Goal: Information Seeking & Learning: Learn about a topic

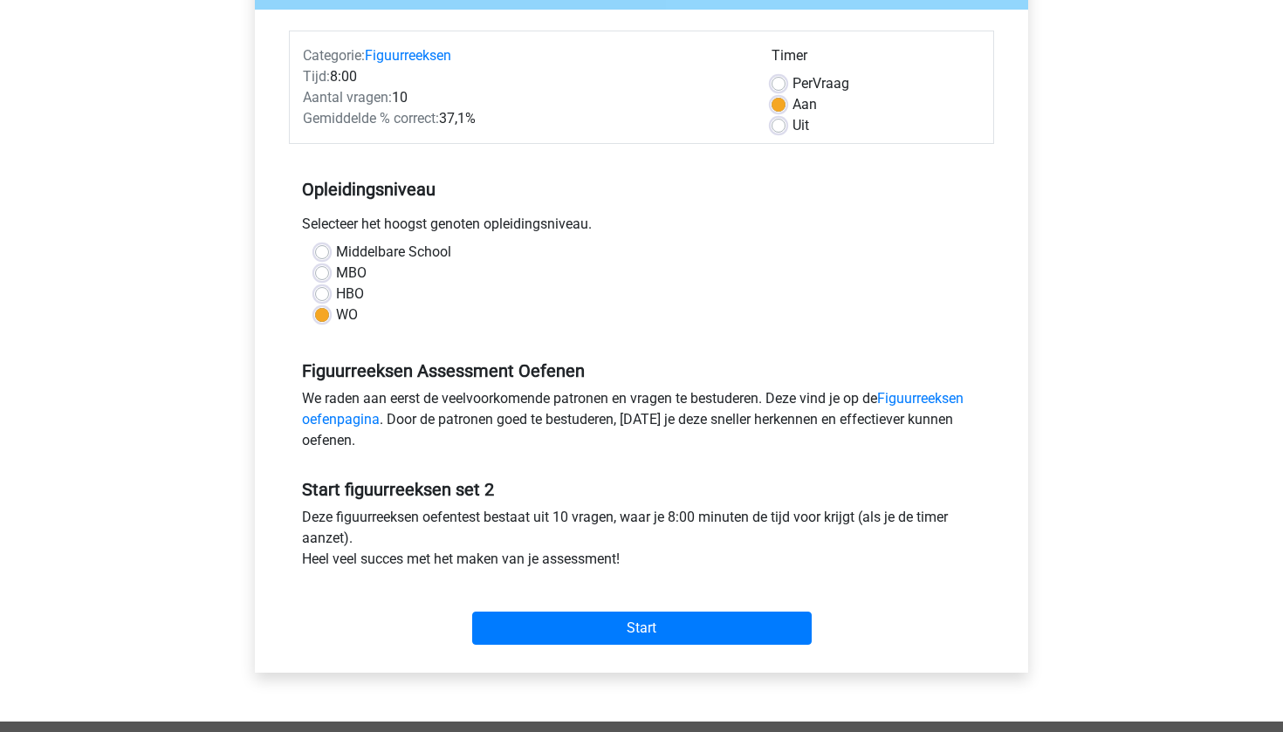
scroll to position [219, 0]
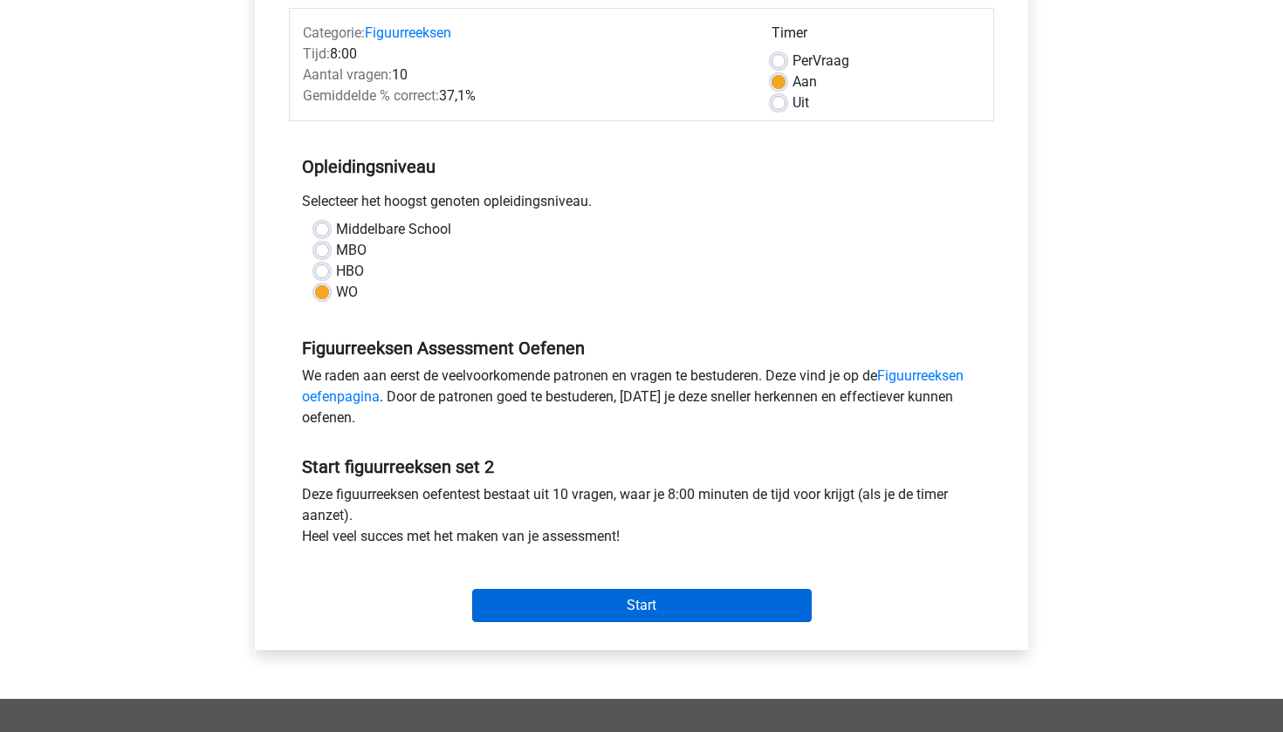
click at [625, 610] on input "Start" at bounding box center [642, 605] width 340 height 33
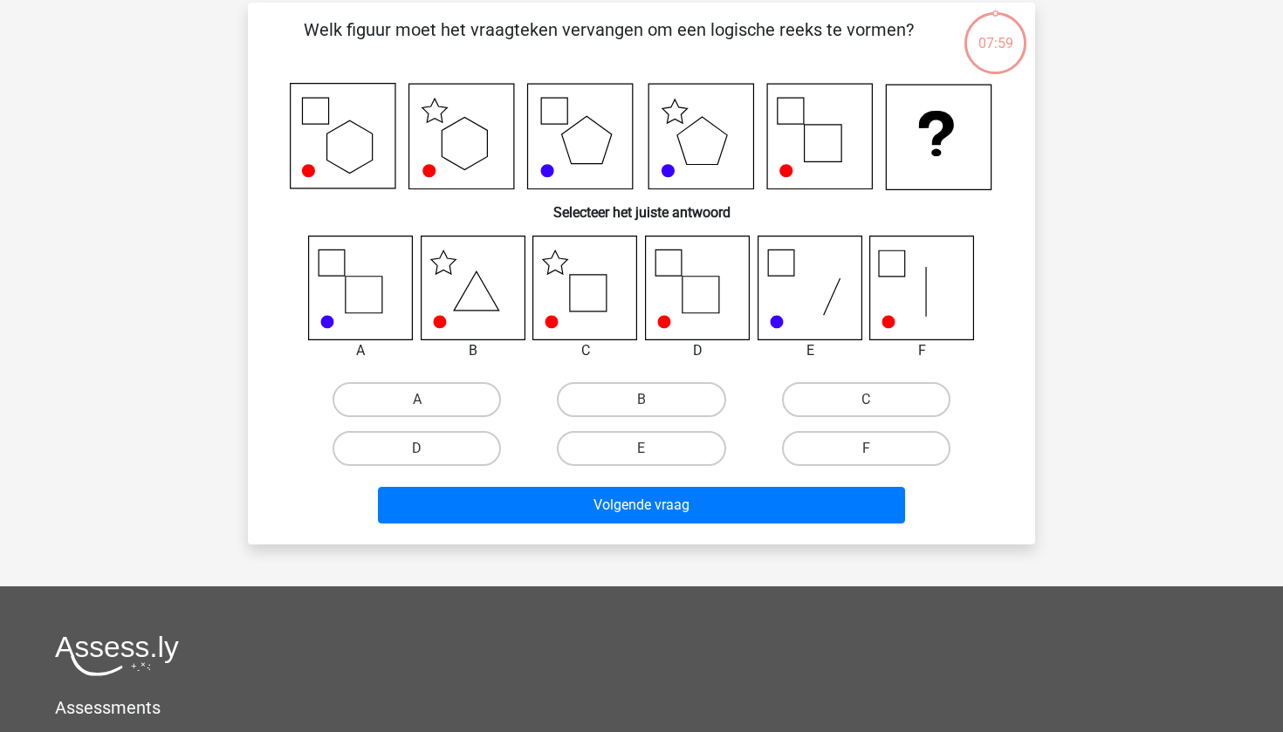
scroll to position [120, 0]
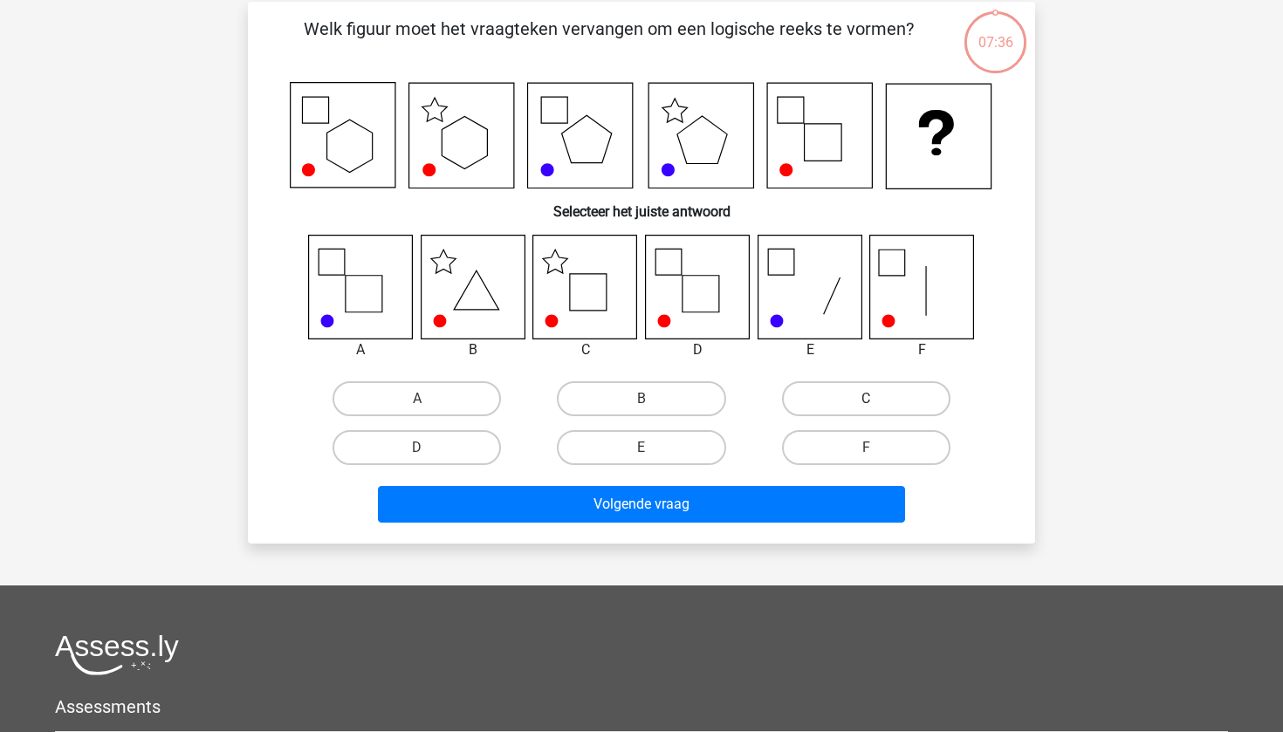
click at [865, 391] on label "C" at bounding box center [866, 399] width 168 height 35
click at [866, 399] on input "C" at bounding box center [871, 404] width 11 height 11
radio input "true"
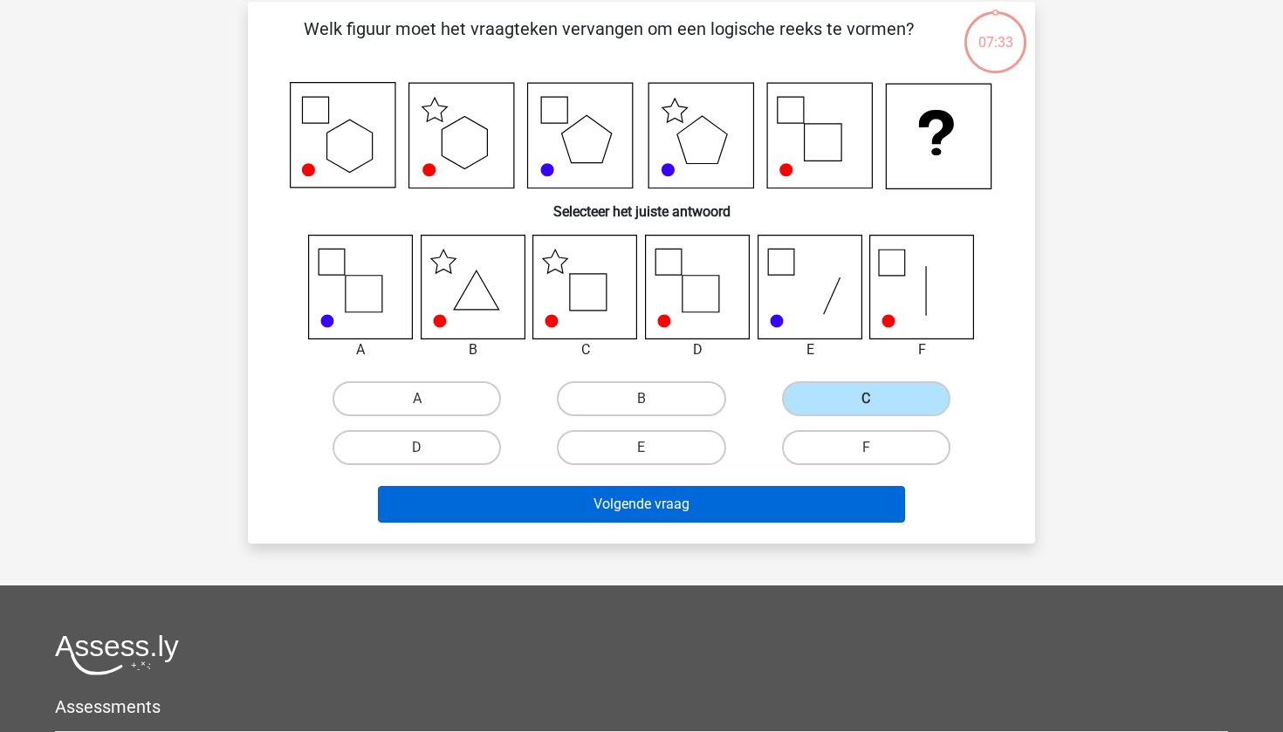
click at [746, 507] on button "Volgende vraag" at bounding box center [642, 504] width 528 height 37
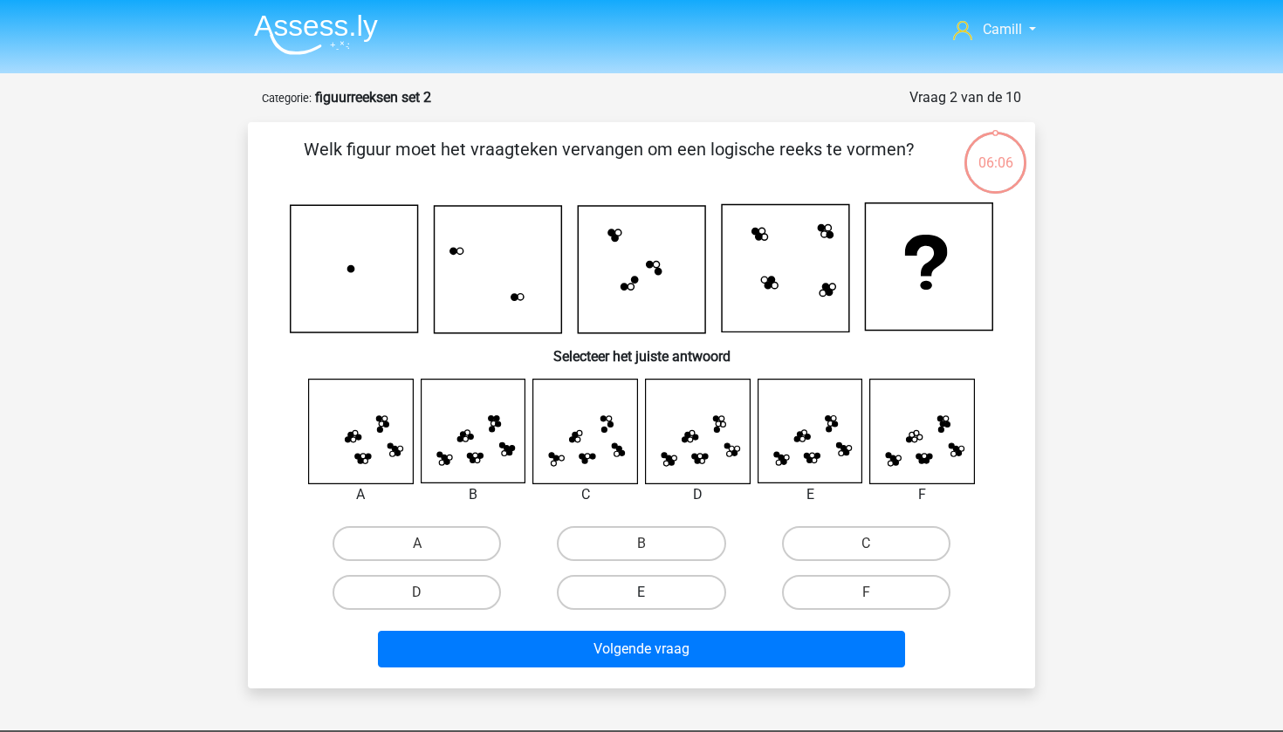
click at [618, 588] on label "E" at bounding box center [641, 592] width 168 height 35
click at [642, 593] on input "E" at bounding box center [647, 598] width 11 height 11
radio input "true"
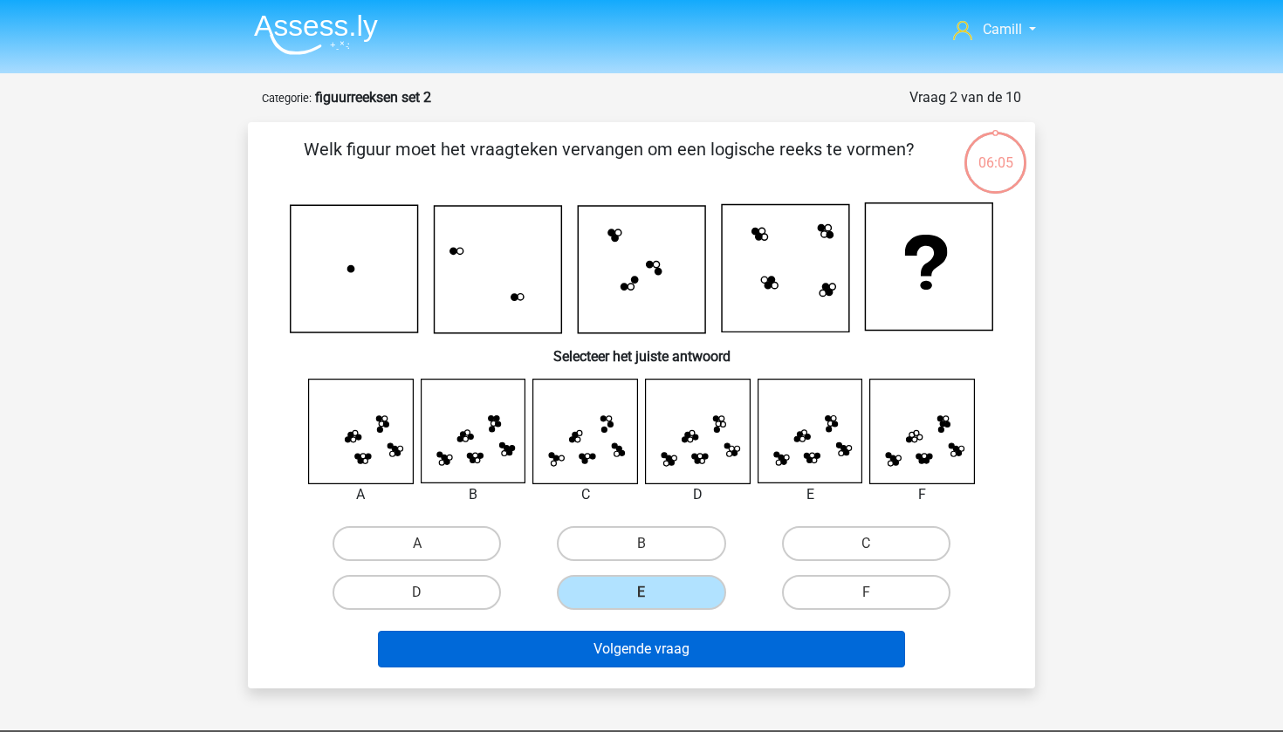
click at [620, 657] on button "Volgende vraag" at bounding box center [642, 649] width 528 height 37
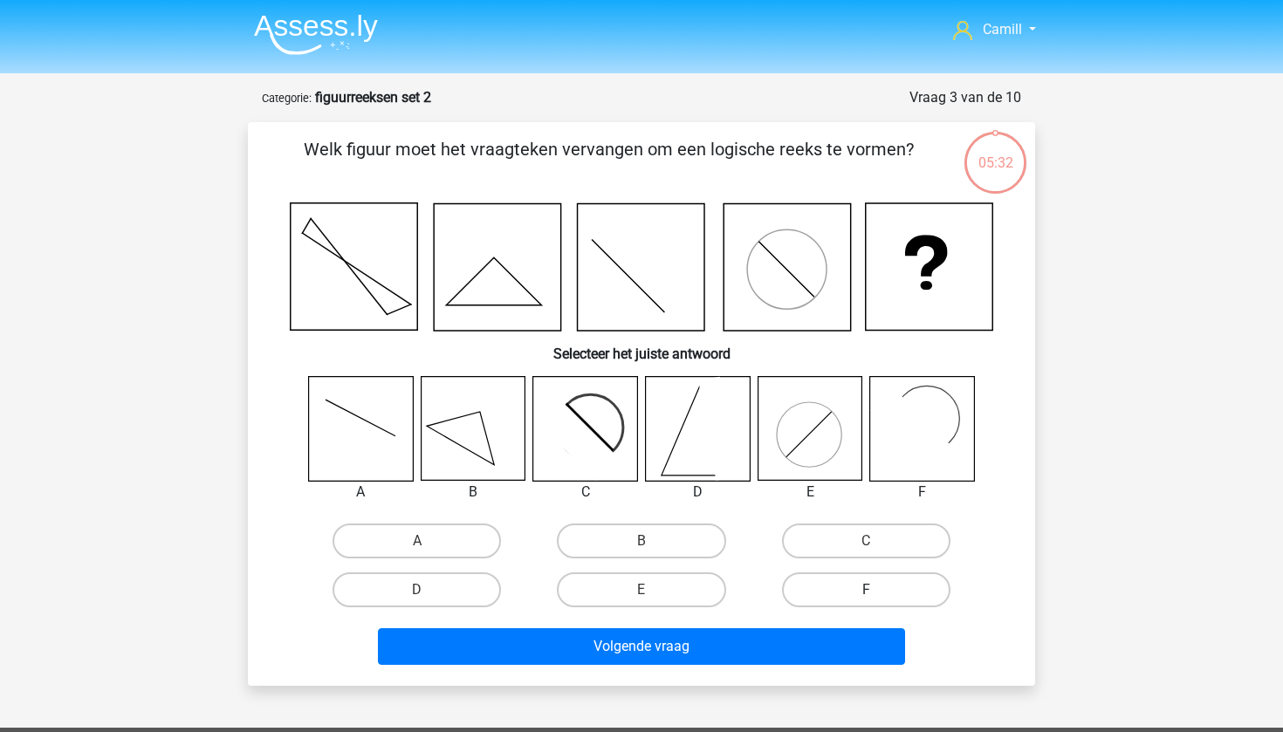
click at [820, 583] on label "F" at bounding box center [866, 590] width 168 height 35
click at [866, 590] on input "F" at bounding box center [871, 595] width 11 height 11
radio input "true"
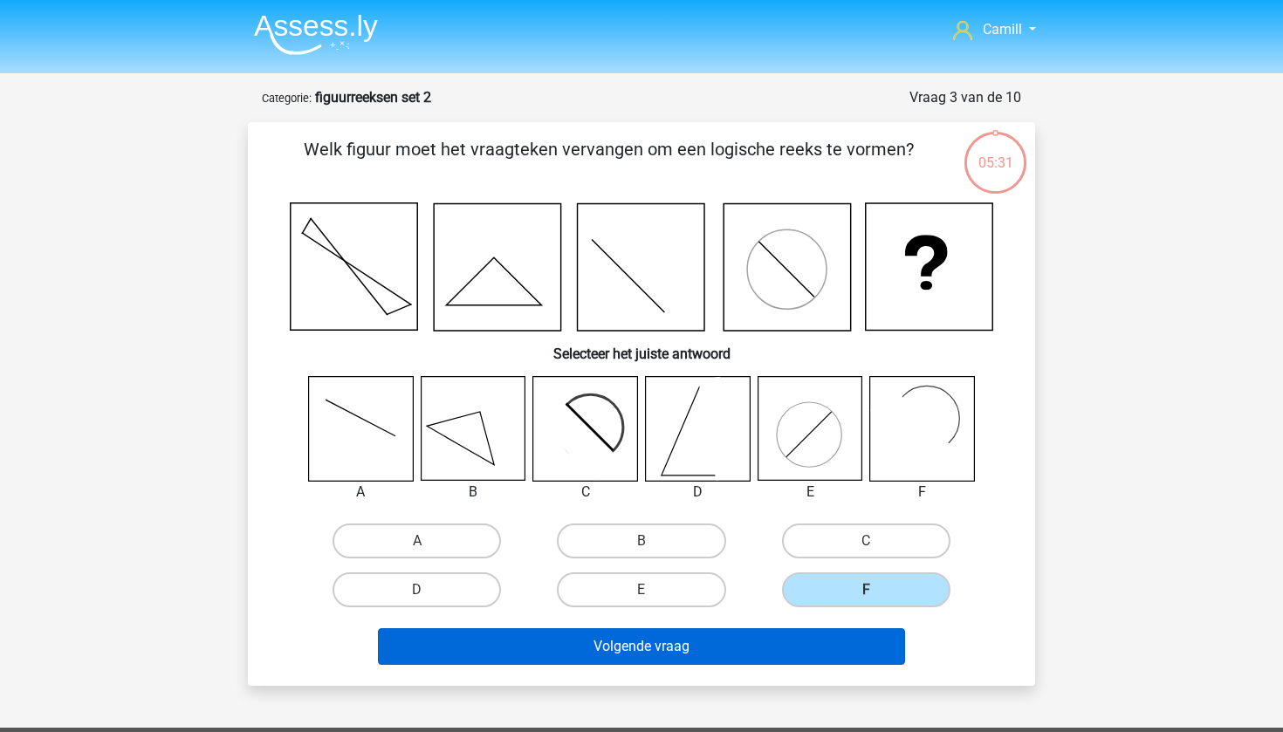
click at [783, 654] on button "Volgende vraag" at bounding box center [642, 647] width 528 height 37
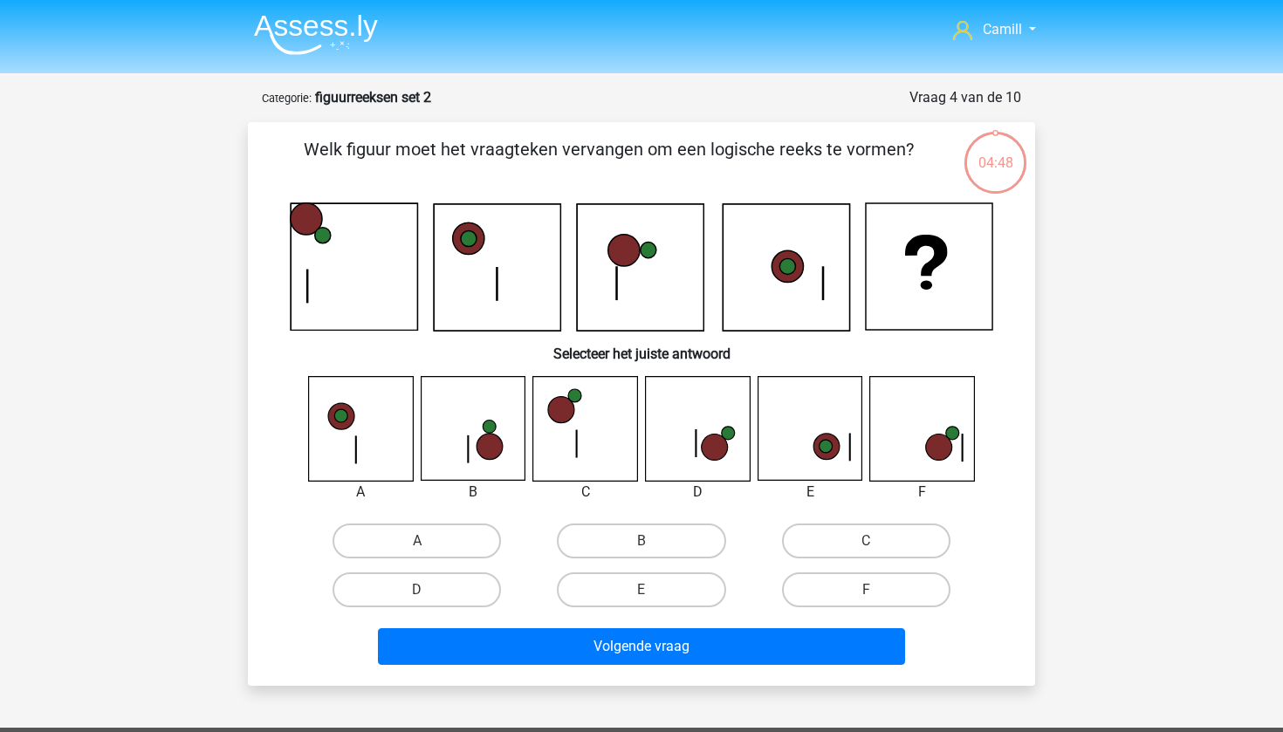
click at [409, 613] on div "D" at bounding box center [417, 590] width 224 height 49
click at [432, 593] on label "D" at bounding box center [417, 590] width 168 height 35
click at [429, 593] on input "D" at bounding box center [422, 595] width 11 height 11
radio input "true"
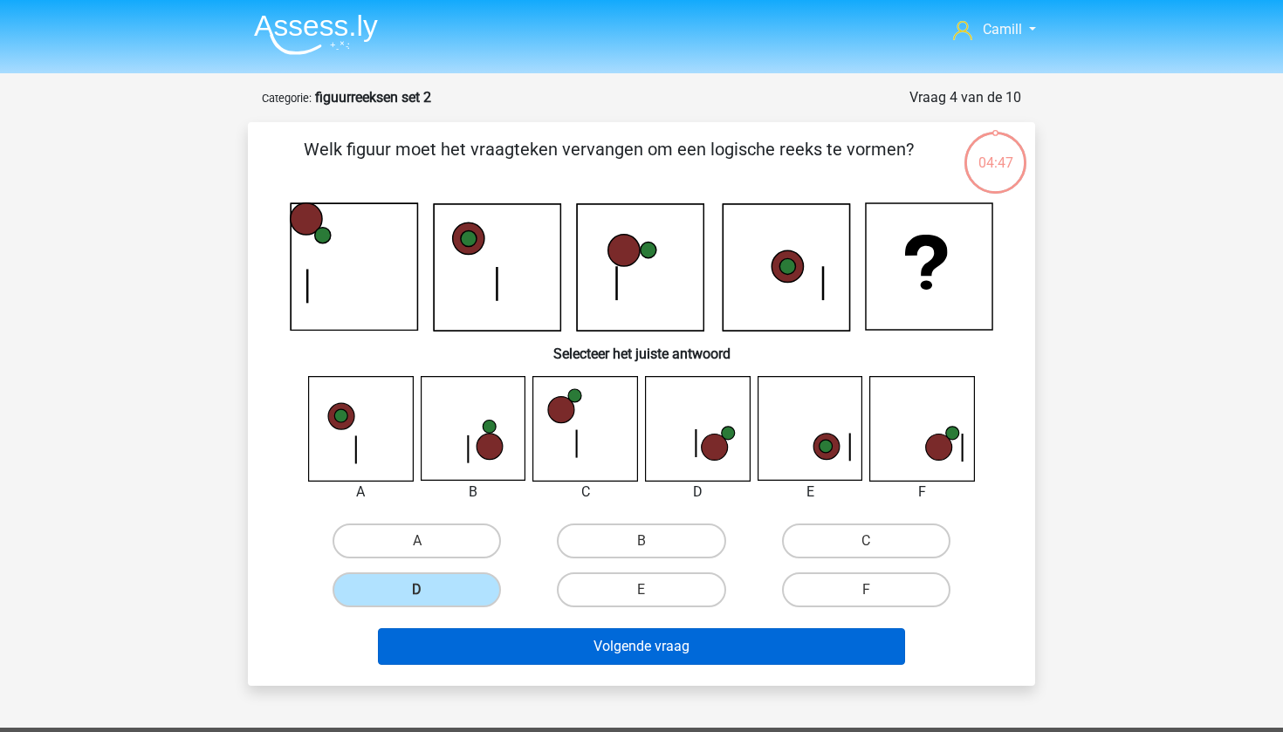
click at [450, 630] on button "Volgende vraag" at bounding box center [642, 647] width 528 height 37
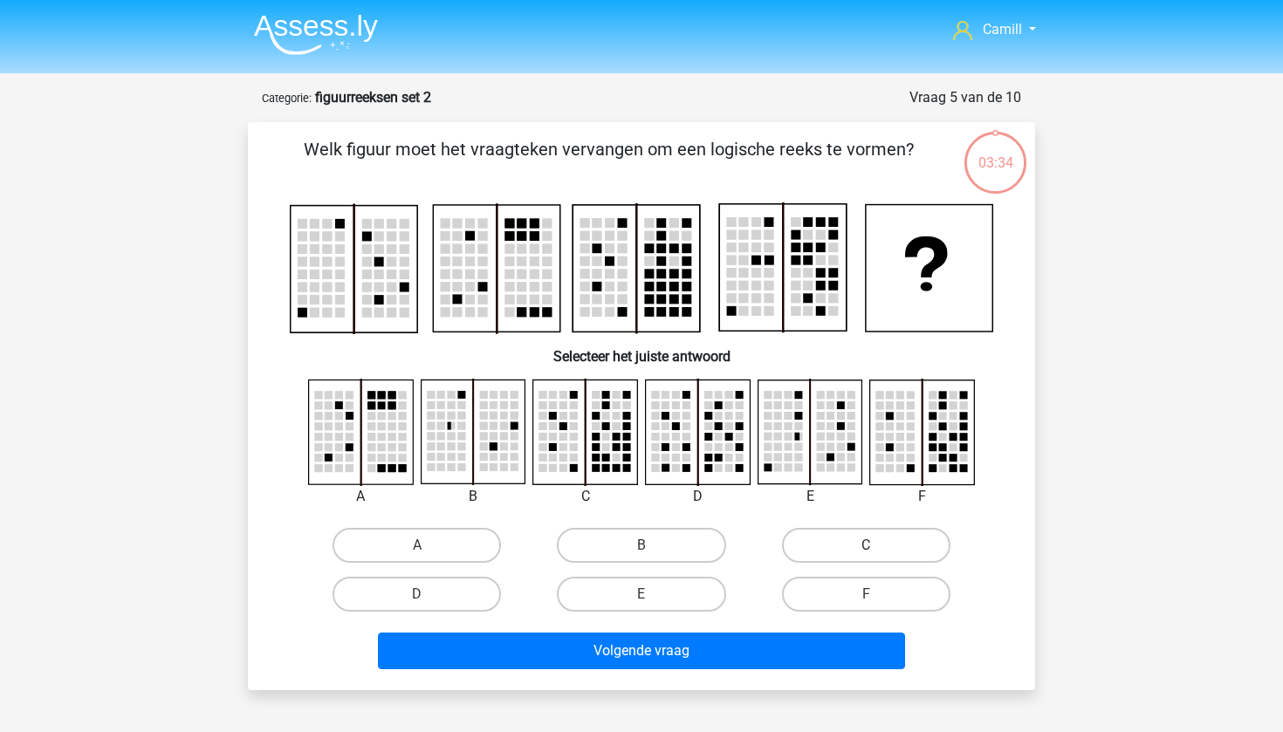
click at [808, 542] on label "C" at bounding box center [866, 545] width 168 height 35
click at [866, 546] on input "C" at bounding box center [871, 551] width 11 height 11
radio input "true"
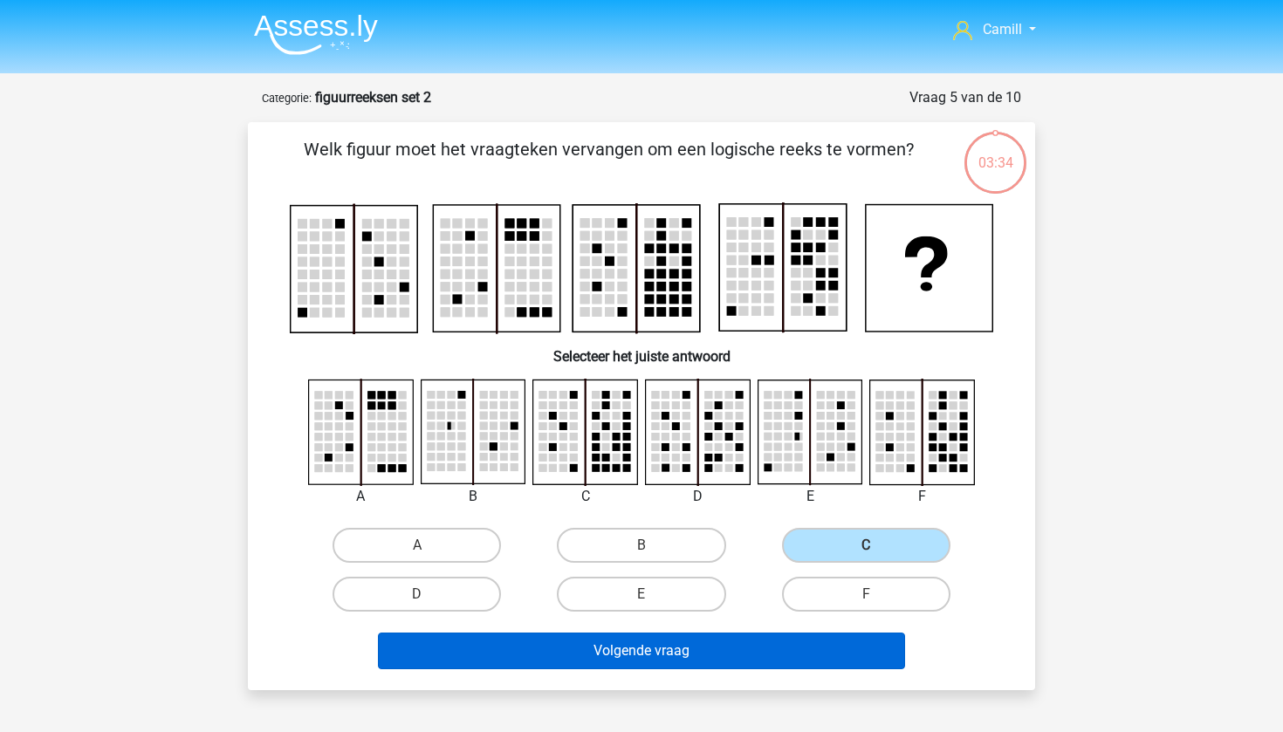
click at [701, 657] on button "Volgende vraag" at bounding box center [642, 651] width 528 height 37
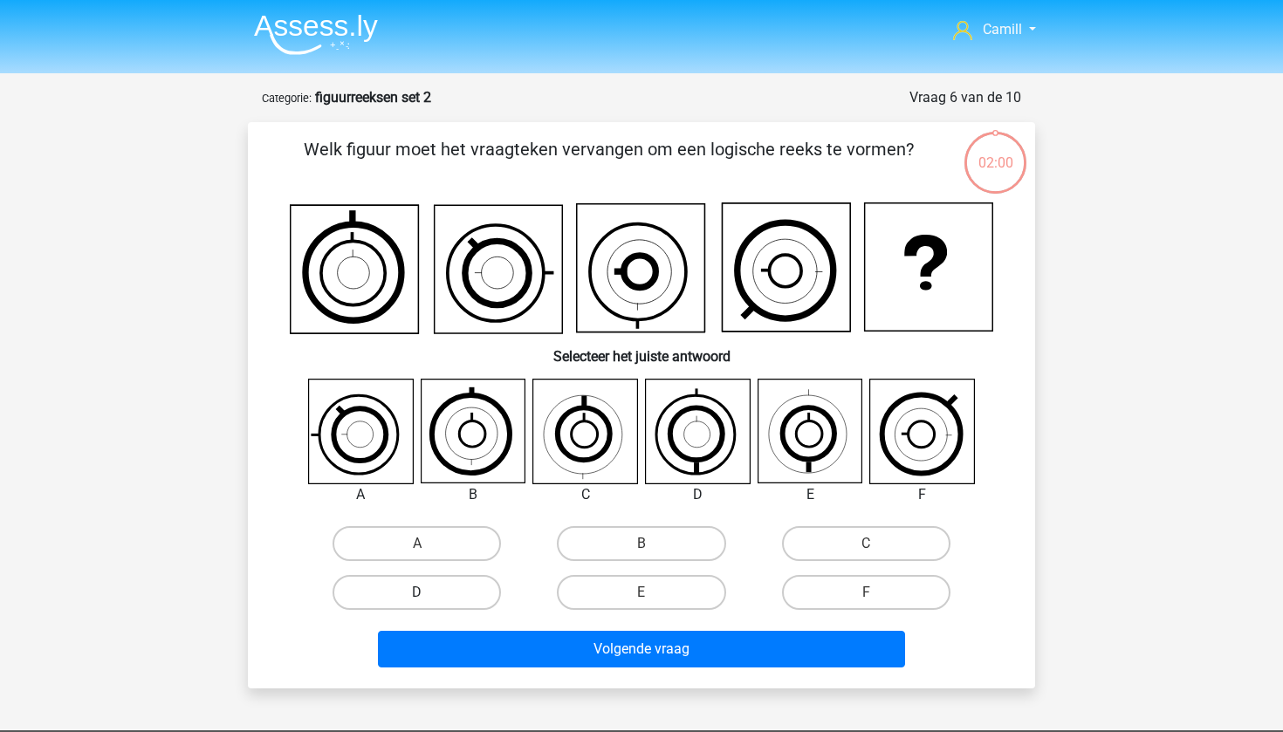
click at [433, 603] on label "D" at bounding box center [417, 592] width 168 height 35
click at [429, 603] on input "D" at bounding box center [422, 598] width 11 height 11
radio input "true"
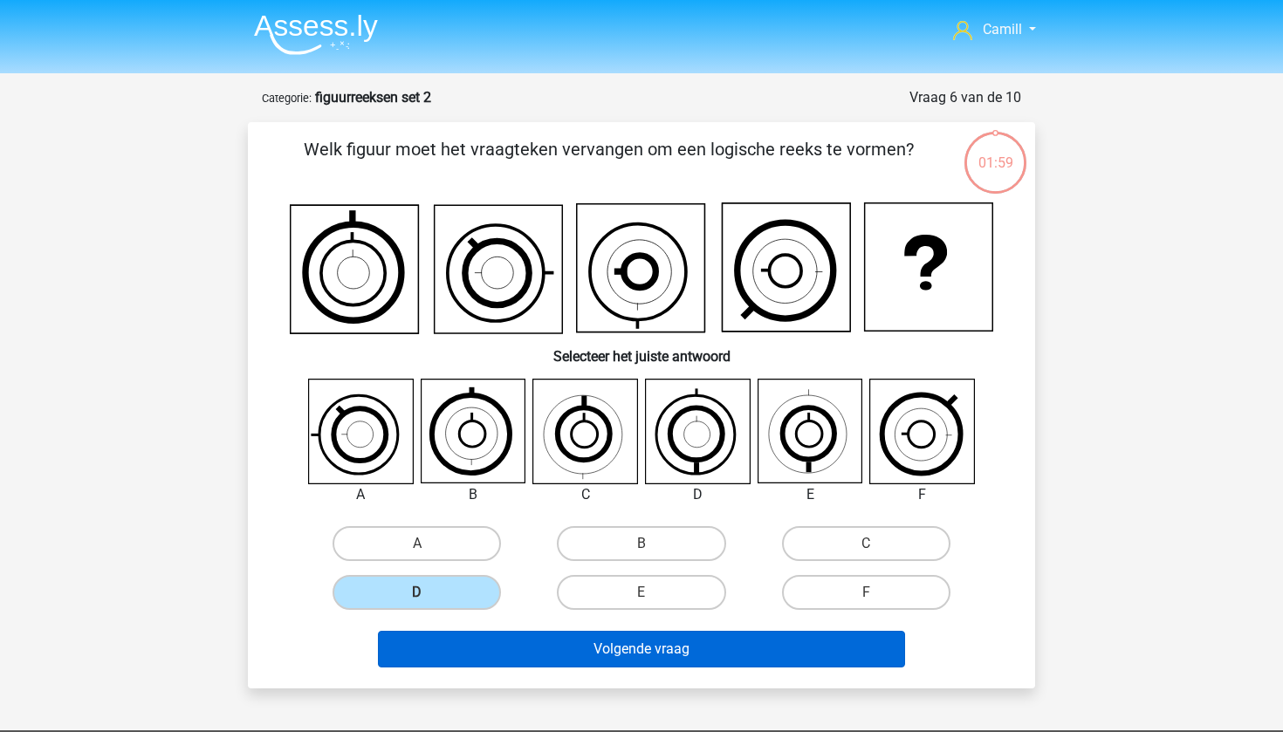
click at [475, 635] on button "Volgende vraag" at bounding box center [642, 649] width 528 height 37
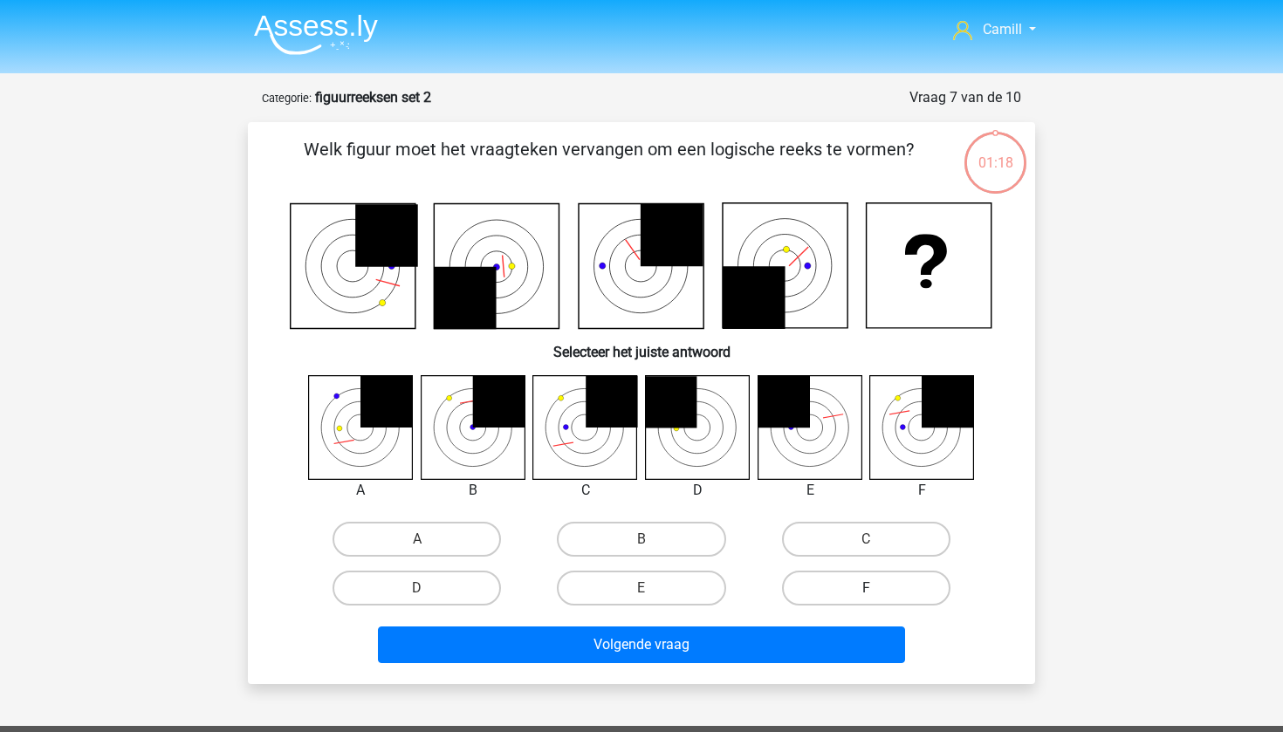
click at [818, 590] on label "F" at bounding box center [866, 588] width 168 height 35
click at [866, 590] on input "F" at bounding box center [871, 593] width 11 height 11
radio input "true"
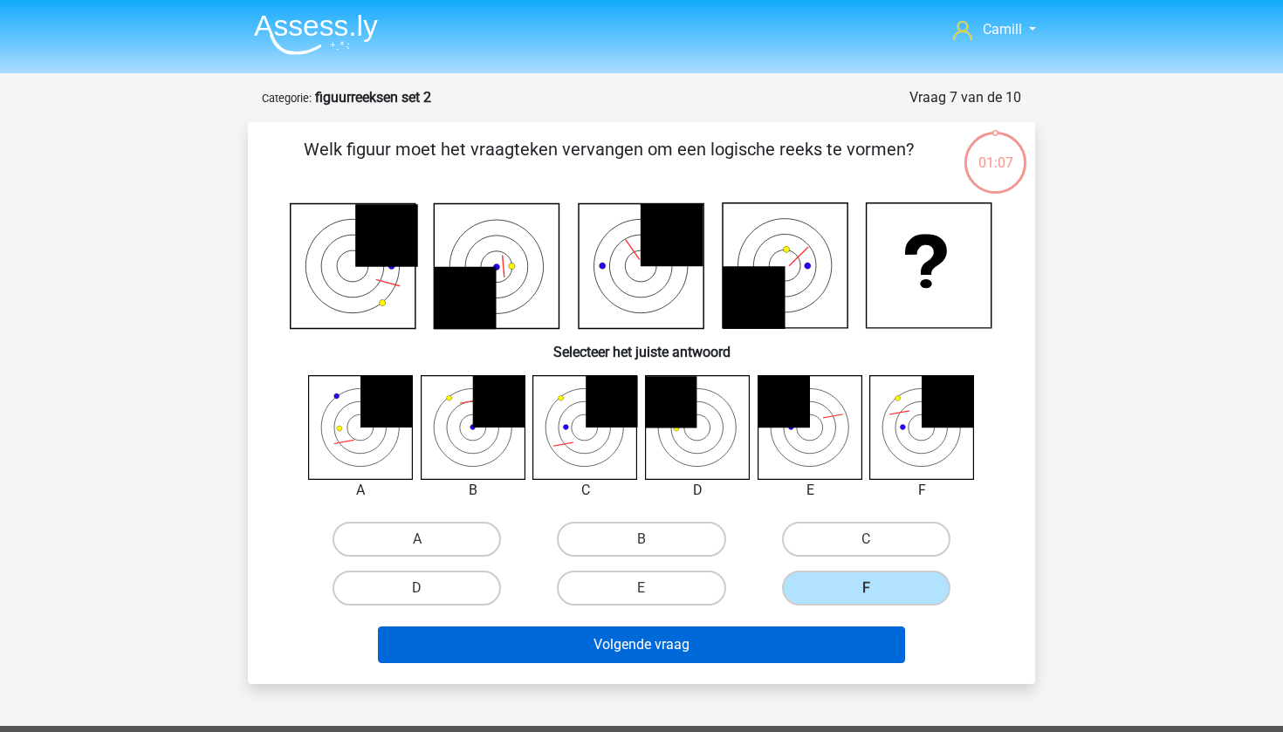
click at [736, 650] on button "Volgende vraag" at bounding box center [642, 645] width 528 height 37
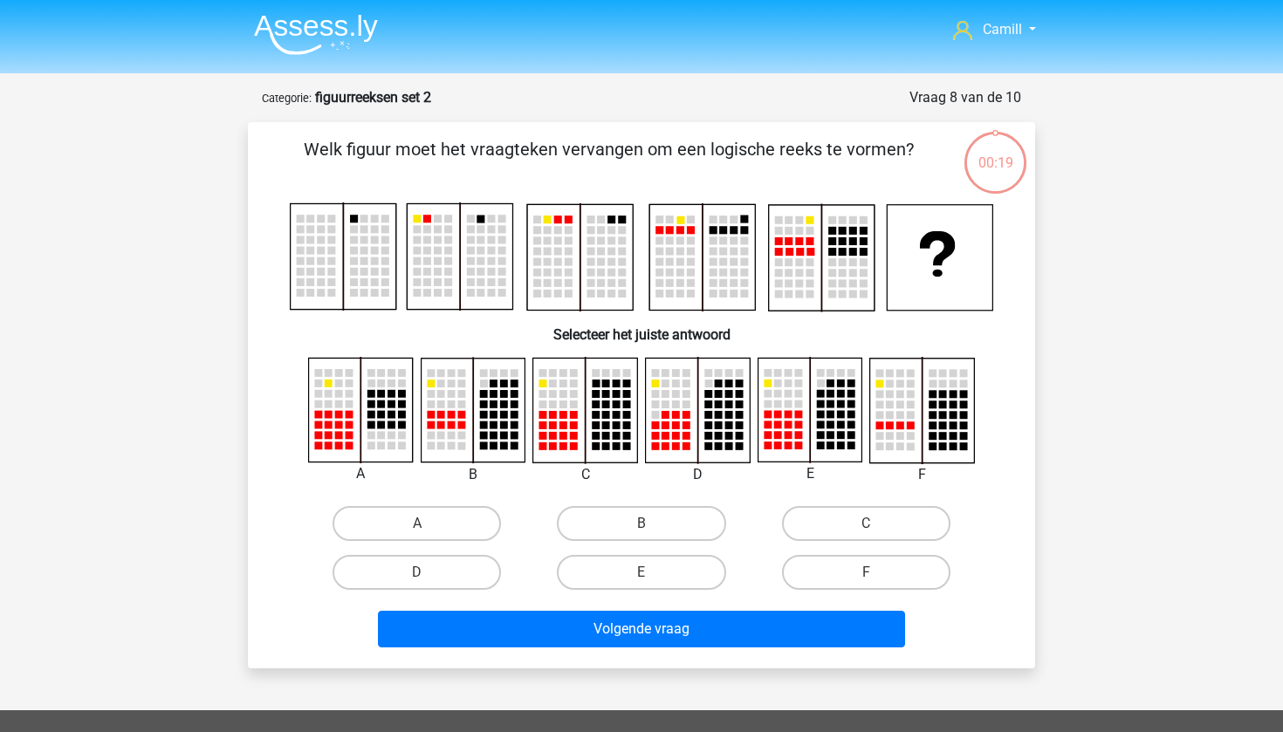
click at [615, 503] on div "B" at bounding box center [641, 523] width 224 height 49
click at [622, 528] on label "B" at bounding box center [641, 523] width 168 height 35
click at [642, 528] on input "B" at bounding box center [647, 529] width 11 height 11
radio input "true"
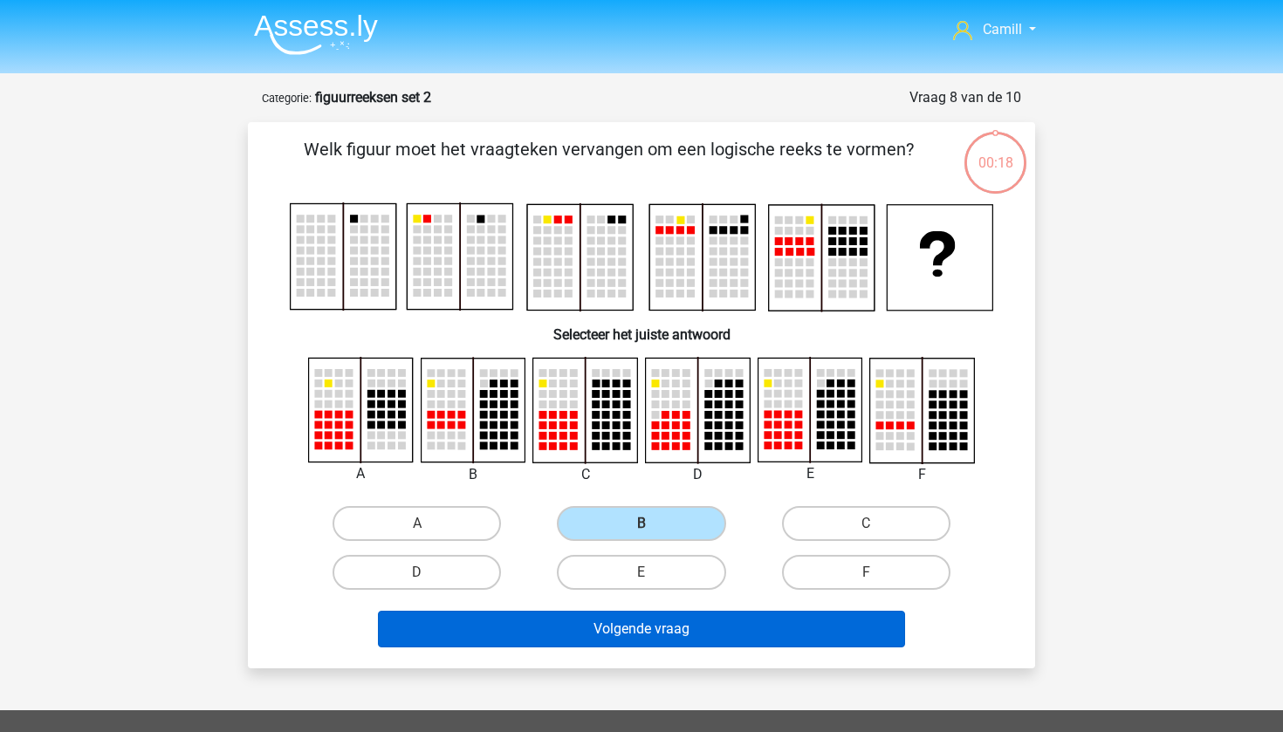
click at [650, 642] on button "Volgende vraag" at bounding box center [642, 629] width 528 height 37
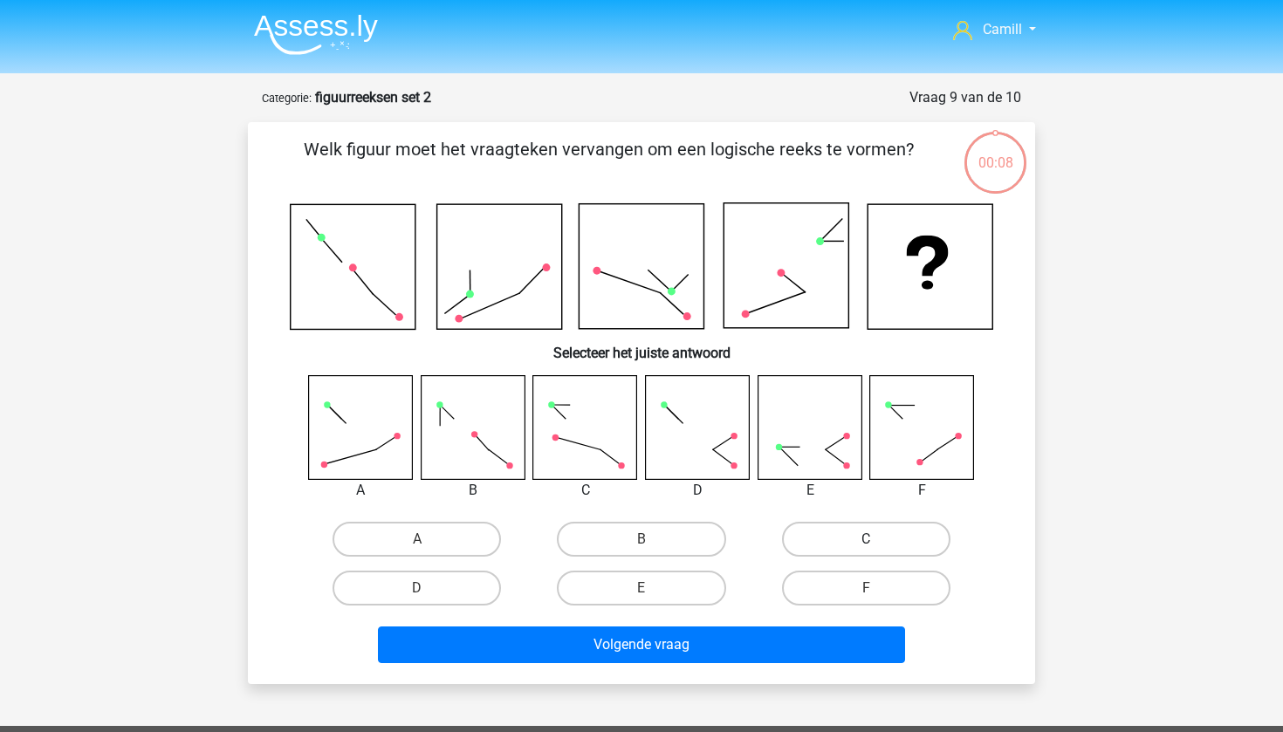
click at [811, 533] on label "C" at bounding box center [866, 539] width 168 height 35
click at [866, 540] on input "C" at bounding box center [871, 545] width 11 height 11
radio input "true"
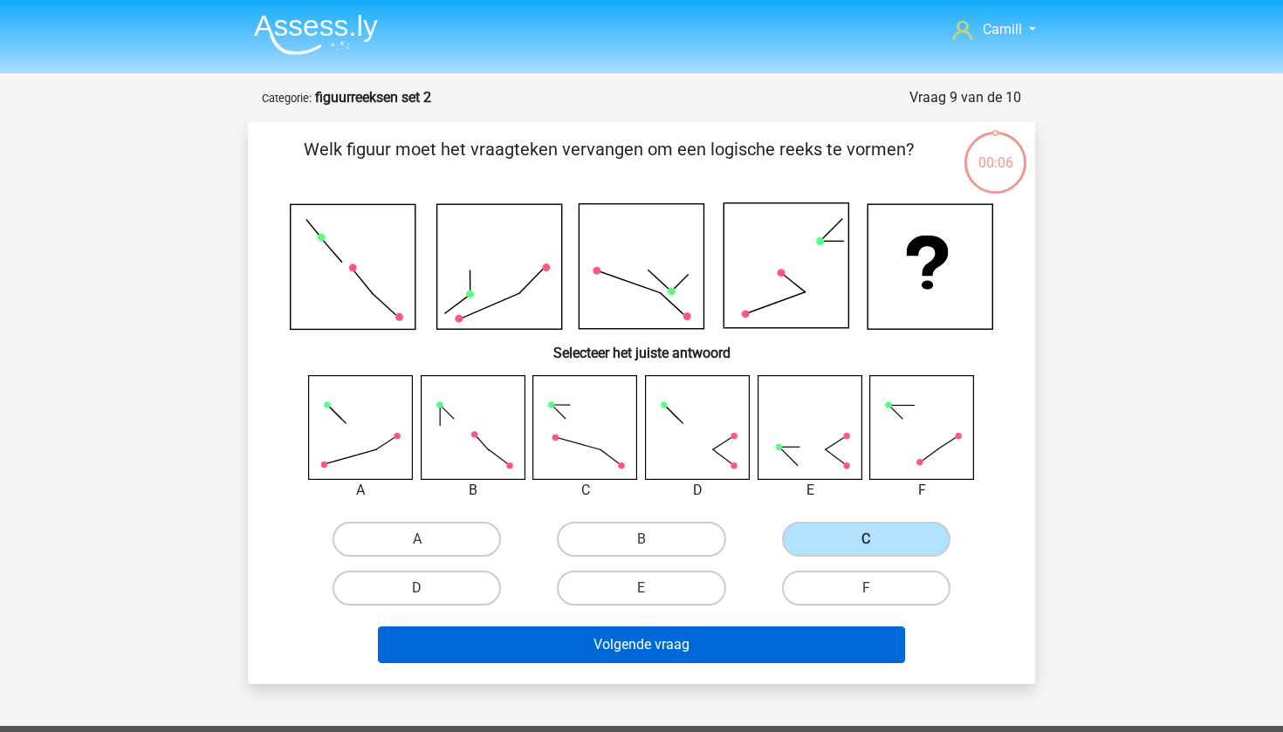
click at [815, 644] on button "Volgende vraag" at bounding box center [642, 645] width 528 height 37
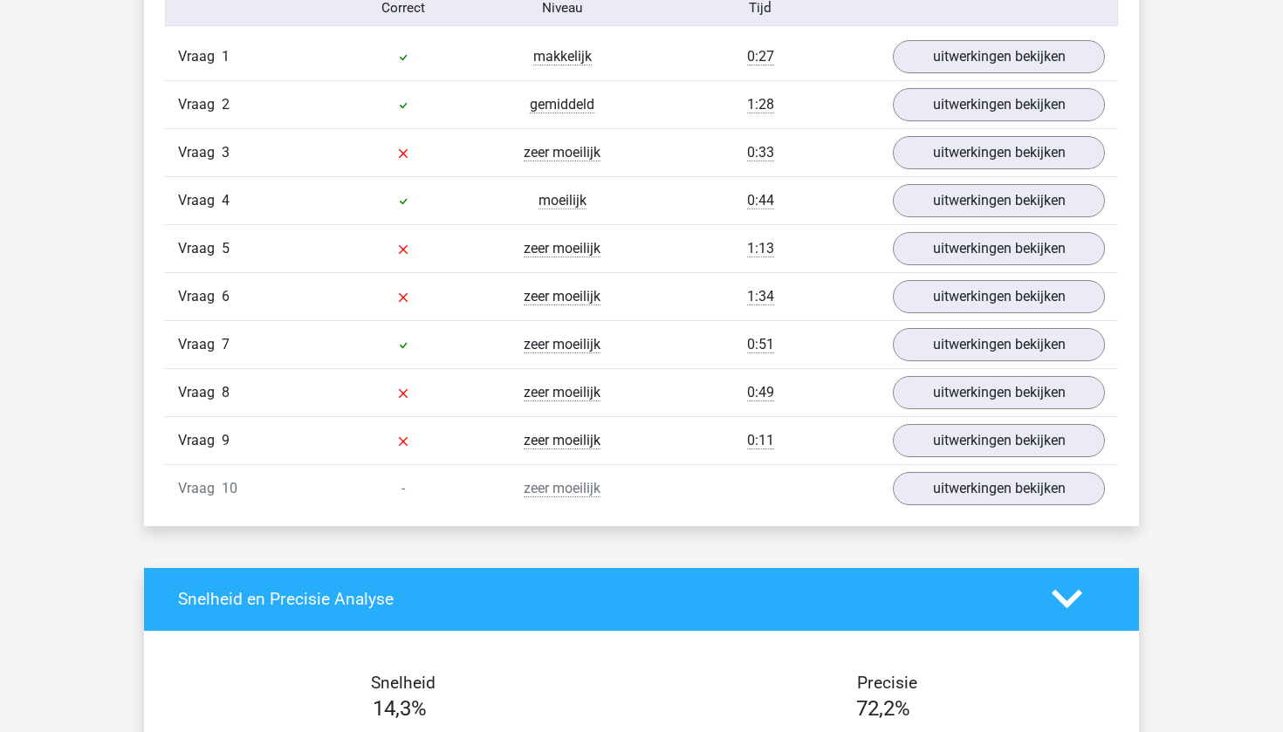
scroll to position [1153, 0]
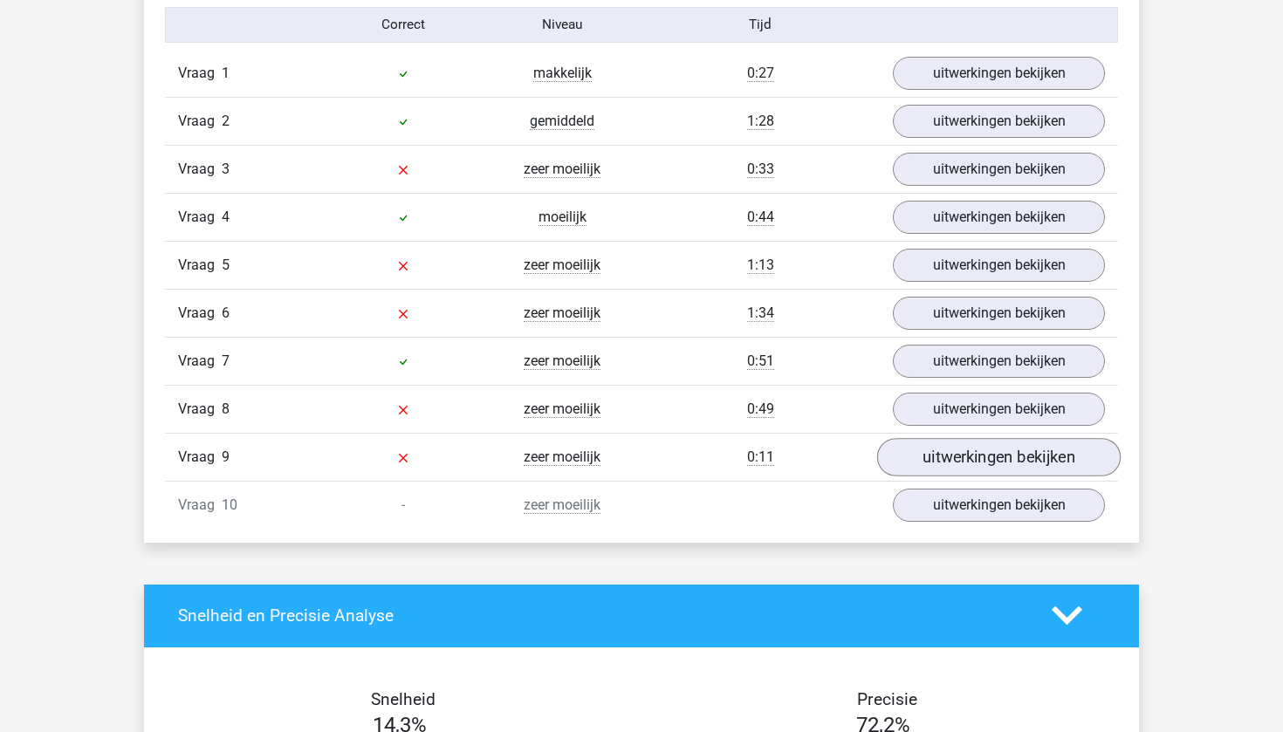
click at [984, 470] on link "uitwerkingen bekijken" at bounding box center [999, 457] width 244 height 38
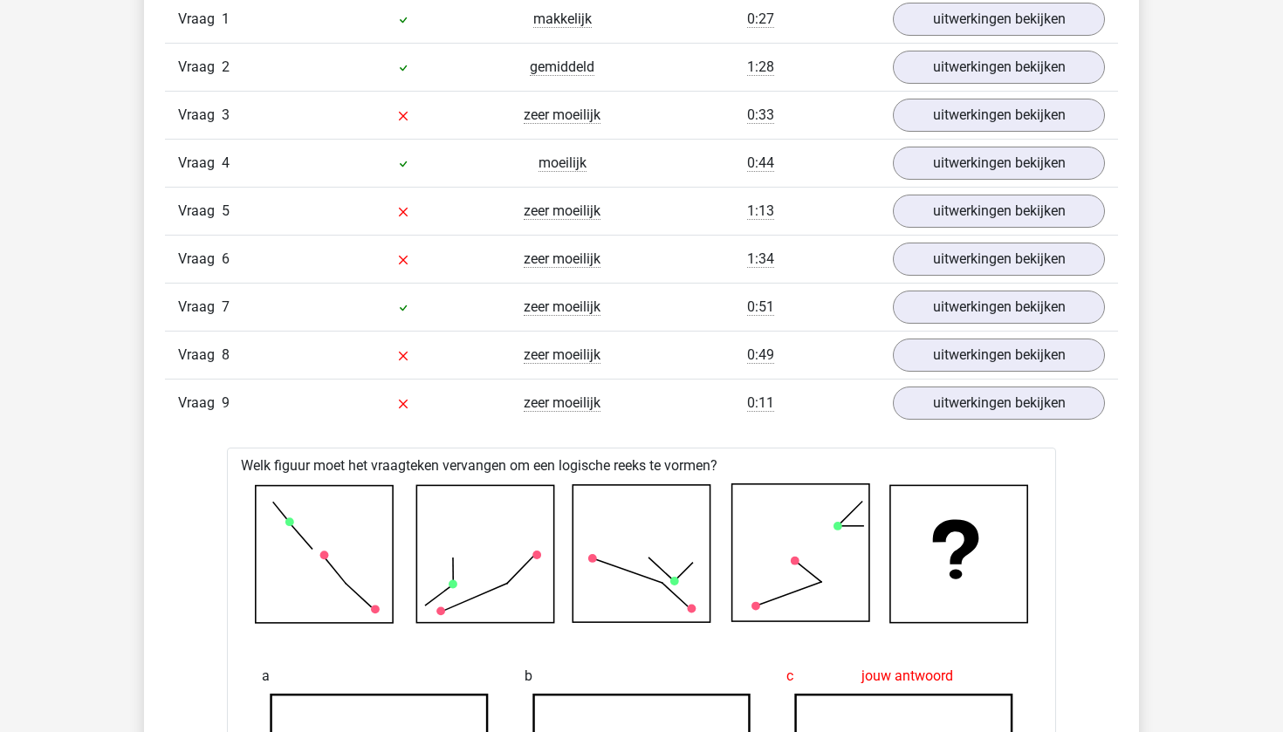
scroll to position [1206, 0]
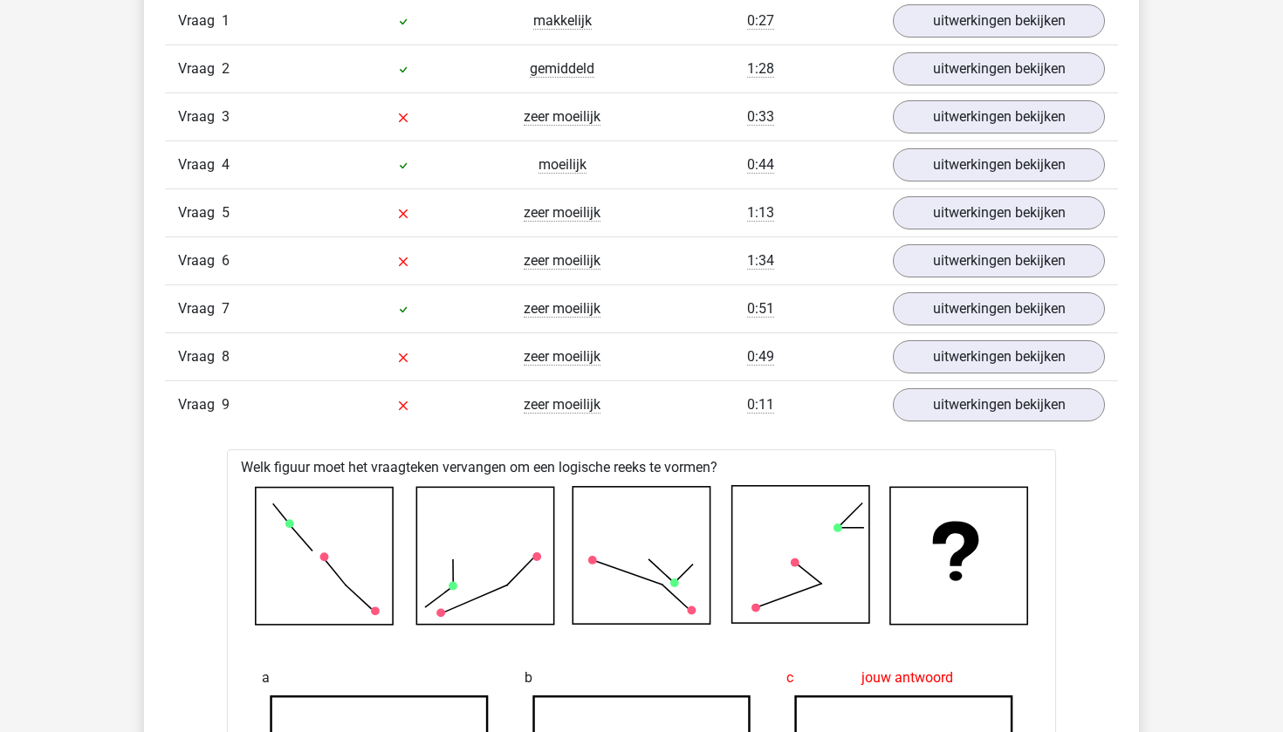
click at [991, 382] on div "Vraag 9 zeer moeilijk 0:11 uitwerkingen bekijken" at bounding box center [641, 405] width 953 height 48
click at [991, 365] on link "uitwerkingen bekijken" at bounding box center [999, 357] width 244 height 38
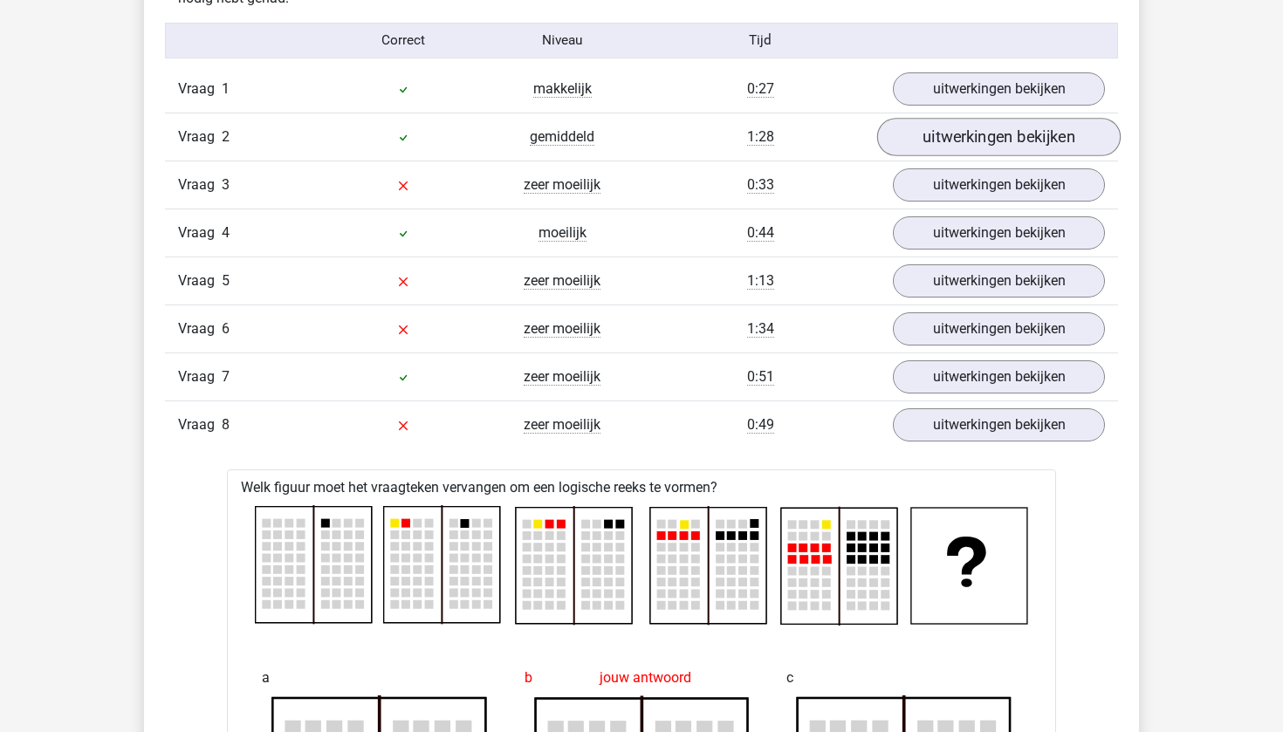
scroll to position [1129, 0]
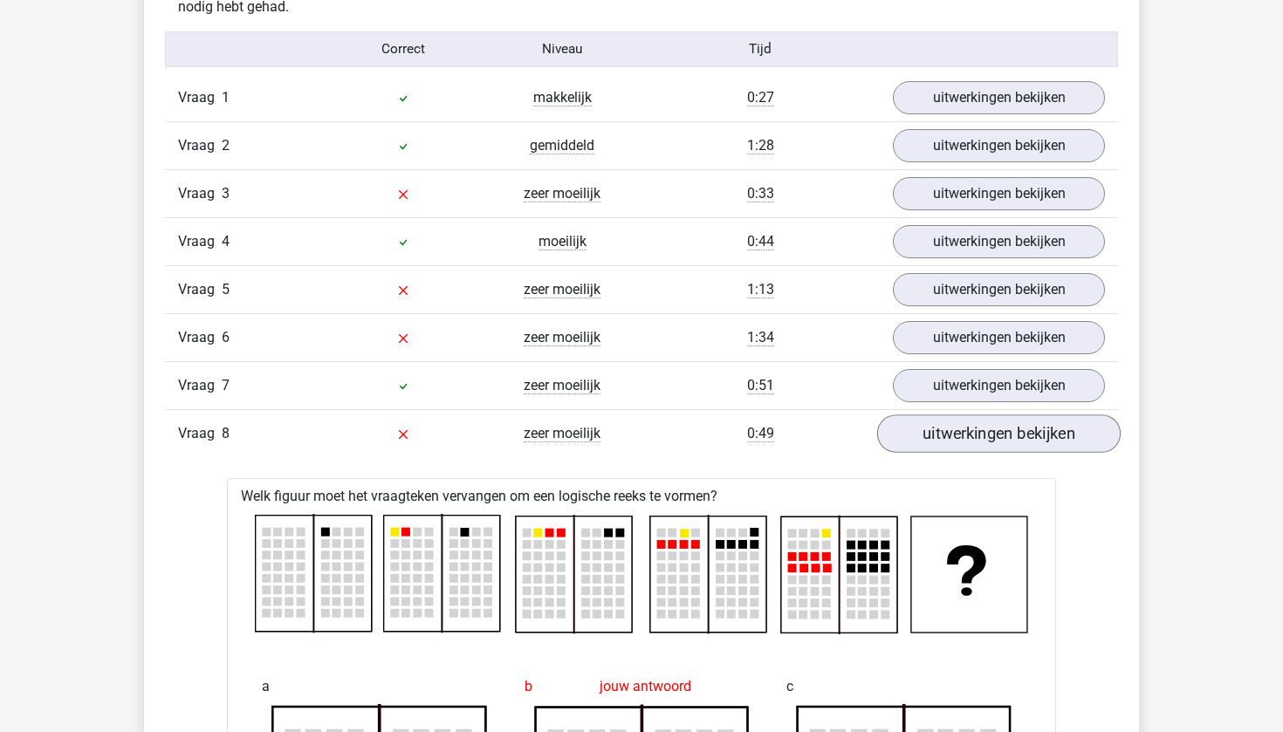
click at [959, 445] on link "uitwerkingen bekijken" at bounding box center [999, 434] width 244 height 38
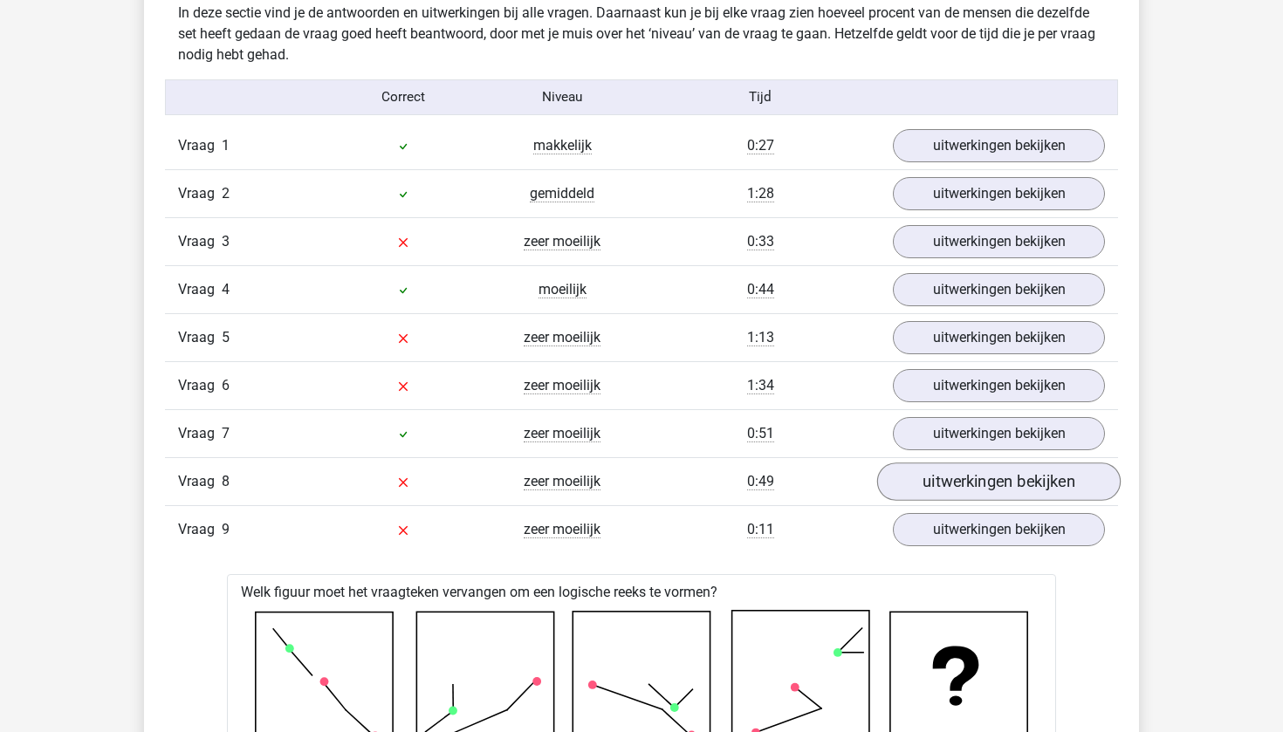
scroll to position [1070, 0]
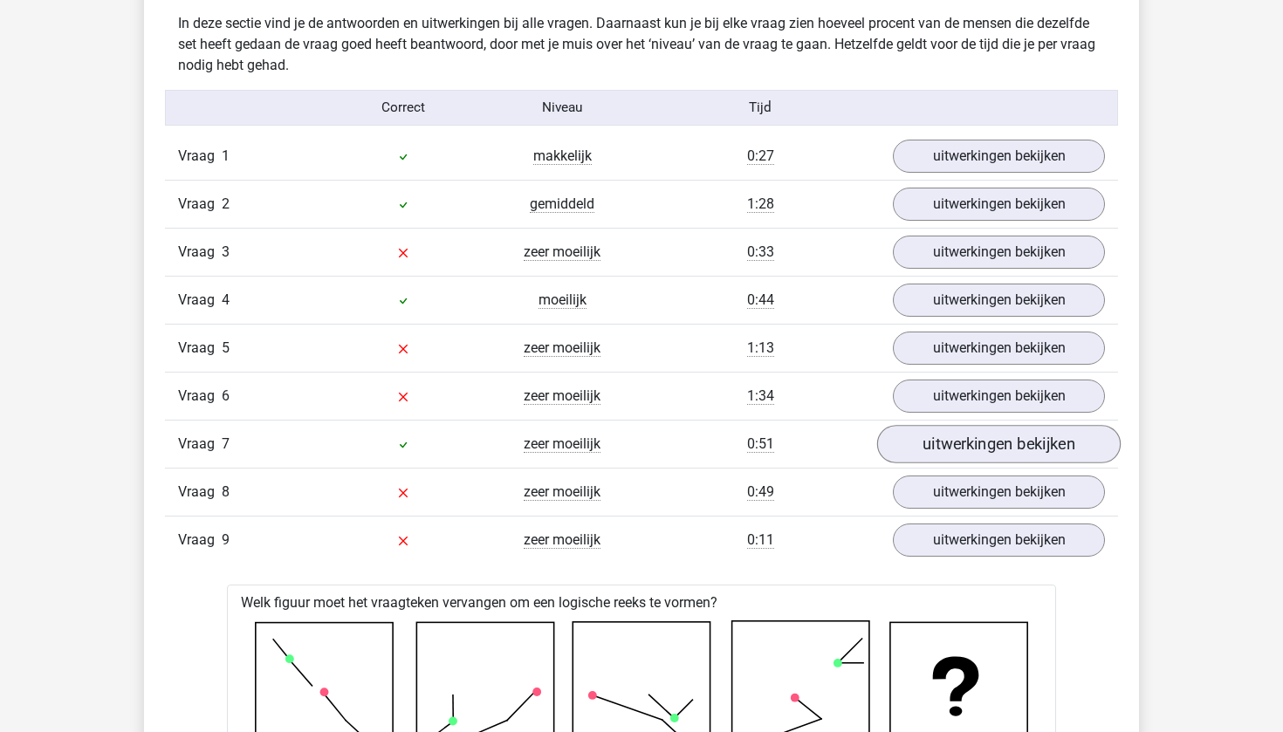
click at [973, 441] on link "uitwerkingen bekijken" at bounding box center [999, 444] width 244 height 38
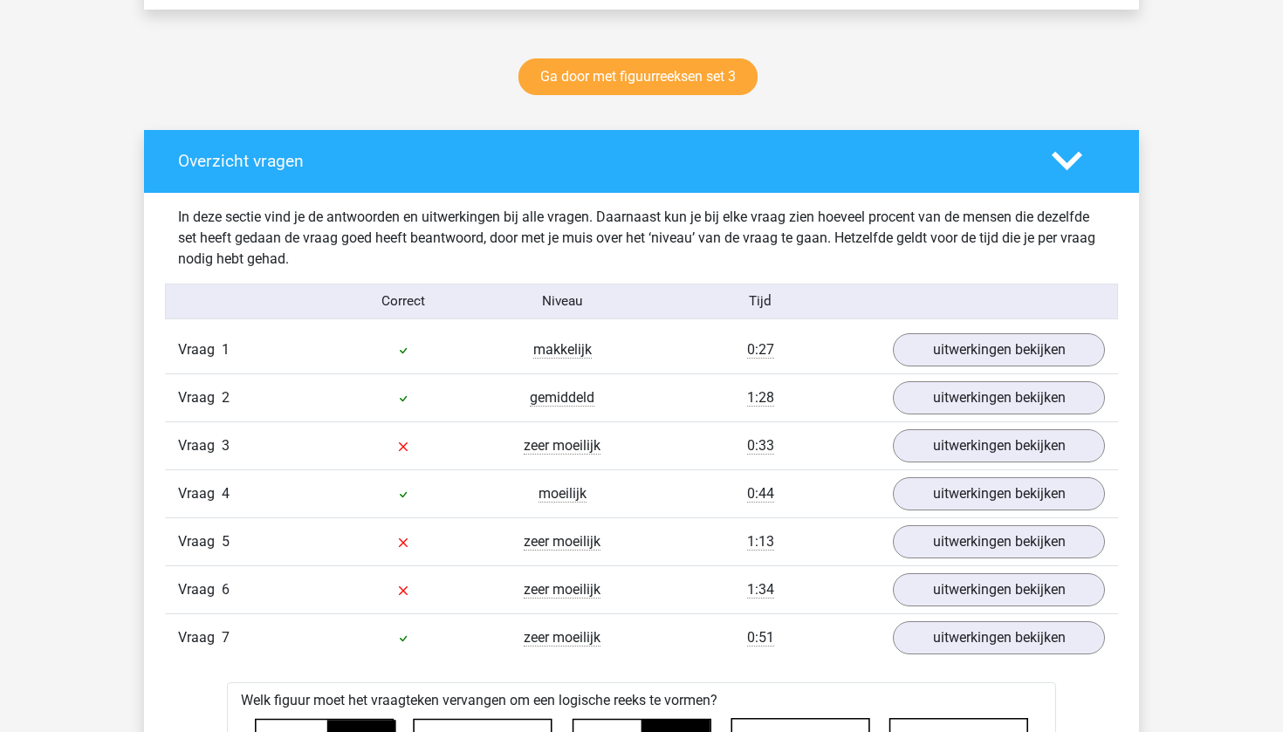
scroll to position [845, 0]
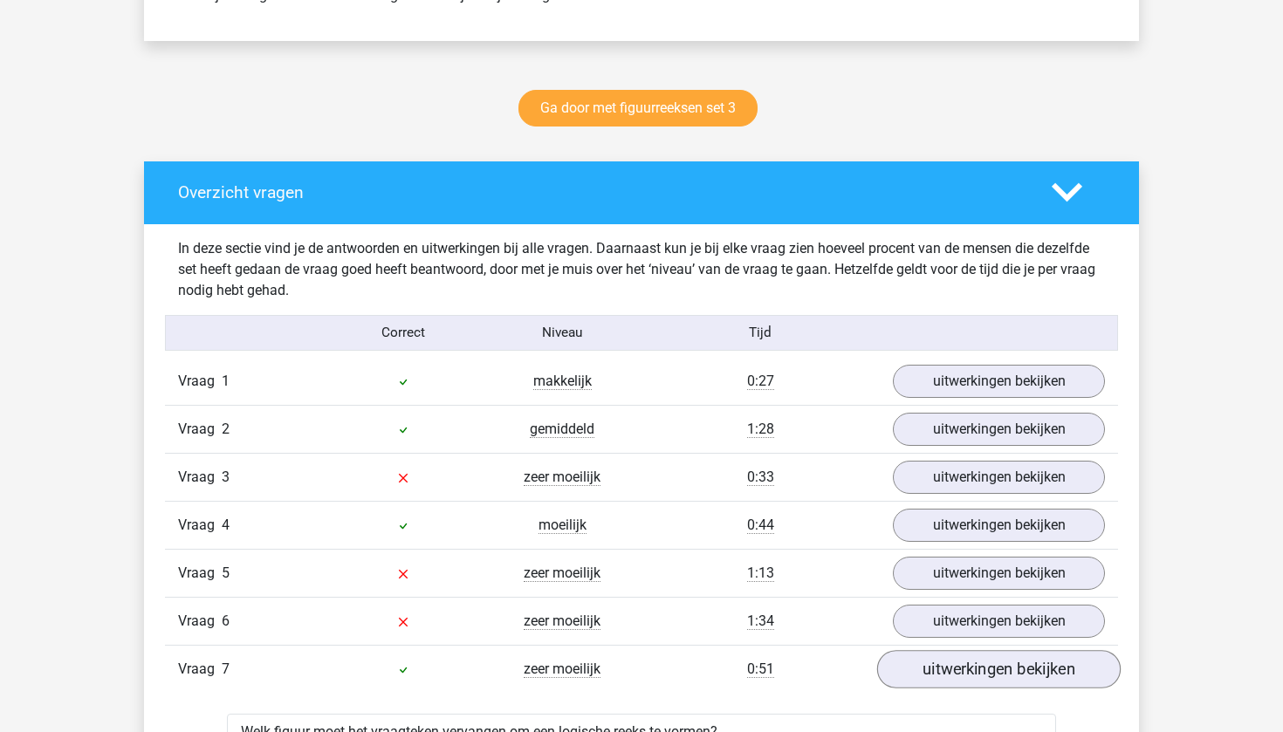
click at [957, 670] on link "uitwerkingen bekijken" at bounding box center [999, 669] width 244 height 38
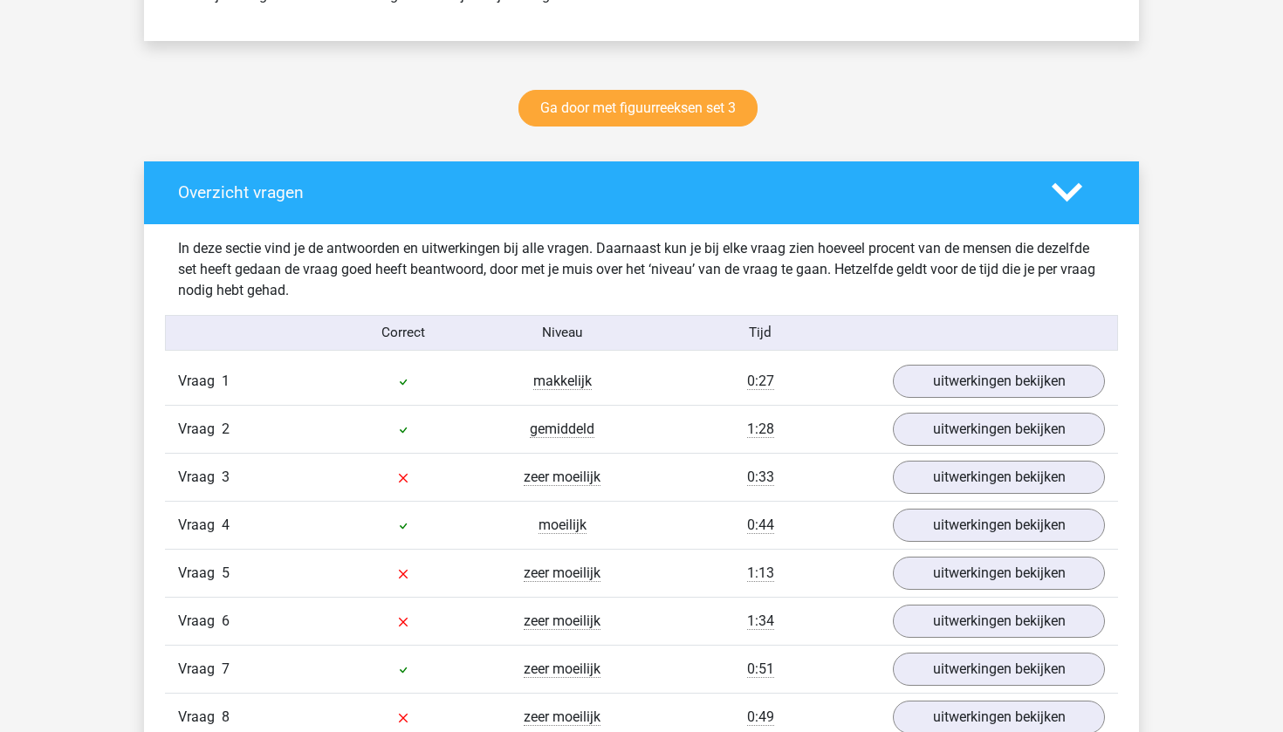
click at [961, 638] on div "Vraag 6 zeer moeilijk 1:34 uitwerkingen bekijken" at bounding box center [641, 621] width 953 height 48
click at [963, 626] on link "uitwerkingen bekijken" at bounding box center [999, 621] width 244 height 38
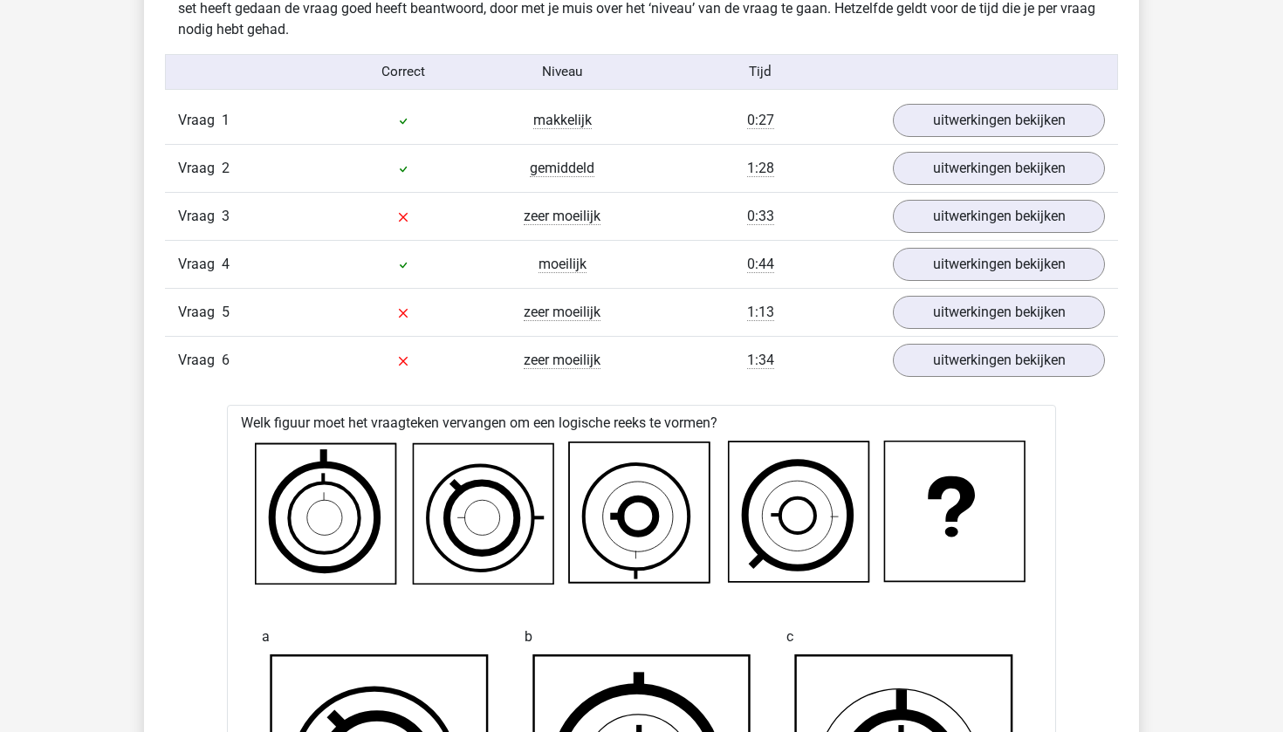
scroll to position [1043, 0]
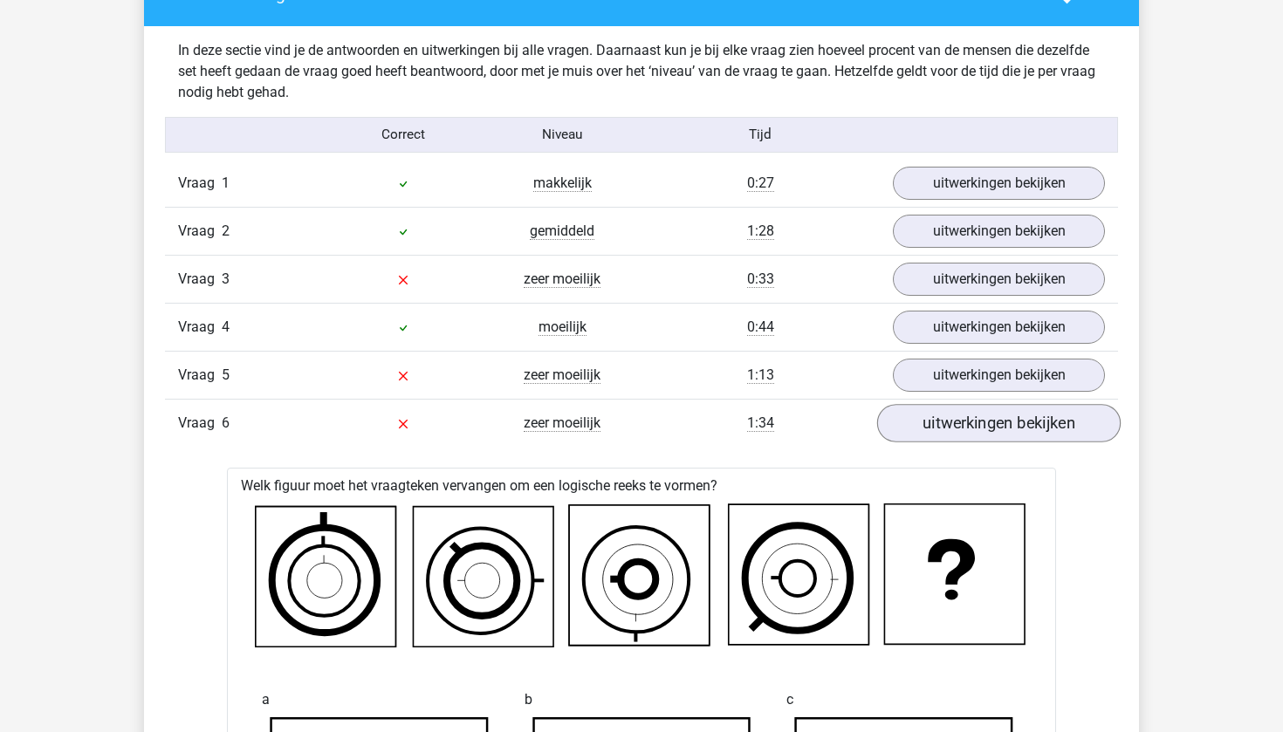
click at [919, 414] on link "uitwerkingen bekijken" at bounding box center [999, 423] width 244 height 38
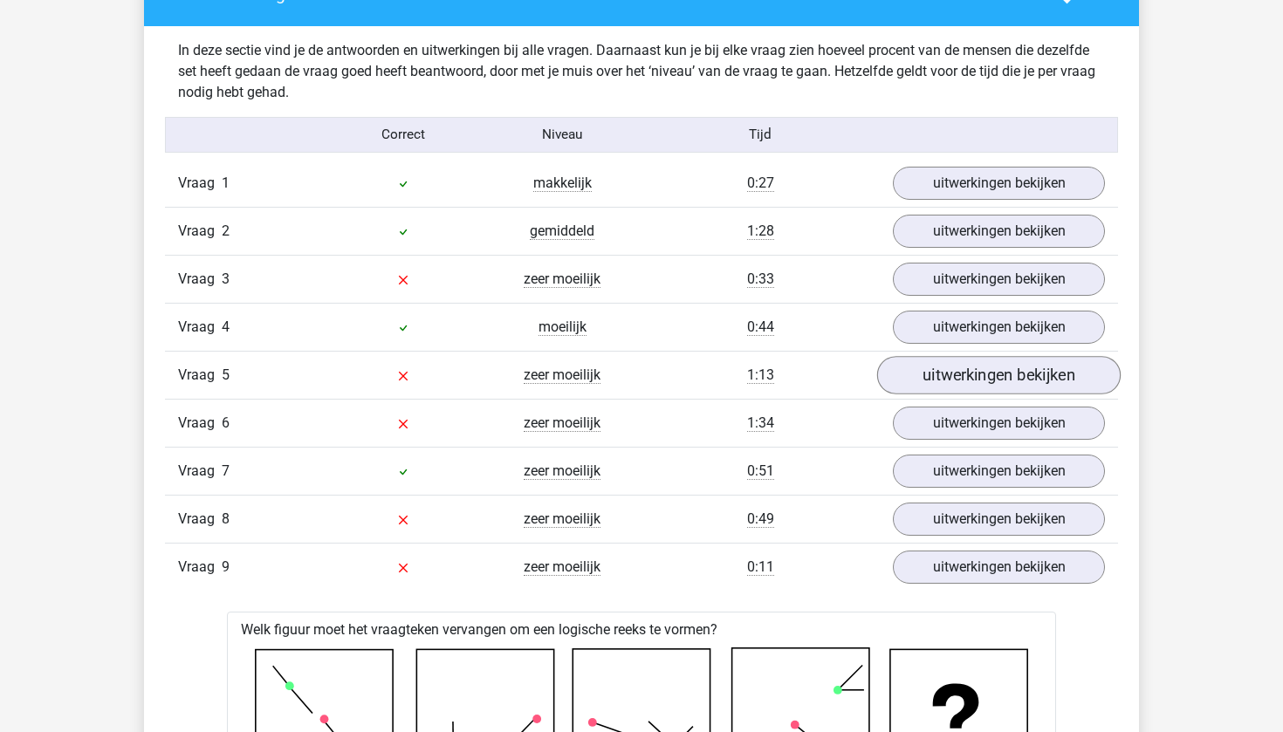
click at [921, 384] on link "uitwerkingen bekijken" at bounding box center [999, 375] width 244 height 38
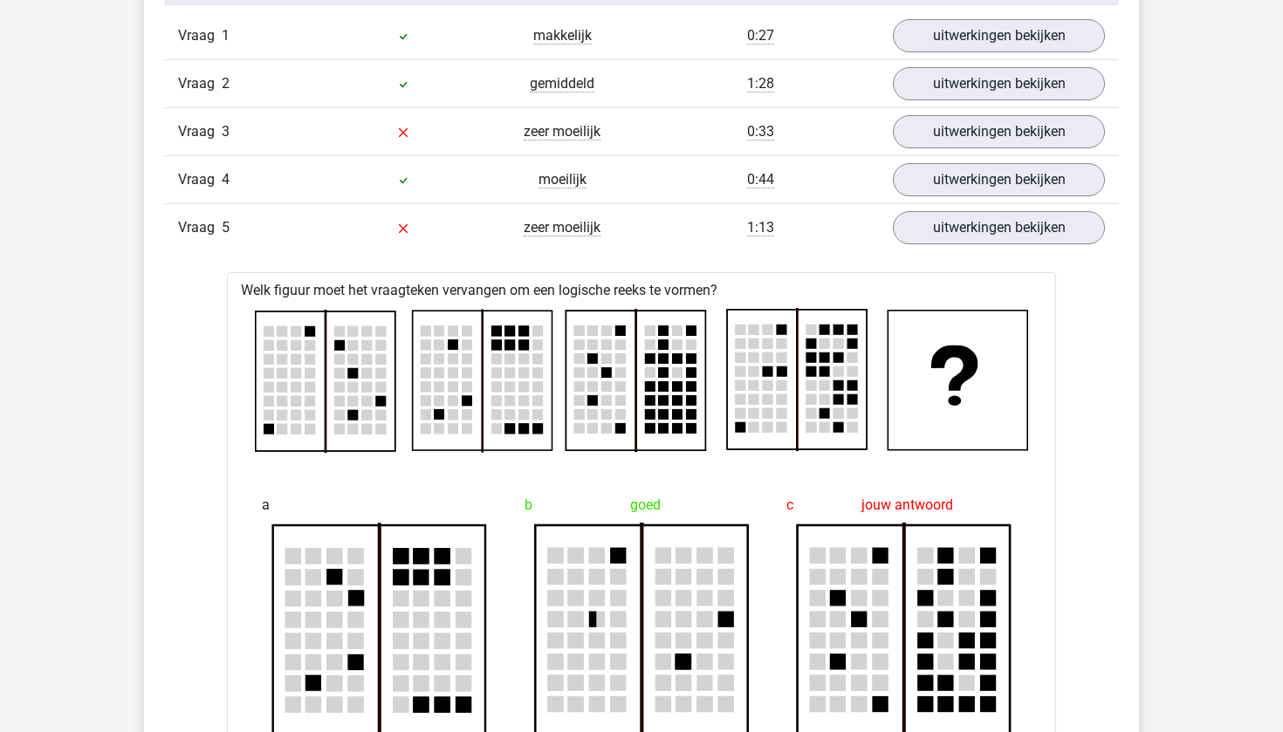
scroll to position [1176, 0]
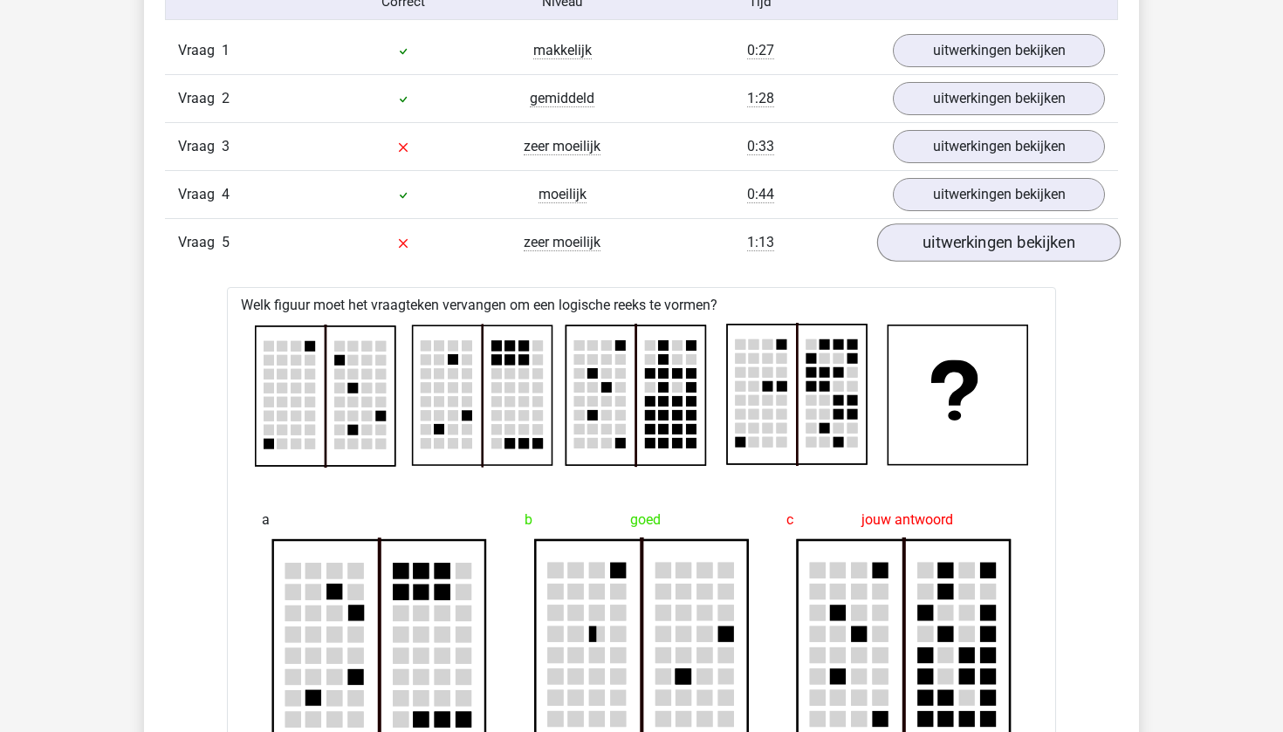
click at [952, 250] on link "uitwerkingen bekijken" at bounding box center [999, 242] width 244 height 38
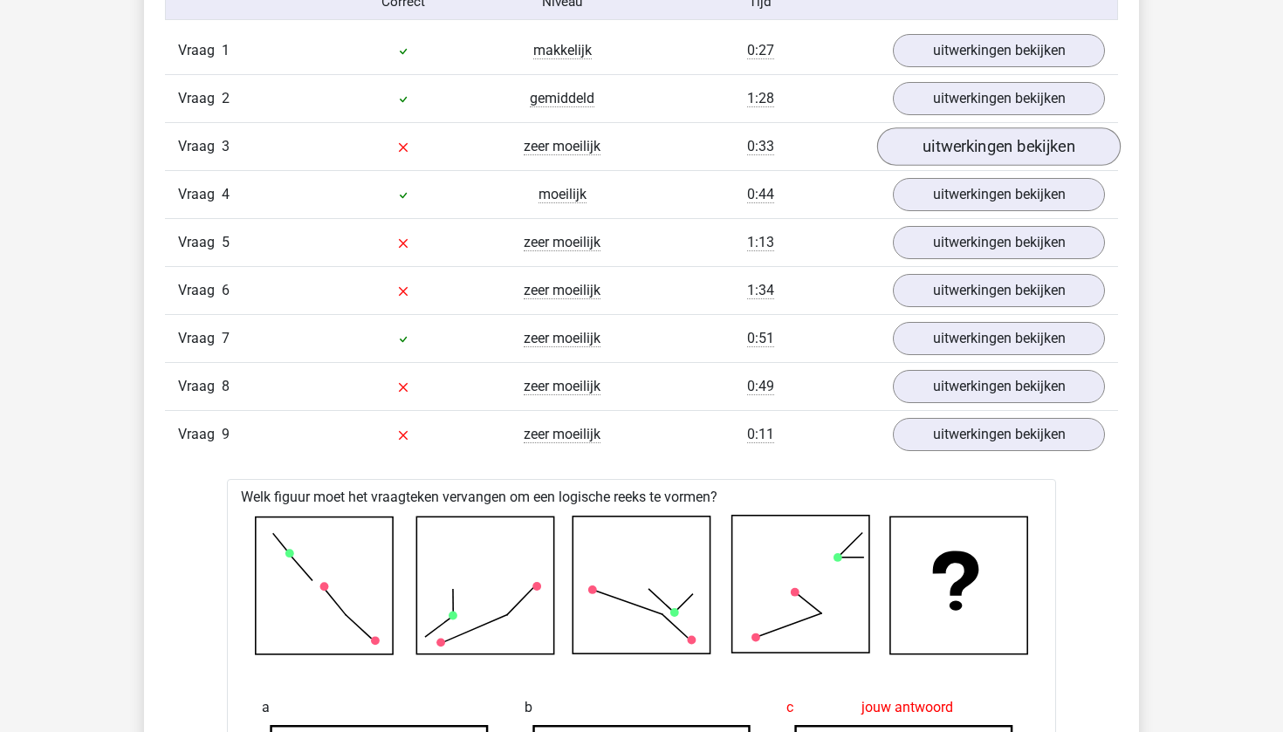
click at [954, 149] on link "uitwerkingen bekijken" at bounding box center [999, 146] width 244 height 38
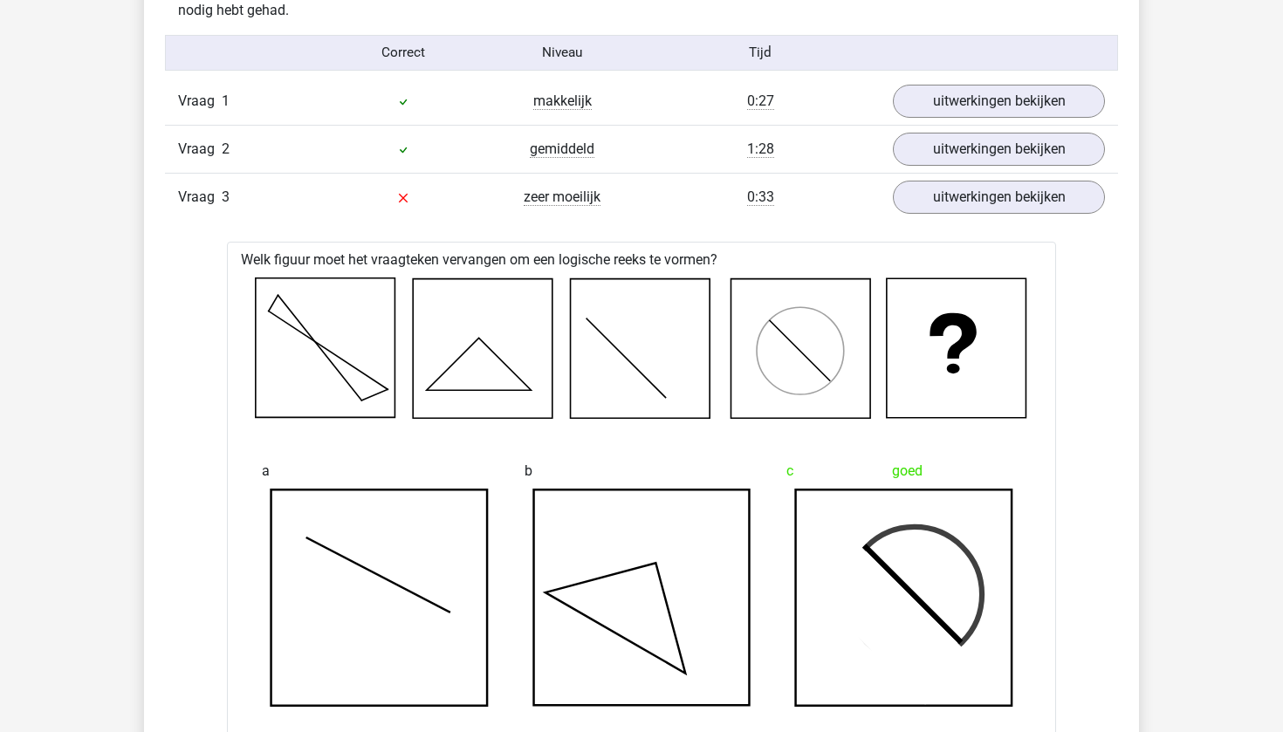
scroll to position [1076, 0]
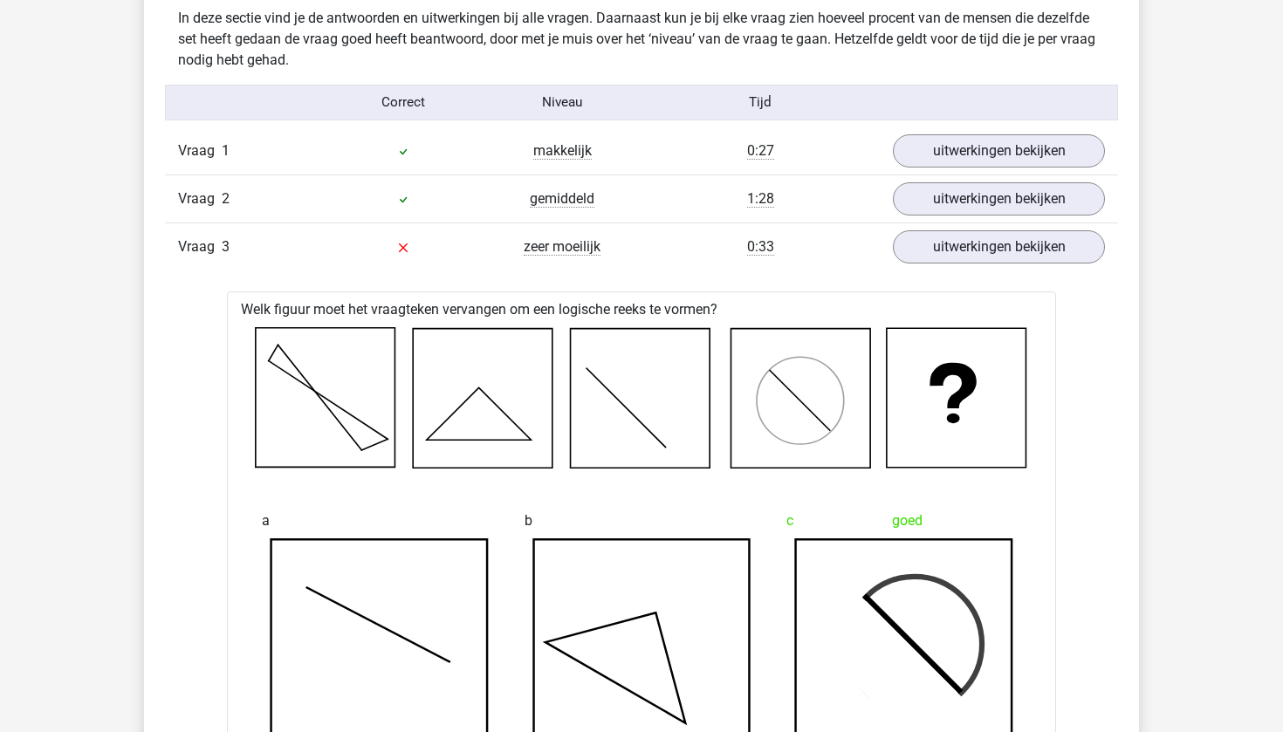
click at [934, 260] on link "uitwerkingen bekijken" at bounding box center [999, 247] width 244 height 38
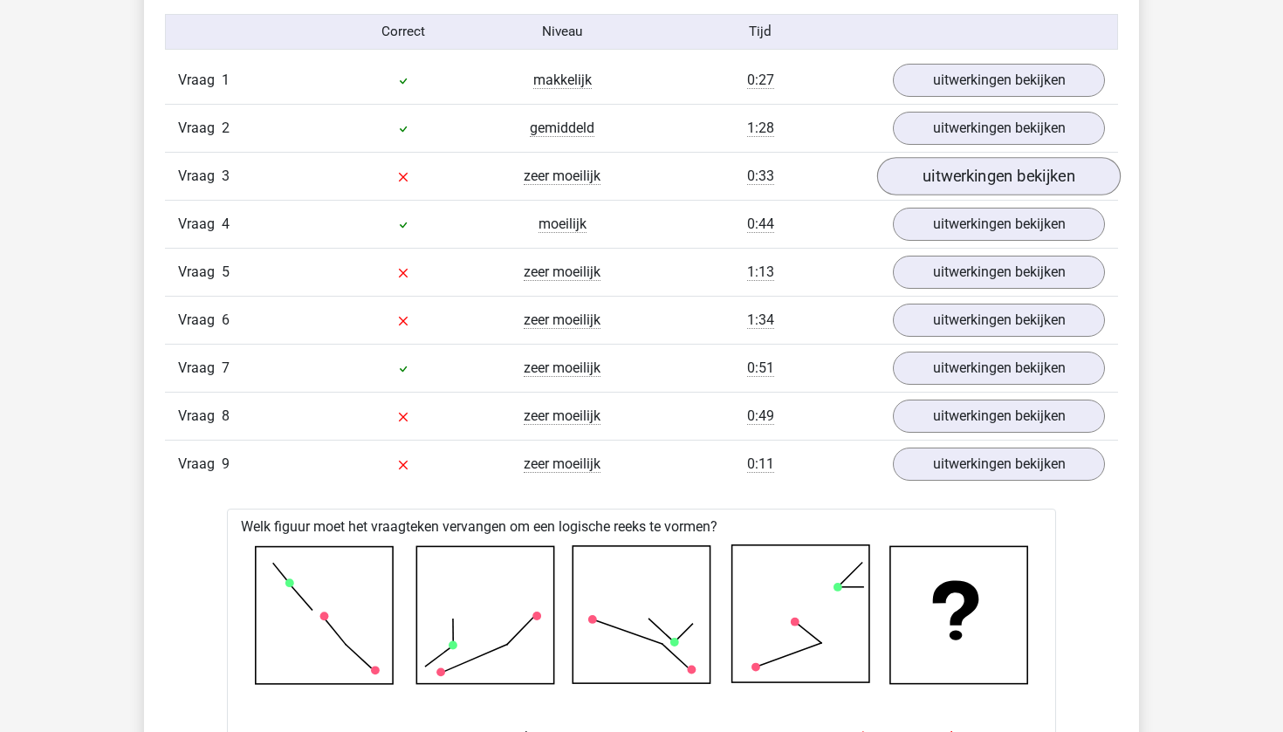
scroll to position [1151, 0]
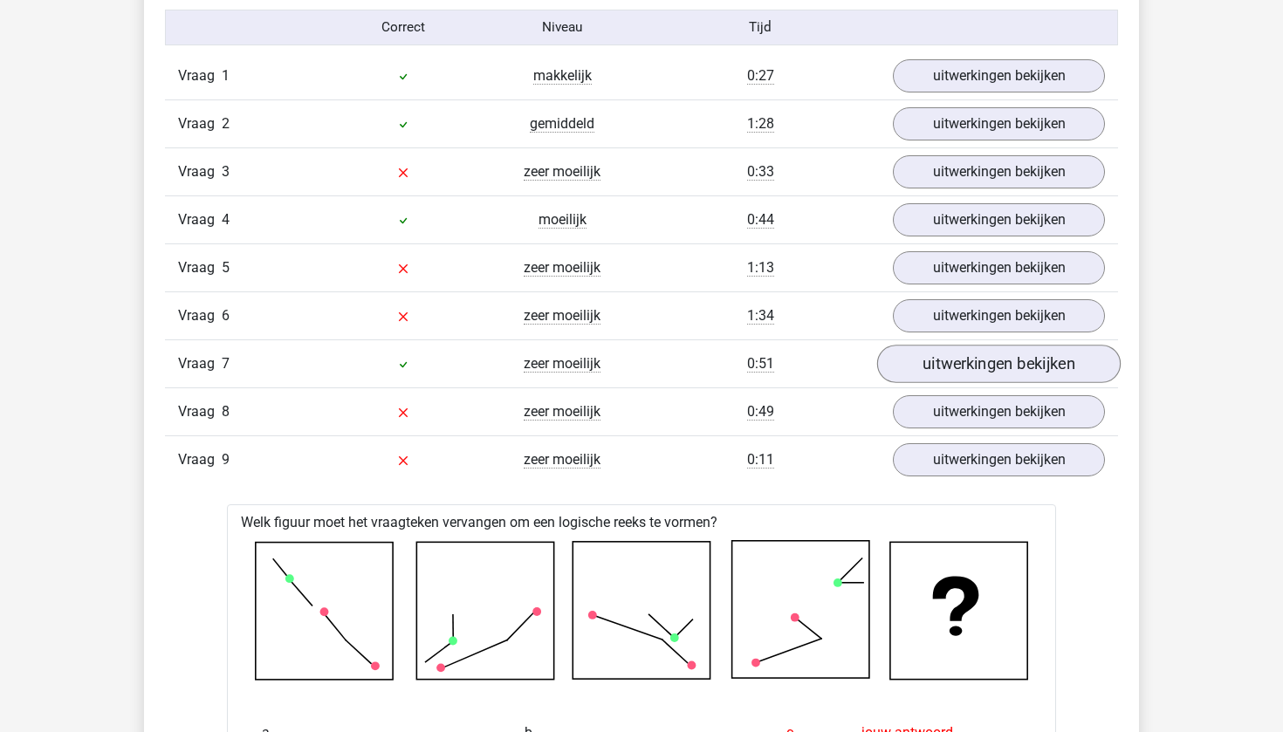
click at [925, 358] on link "uitwerkingen bekijken" at bounding box center [999, 364] width 244 height 38
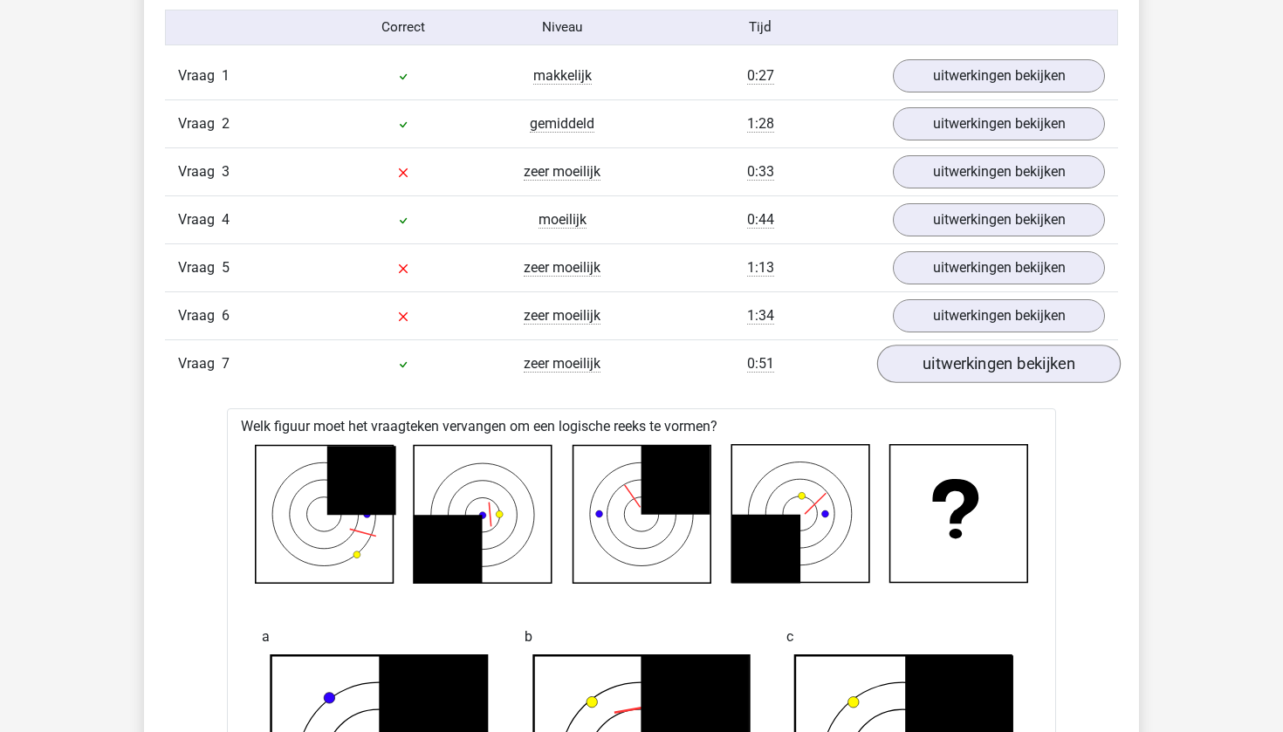
click at [925, 358] on link "uitwerkingen bekijken" at bounding box center [999, 364] width 244 height 38
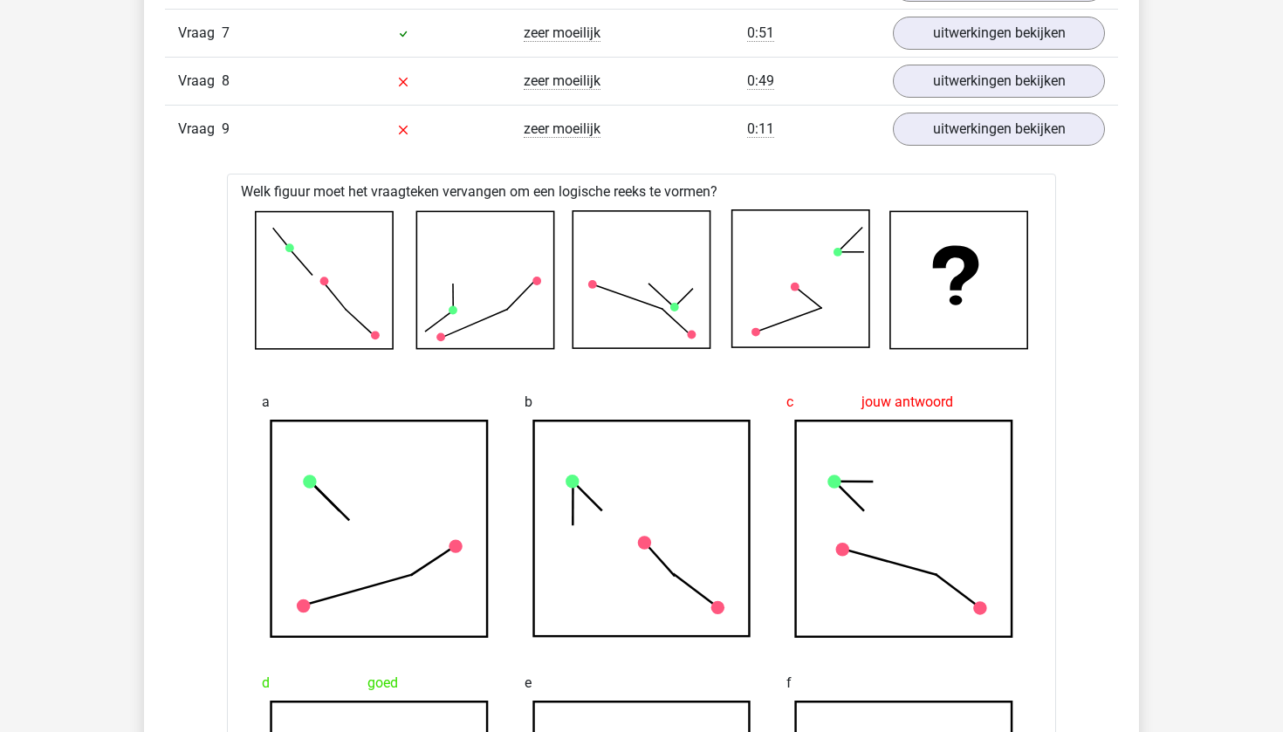
scroll to position [1444, 0]
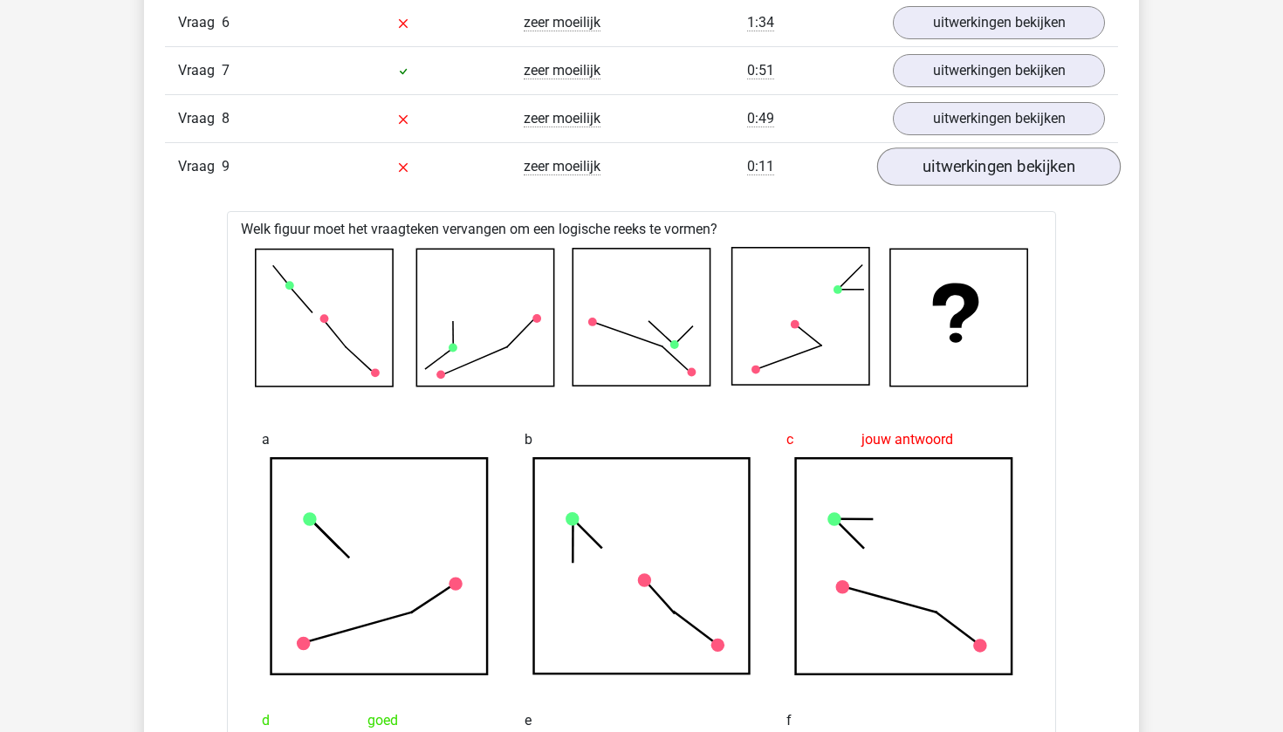
click at [956, 162] on link "uitwerkingen bekijken" at bounding box center [999, 167] width 244 height 38
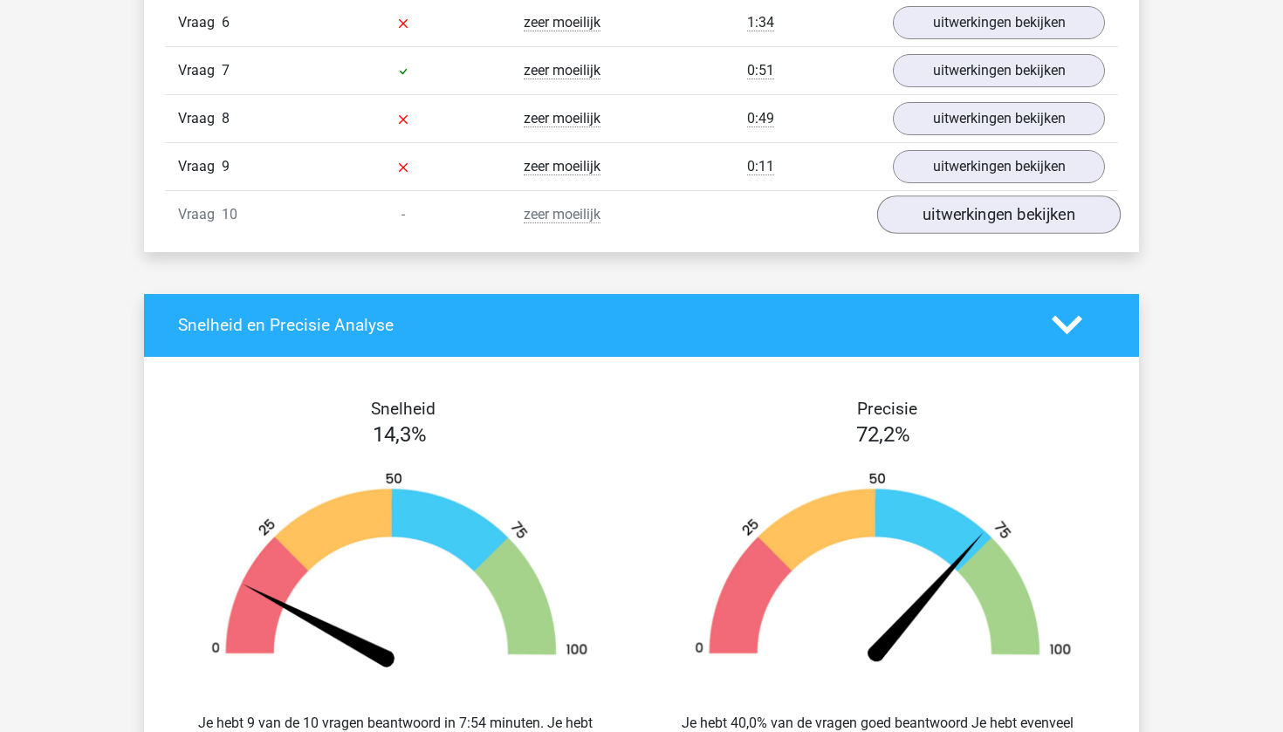
click at [979, 222] on link "uitwerkingen bekijken" at bounding box center [999, 215] width 244 height 38
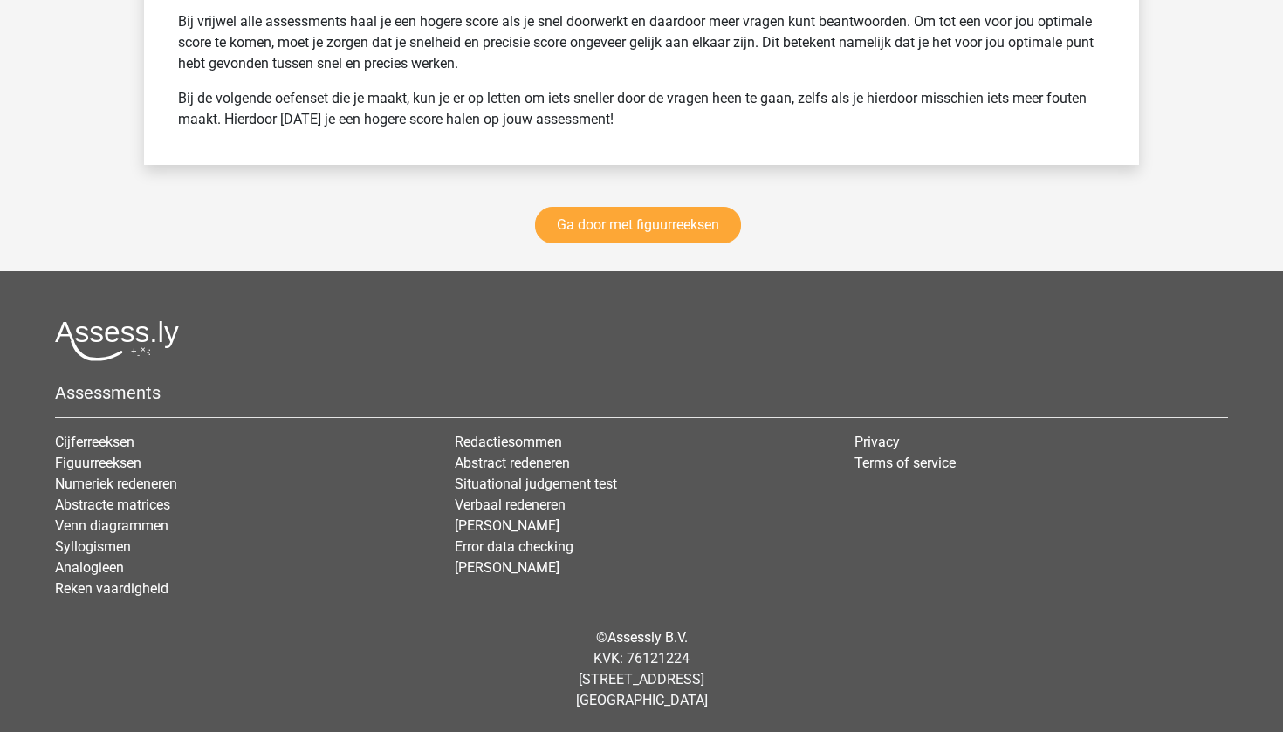
scroll to position [3563, 0]
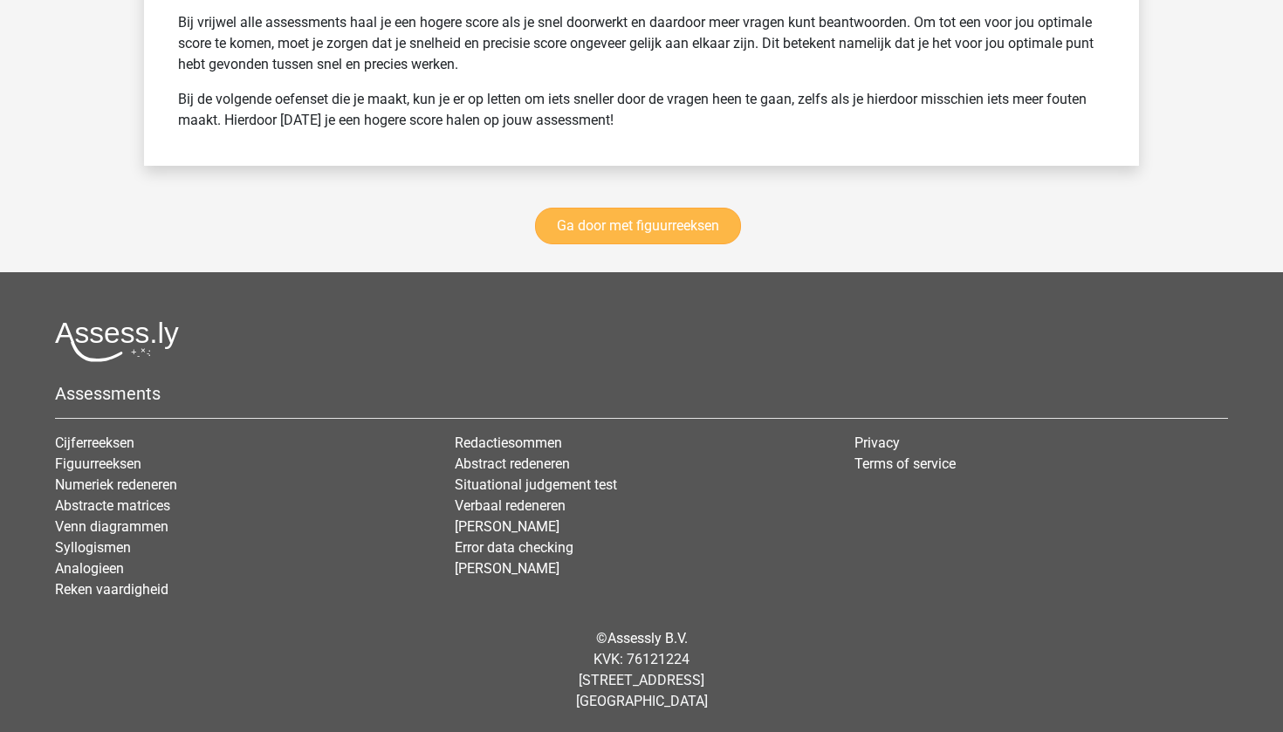
click at [646, 227] on link "Ga door met figuurreeksen" at bounding box center [638, 226] width 206 height 37
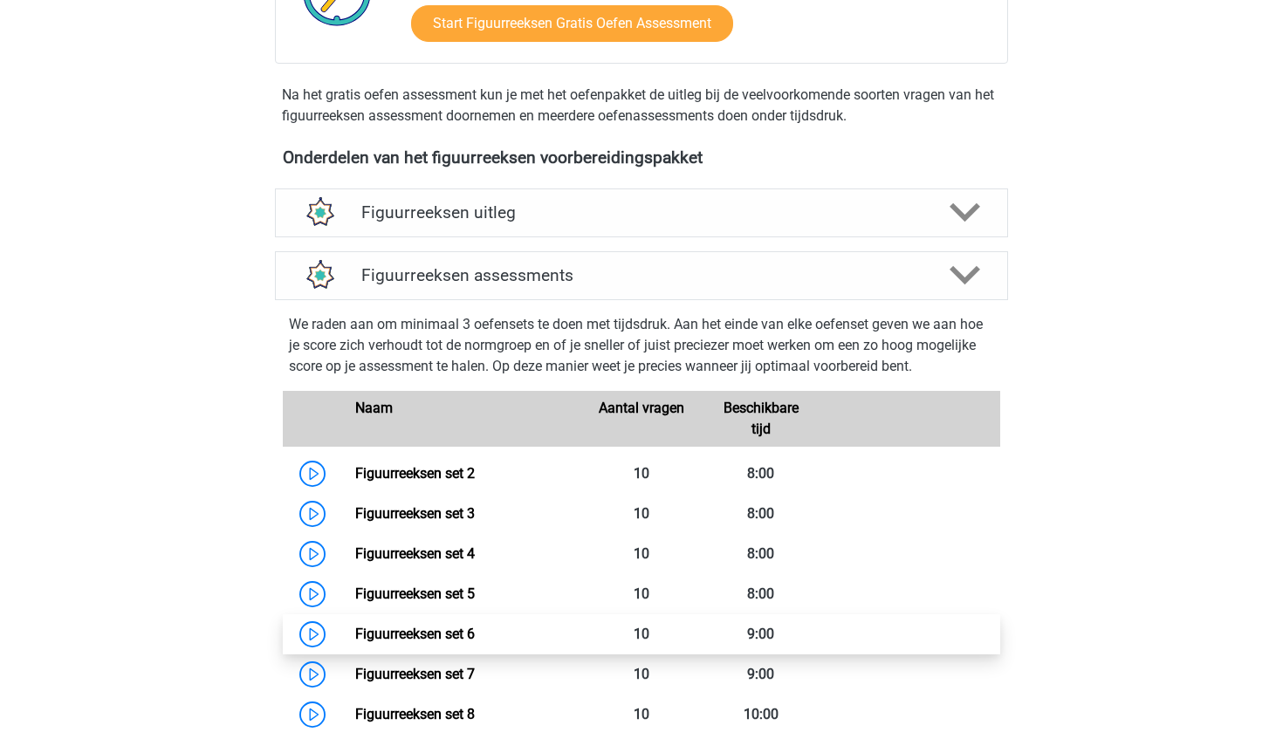
scroll to position [492, 0]
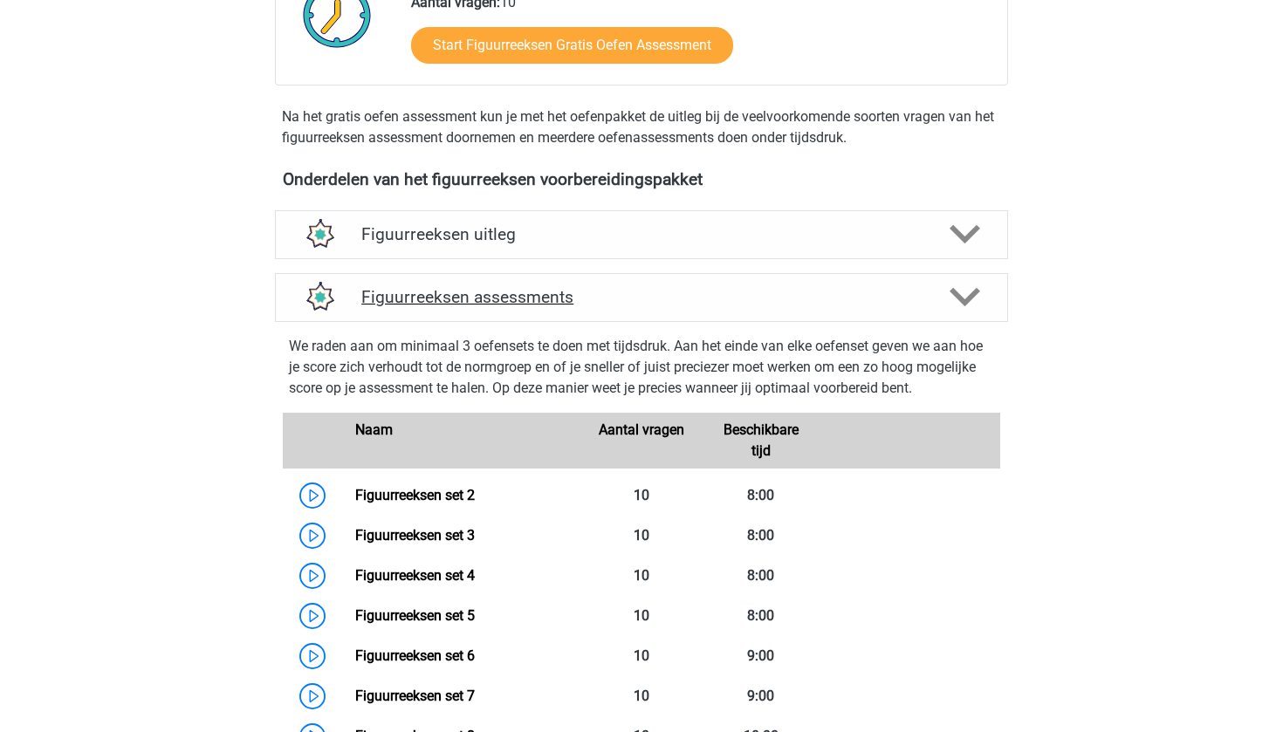
click at [622, 282] on div "Figuurreeksen assessments" at bounding box center [641, 297] width 733 height 49
click at [609, 296] on h4 "Figuurreeksen assessments" at bounding box center [641, 297] width 560 height 20
click at [973, 284] on icon at bounding box center [965, 297] width 31 height 31
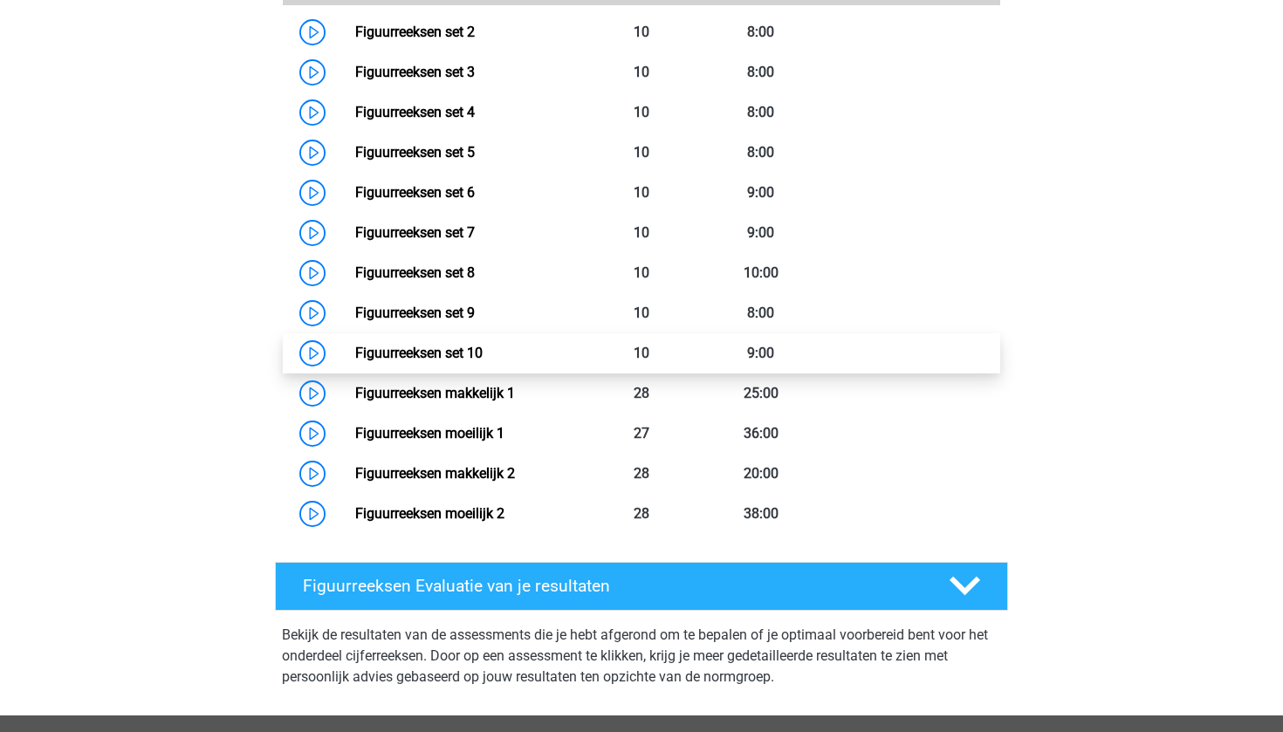
scroll to position [945, 0]
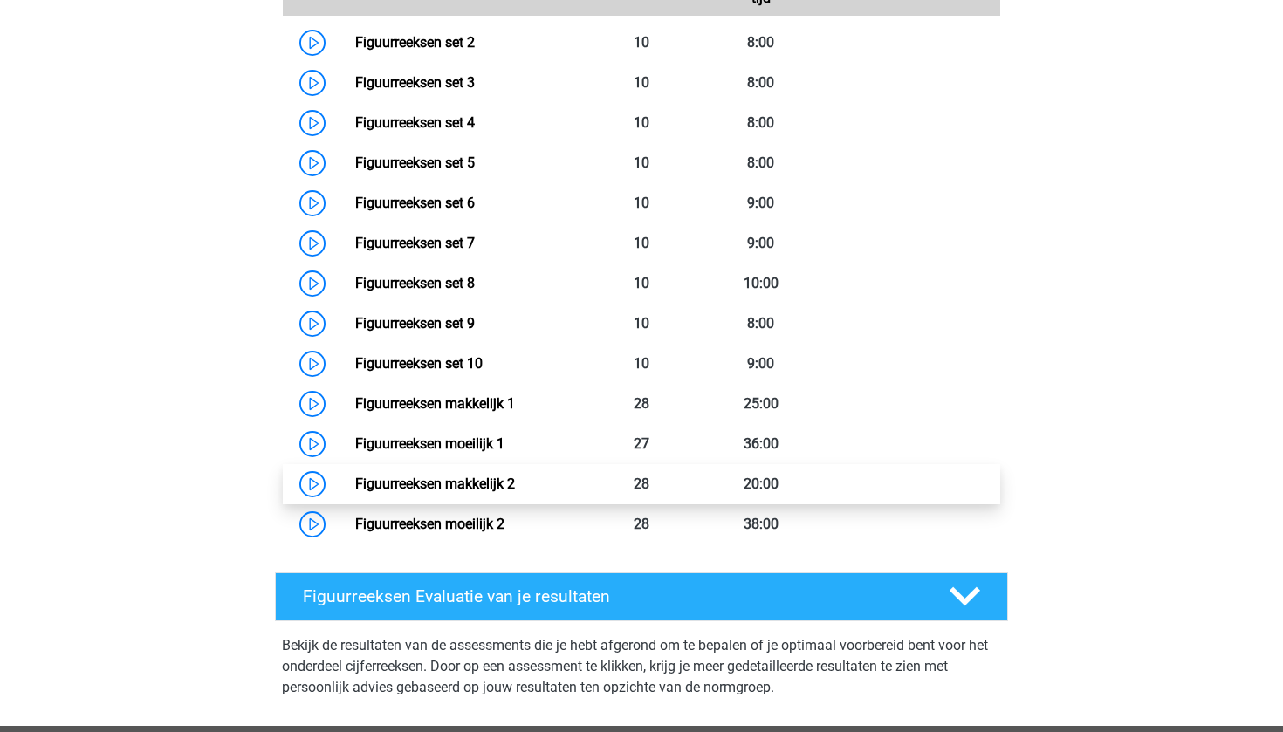
click at [469, 486] on link "Figuurreeksen makkelijk 2" at bounding box center [435, 484] width 160 height 17
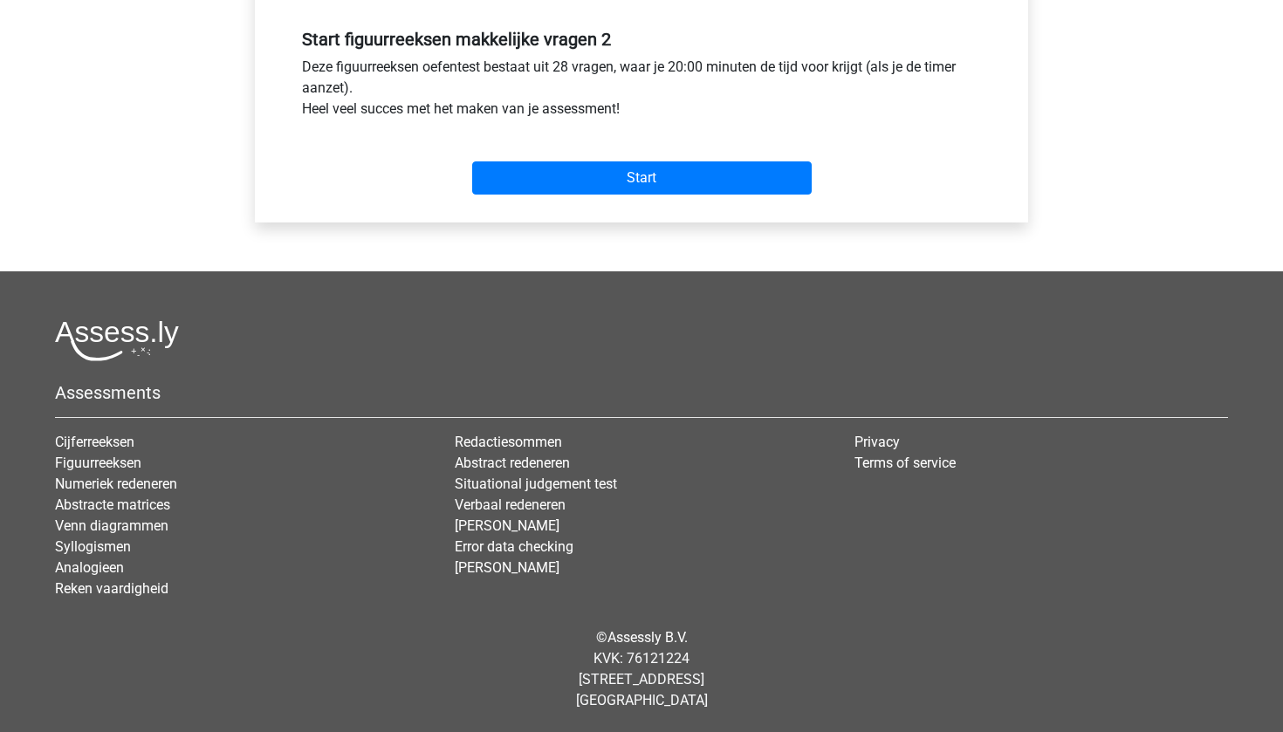
scroll to position [647, 0]
click at [659, 180] on input "Start" at bounding box center [642, 178] width 340 height 33
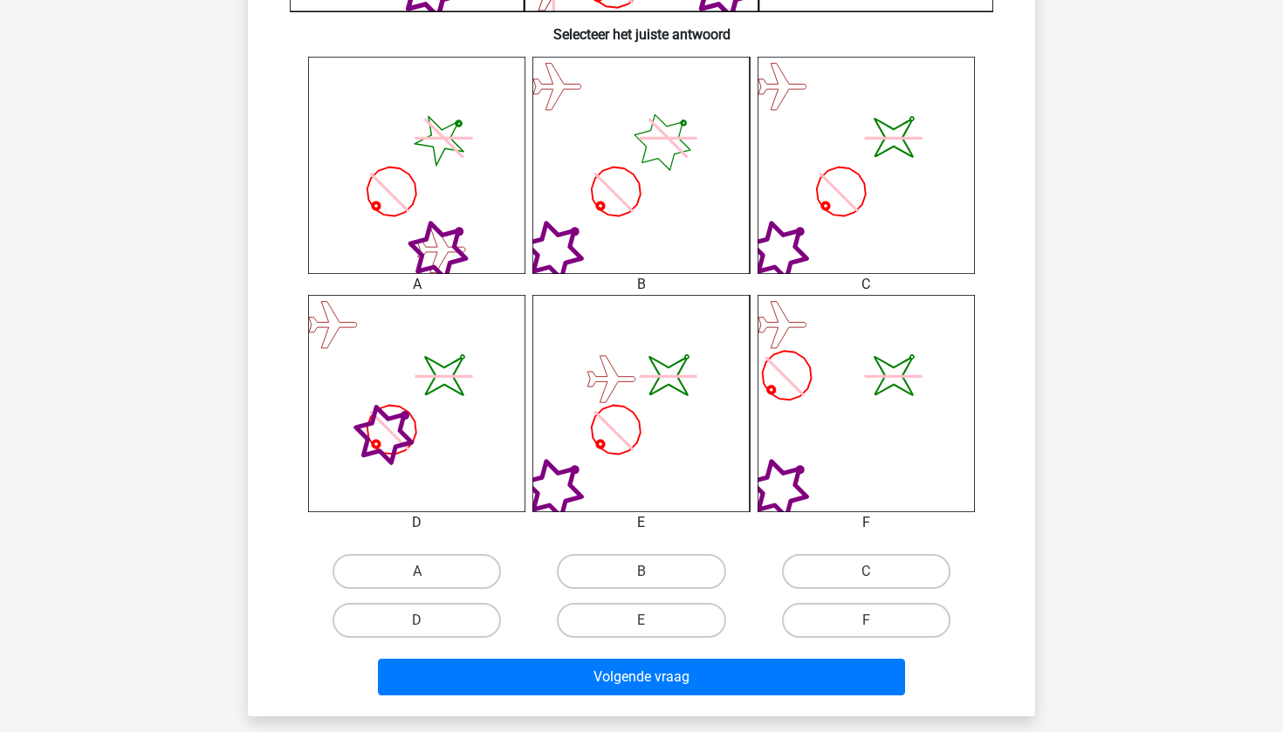
scroll to position [737, 0]
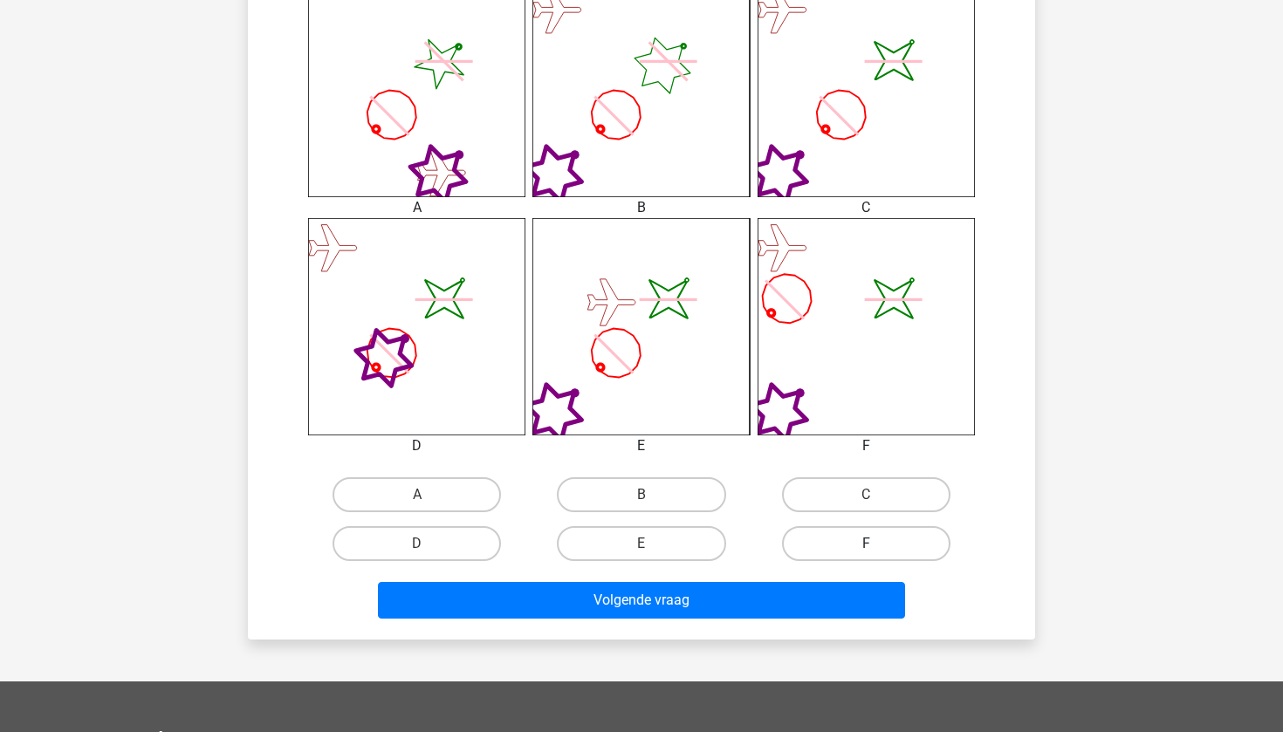
click at [841, 560] on label "F" at bounding box center [866, 543] width 168 height 35
click at [866, 555] on input "F" at bounding box center [871, 549] width 11 height 11
radio input "true"
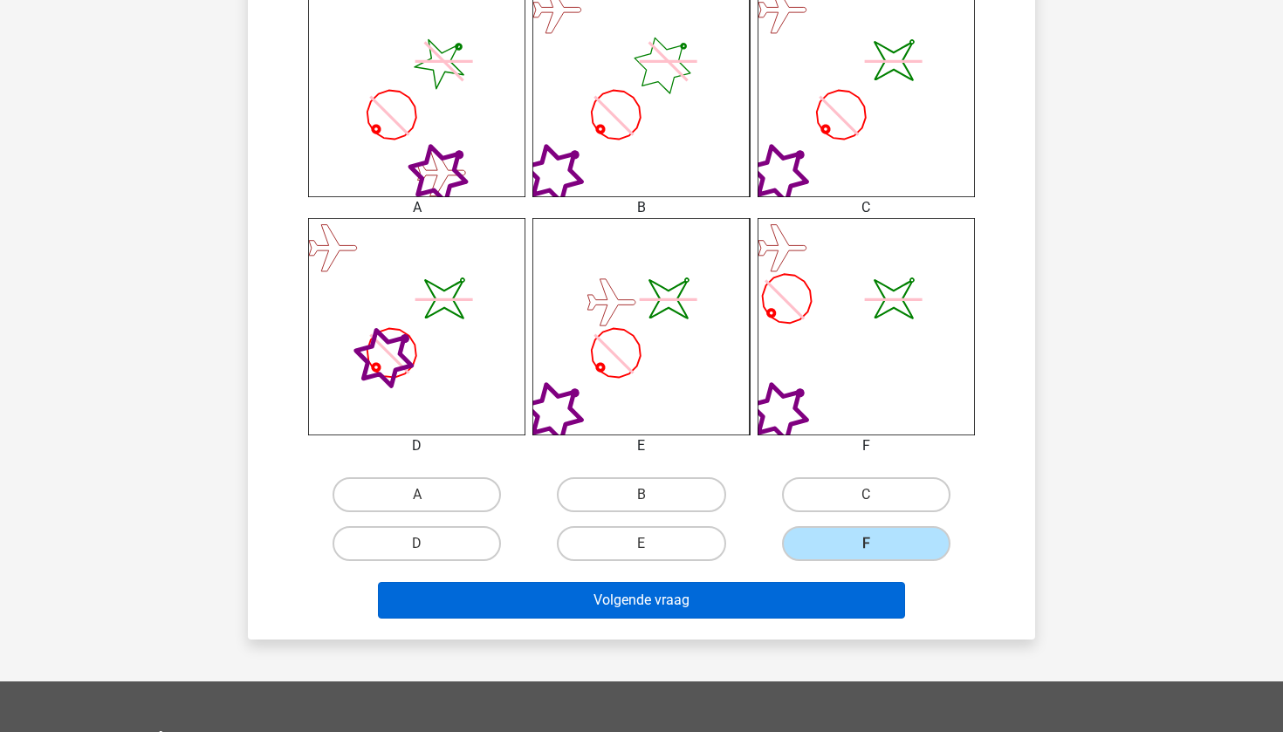
click at [812, 595] on button "Volgende vraag" at bounding box center [642, 600] width 528 height 37
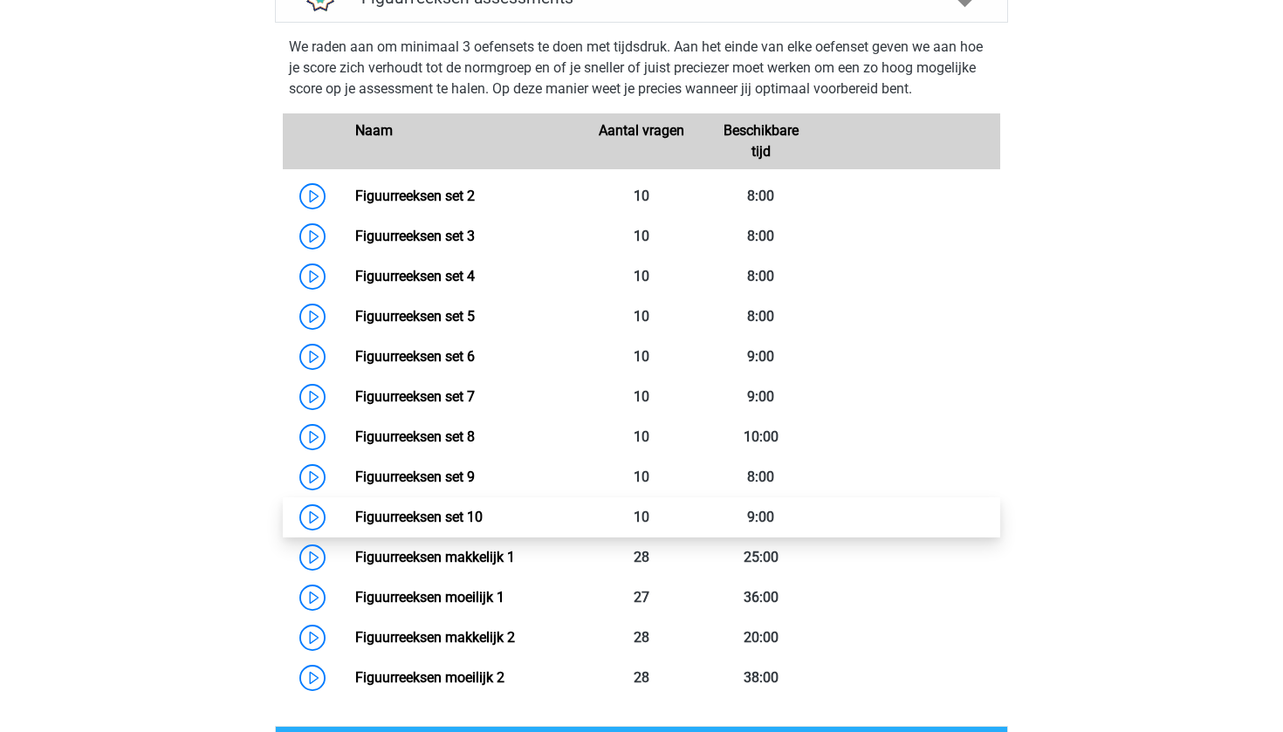
scroll to position [788, 0]
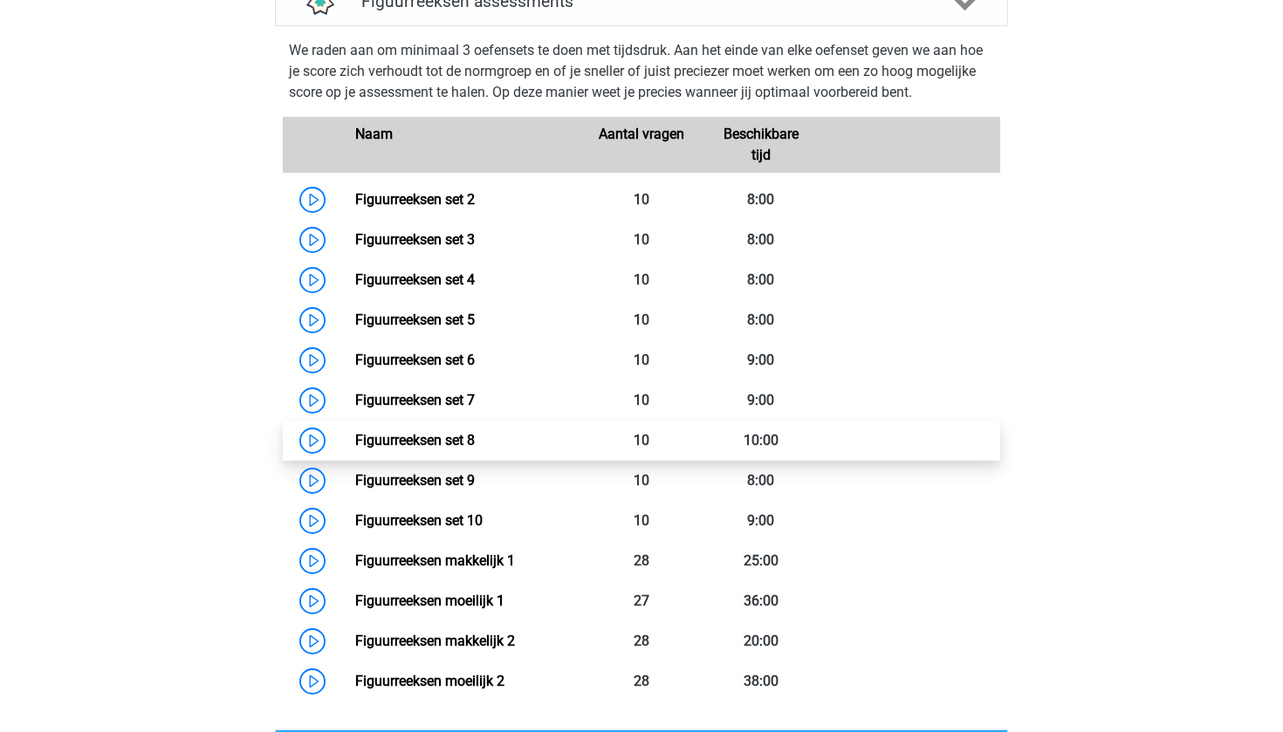
click at [443, 439] on link "Figuurreeksen set 8" at bounding box center [415, 440] width 120 height 17
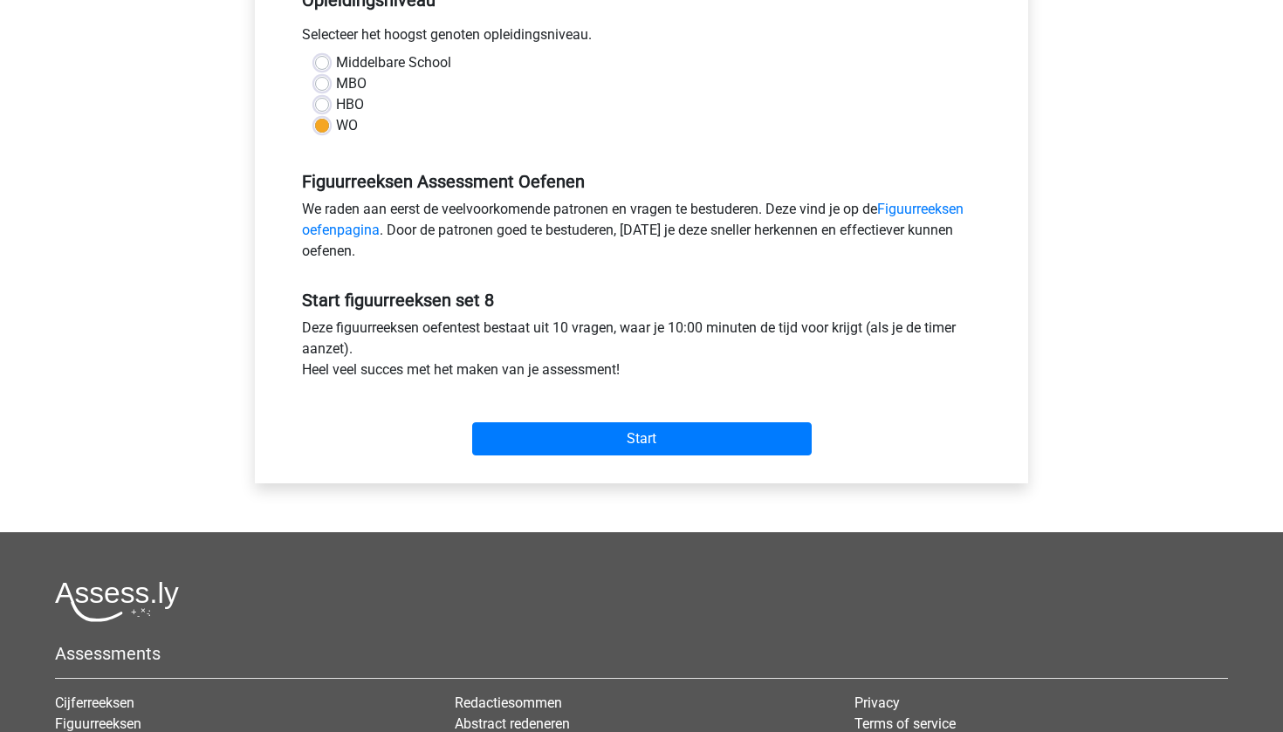
scroll to position [475, 0]
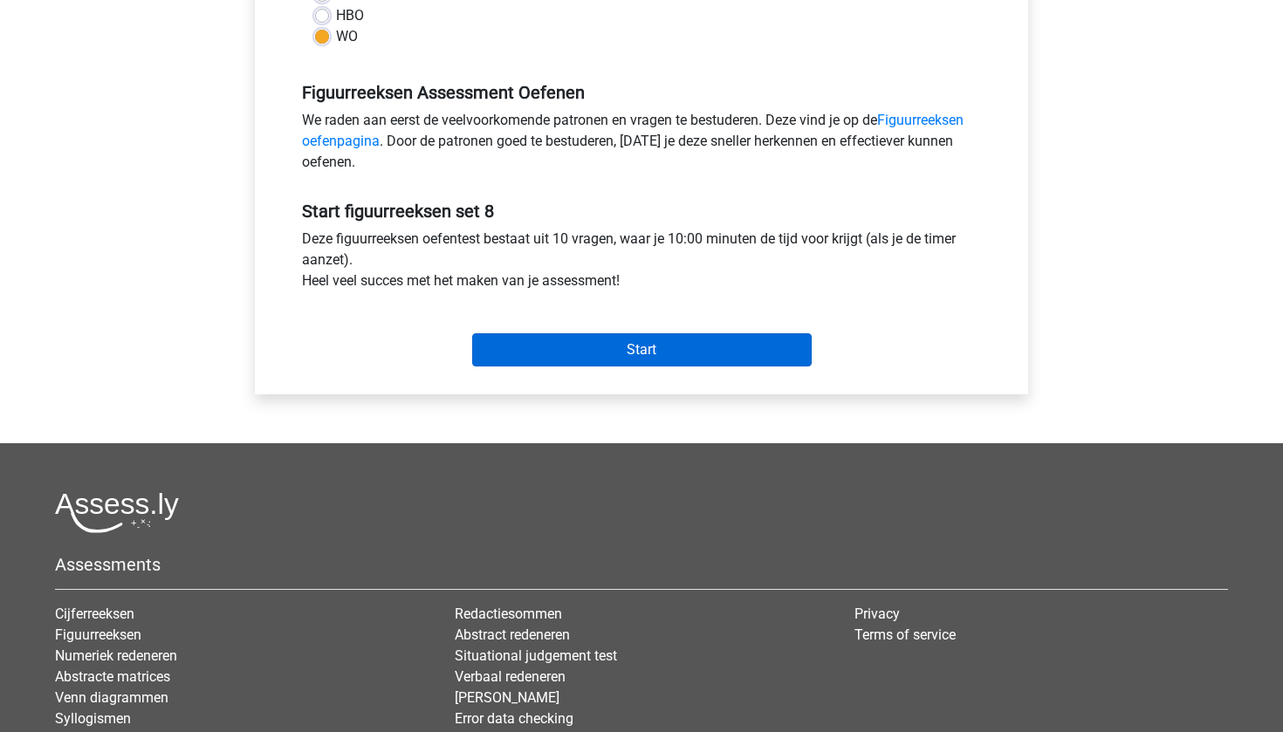
click at [629, 345] on input "Start" at bounding box center [642, 349] width 340 height 33
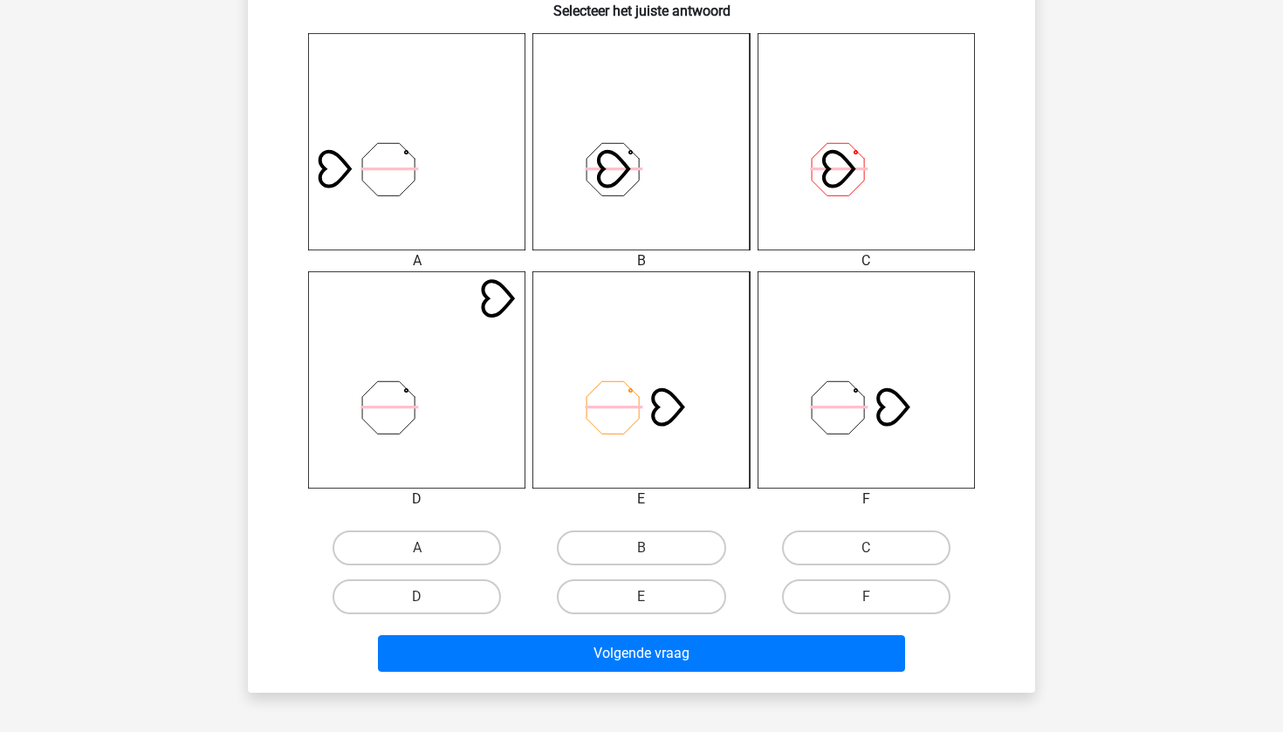
scroll to position [704, 0]
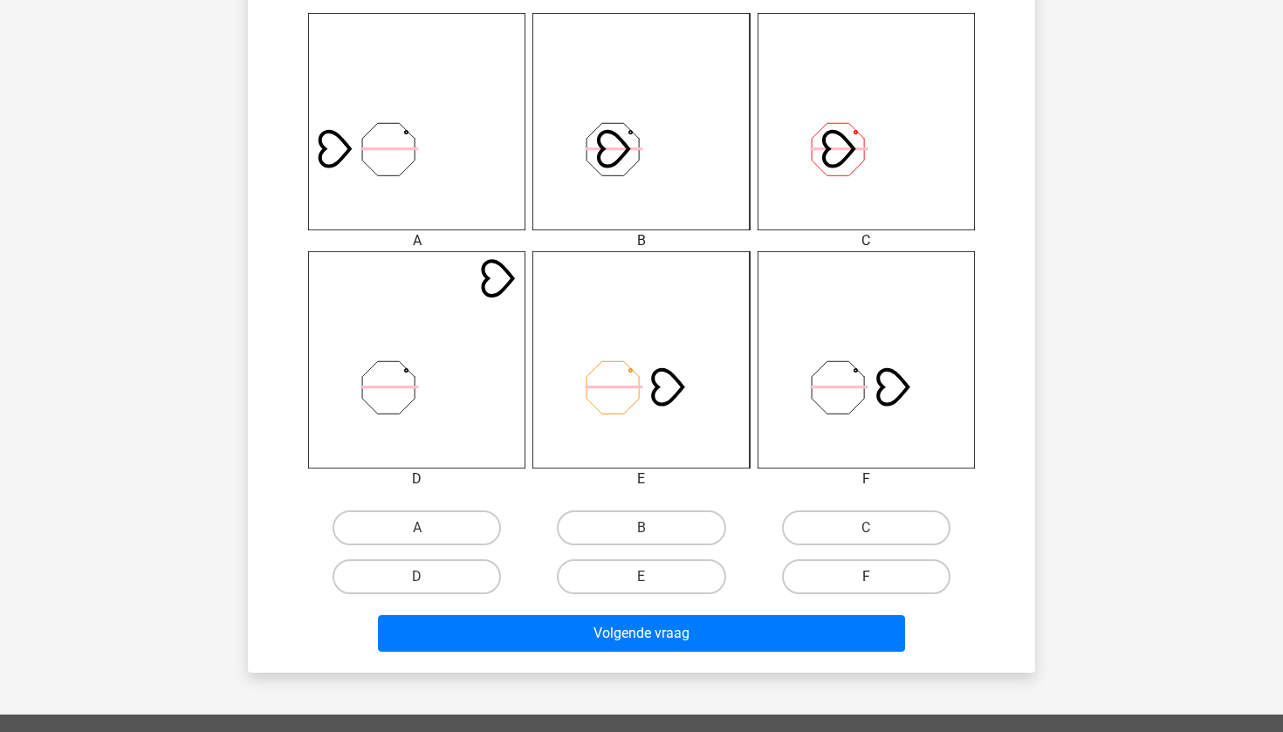
click at [885, 574] on label "F" at bounding box center [866, 577] width 168 height 35
click at [877, 577] on input "F" at bounding box center [871, 582] width 11 height 11
radio input "true"
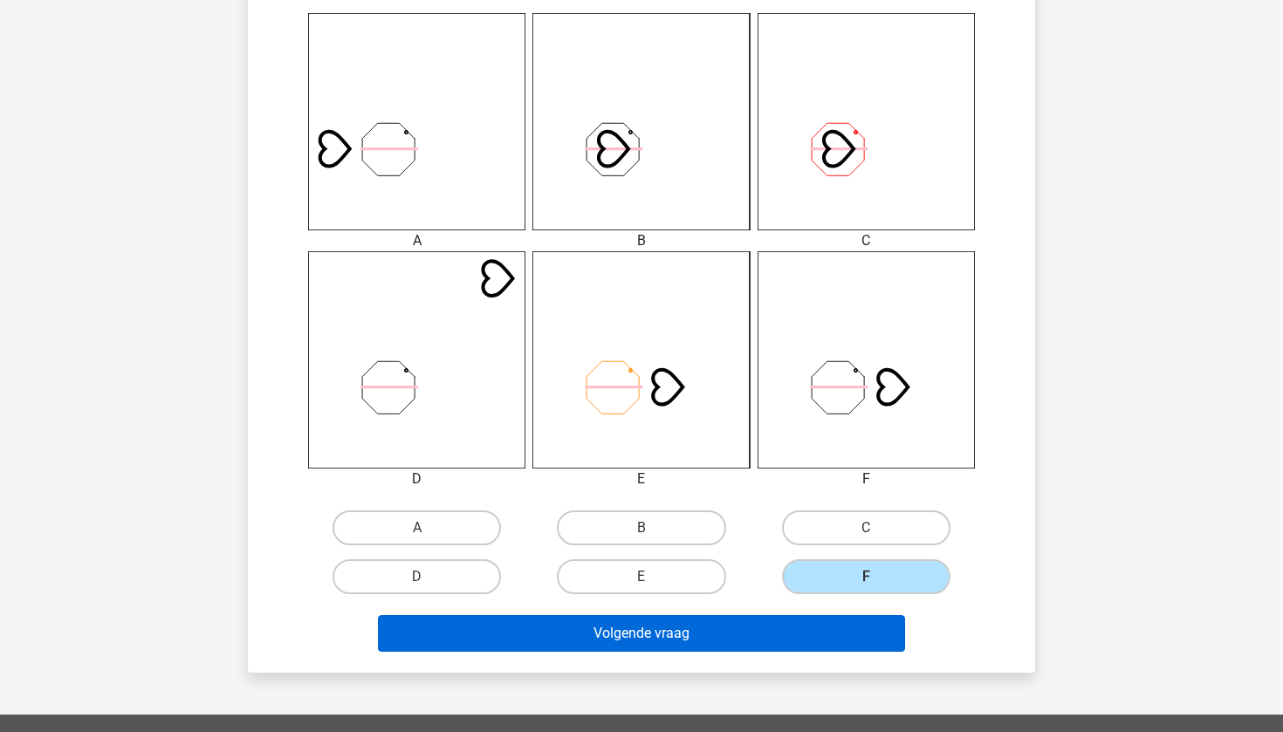
click at [822, 636] on button "Volgende vraag" at bounding box center [642, 633] width 528 height 37
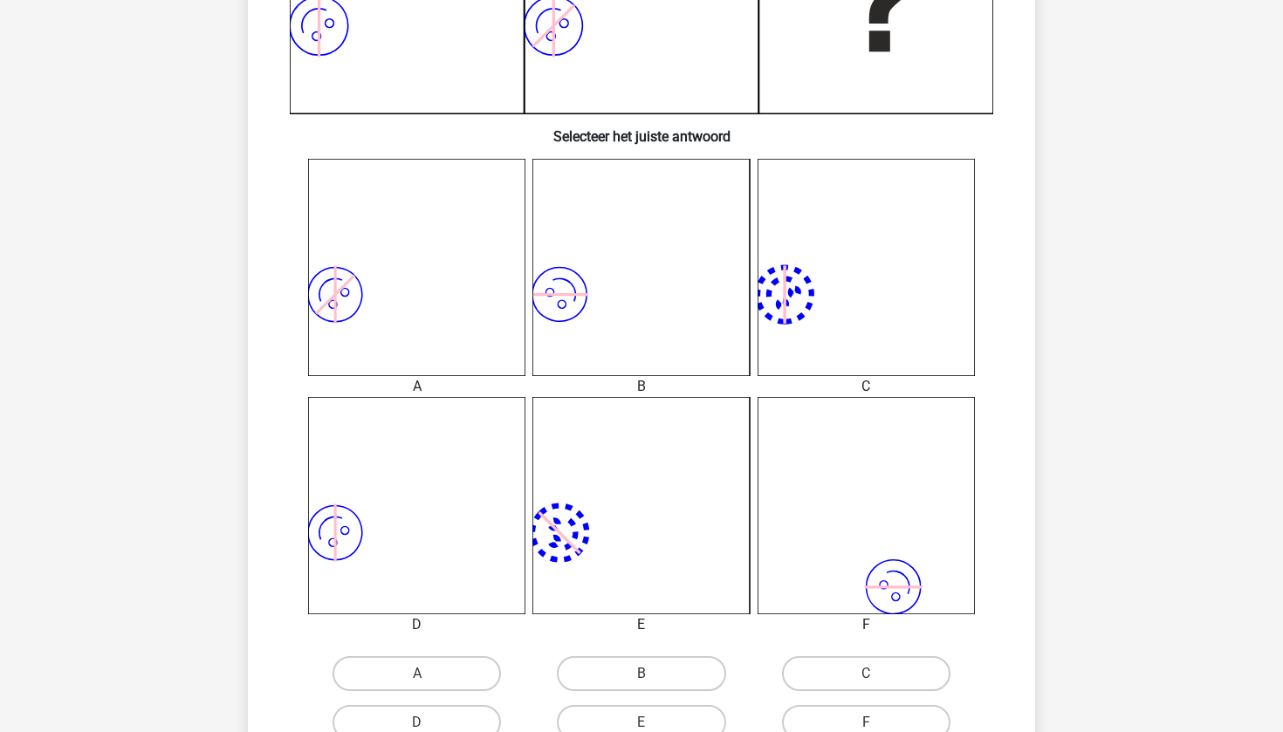
scroll to position [601, 0]
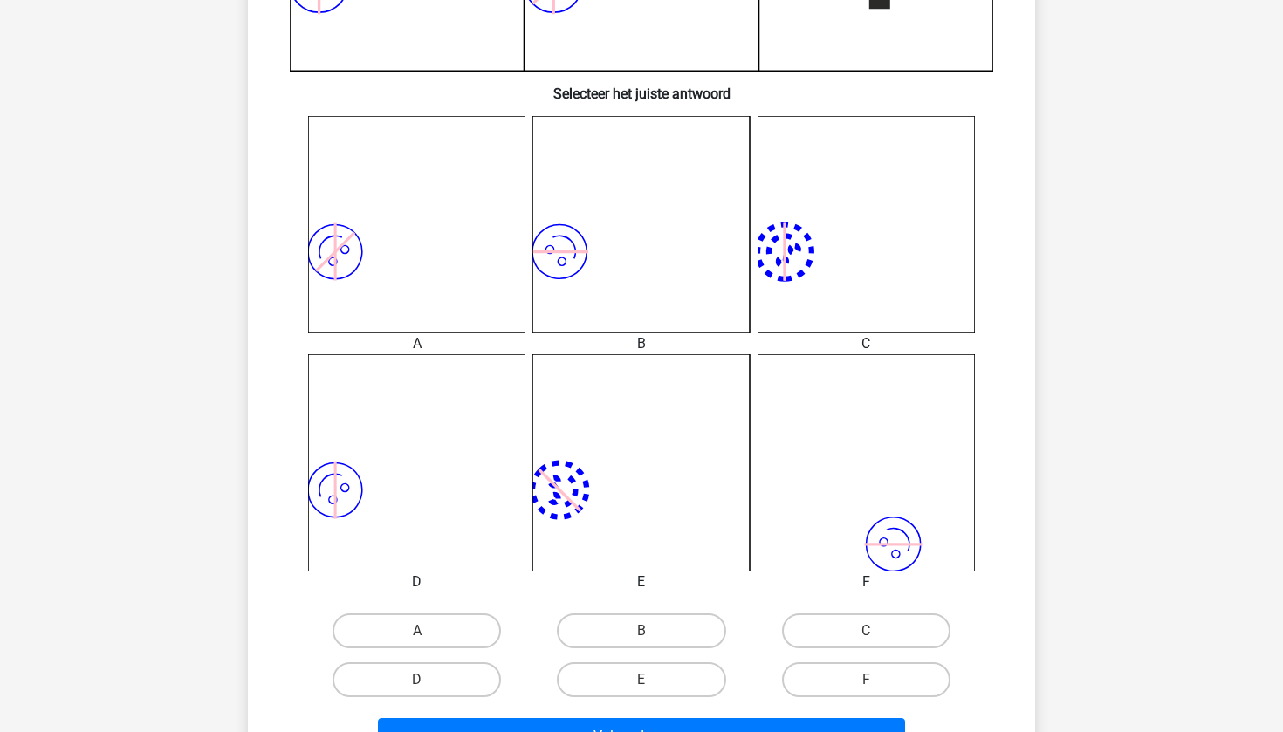
click at [423, 684] on input "D" at bounding box center [422, 685] width 11 height 11
radio input "true"
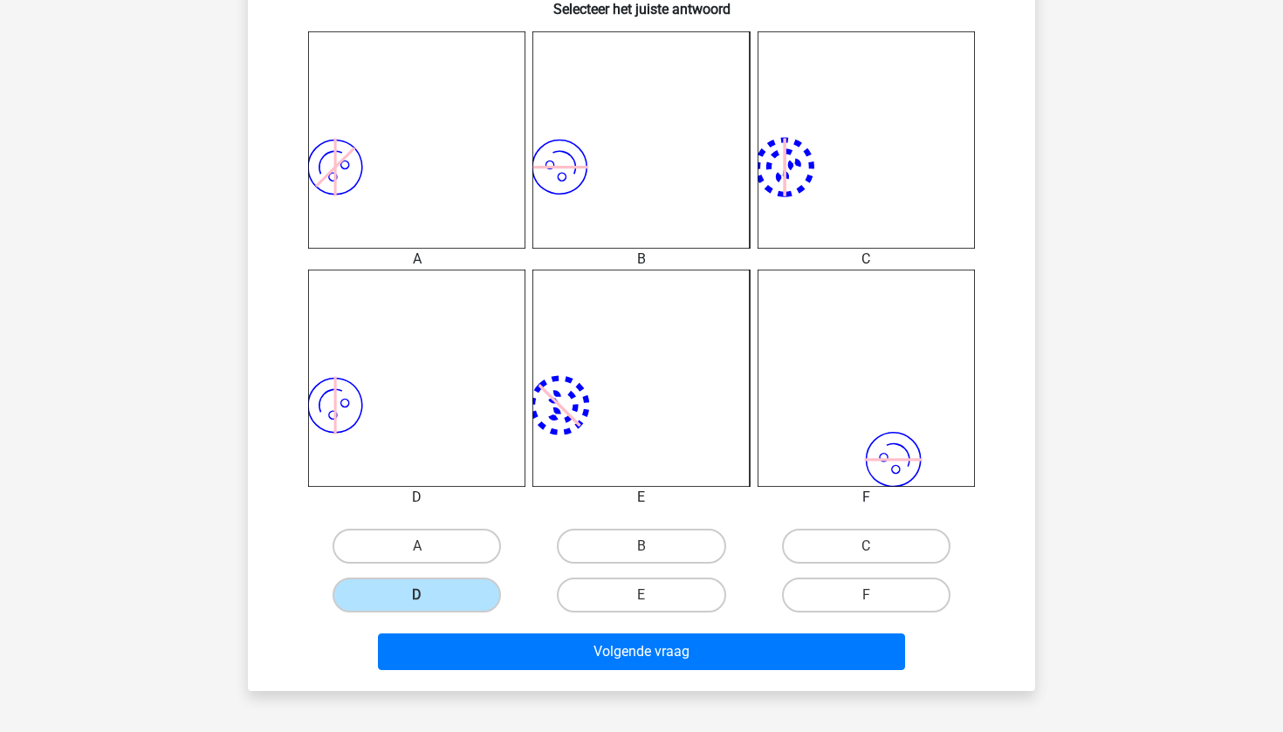
scroll to position [706, 0]
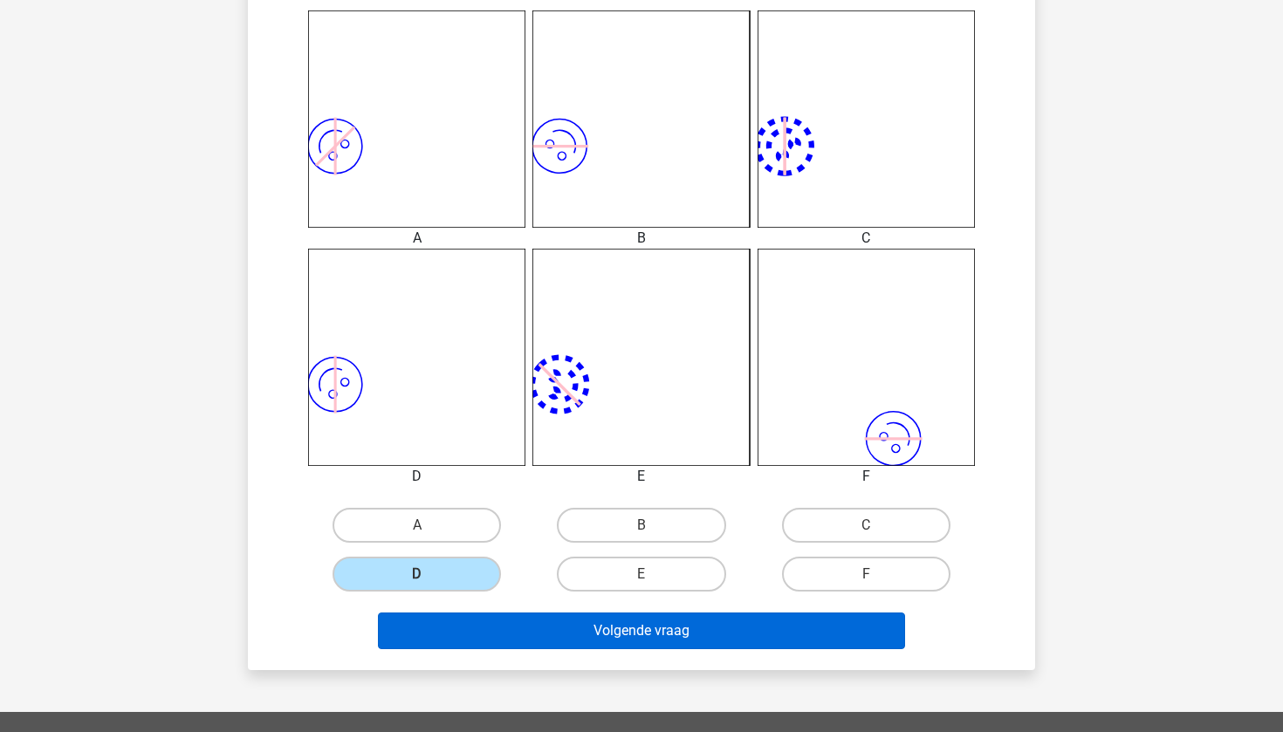
click at [509, 629] on button "Volgende vraag" at bounding box center [642, 631] width 528 height 37
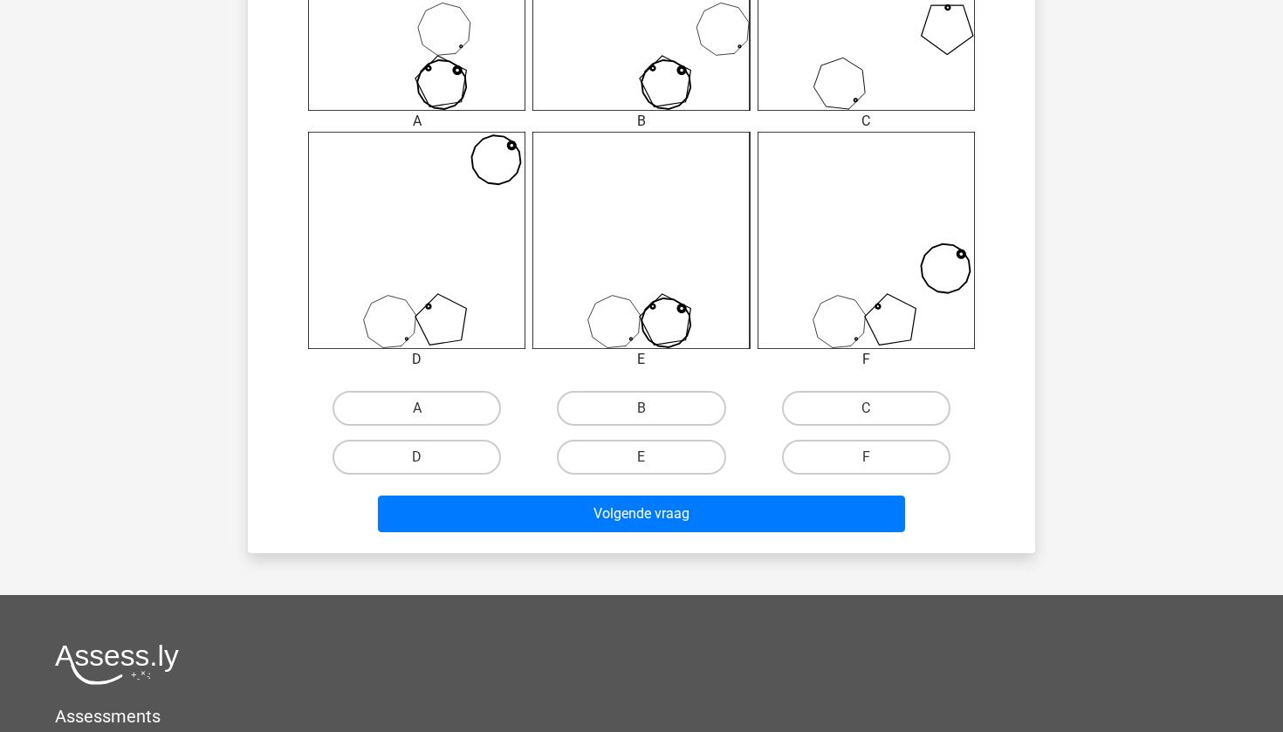
scroll to position [924, 0]
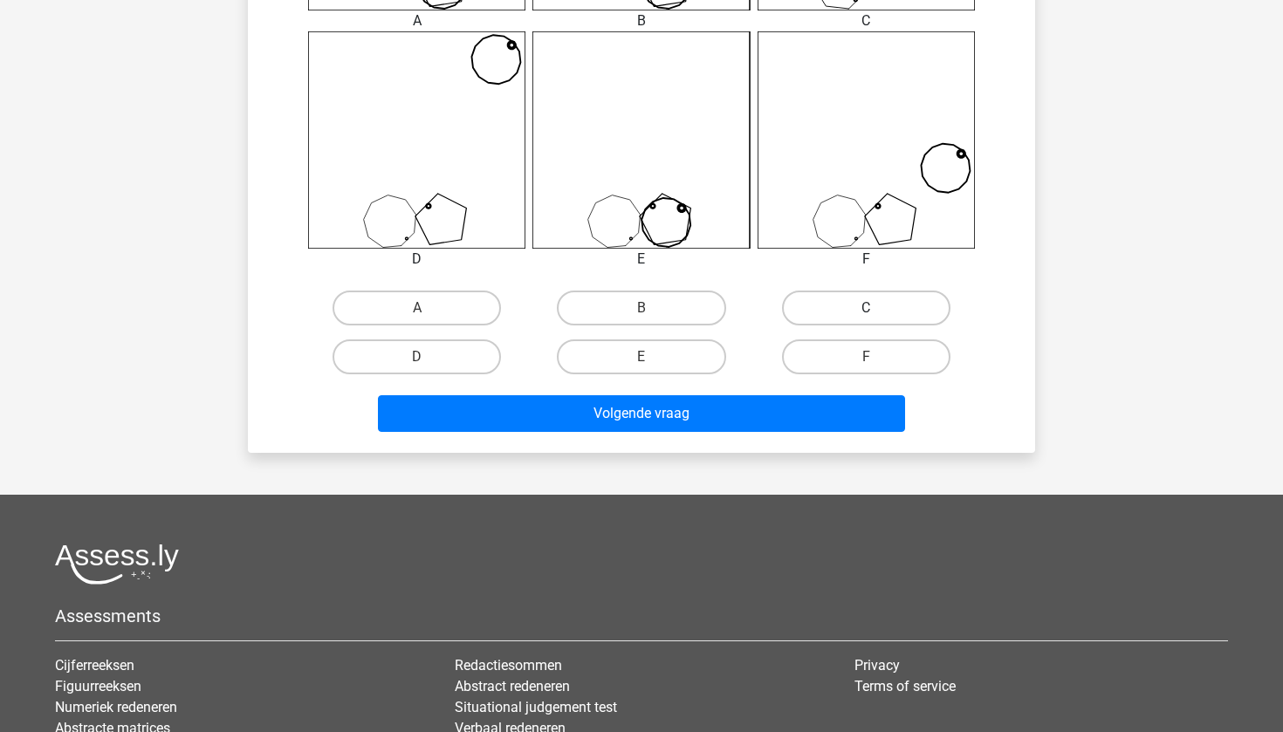
click at [879, 318] on label "C" at bounding box center [866, 308] width 168 height 35
click at [877, 318] on input "C" at bounding box center [871, 313] width 11 height 11
radio input "true"
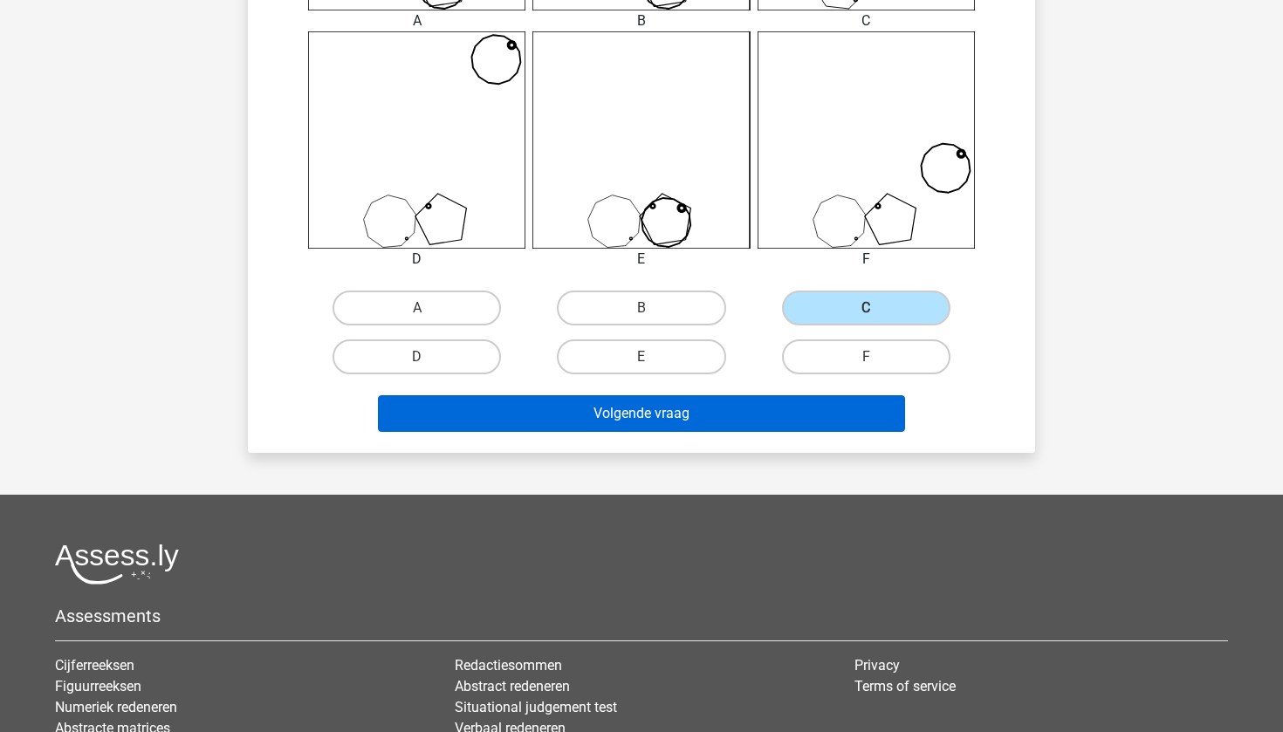
click at [821, 409] on button "Volgende vraag" at bounding box center [642, 413] width 528 height 37
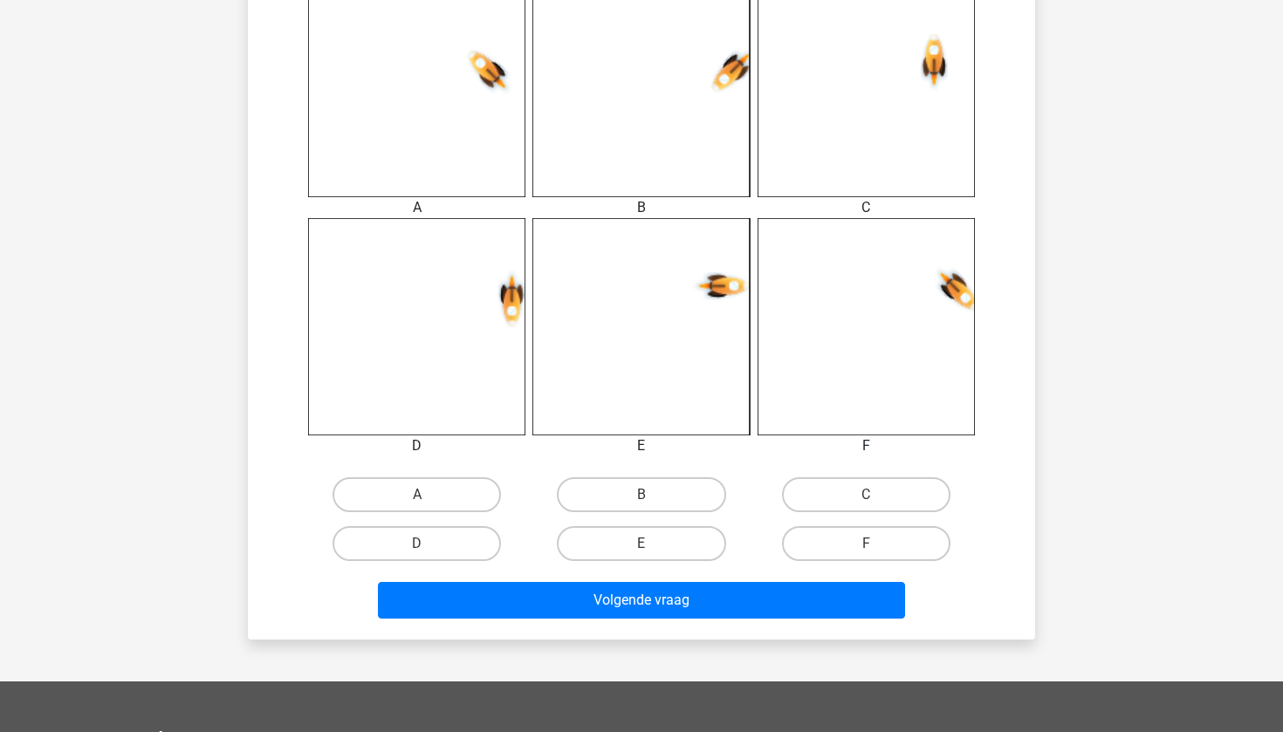
scroll to position [801, 0]
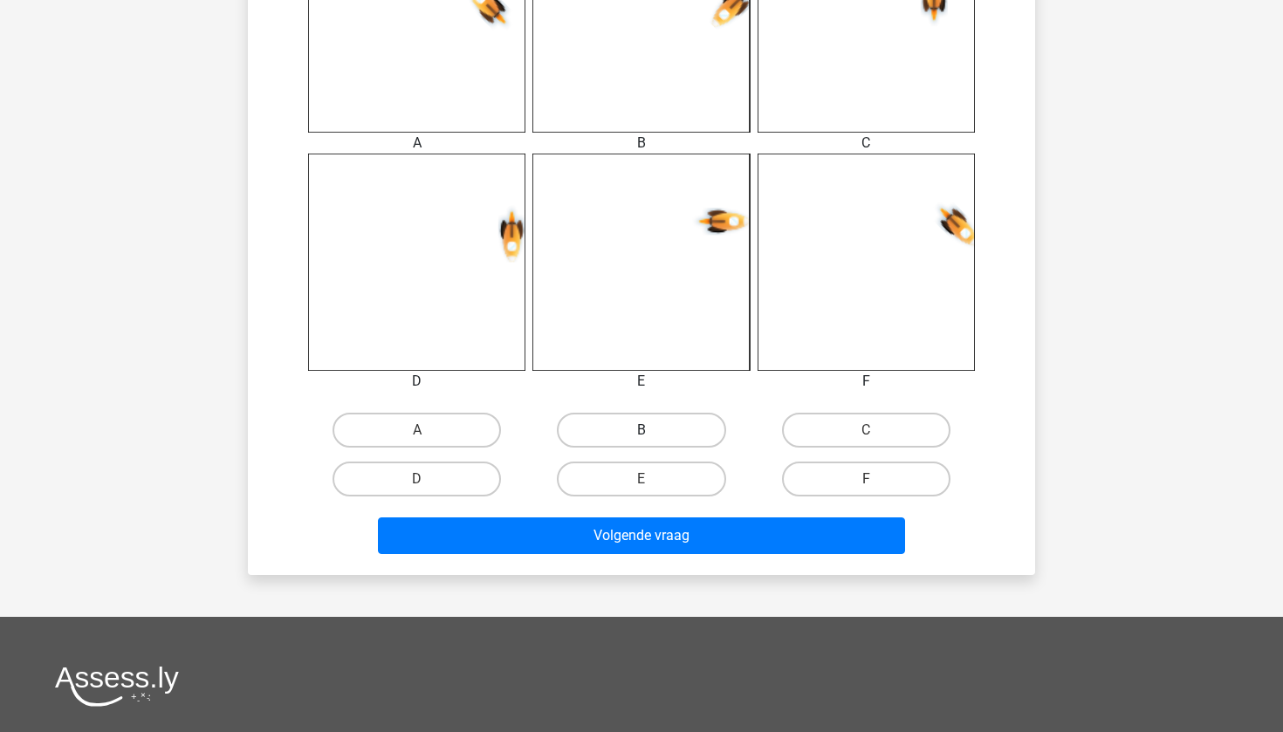
click at [668, 429] on label "B" at bounding box center [641, 430] width 168 height 35
click at [653, 430] on input "B" at bounding box center [647, 435] width 11 height 11
radio input "true"
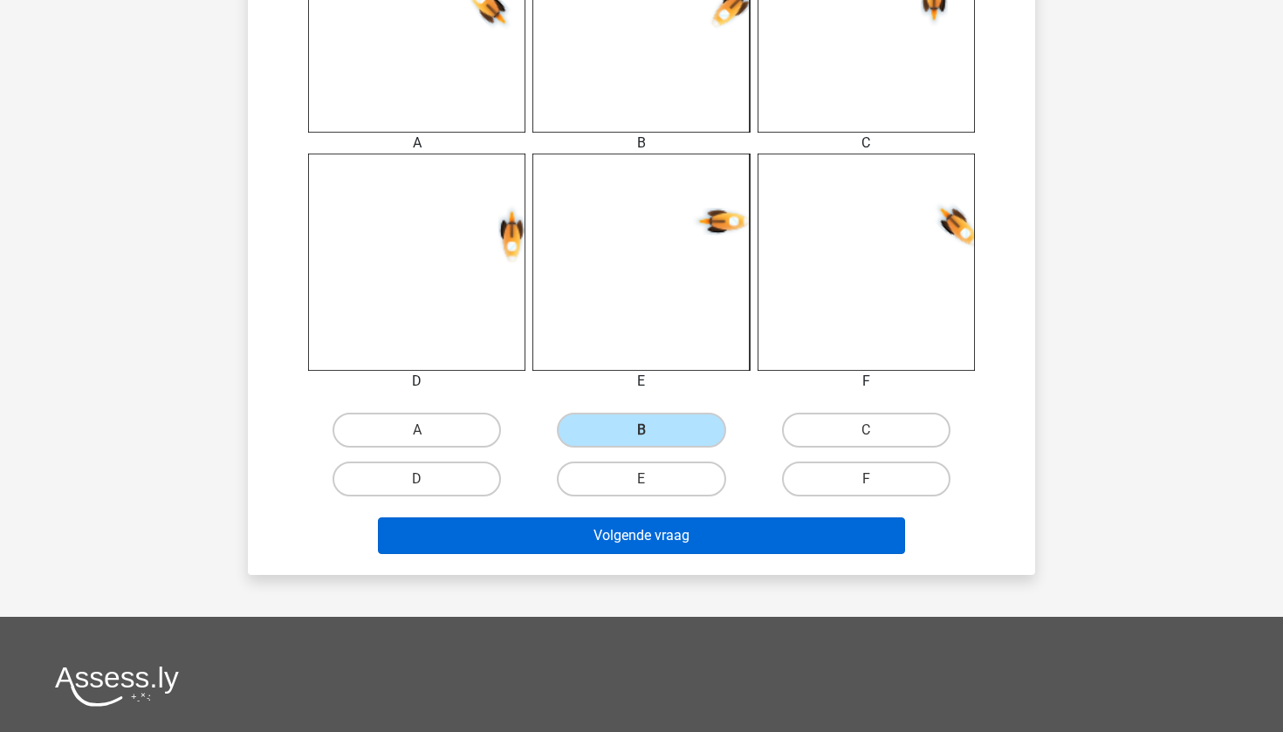
click at [660, 539] on button "Volgende vraag" at bounding box center [642, 536] width 528 height 37
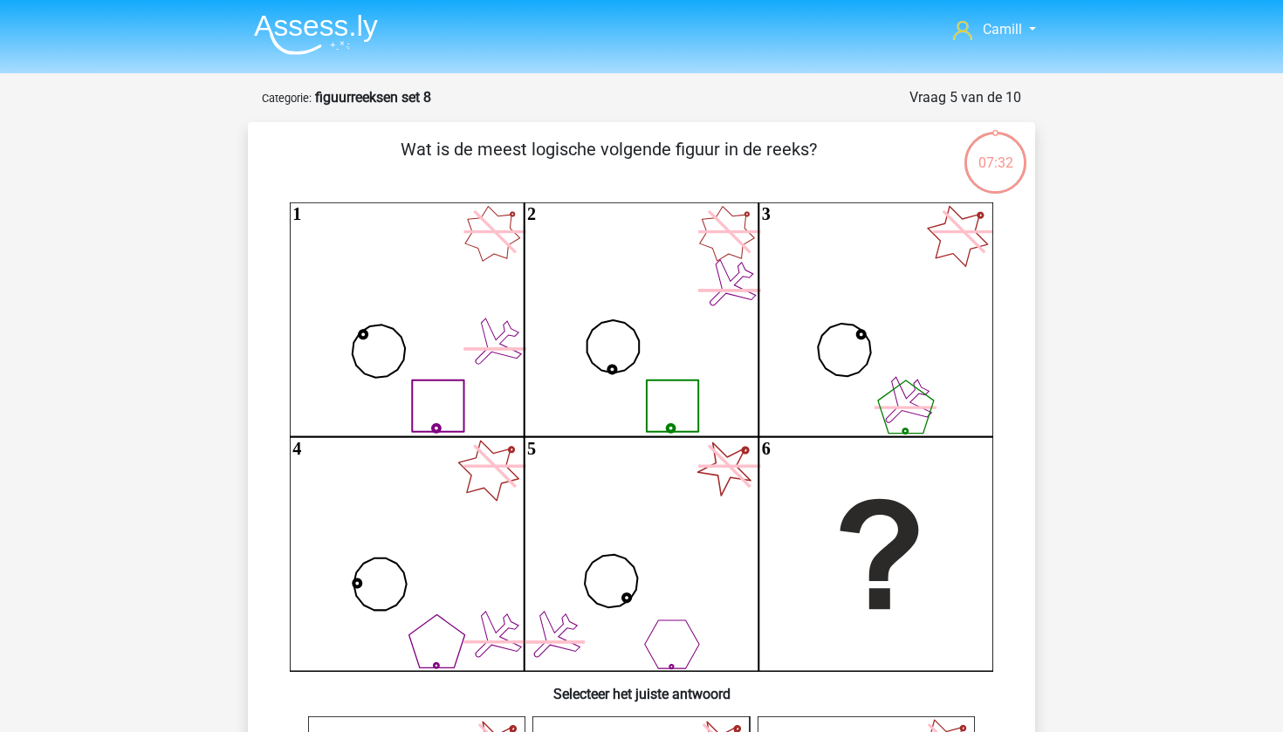
click at [408, 342] on icon "1 2 3 4 5 6" at bounding box center [642, 437] width 704 height 469
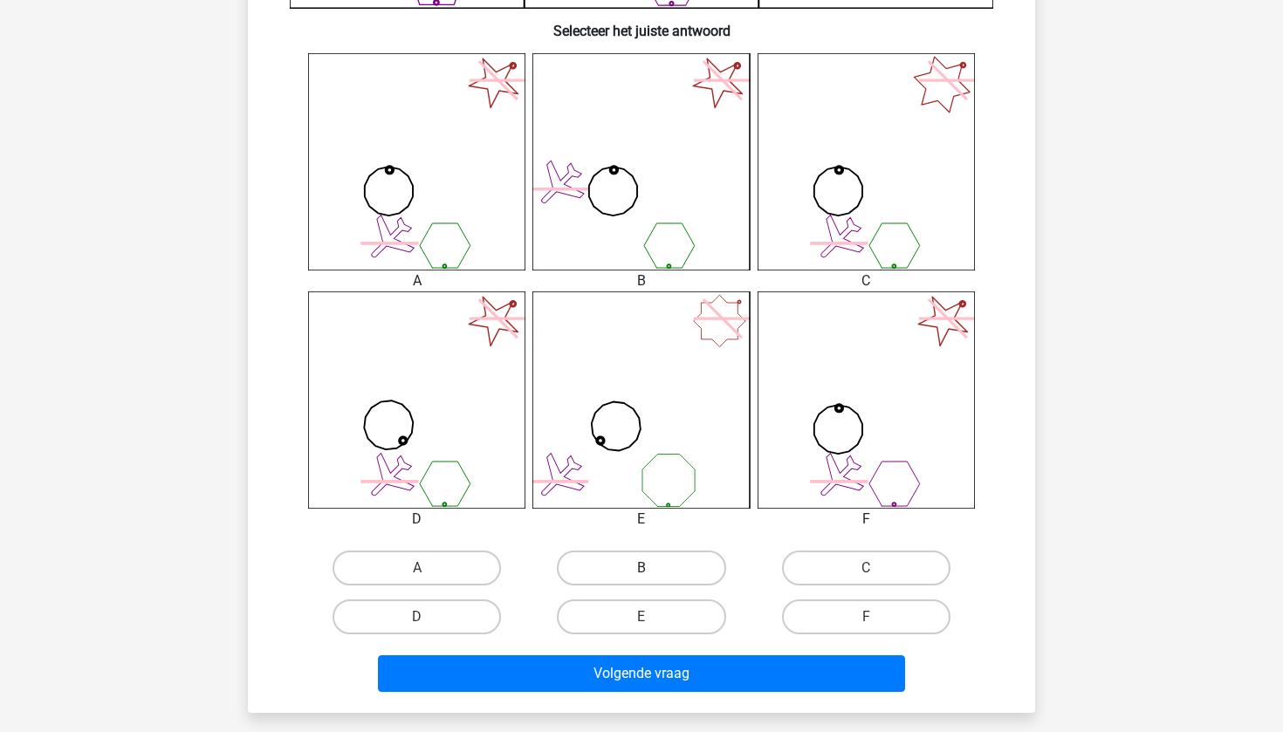
scroll to position [668, 0]
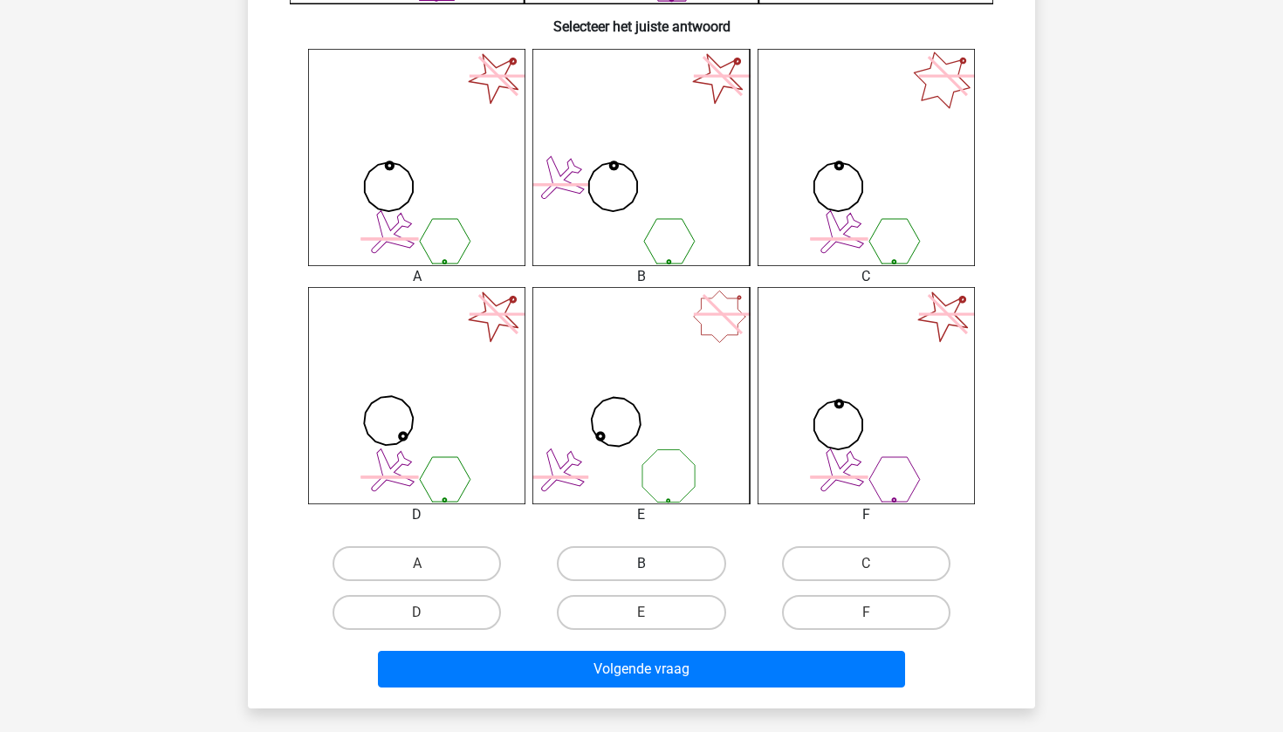
click at [672, 567] on label "B" at bounding box center [641, 564] width 168 height 35
click at [653, 567] on input "B" at bounding box center [647, 569] width 11 height 11
radio input "true"
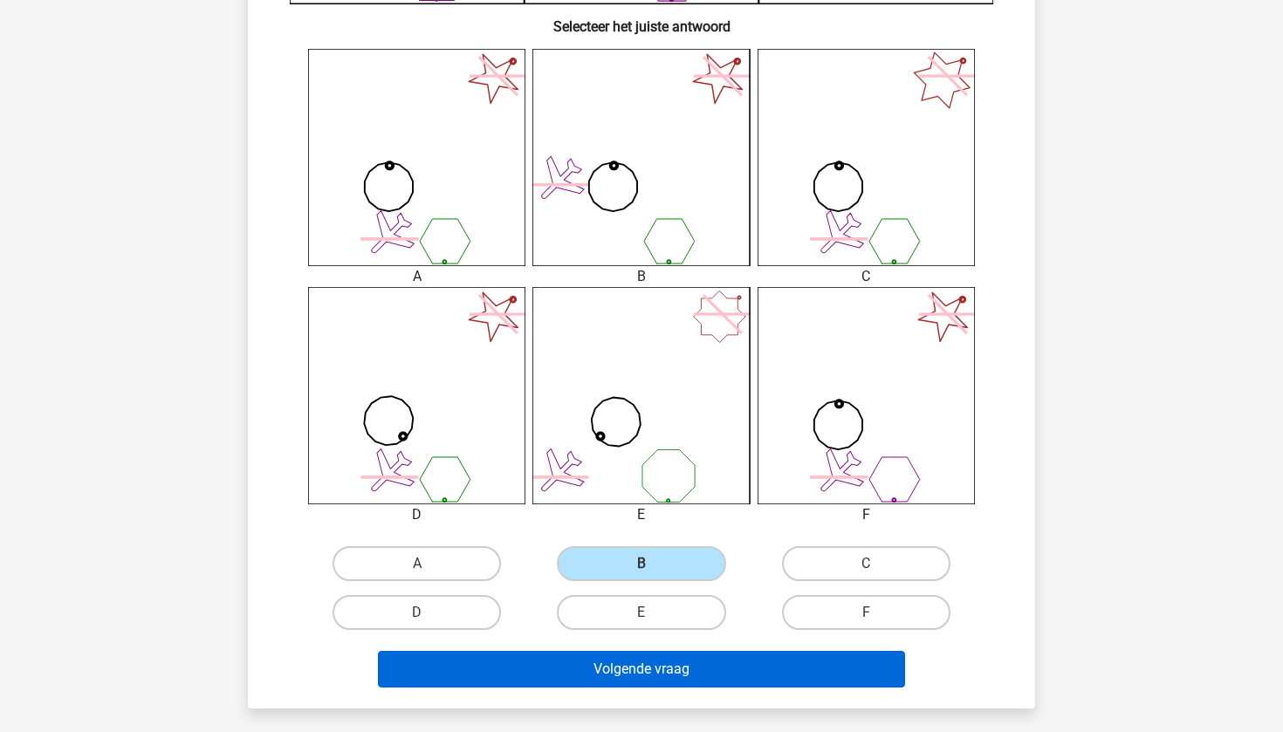
click at [667, 670] on button "Volgende vraag" at bounding box center [642, 669] width 528 height 37
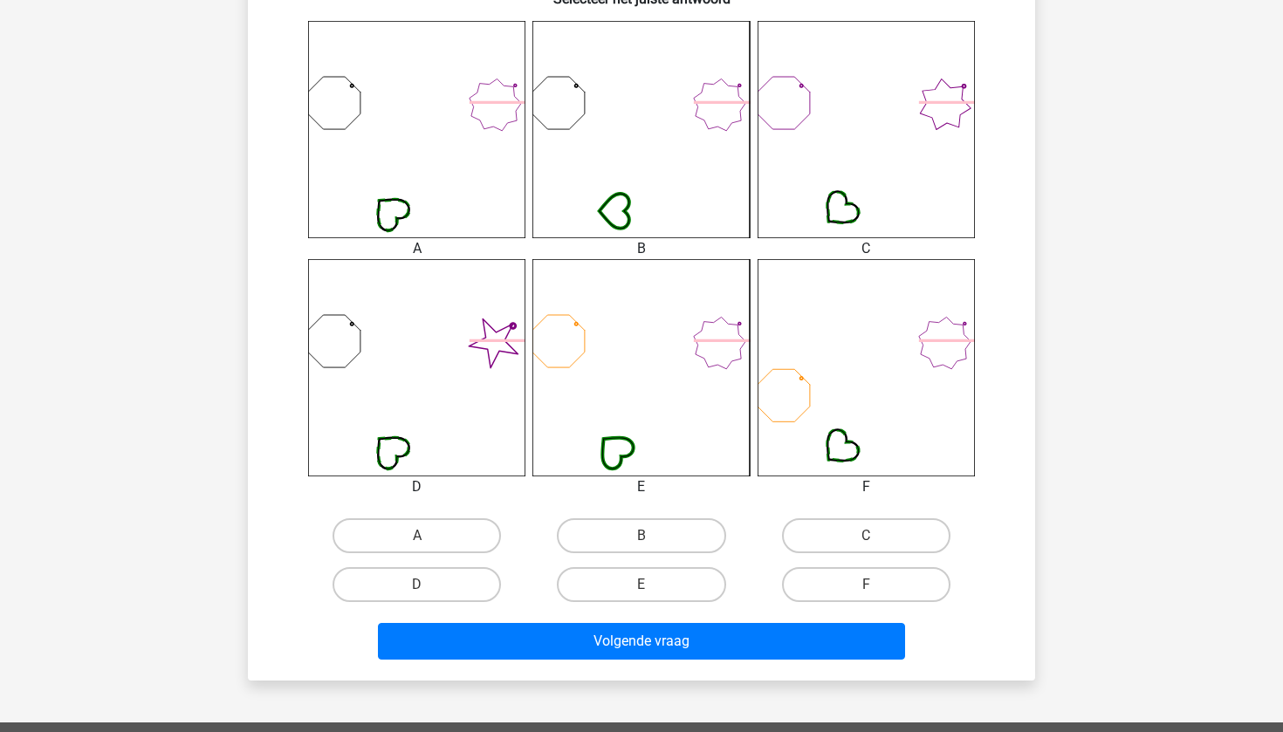
scroll to position [709, 0]
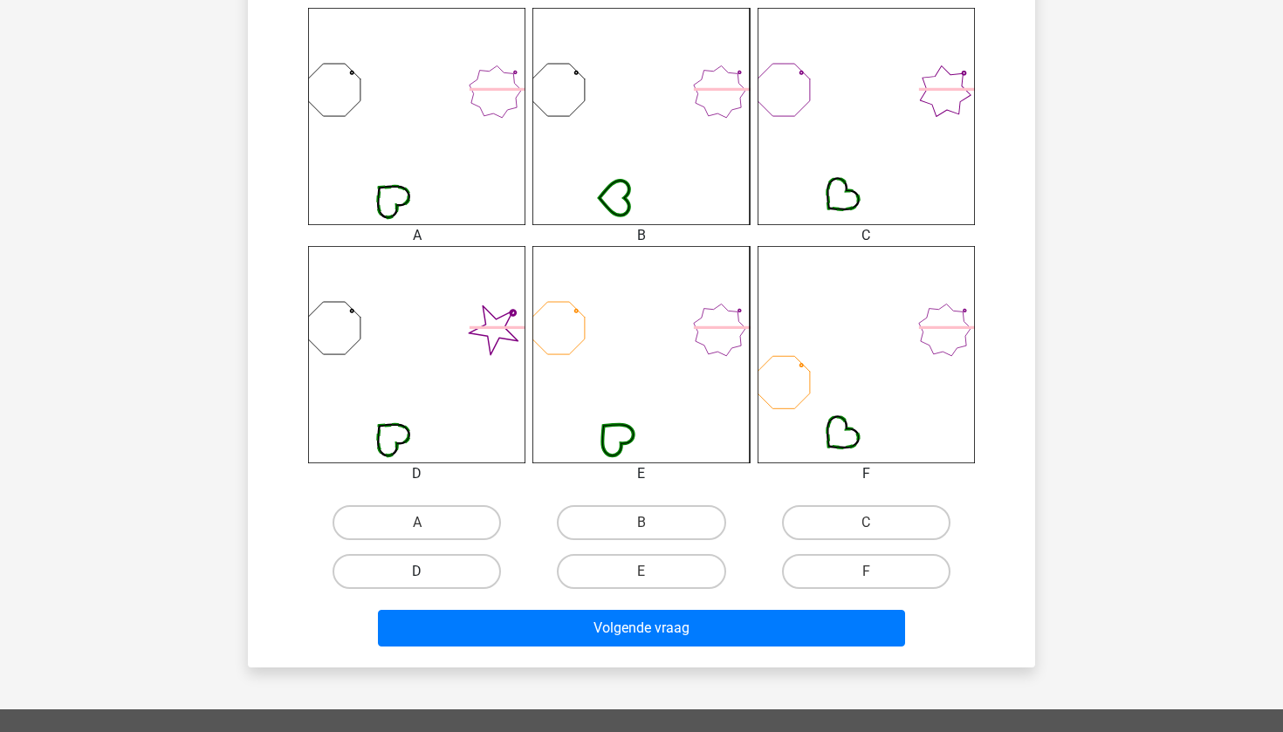
click at [369, 568] on label "D" at bounding box center [417, 571] width 168 height 35
click at [417, 572] on input "D" at bounding box center [422, 577] width 11 height 11
radio input "true"
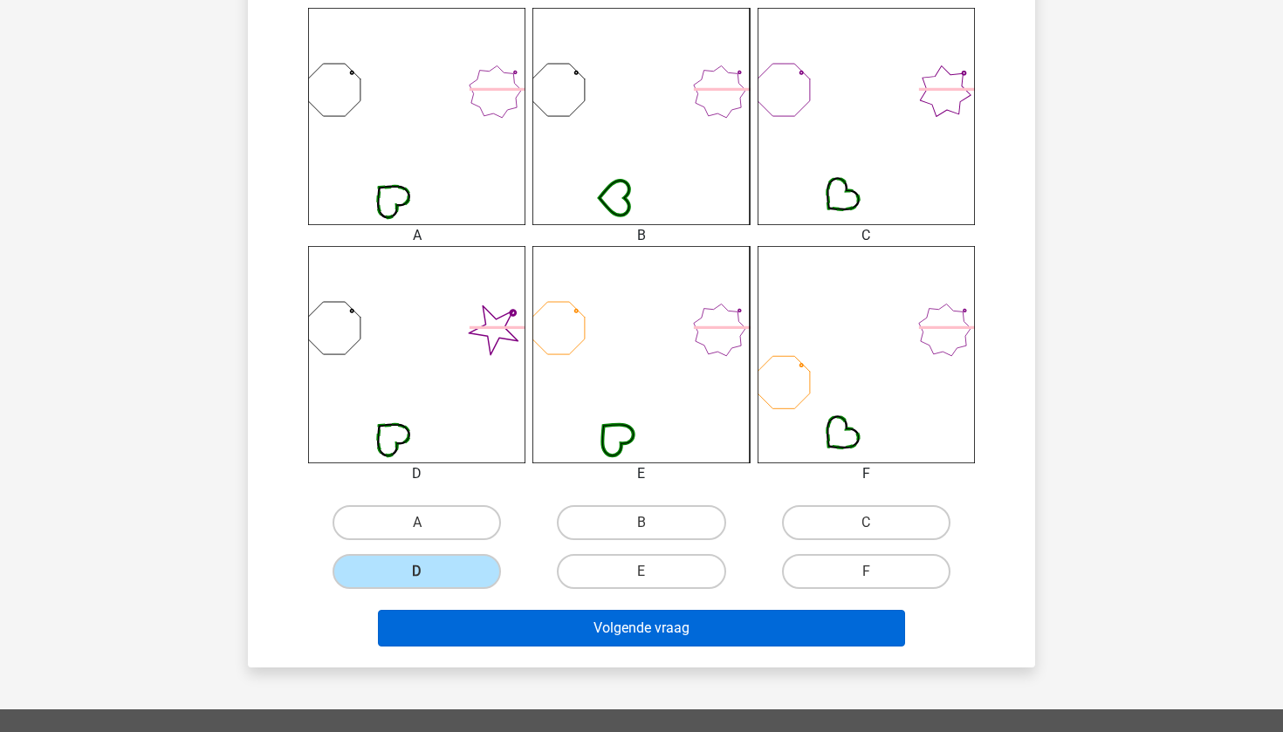
click at [436, 628] on button "Volgende vraag" at bounding box center [642, 628] width 528 height 37
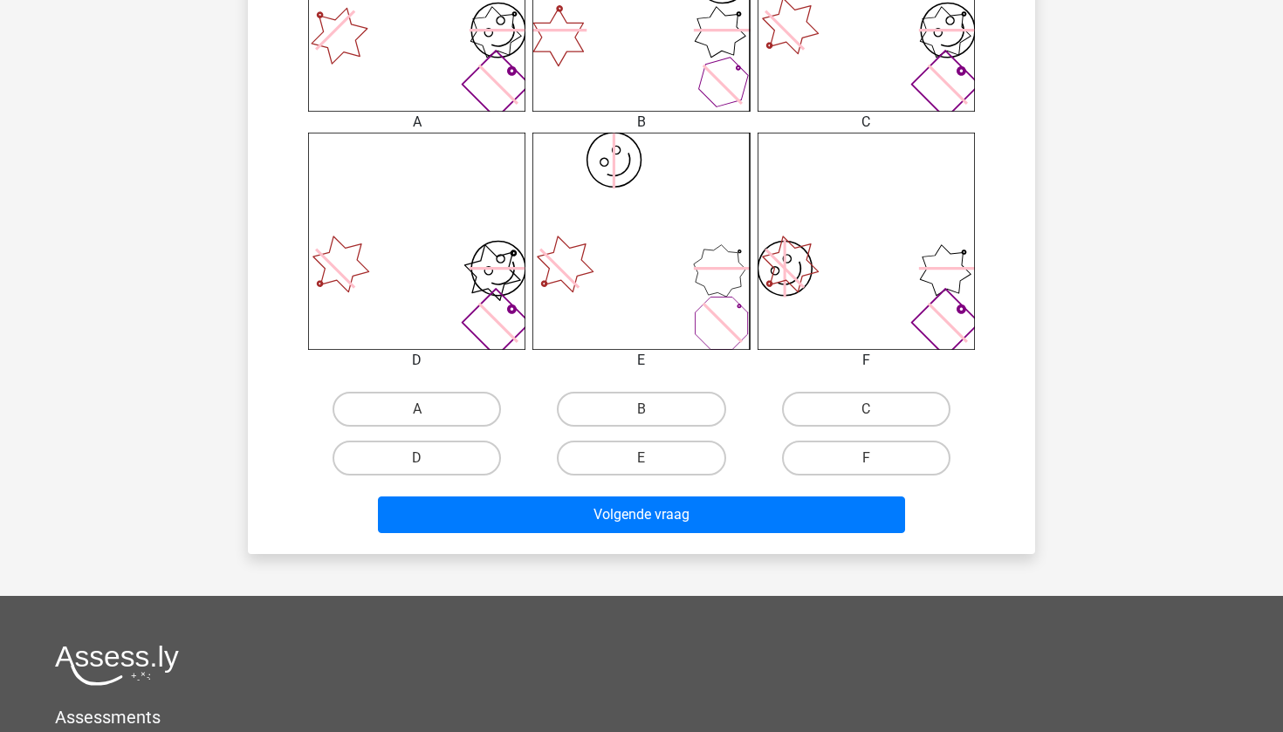
scroll to position [850, 0]
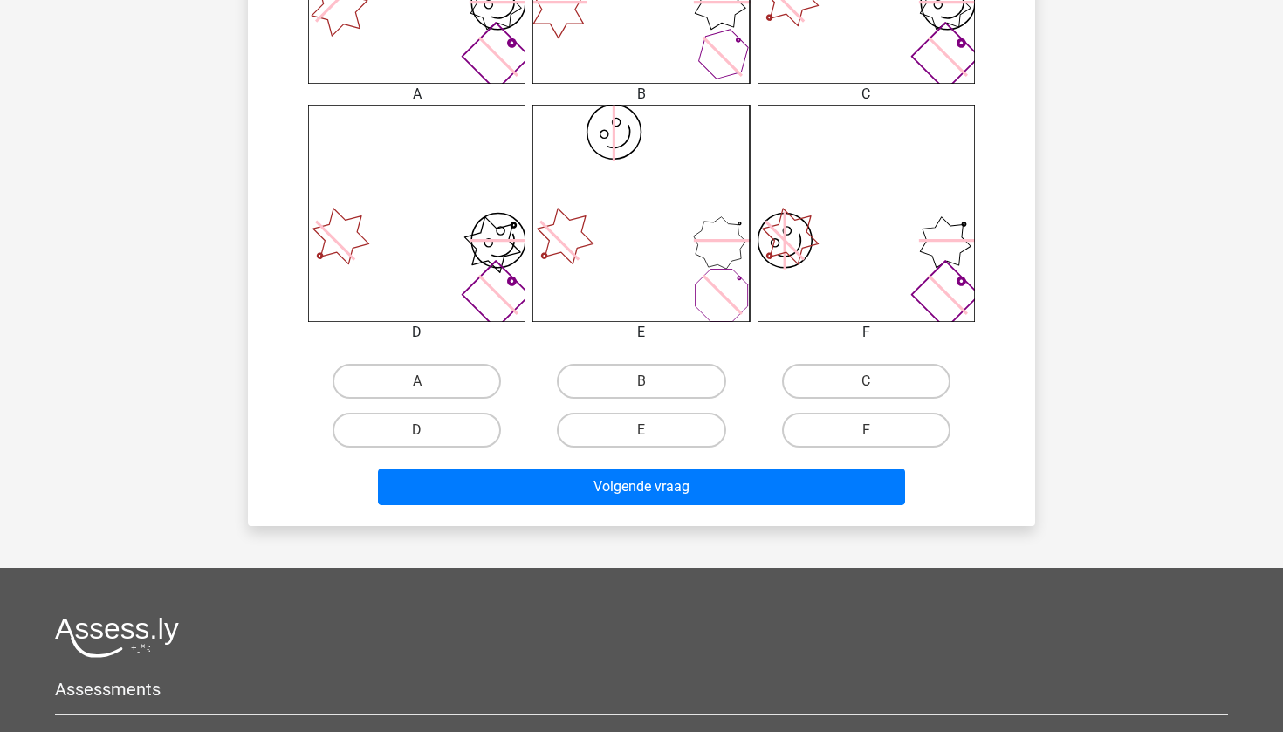
click at [457, 411] on div "D" at bounding box center [417, 430] width 224 height 49
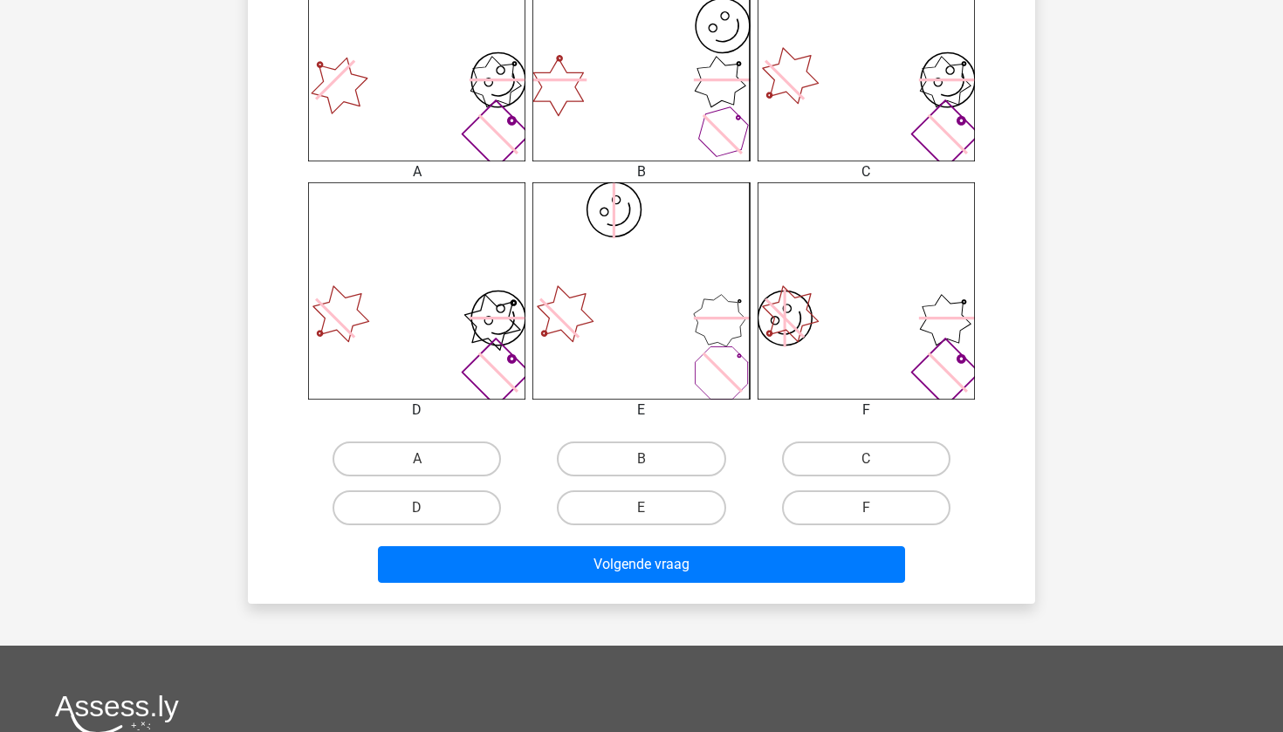
scroll to position [774, 0]
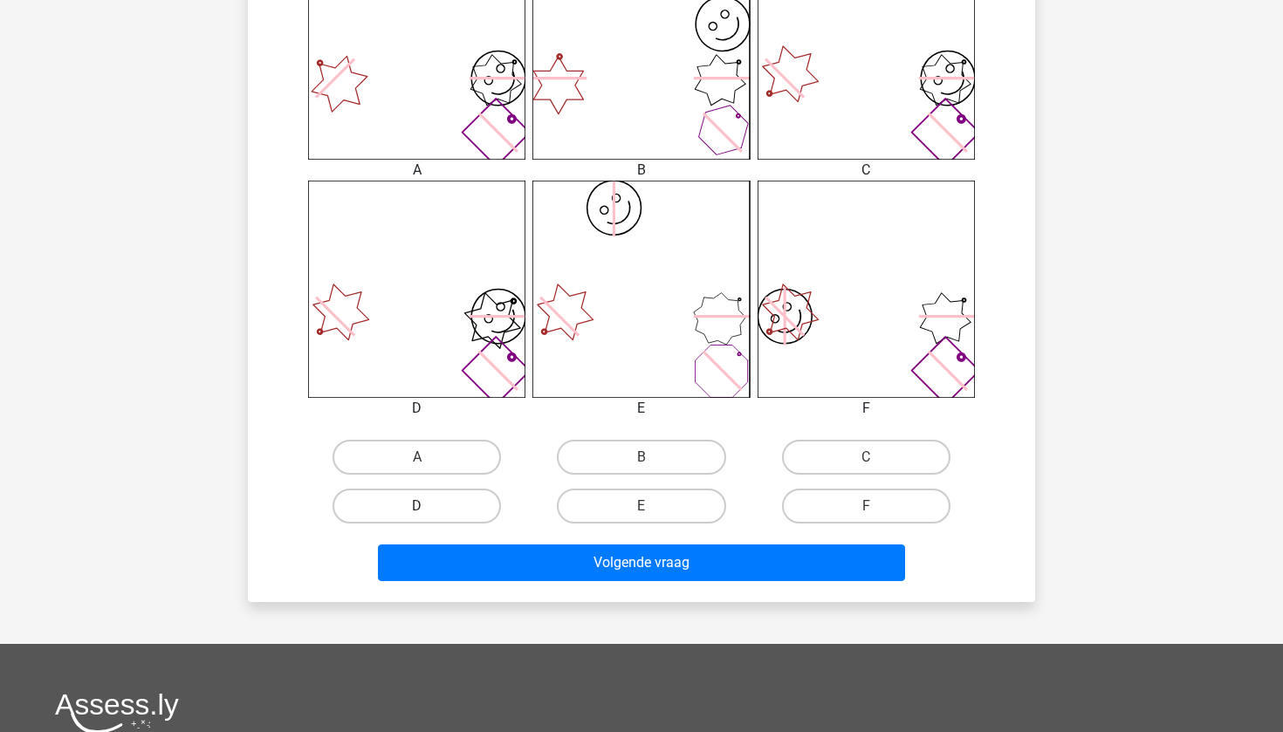
click at [428, 513] on label "D" at bounding box center [417, 506] width 168 height 35
click at [428, 513] on input "D" at bounding box center [422, 511] width 11 height 11
radio input "true"
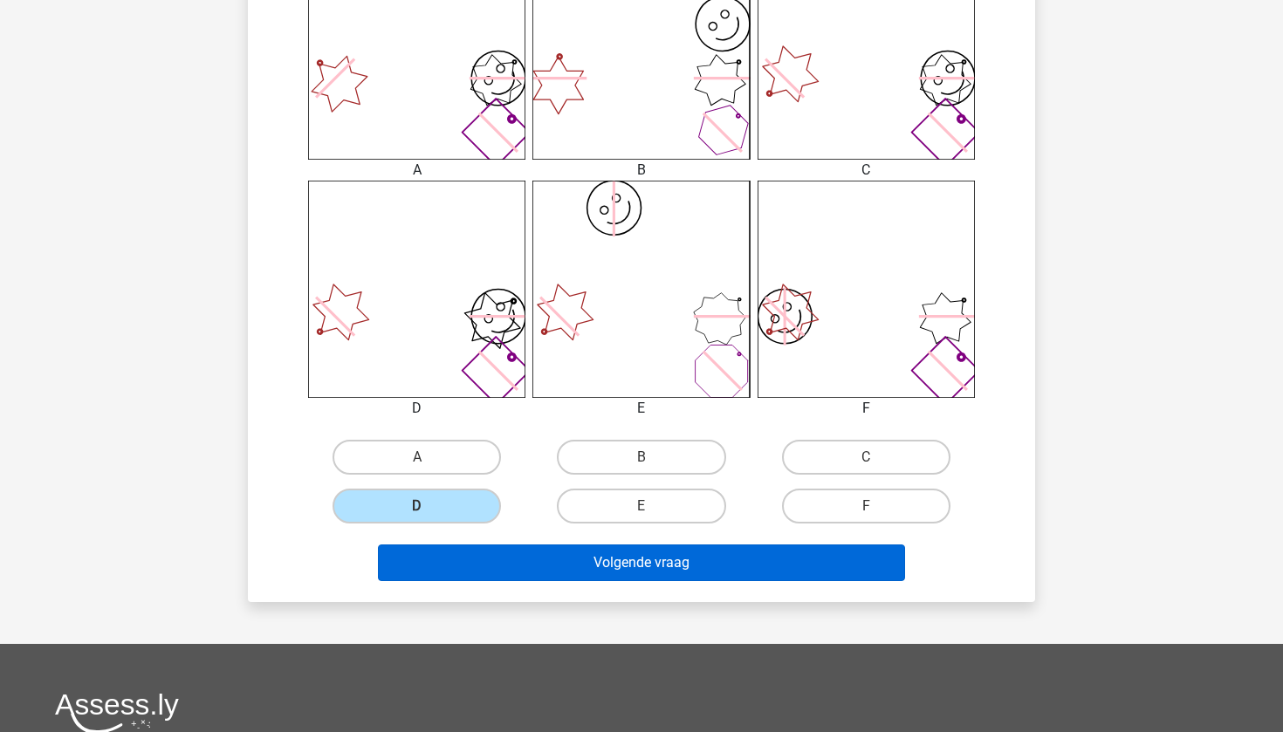
click at [438, 557] on button "Volgende vraag" at bounding box center [642, 563] width 528 height 37
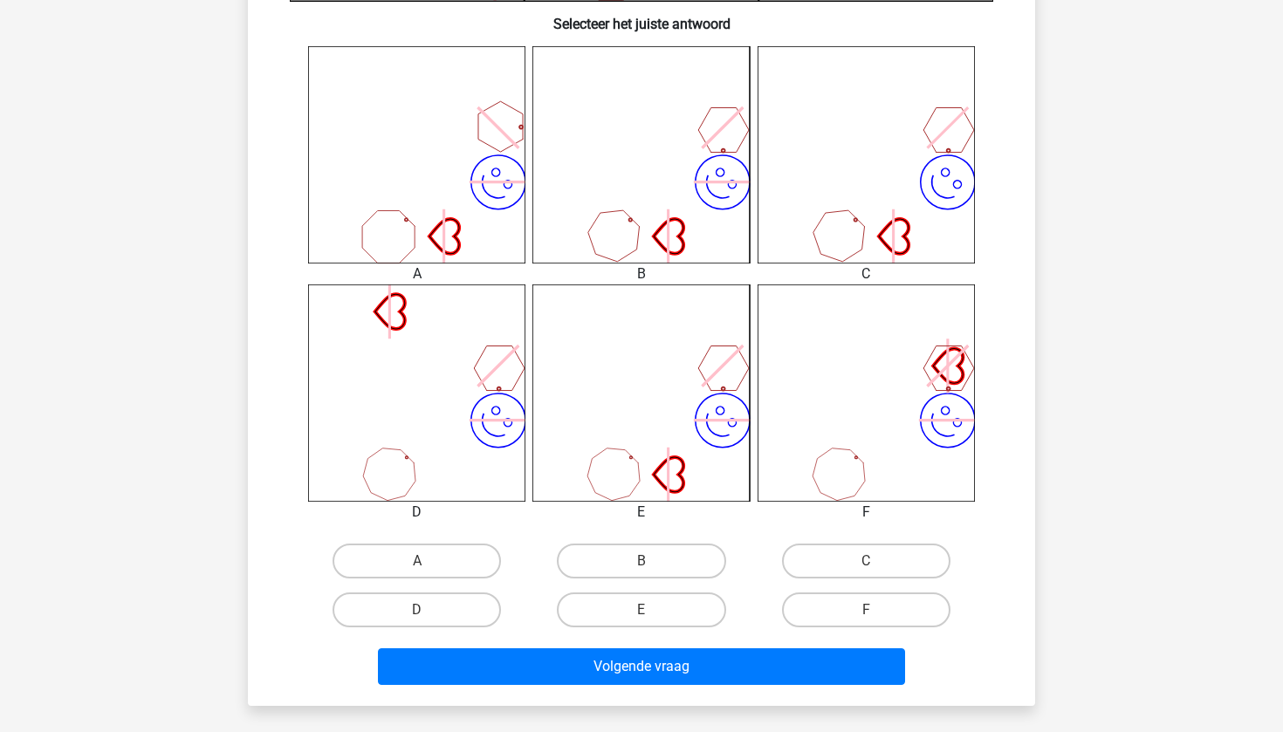
scroll to position [671, 0]
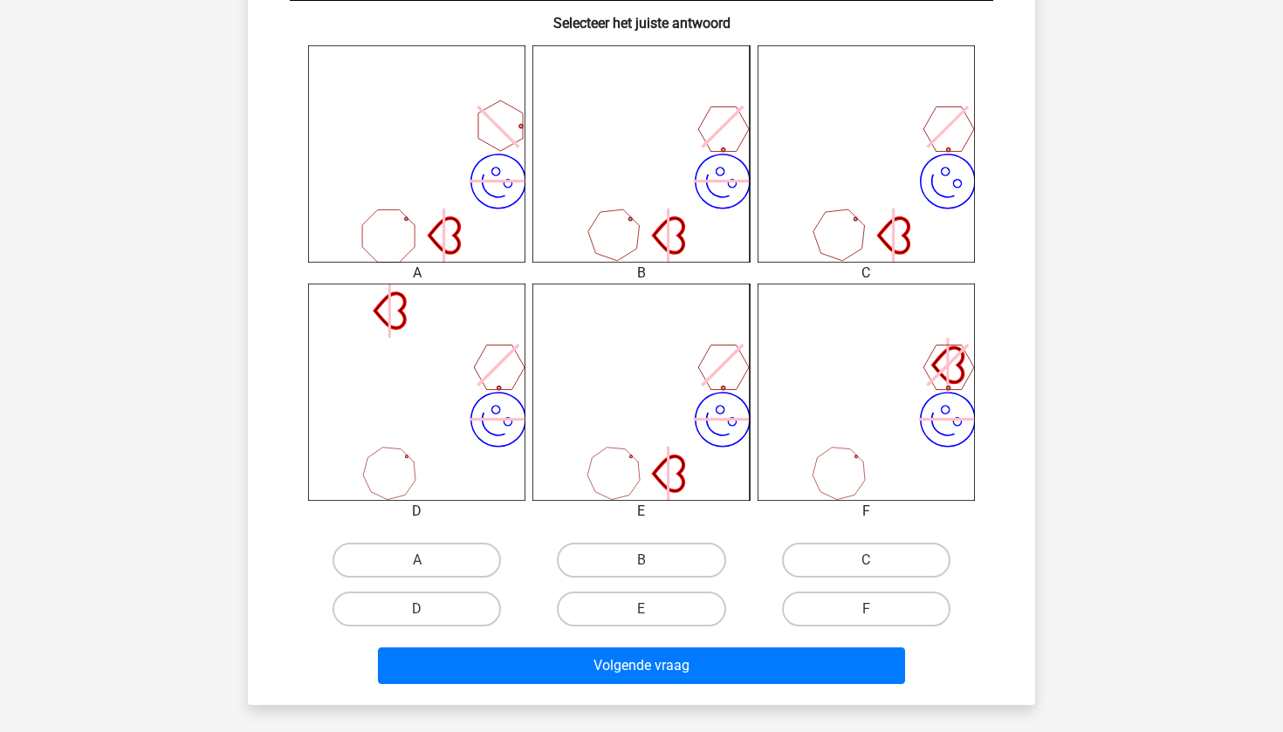
click at [373, 450] on icon "image/svg+xml" at bounding box center [416, 392] width 217 height 217
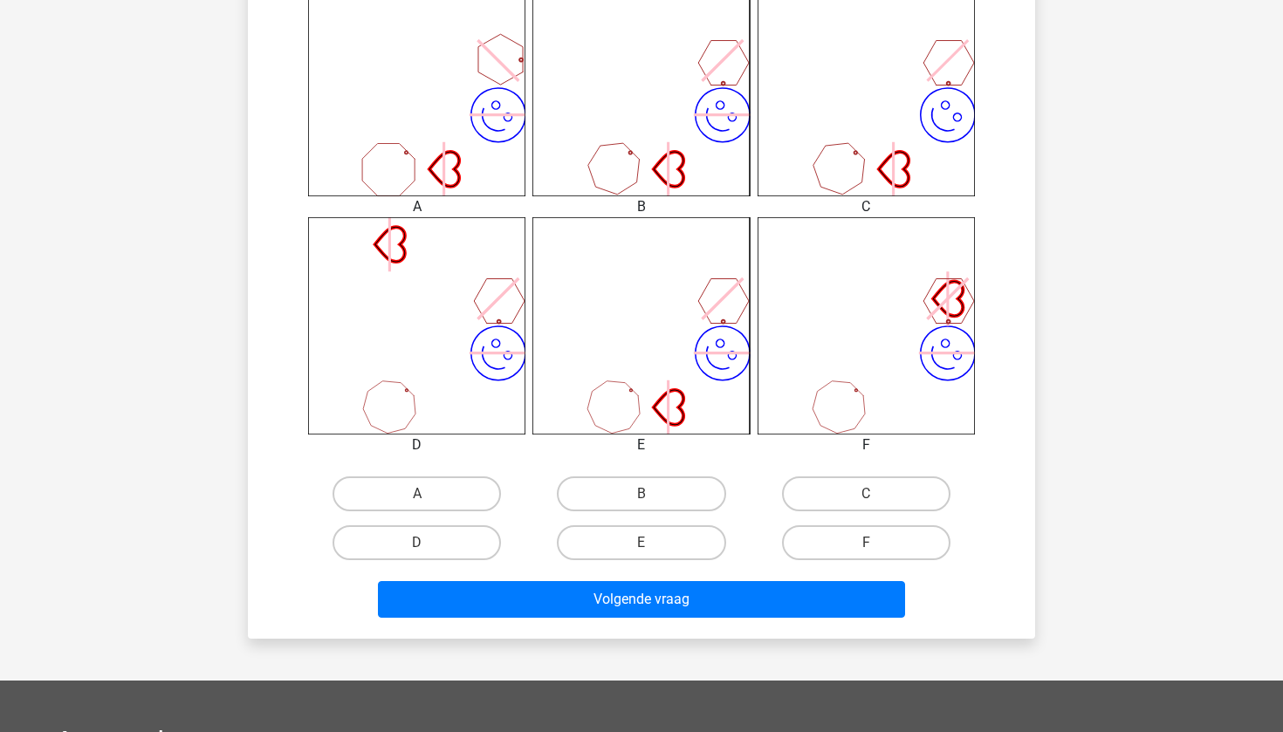
scroll to position [739, 0]
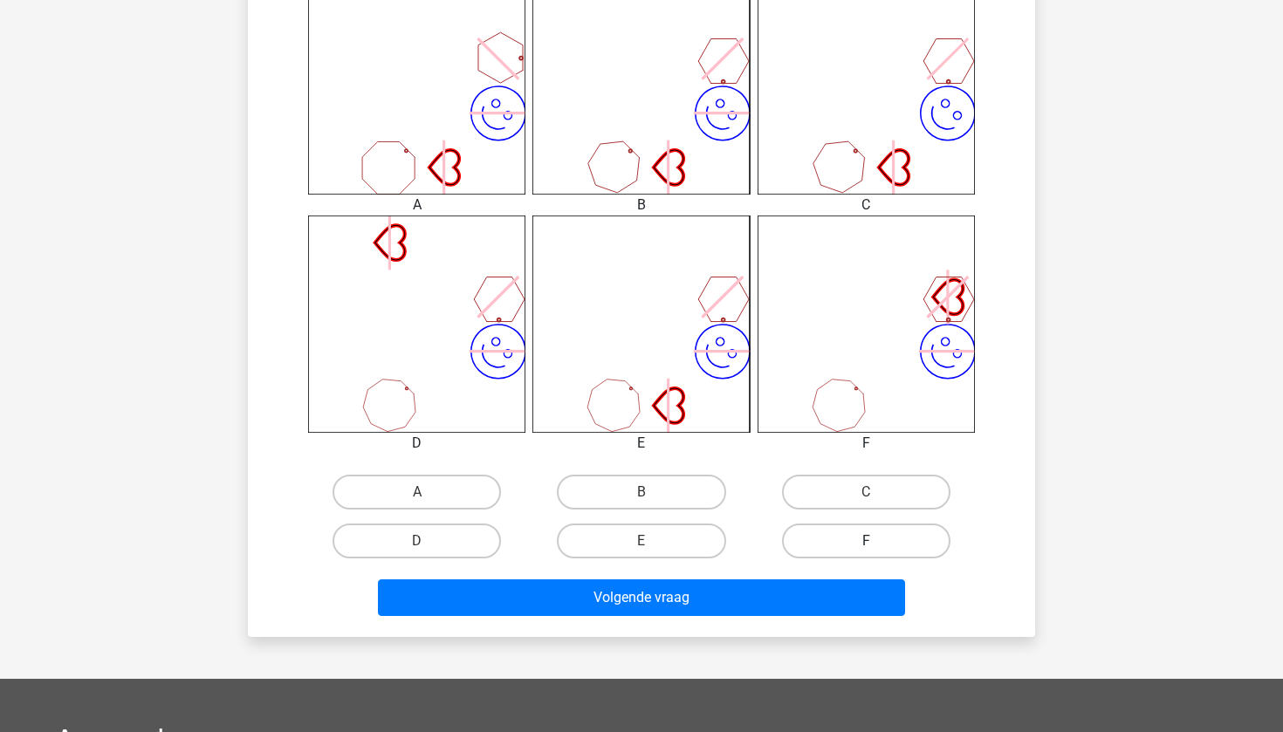
click at [856, 545] on label "F" at bounding box center [866, 541] width 168 height 35
click at [866, 545] on input "F" at bounding box center [871, 546] width 11 height 11
radio input "true"
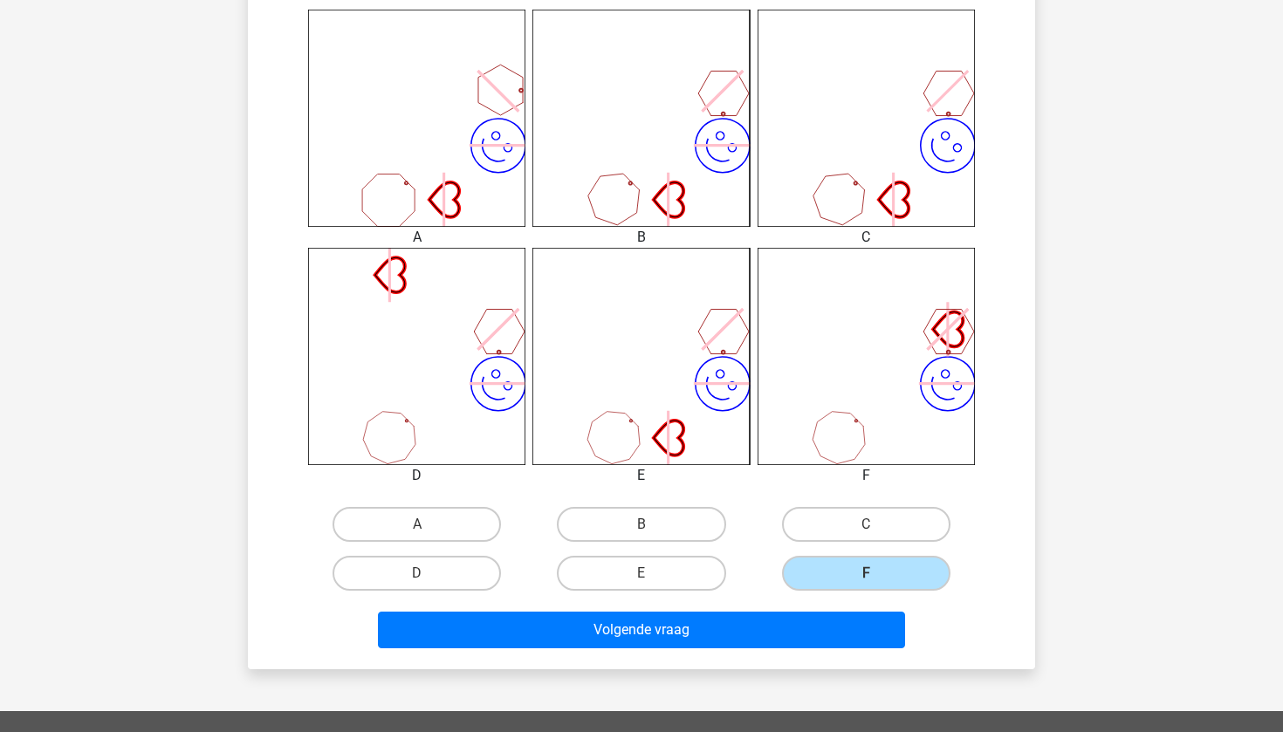
scroll to position [715, 0]
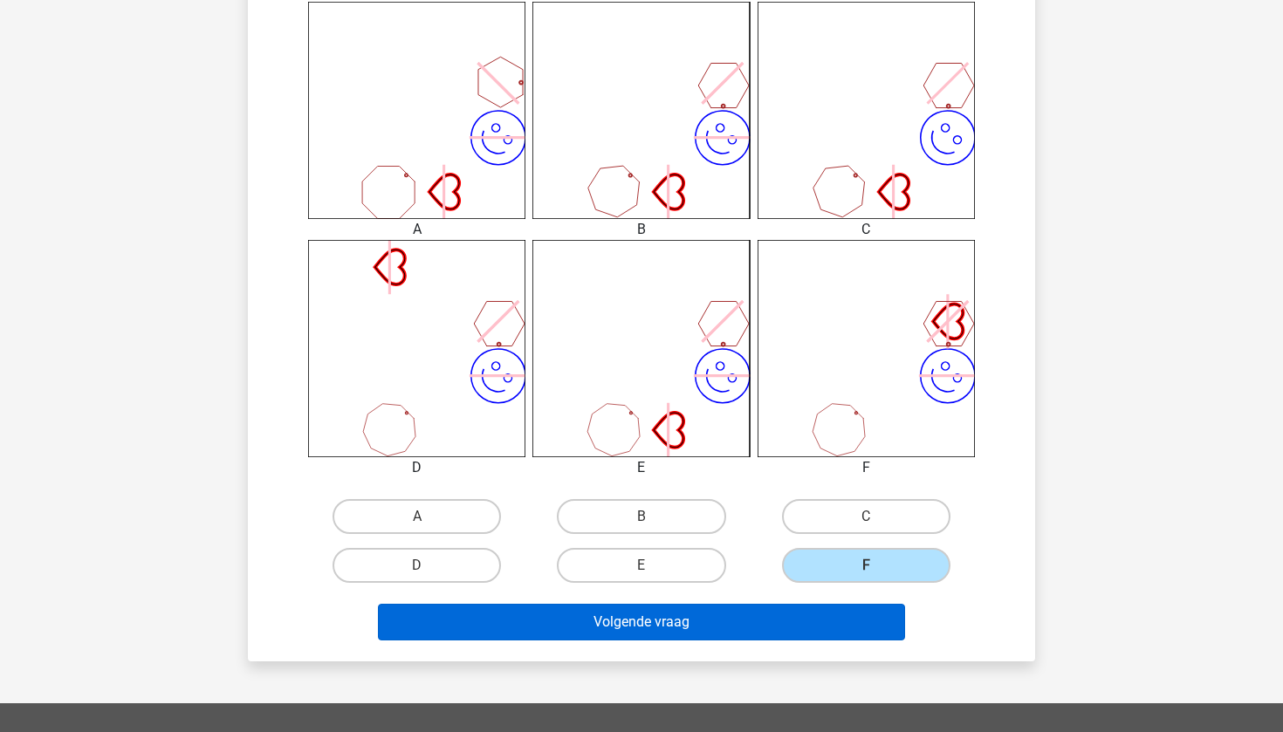
click at [797, 612] on button "Volgende vraag" at bounding box center [642, 622] width 528 height 37
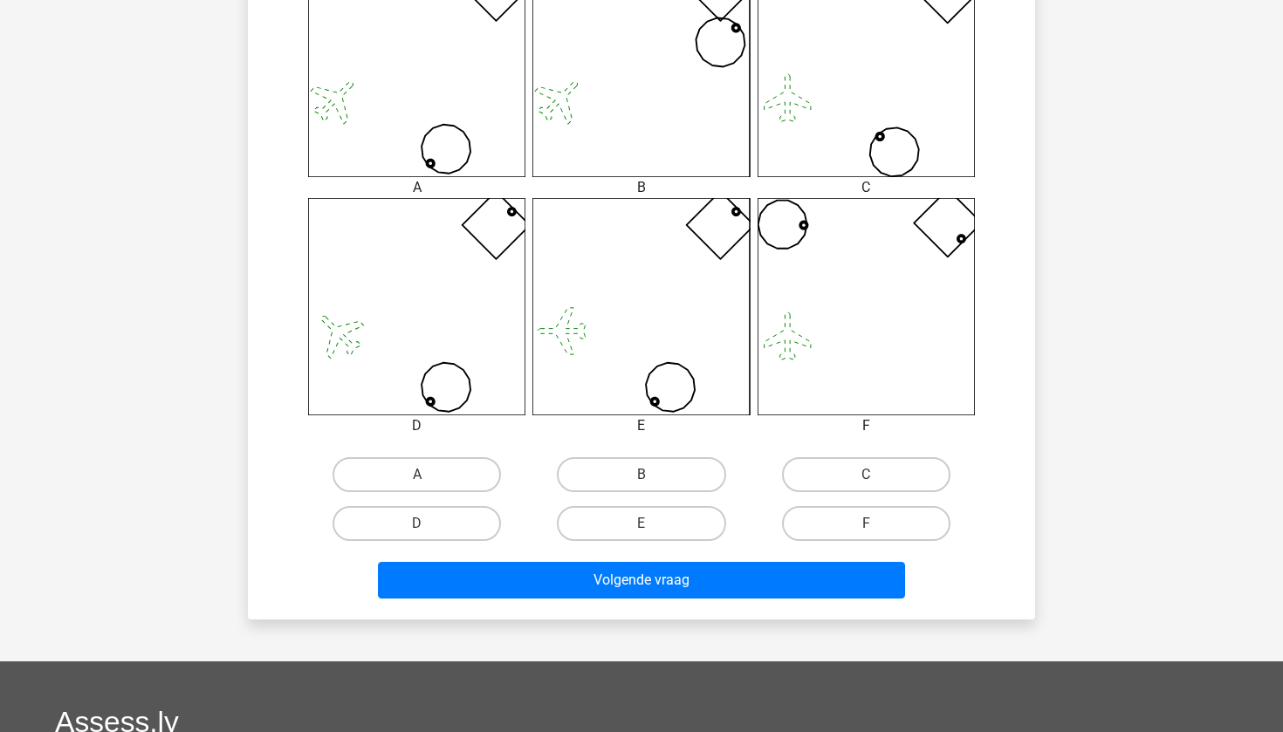
scroll to position [773, 0]
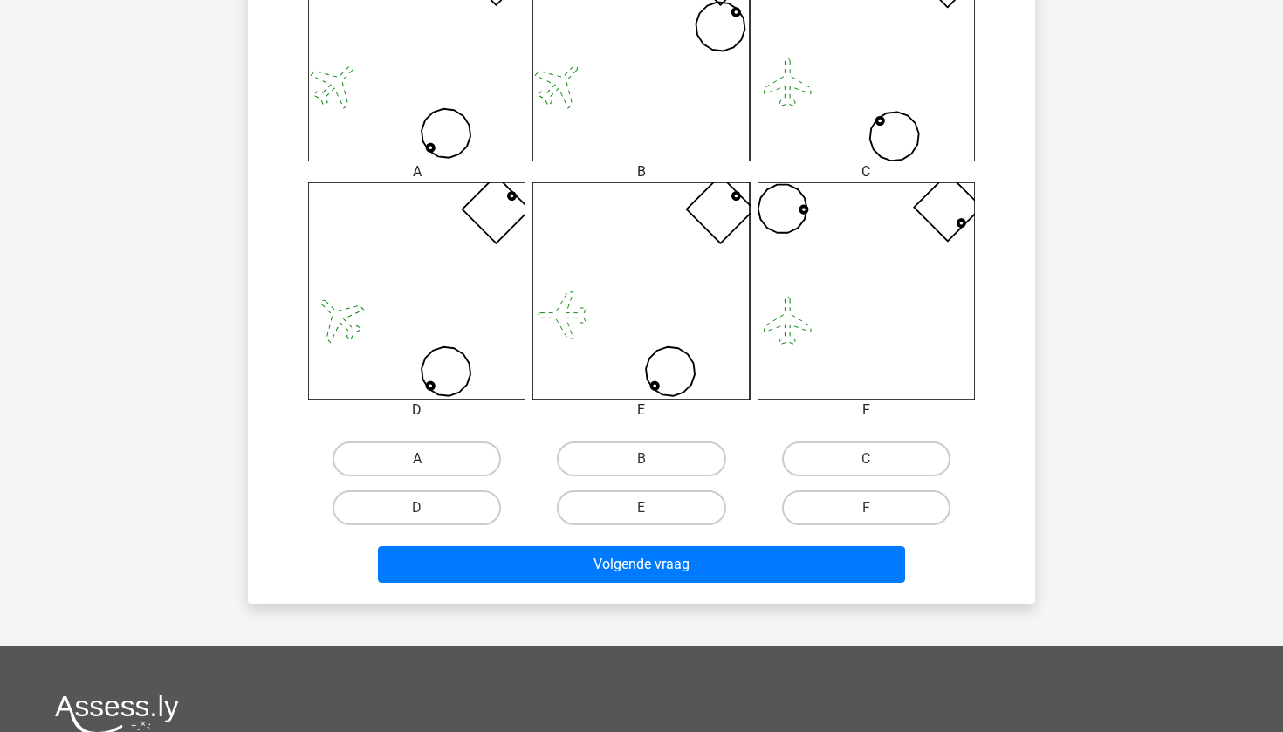
click at [448, 467] on label "A" at bounding box center [417, 459] width 168 height 35
click at [429, 467] on input "A" at bounding box center [422, 464] width 11 height 11
radio input "true"
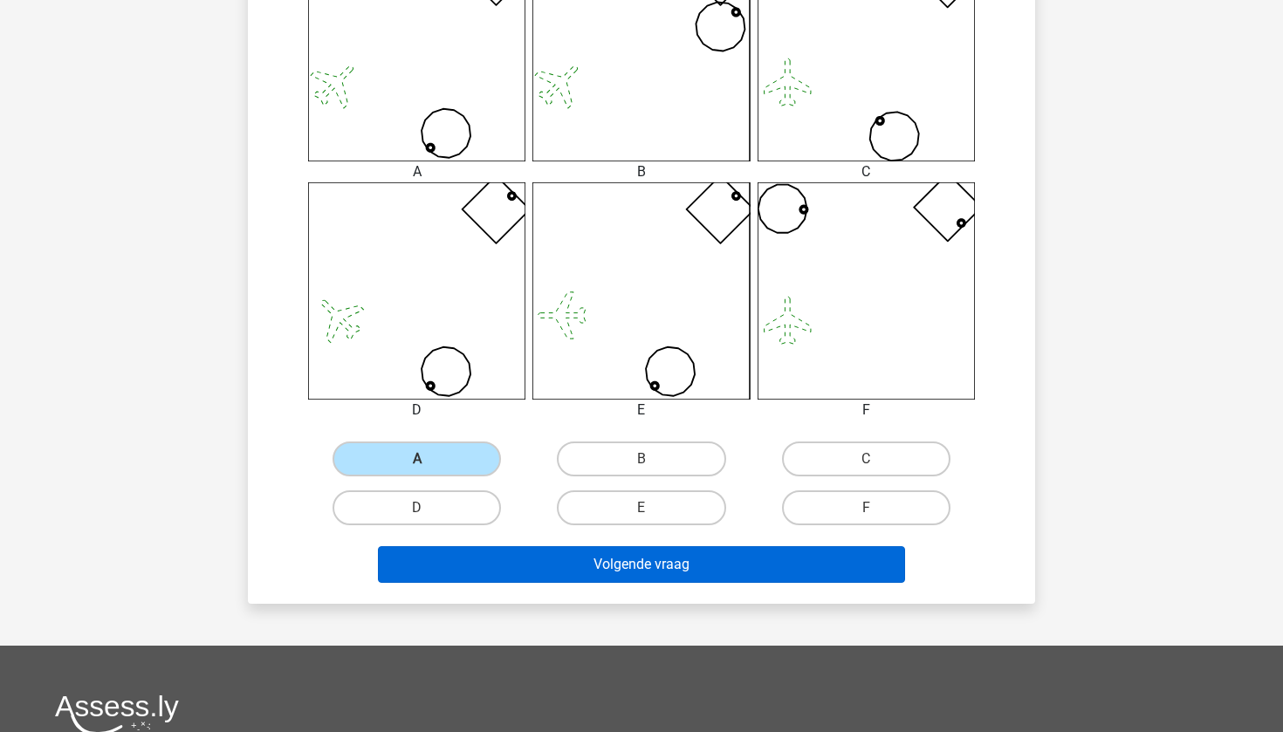
click at [464, 572] on button "Volgende vraag" at bounding box center [642, 565] width 528 height 37
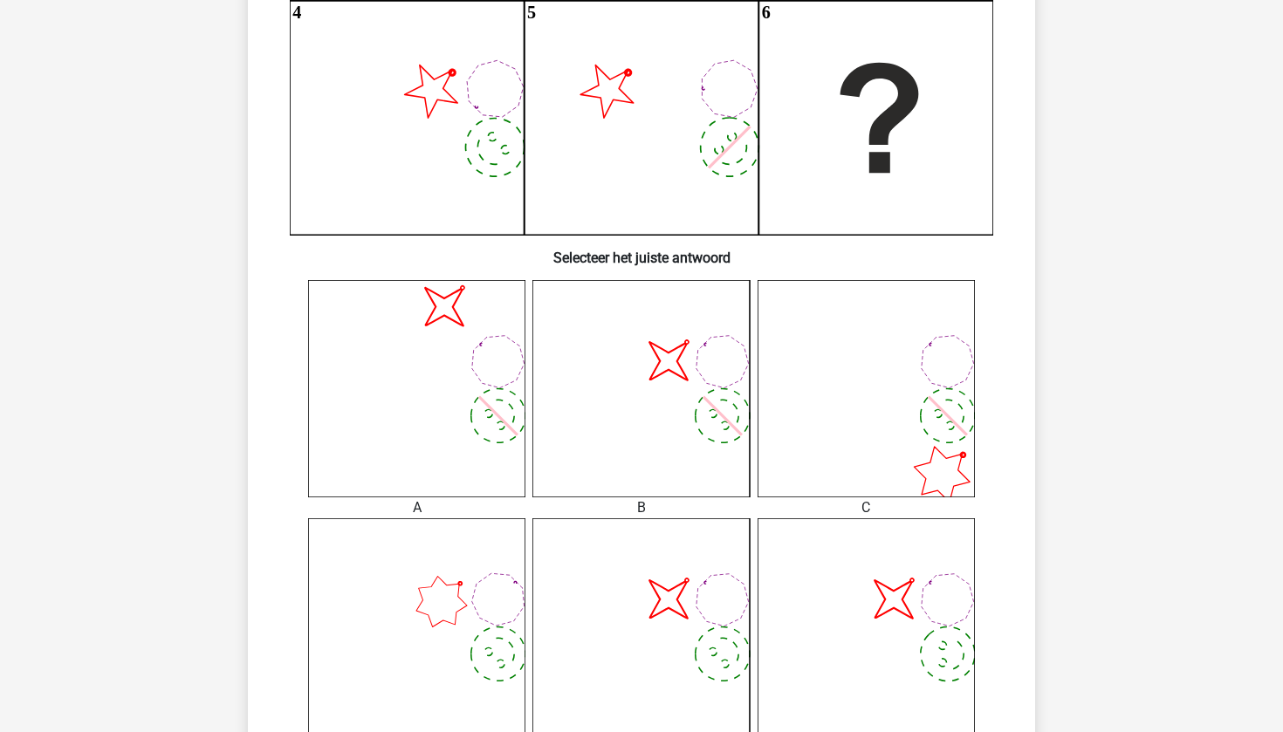
scroll to position [533, 0]
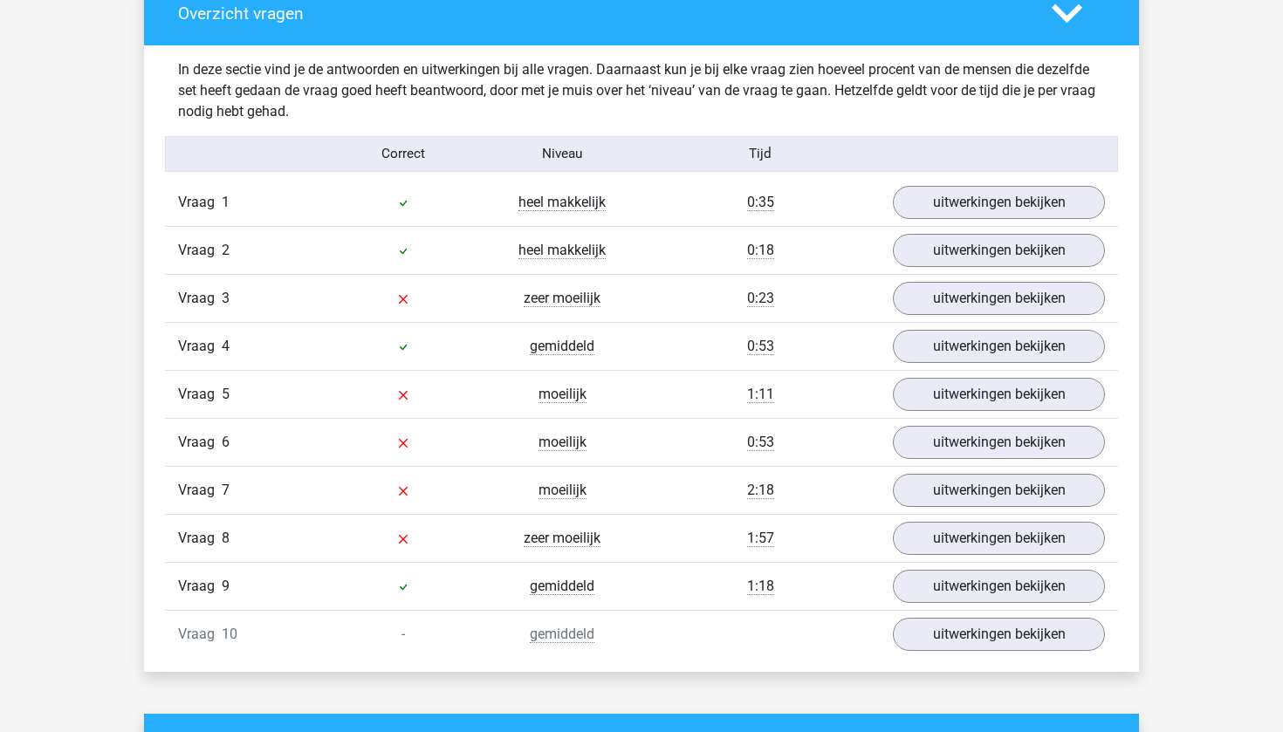
scroll to position [1019, 0]
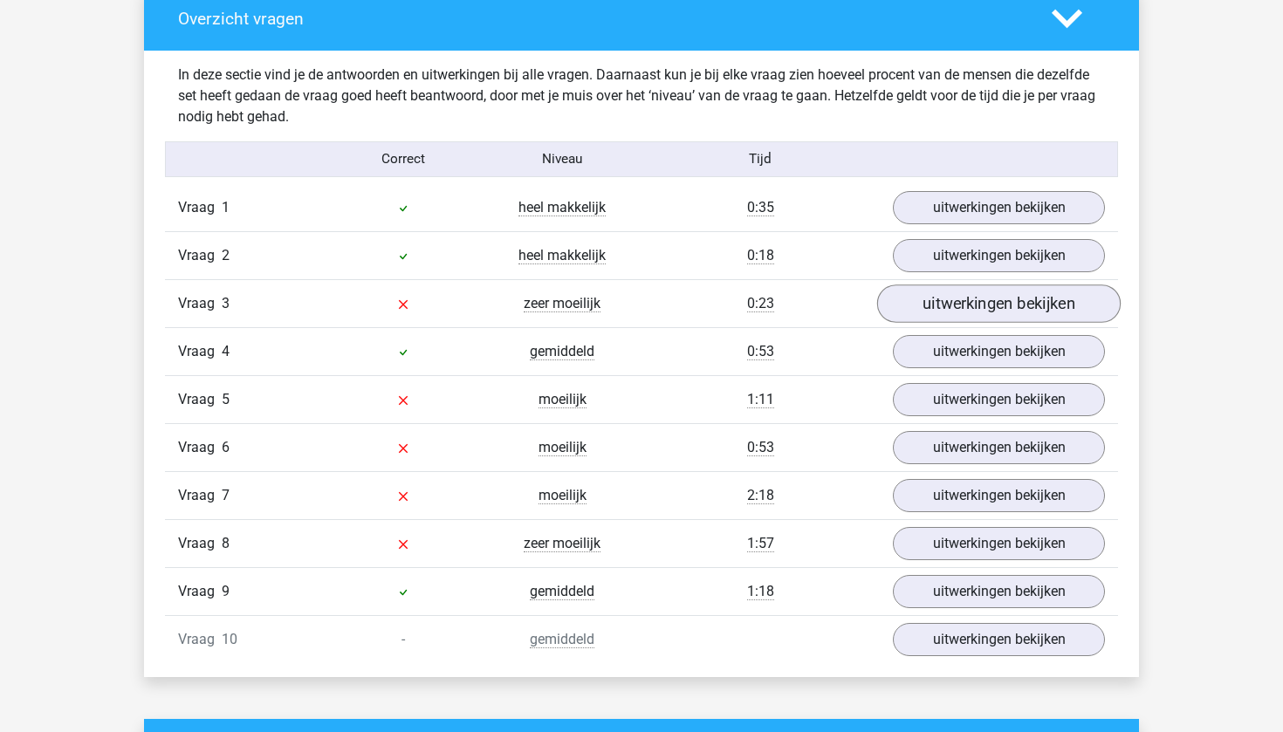
click at [972, 308] on link "uitwerkingen bekijken" at bounding box center [999, 304] width 244 height 38
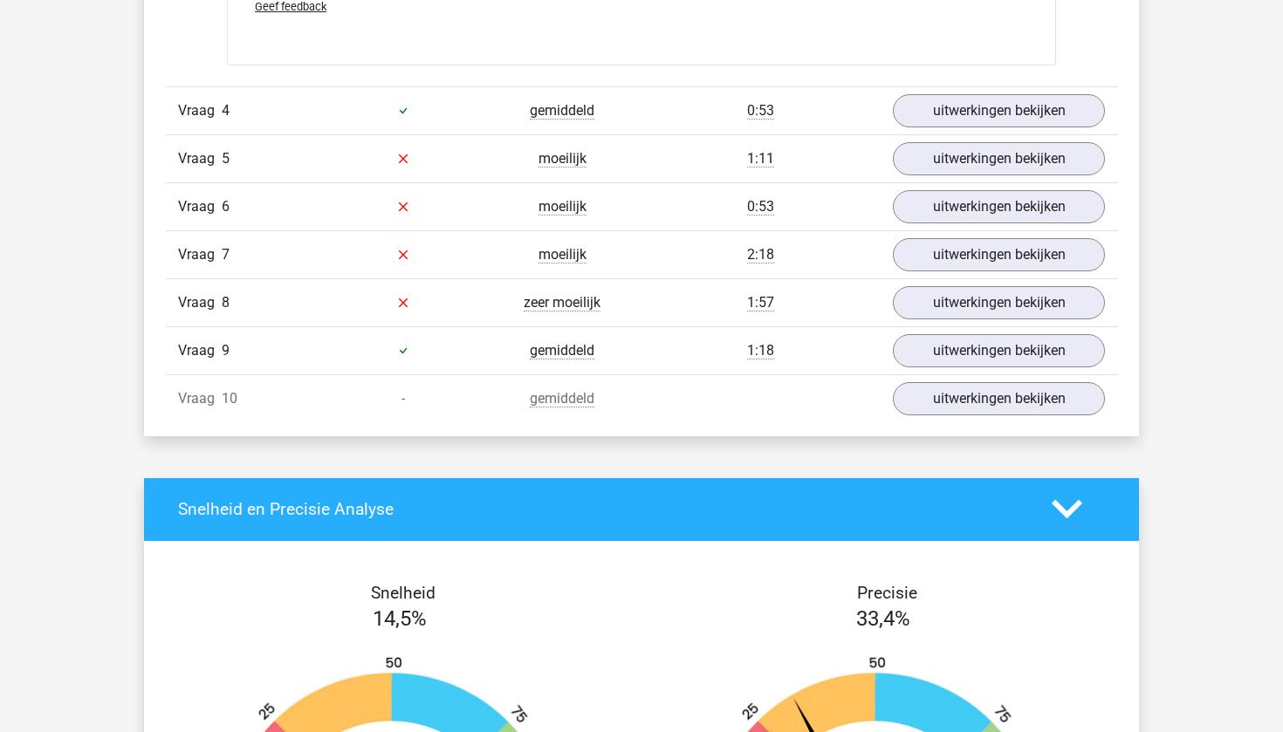
scroll to position [2914, 0]
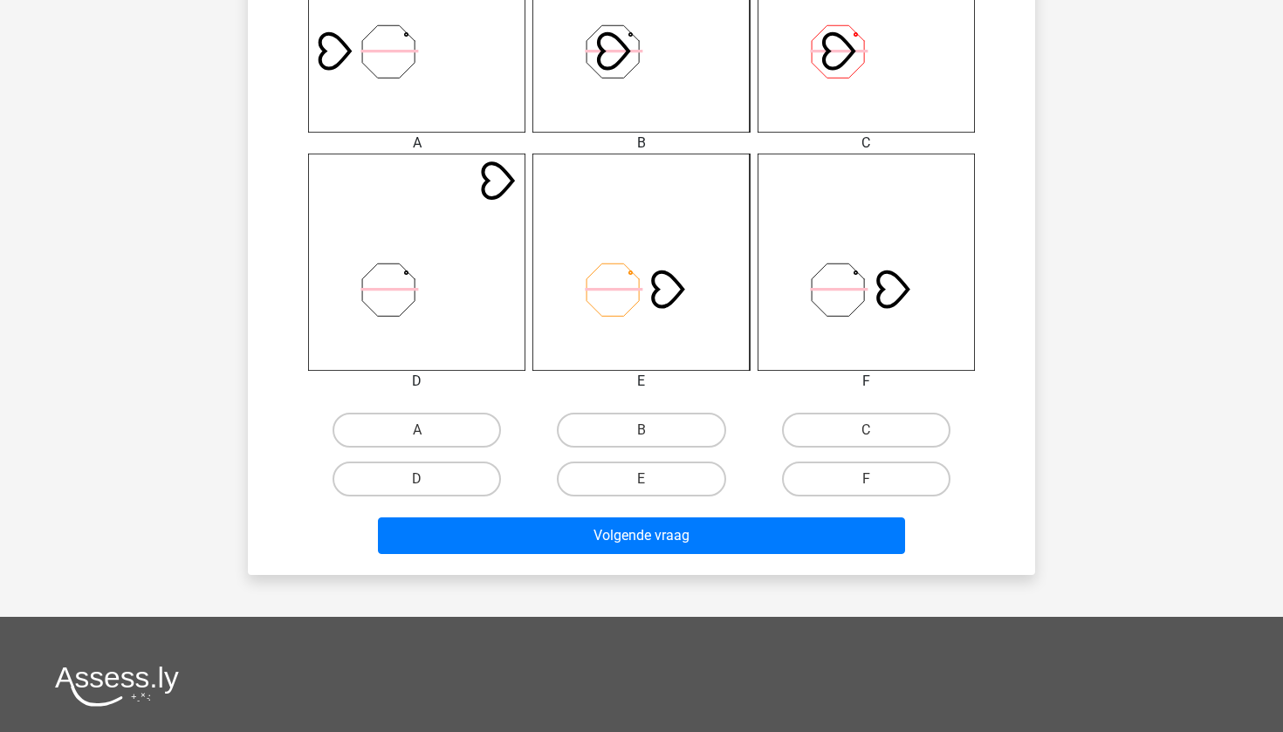
scroll to position [983, 0]
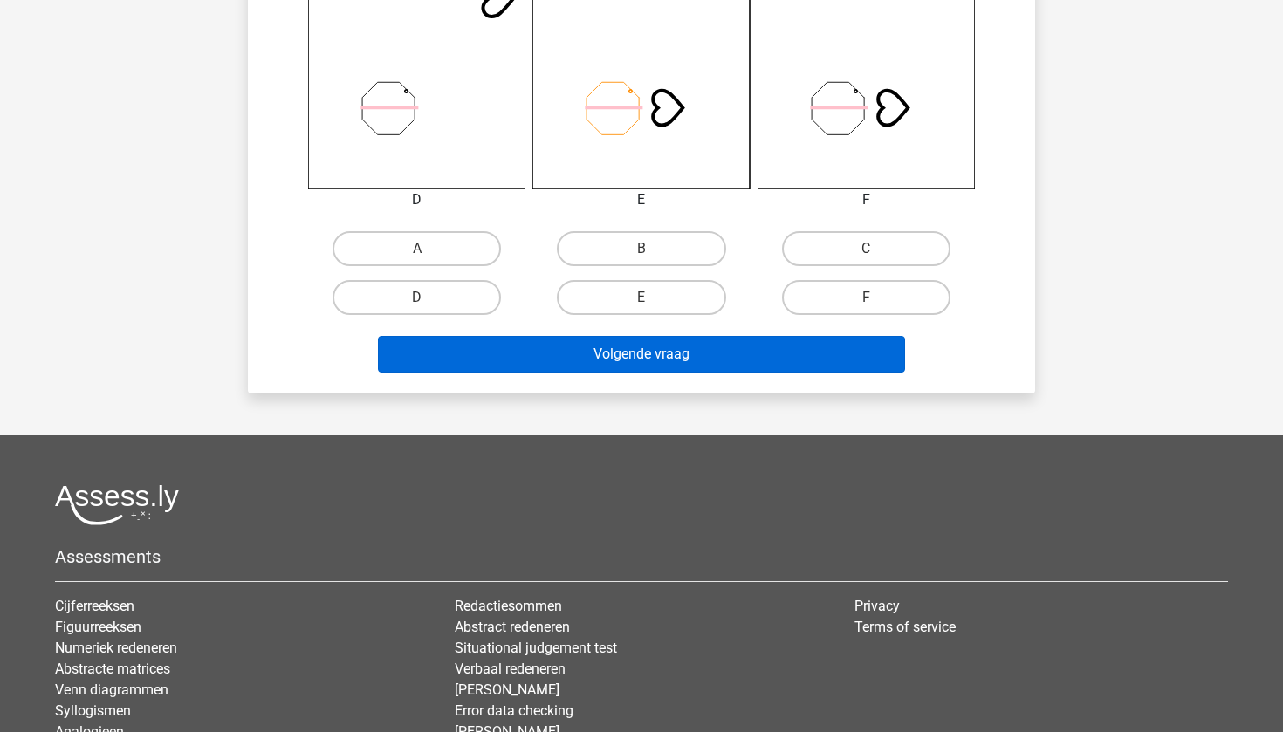
click at [741, 347] on button "Volgende vraag" at bounding box center [642, 354] width 528 height 37
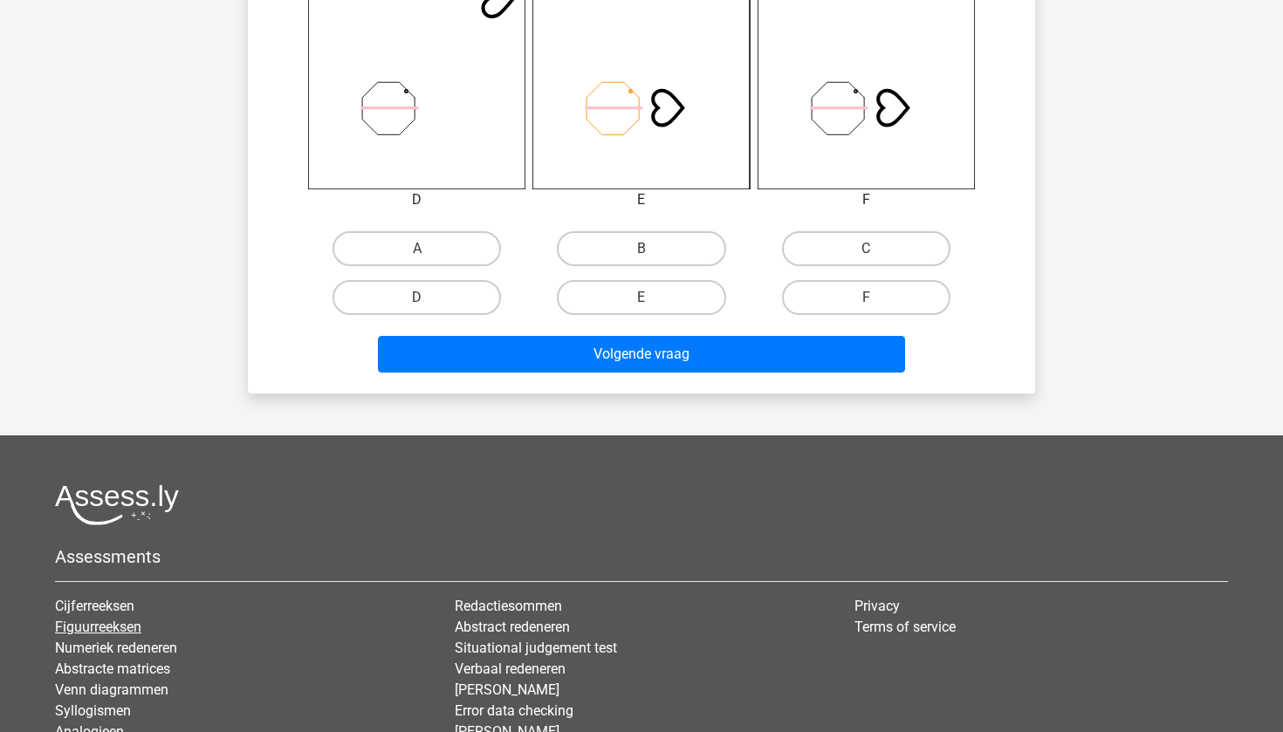
click at [127, 628] on link "Figuurreeksen" at bounding box center [98, 627] width 86 height 17
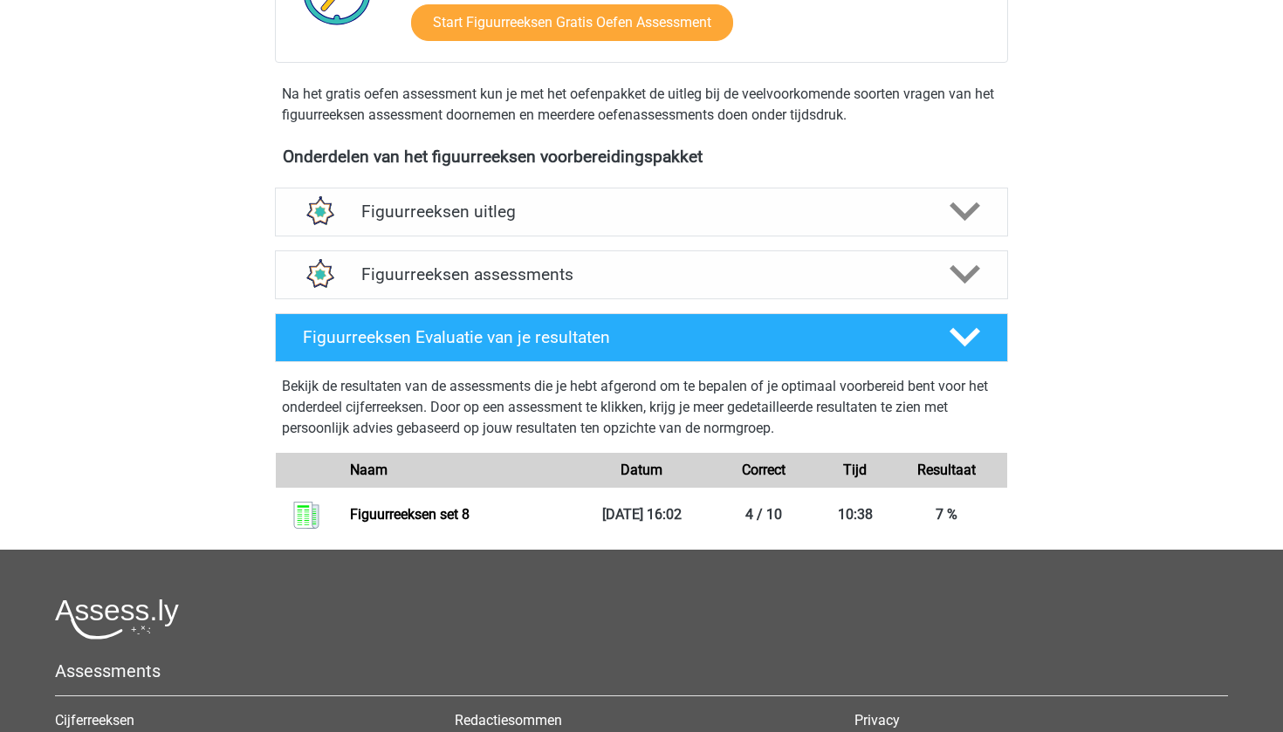
scroll to position [532, 0]
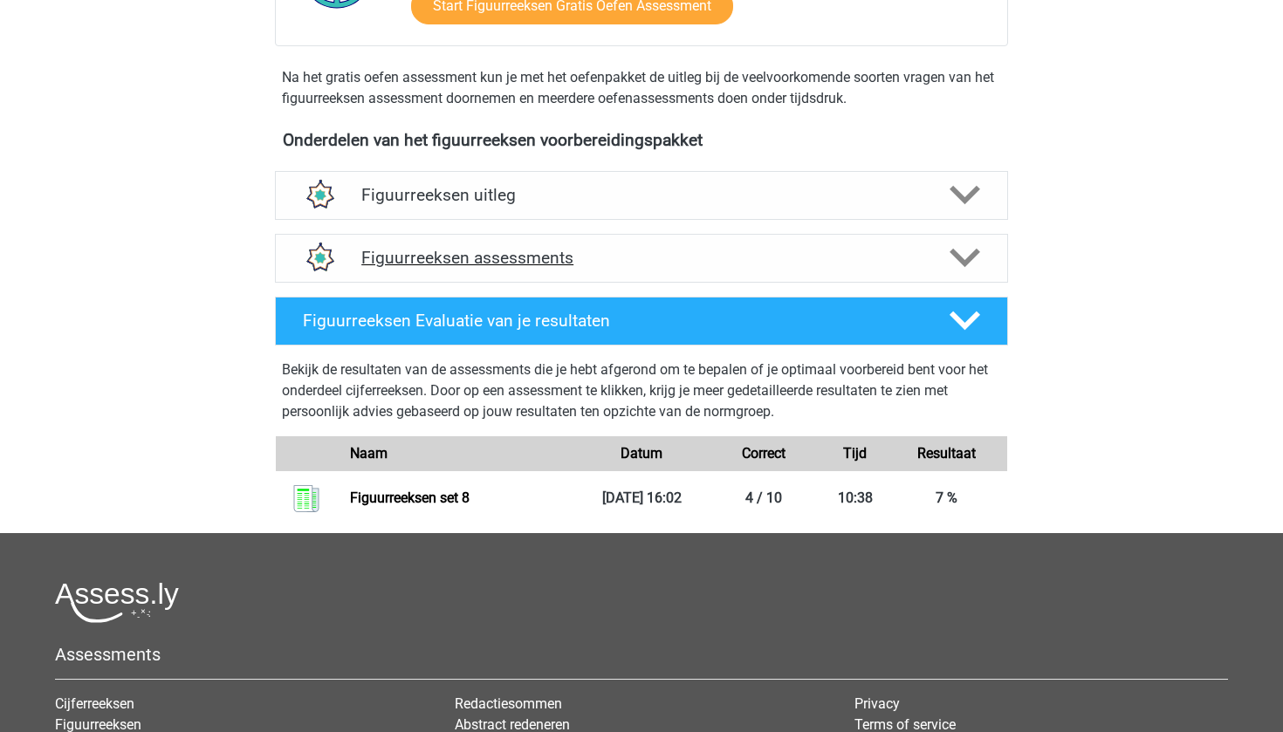
click at [979, 259] on icon at bounding box center [965, 258] width 31 height 31
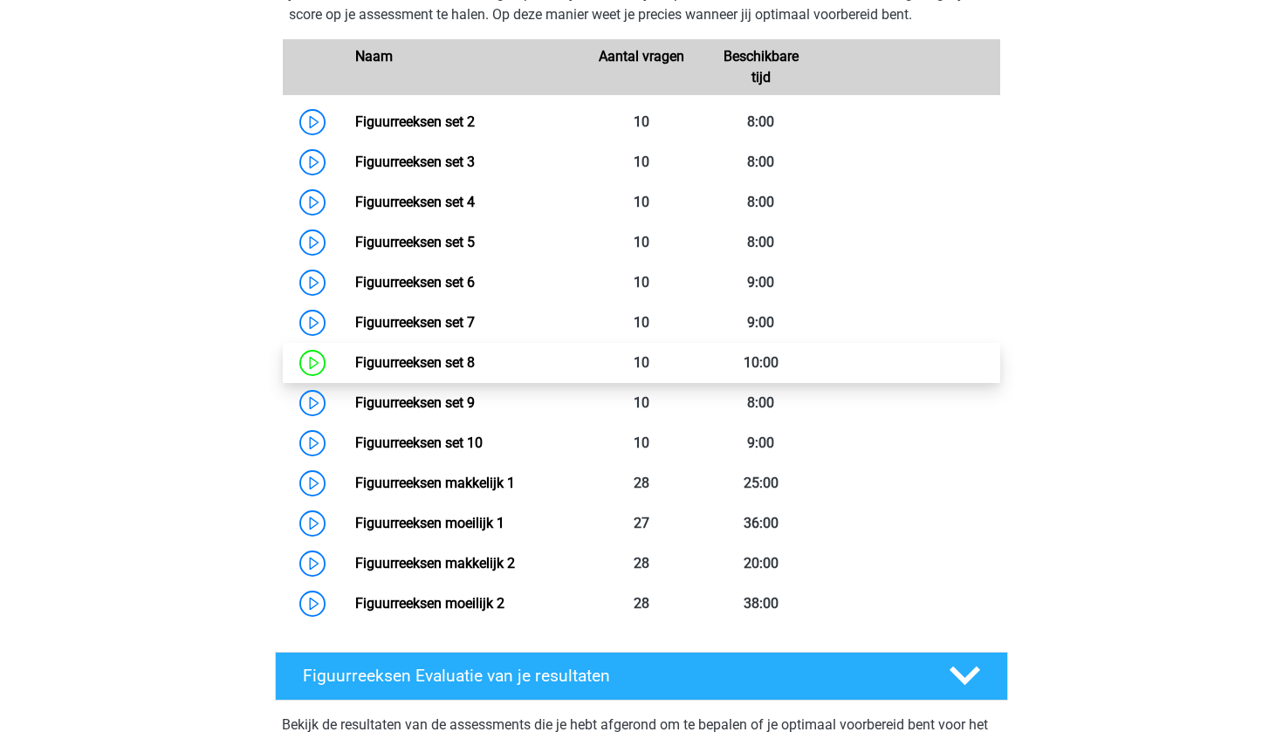
scroll to position [870, 0]
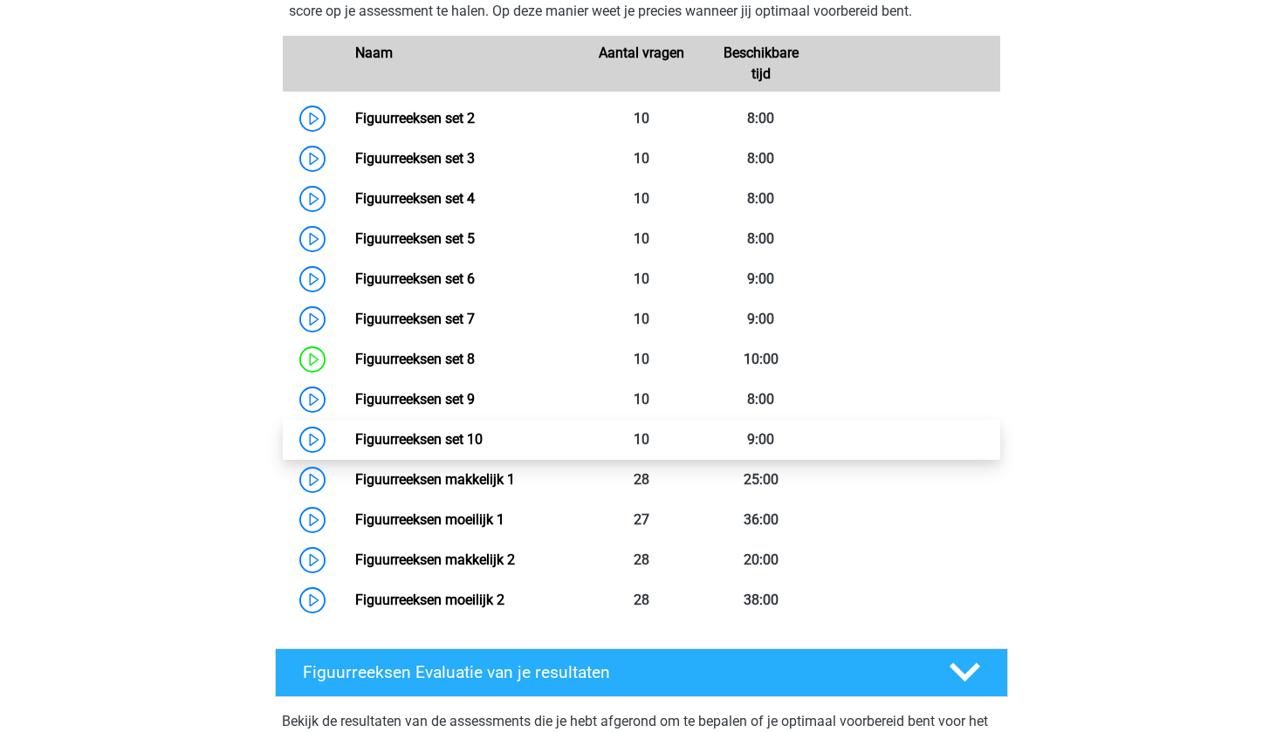
click at [483, 437] on link "Figuurreeksen set 10" at bounding box center [418, 439] width 127 height 17
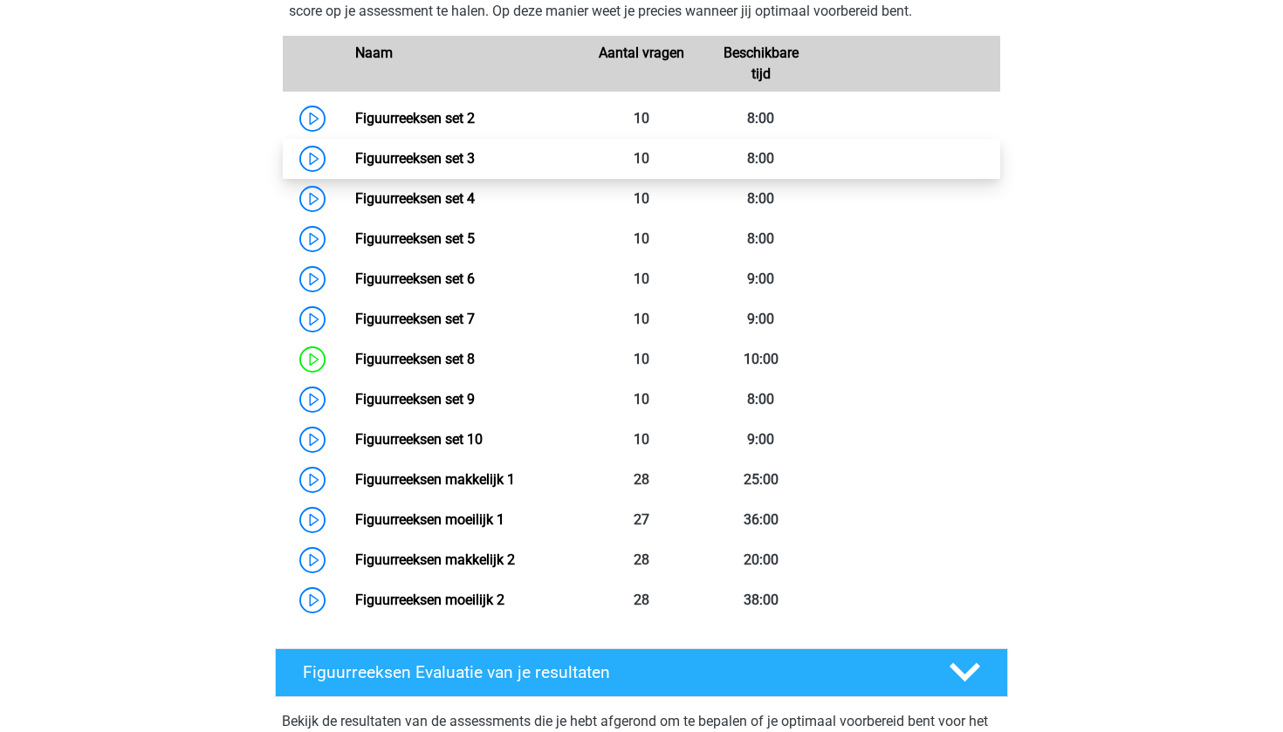
click at [447, 165] on link "Figuurreeksen set 3" at bounding box center [415, 158] width 120 height 17
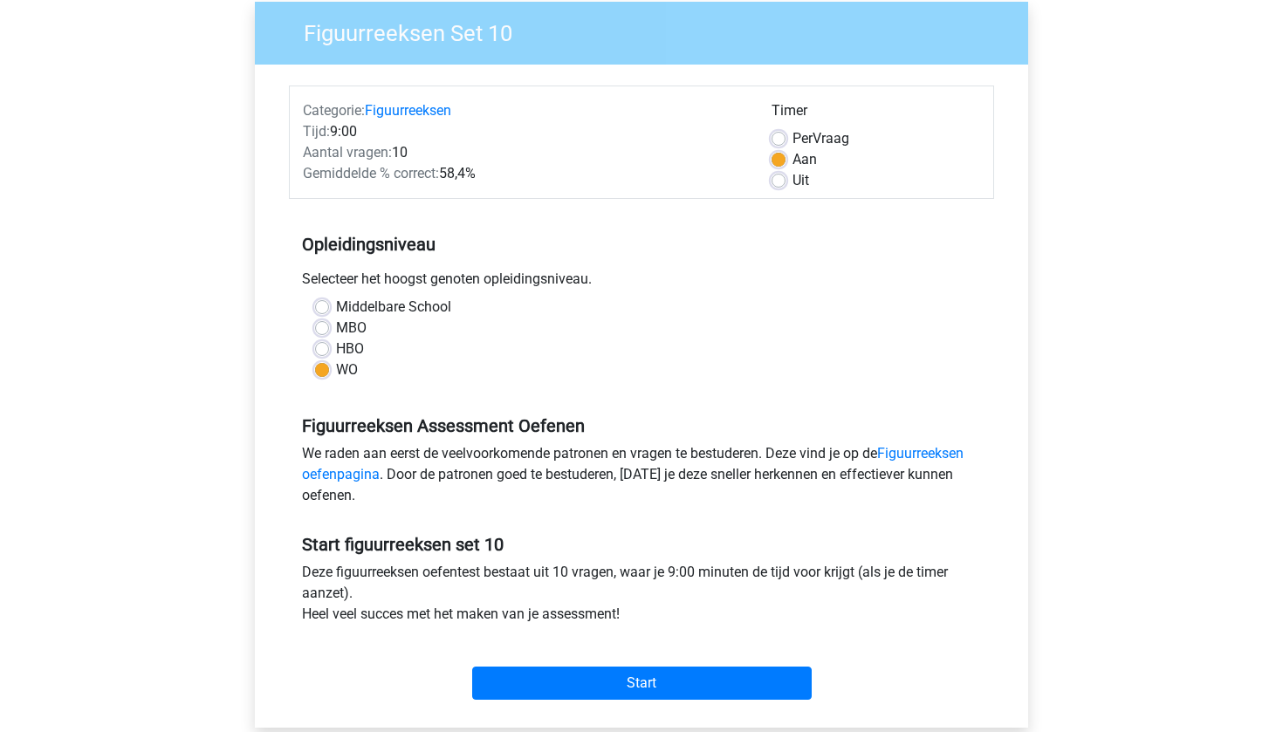
scroll to position [168, 0]
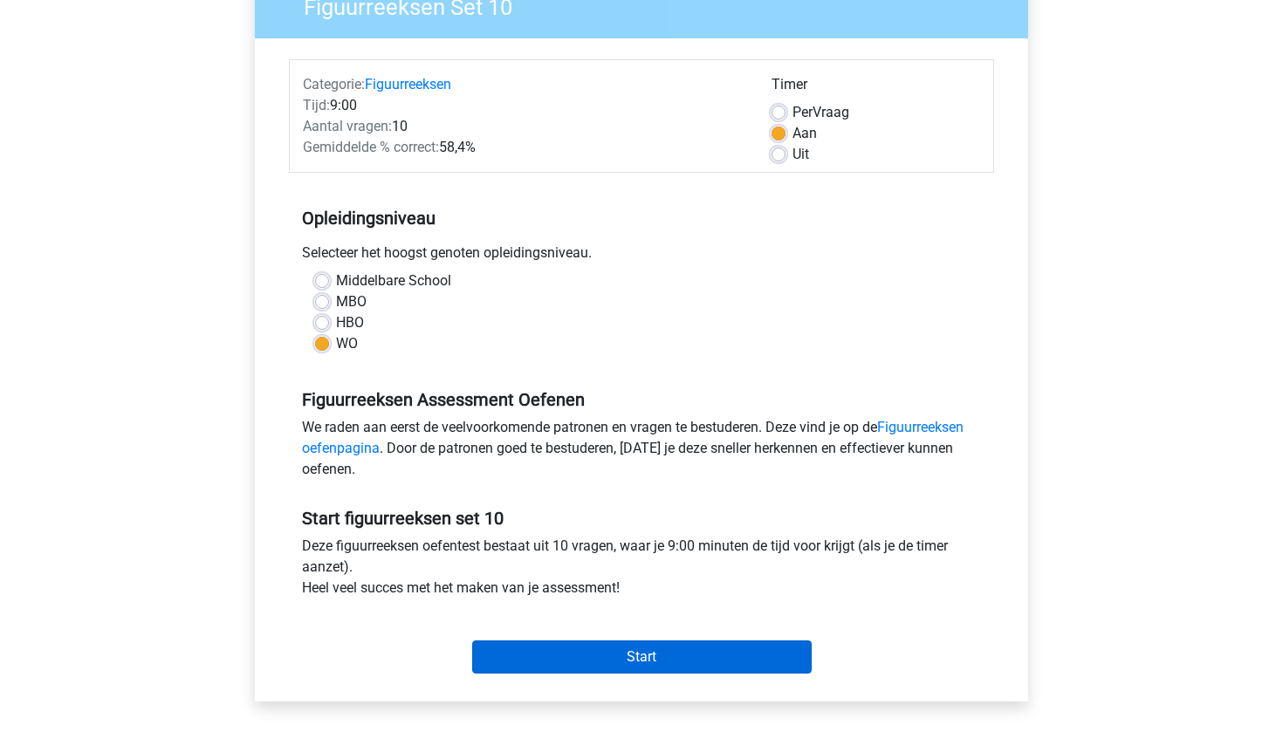
click at [527, 646] on input "Start" at bounding box center [642, 657] width 340 height 33
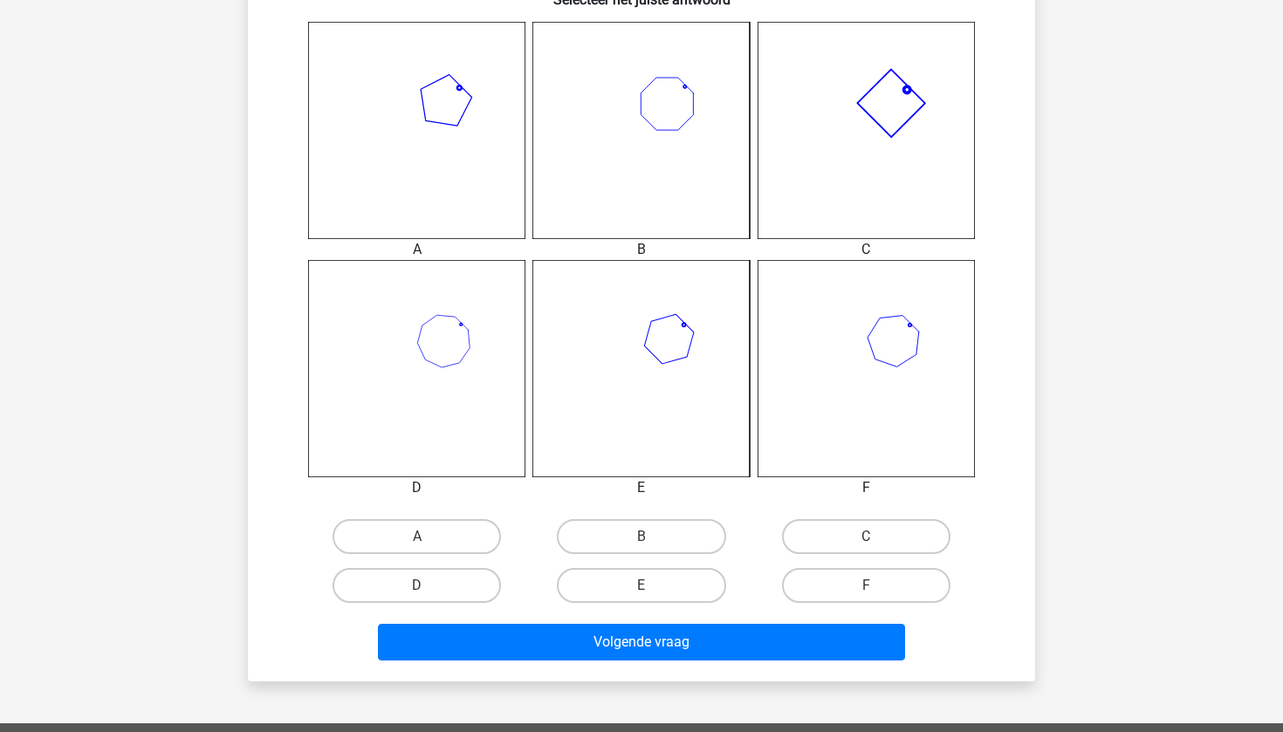
scroll to position [696, 0]
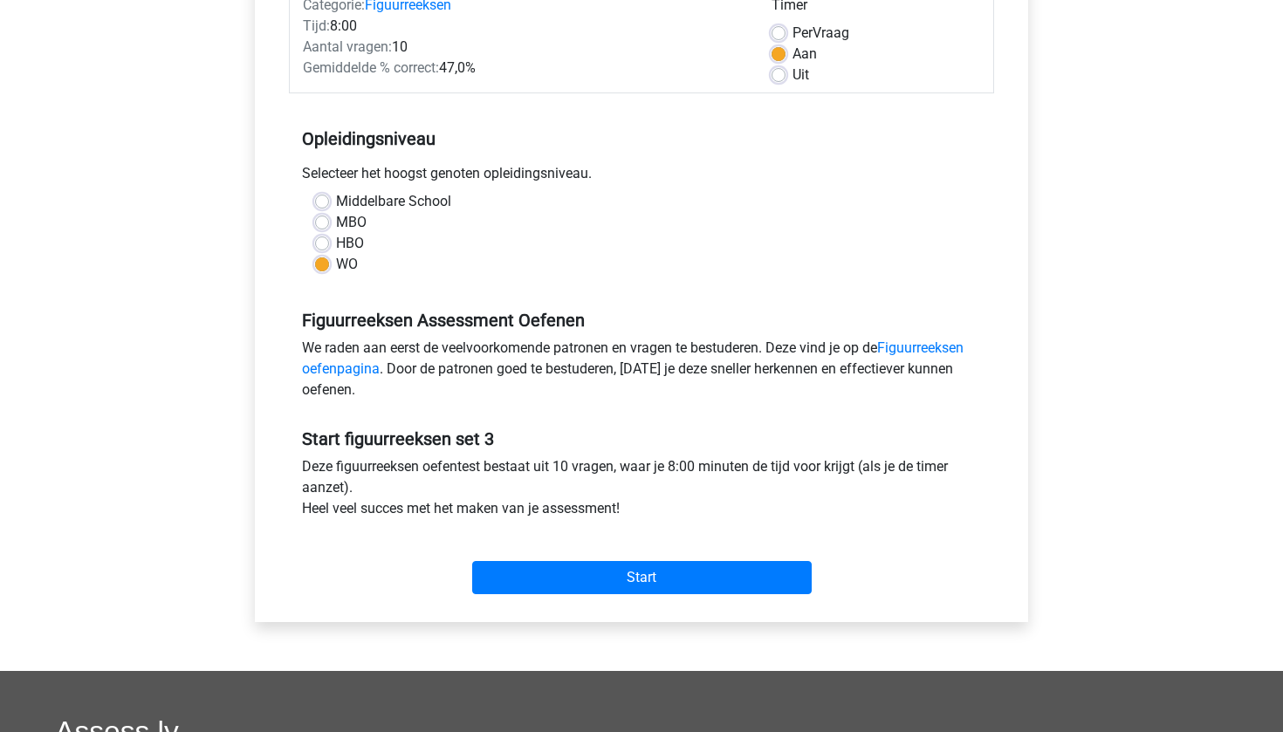
scroll to position [288, 0]
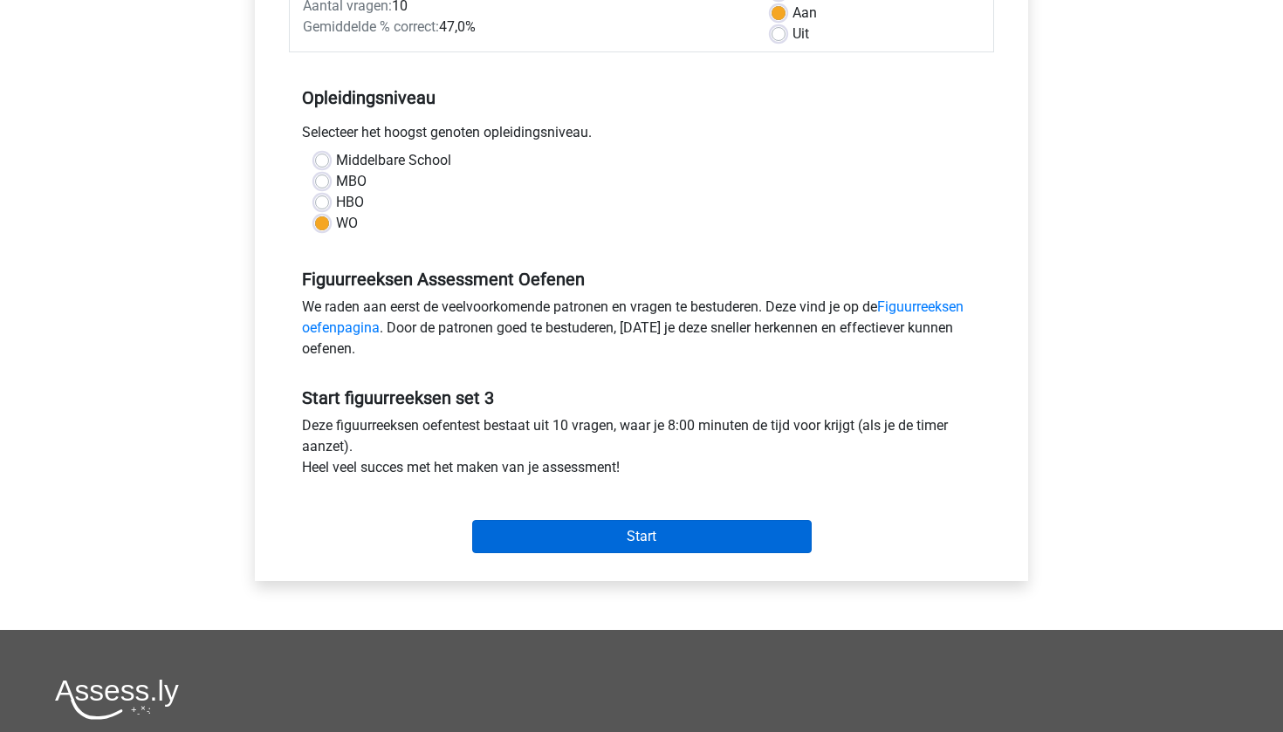
click at [560, 539] on input "Start" at bounding box center [642, 536] width 340 height 33
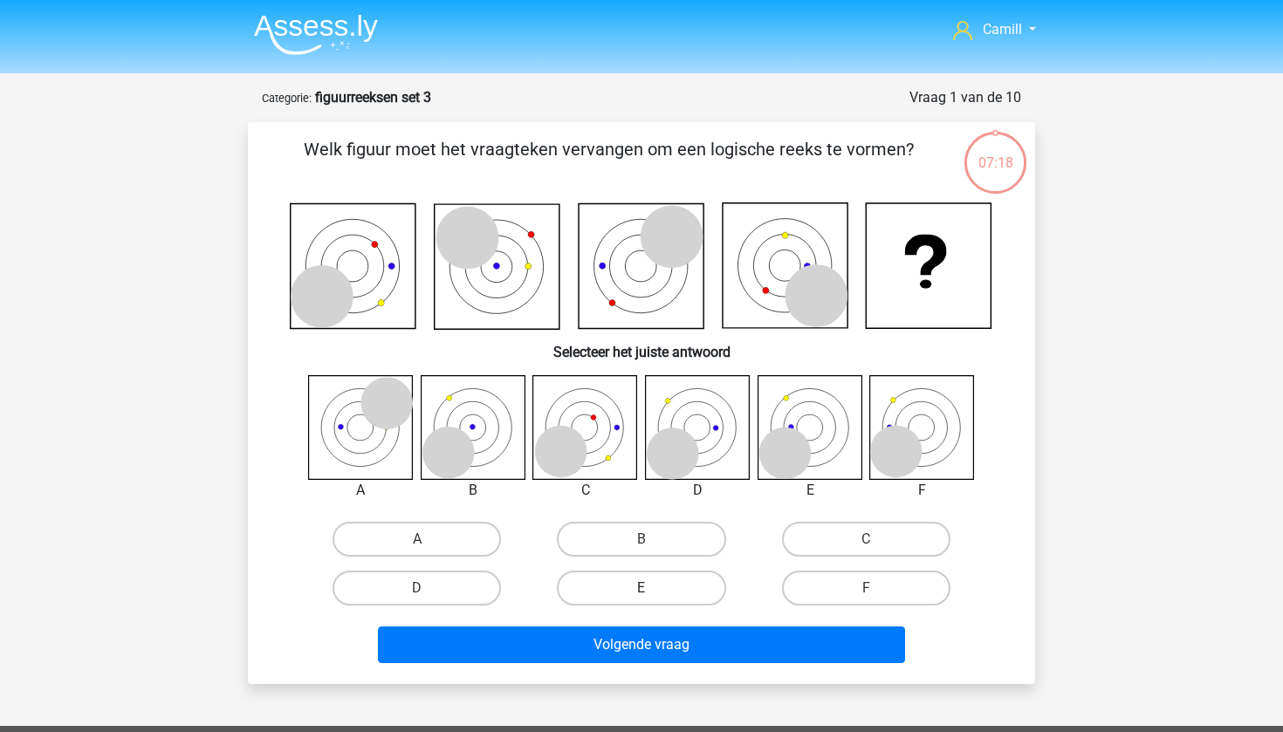
click at [681, 587] on label "E" at bounding box center [641, 588] width 168 height 35
click at [653, 588] on input "E" at bounding box center [647, 593] width 11 height 11
radio input "true"
click at [681, 665] on div "Volgende vraag" at bounding box center [642, 649] width 674 height 44
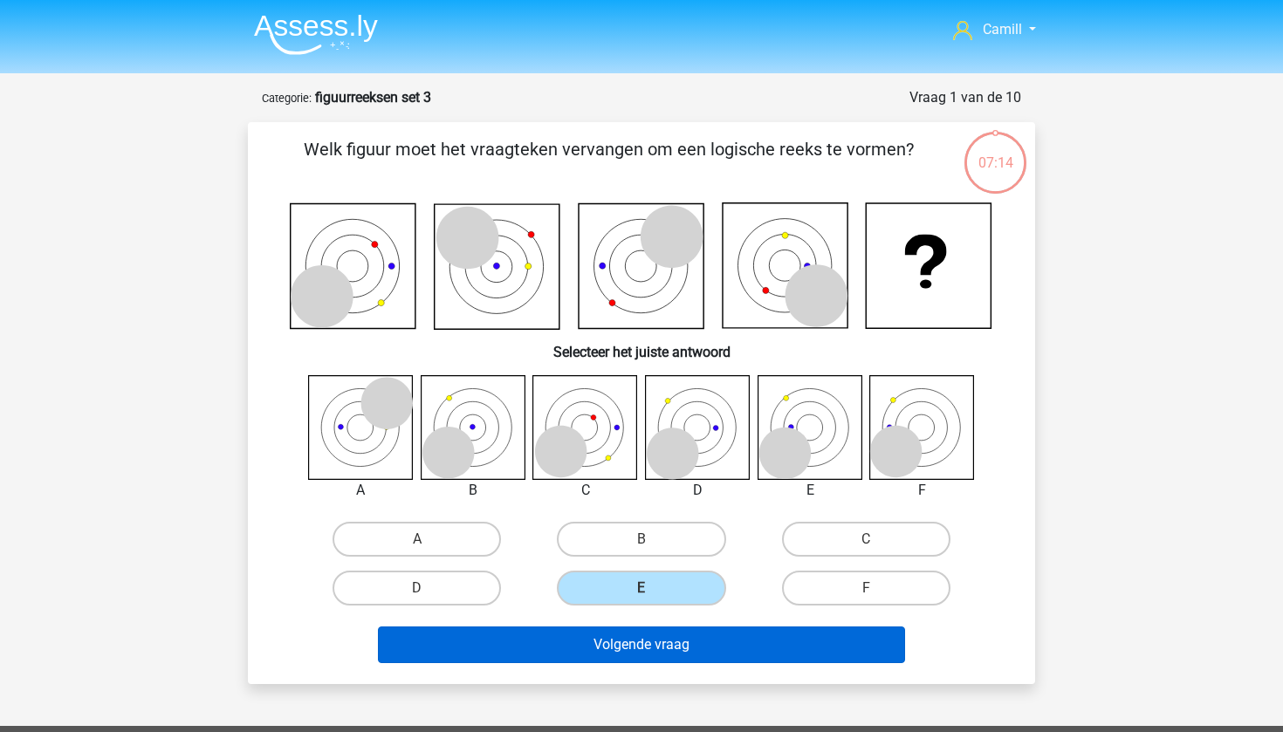
click at [698, 638] on button "Volgende vraag" at bounding box center [642, 645] width 528 height 37
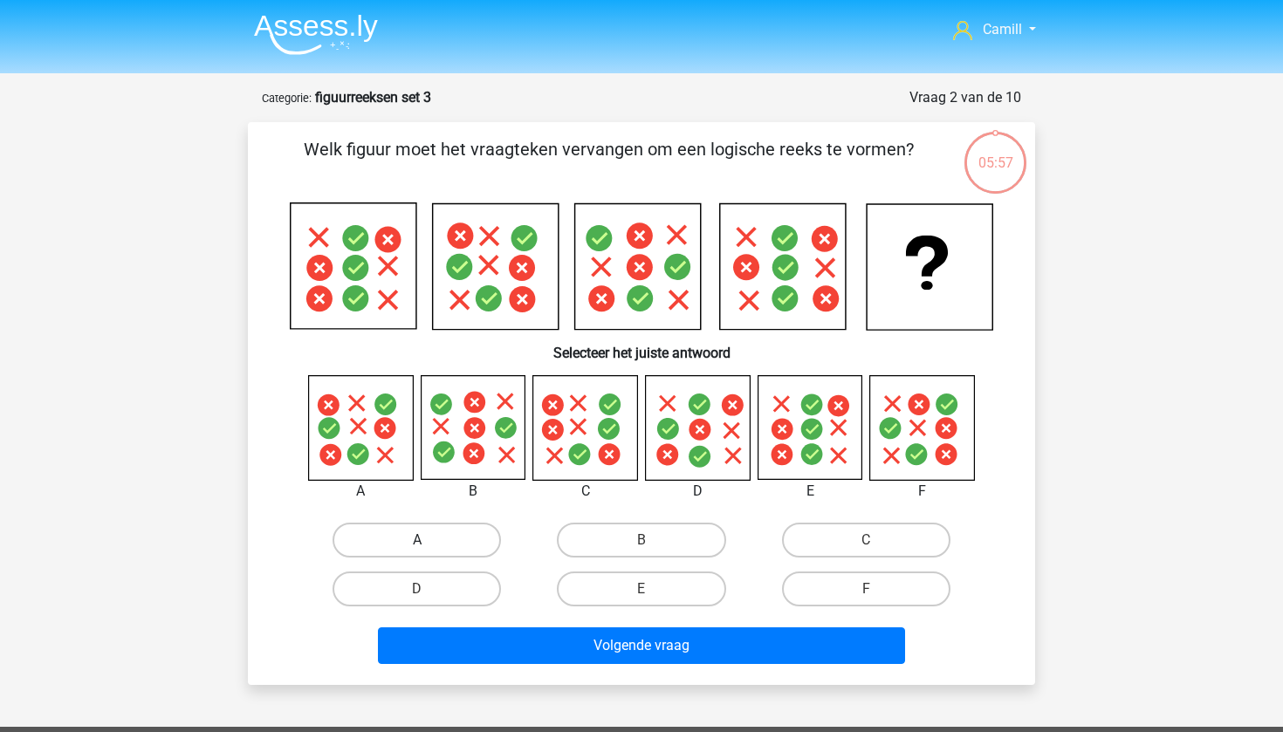
click at [410, 554] on label "A" at bounding box center [417, 540] width 168 height 35
click at [417, 552] on input "A" at bounding box center [422, 545] width 11 height 11
radio input "true"
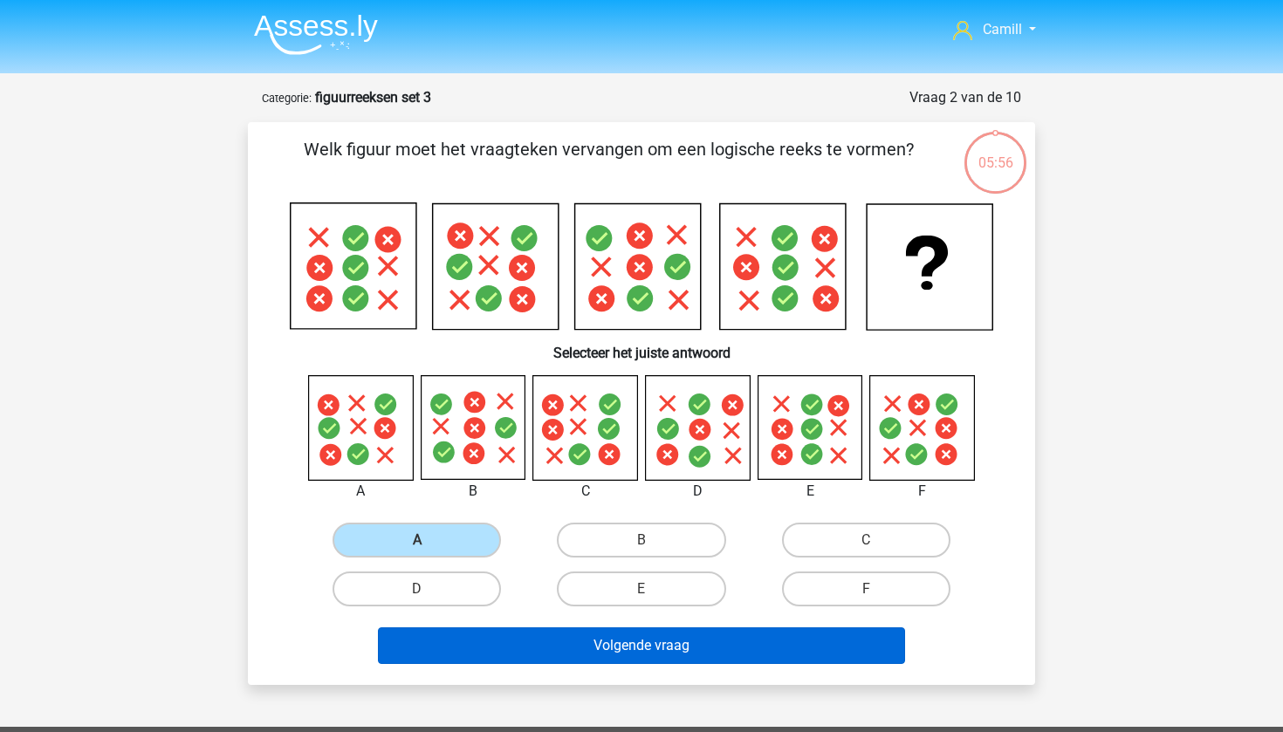
click at [450, 633] on button "Volgende vraag" at bounding box center [642, 646] width 528 height 37
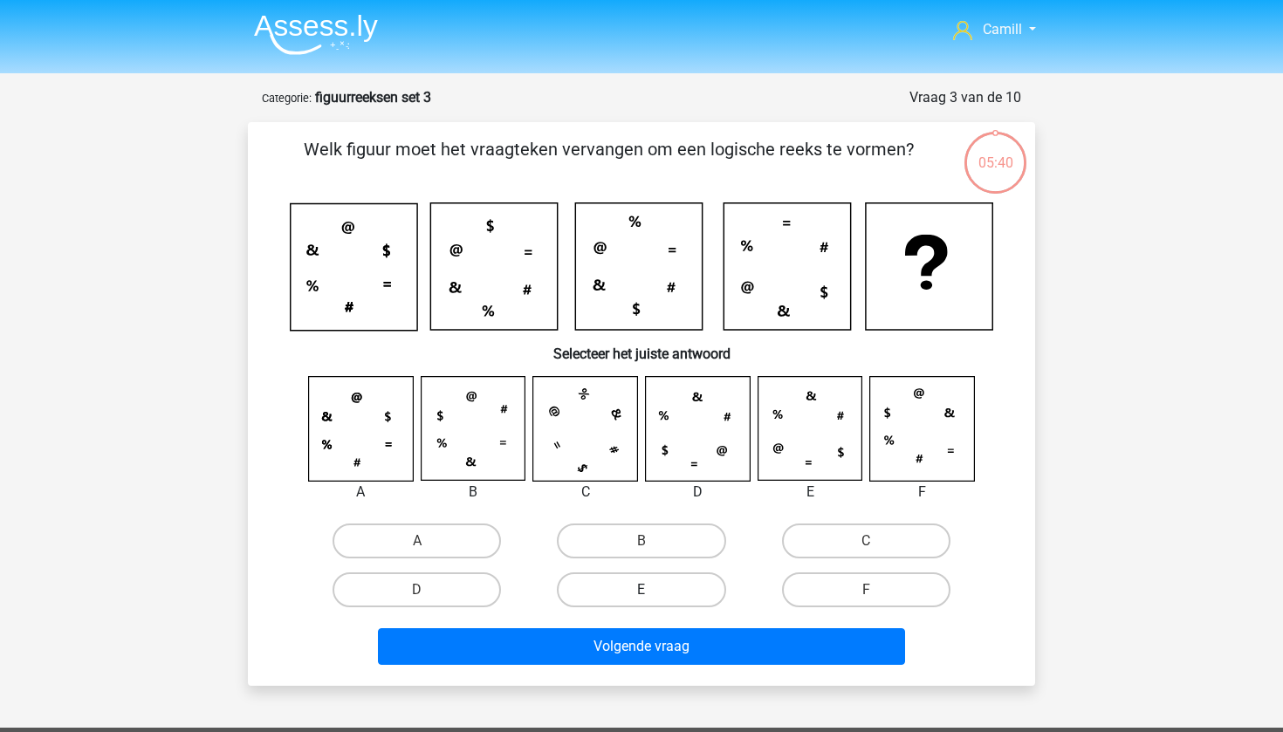
click at [688, 587] on label "E" at bounding box center [641, 590] width 168 height 35
click at [653, 590] on input "E" at bounding box center [647, 595] width 11 height 11
radio input "true"
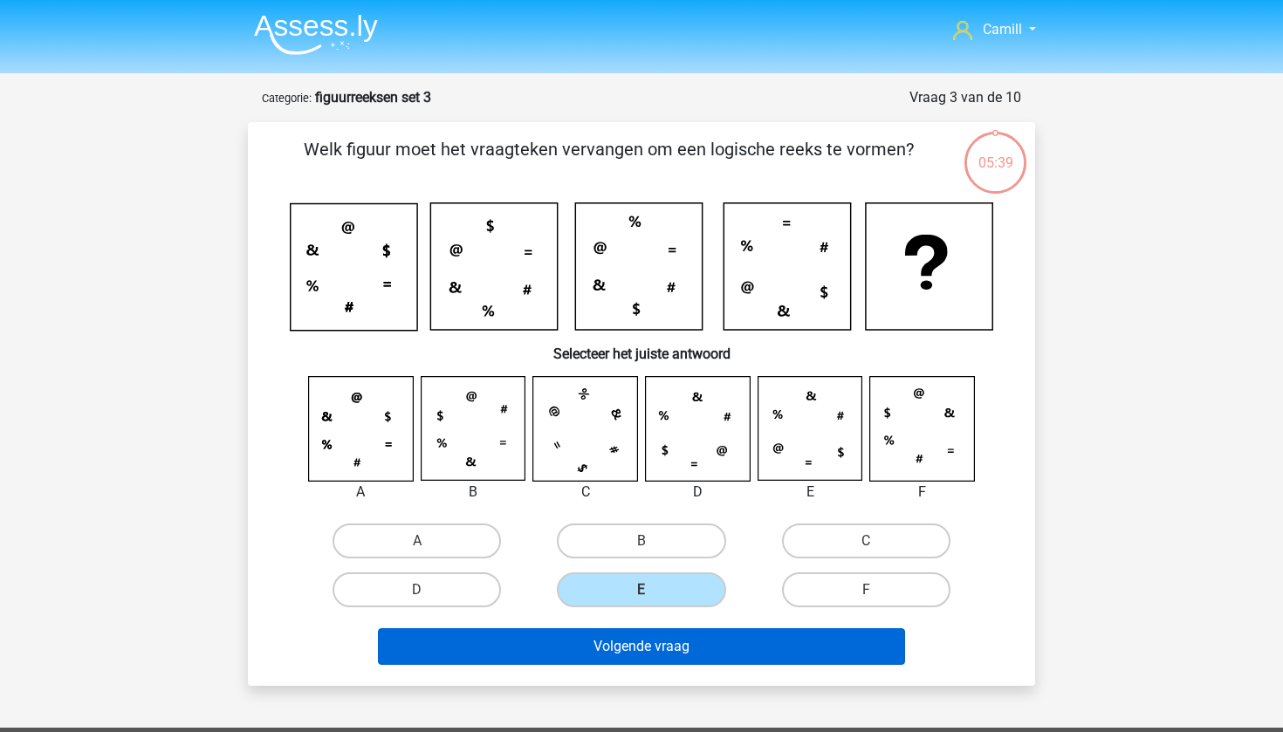
click at [688, 652] on button "Volgende vraag" at bounding box center [642, 647] width 528 height 37
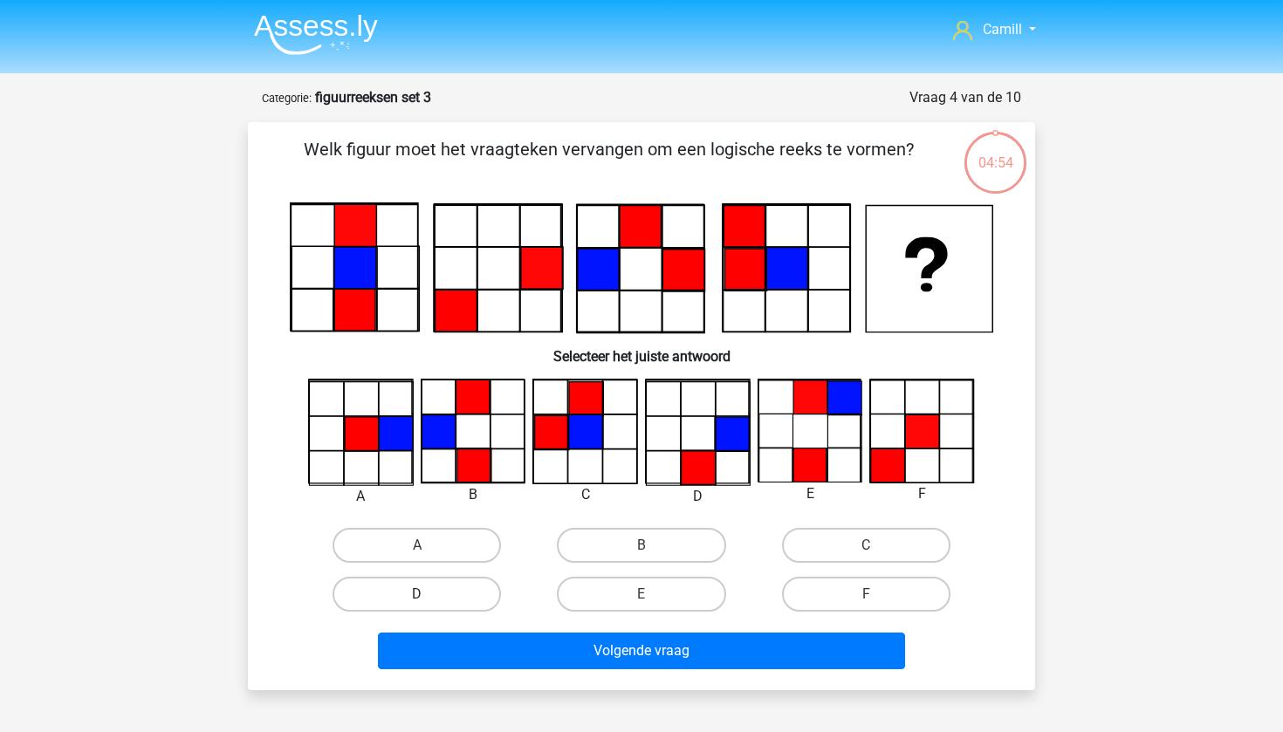
click at [454, 602] on label "D" at bounding box center [417, 594] width 168 height 35
click at [429, 602] on input "D" at bounding box center [422, 600] width 11 height 11
radio input "true"
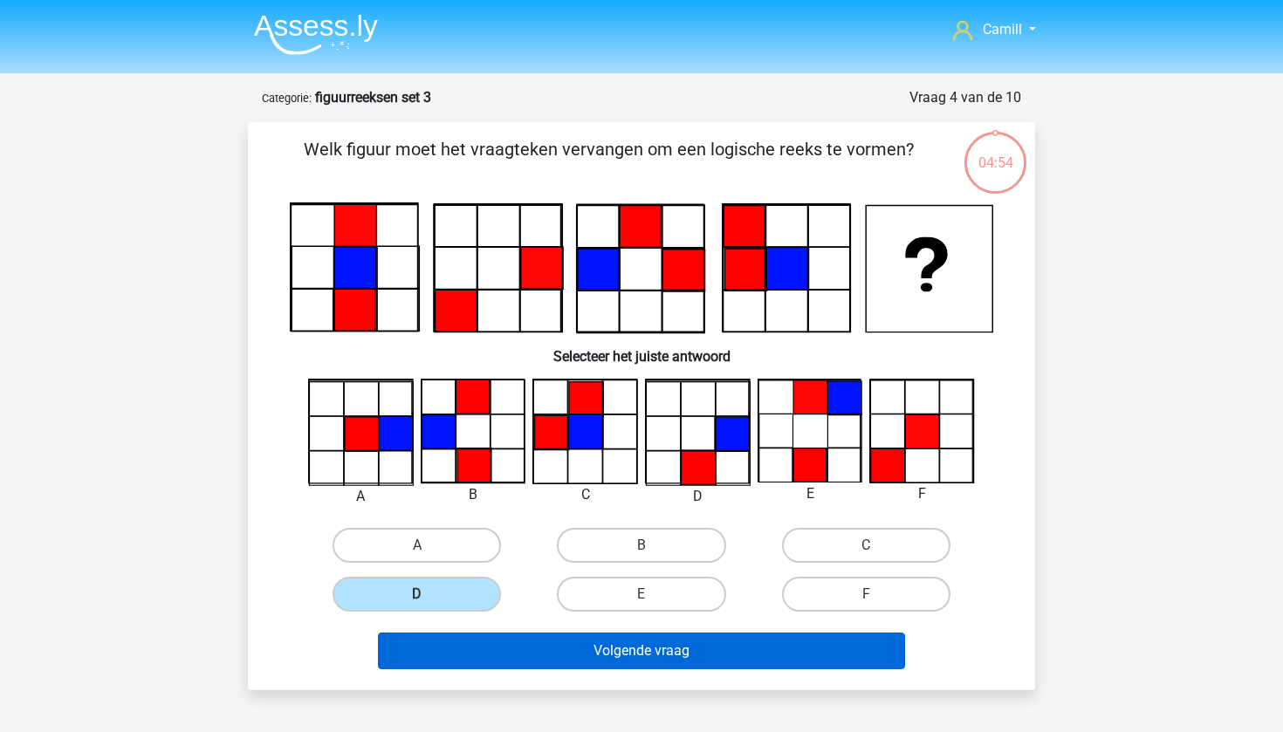
click at [479, 657] on button "Volgende vraag" at bounding box center [642, 651] width 528 height 37
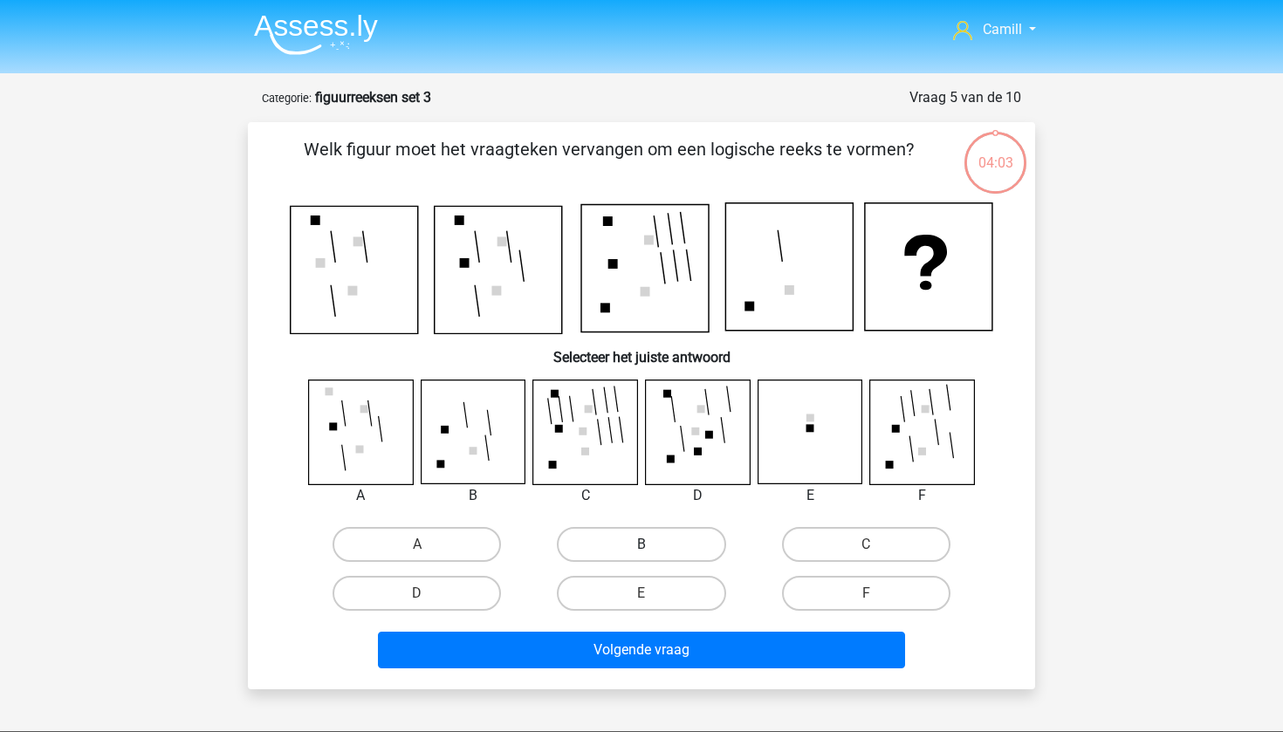
click at [689, 545] on label "B" at bounding box center [641, 544] width 168 height 35
click at [653, 545] on input "B" at bounding box center [647, 550] width 11 height 11
radio input "true"
click at [853, 522] on div "C" at bounding box center [866, 544] width 224 height 49
click at [847, 534] on label "C" at bounding box center [866, 544] width 168 height 35
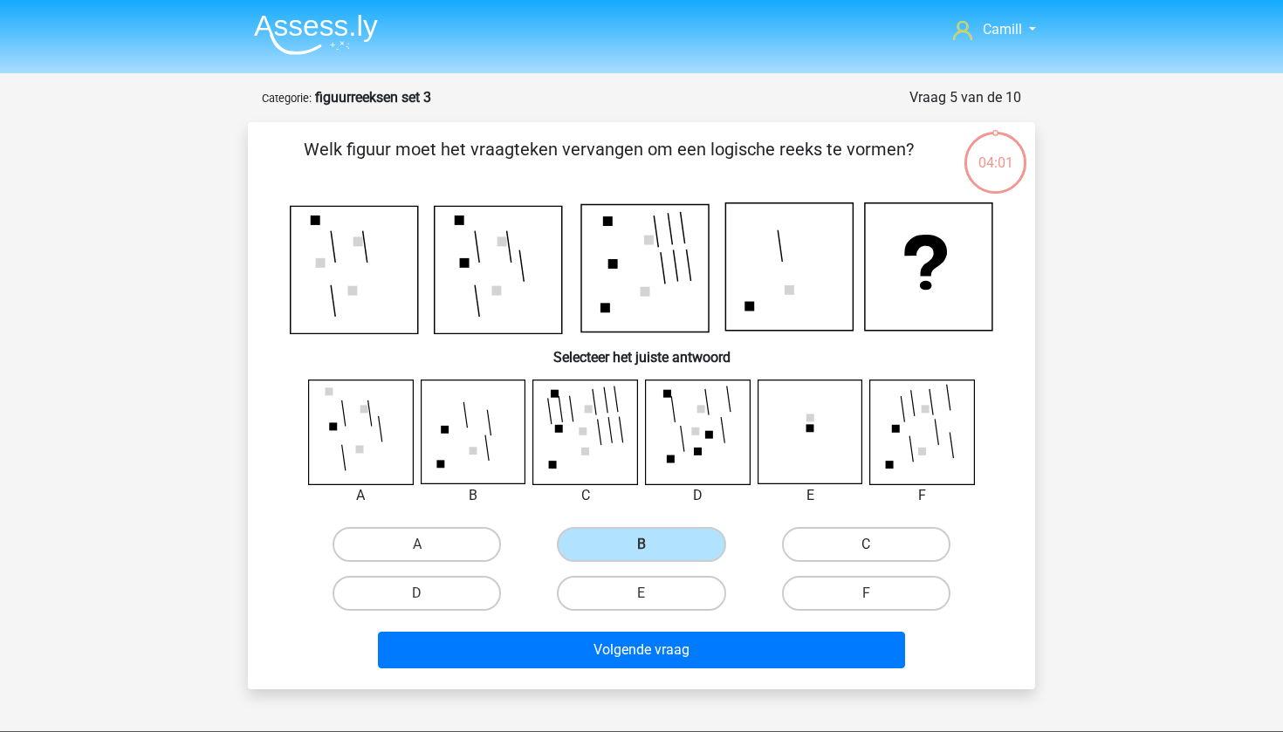
click at [866, 545] on input "C" at bounding box center [871, 550] width 11 height 11
radio input "true"
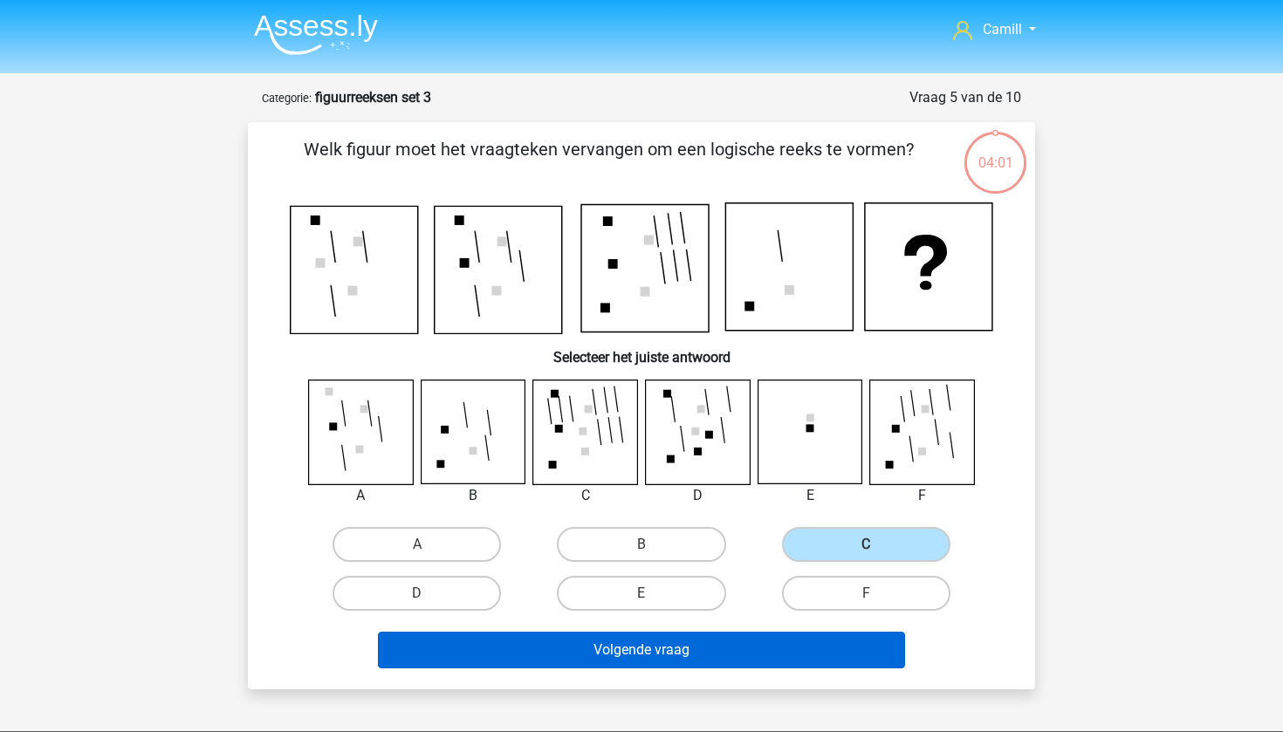
click at [770, 646] on button "Volgende vraag" at bounding box center [642, 650] width 528 height 37
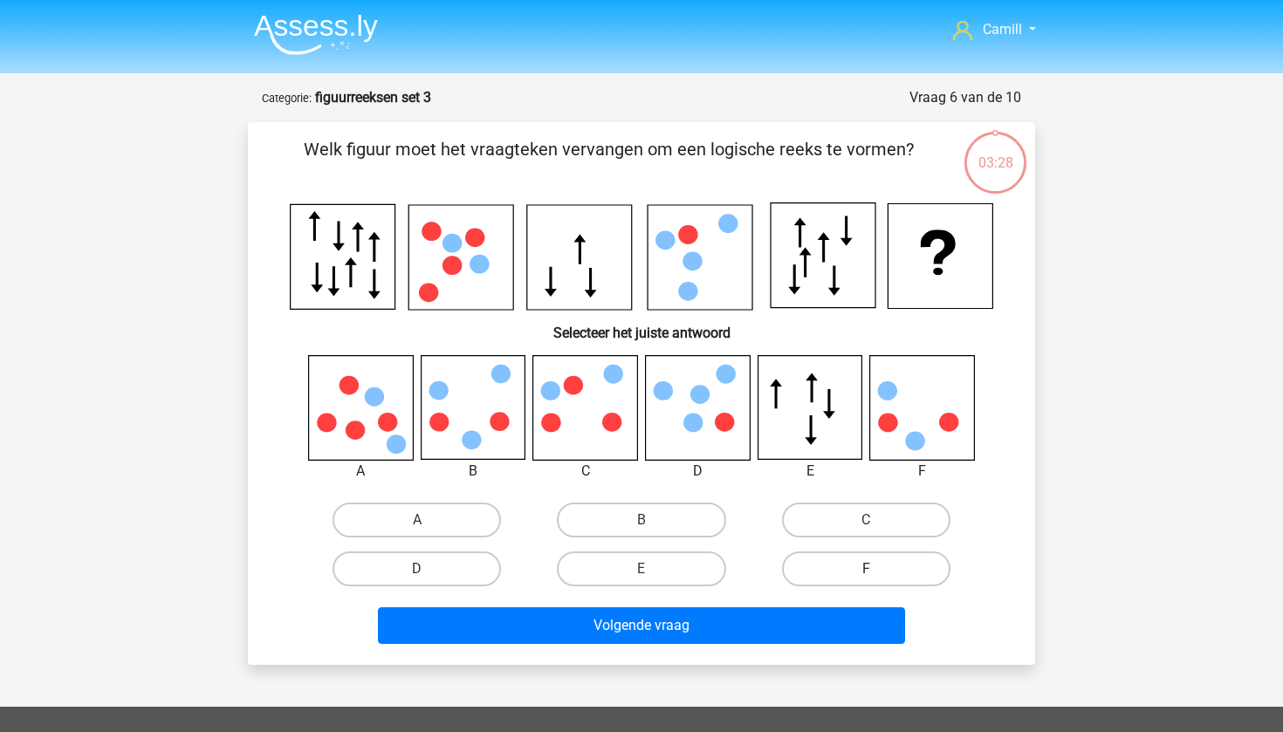
click at [883, 564] on label "F" at bounding box center [866, 569] width 168 height 35
click at [877, 569] on input "F" at bounding box center [871, 574] width 11 height 11
radio input "true"
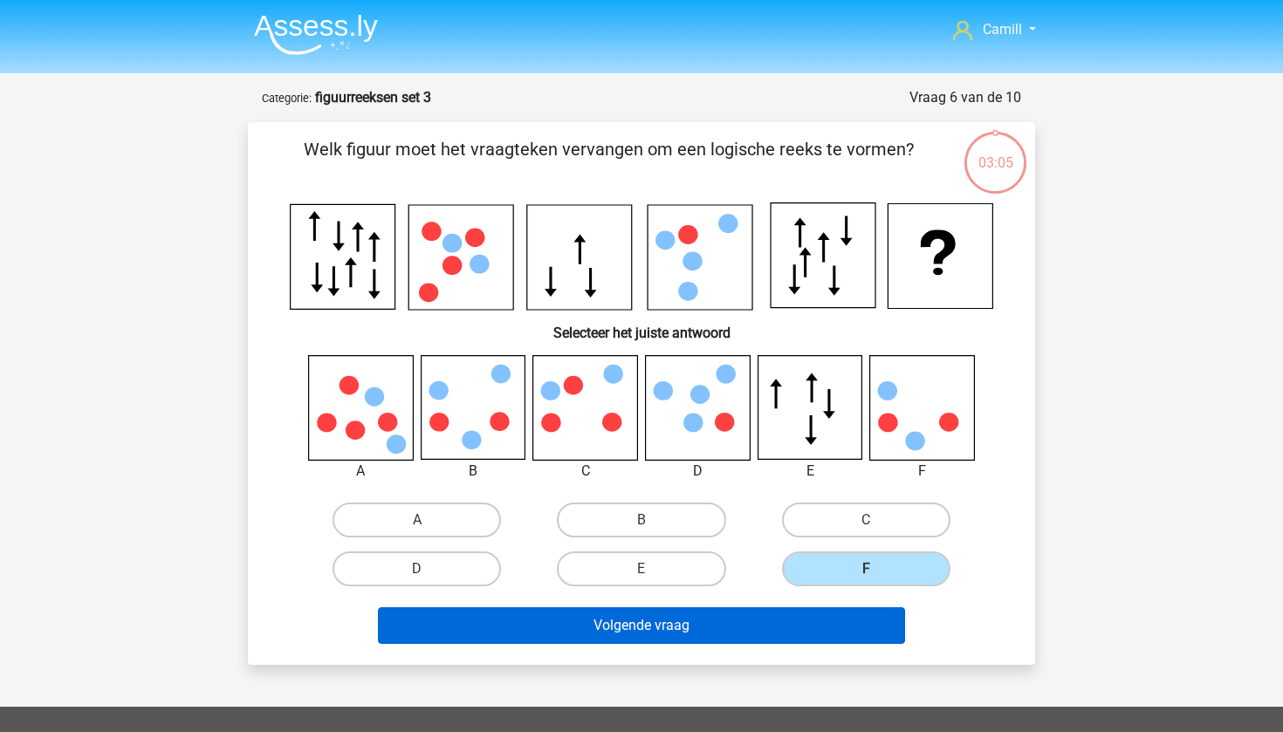
click at [739, 619] on button "Volgende vraag" at bounding box center [642, 626] width 528 height 37
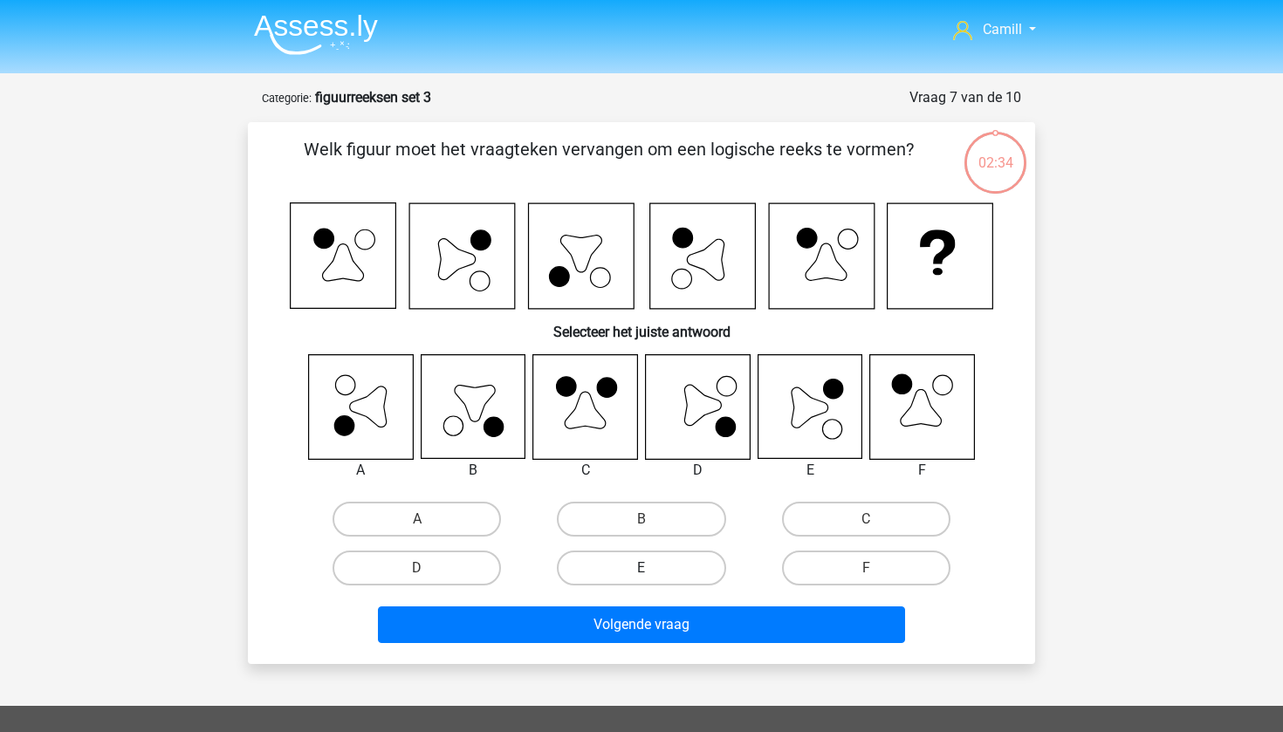
click at [682, 561] on label "E" at bounding box center [641, 568] width 168 height 35
click at [653, 568] on input "E" at bounding box center [647, 573] width 11 height 11
radio input "true"
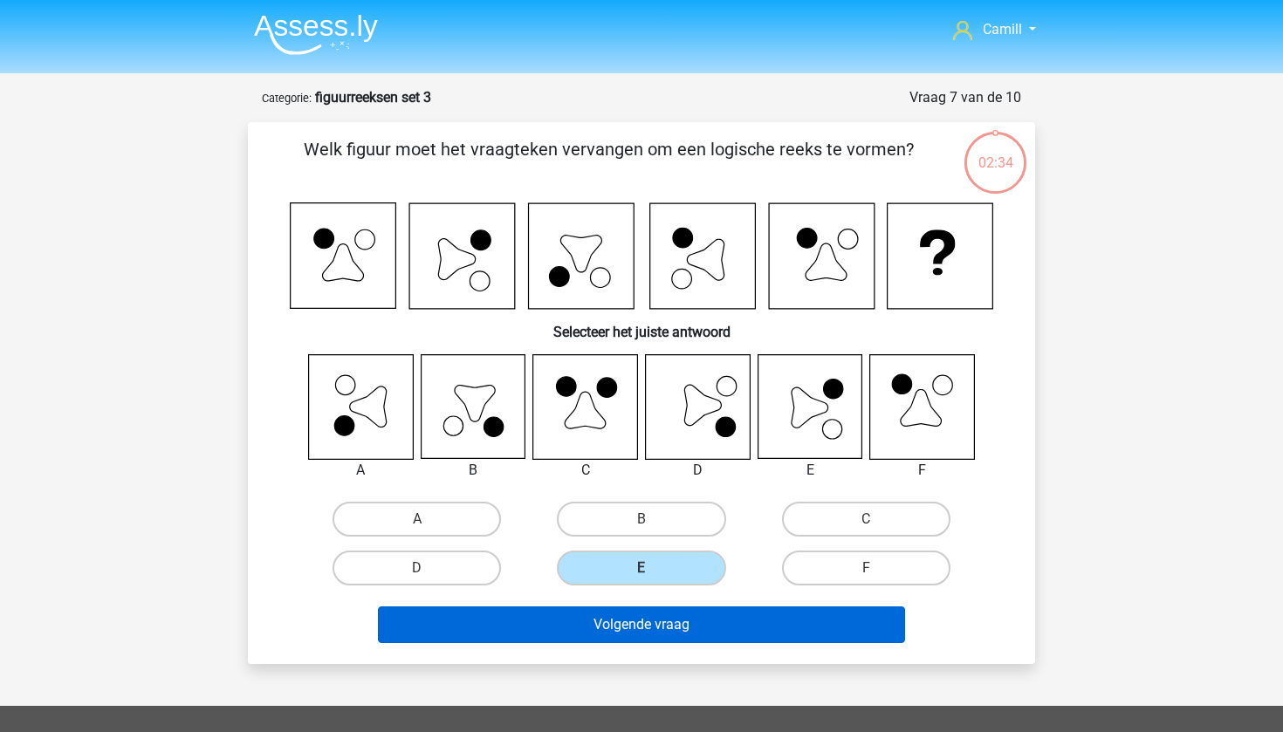
click at [682, 629] on button "Volgende vraag" at bounding box center [642, 625] width 528 height 37
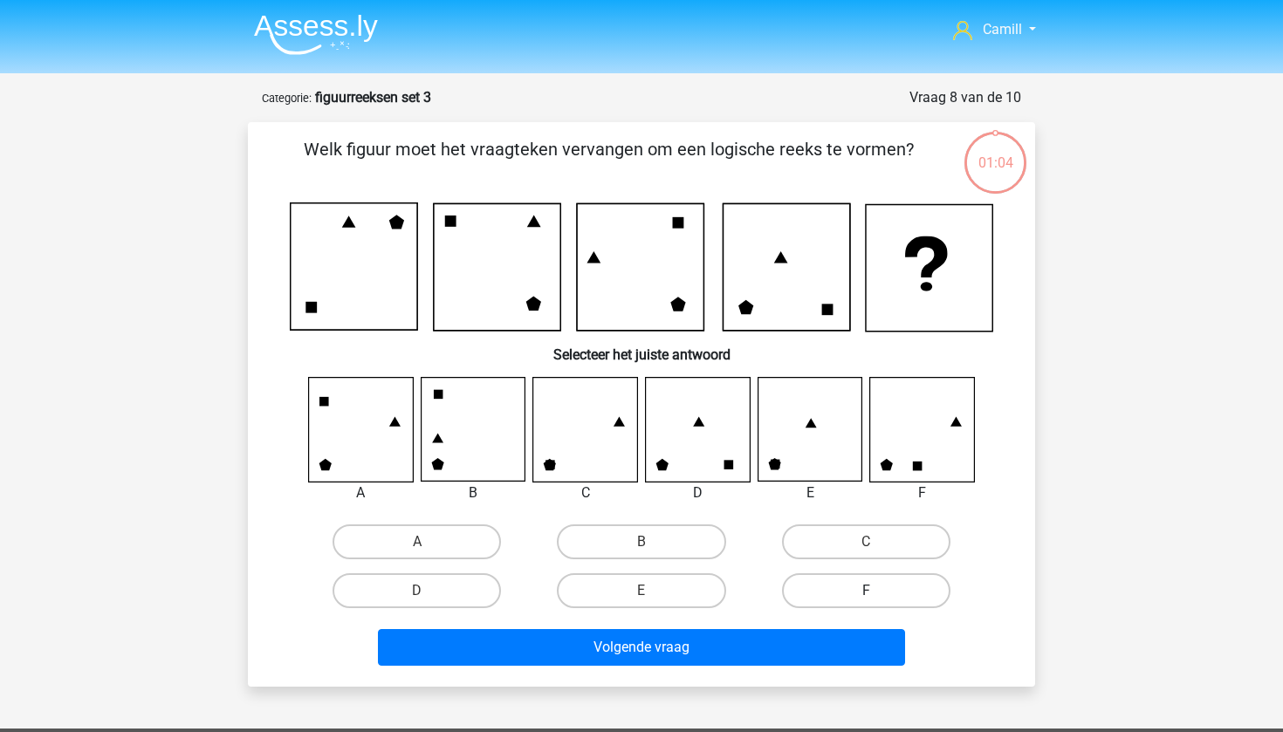
click at [862, 584] on label "F" at bounding box center [866, 591] width 168 height 35
click at [866, 591] on input "F" at bounding box center [871, 596] width 11 height 11
radio input "true"
click at [648, 592] on input "E" at bounding box center [647, 596] width 11 height 11
radio input "true"
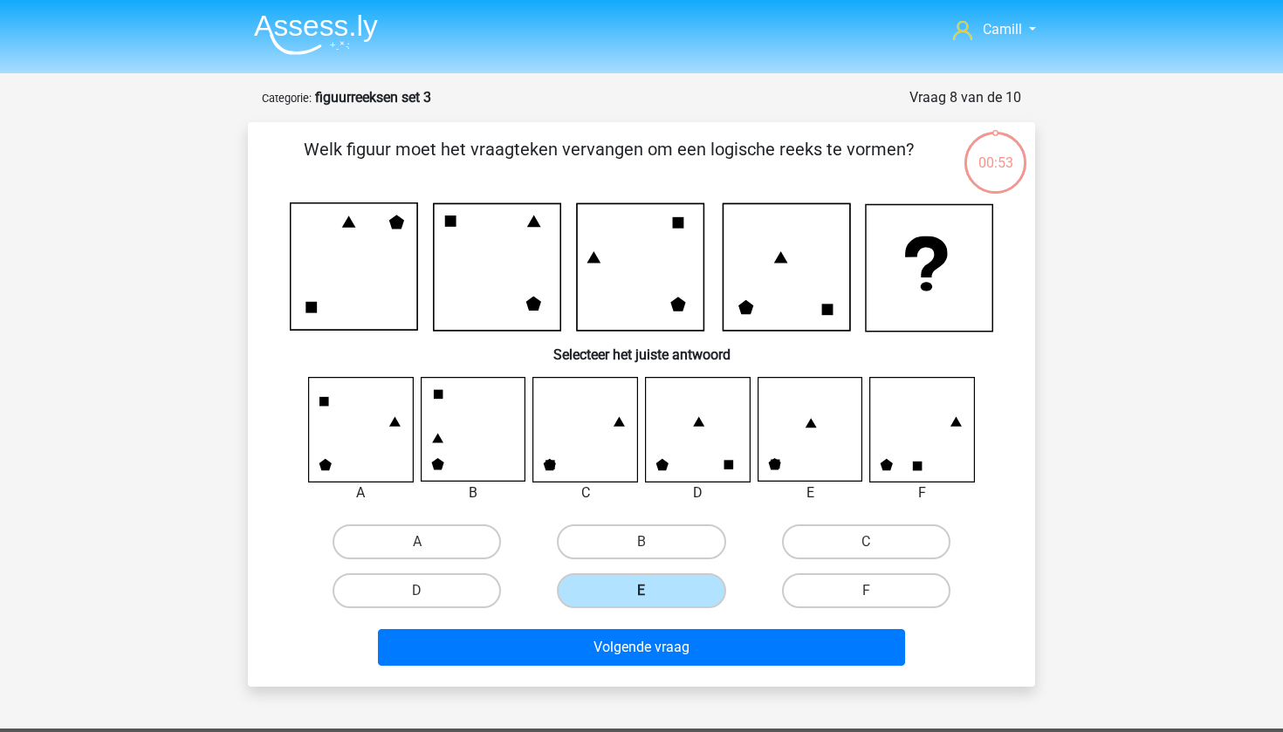
click at [681, 589] on label "E" at bounding box center [641, 591] width 168 height 35
click at [653, 591] on input "E" at bounding box center [647, 596] width 11 height 11
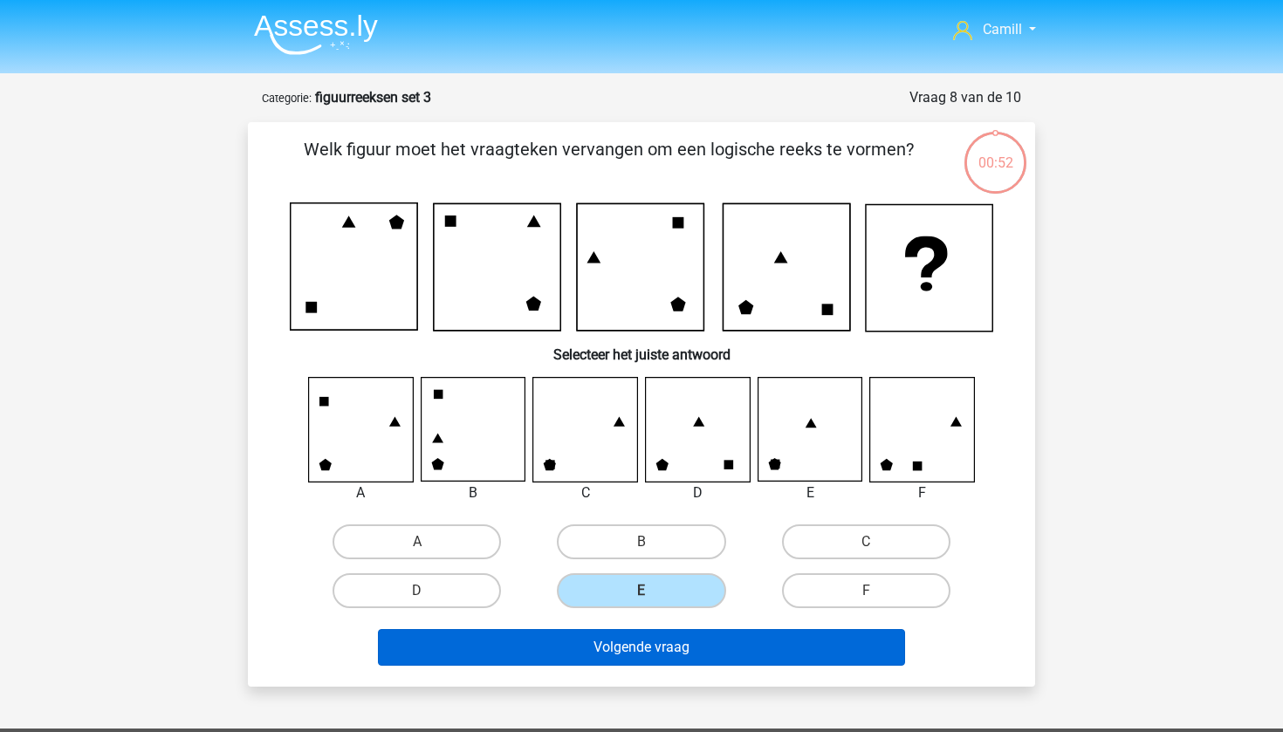
click at [665, 650] on button "Volgende vraag" at bounding box center [642, 647] width 528 height 37
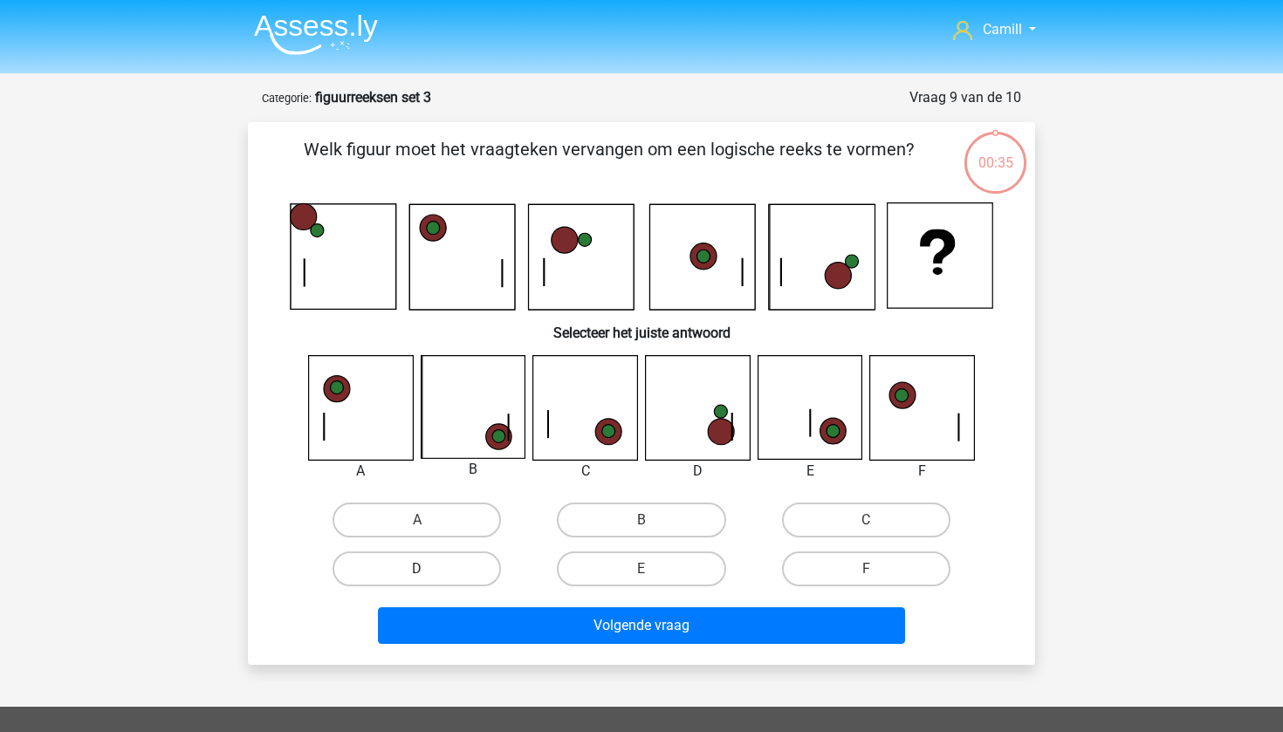
click at [437, 565] on label "D" at bounding box center [417, 569] width 168 height 35
click at [429, 569] on input "D" at bounding box center [422, 574] width 11 height 11
radio input "true"
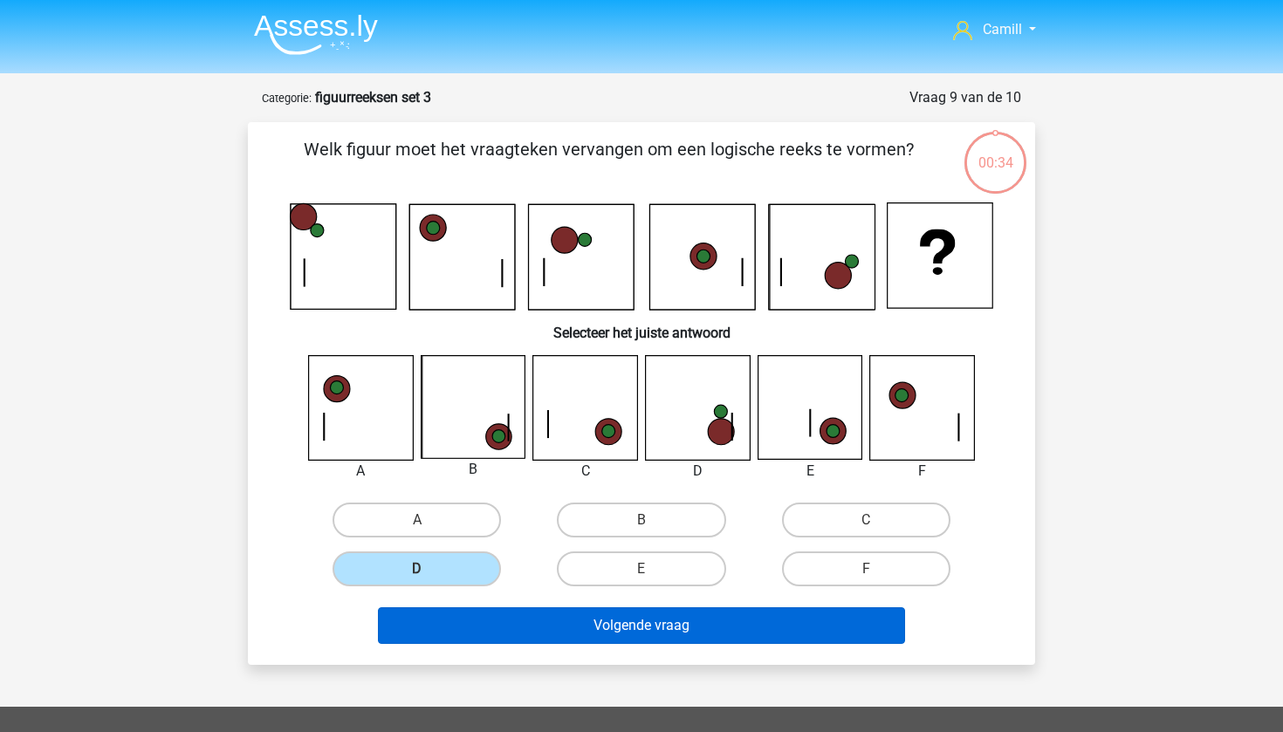
click at [540, 619] on button "Volgende vraag" at bounding box center [642, 626] width 528 height 37
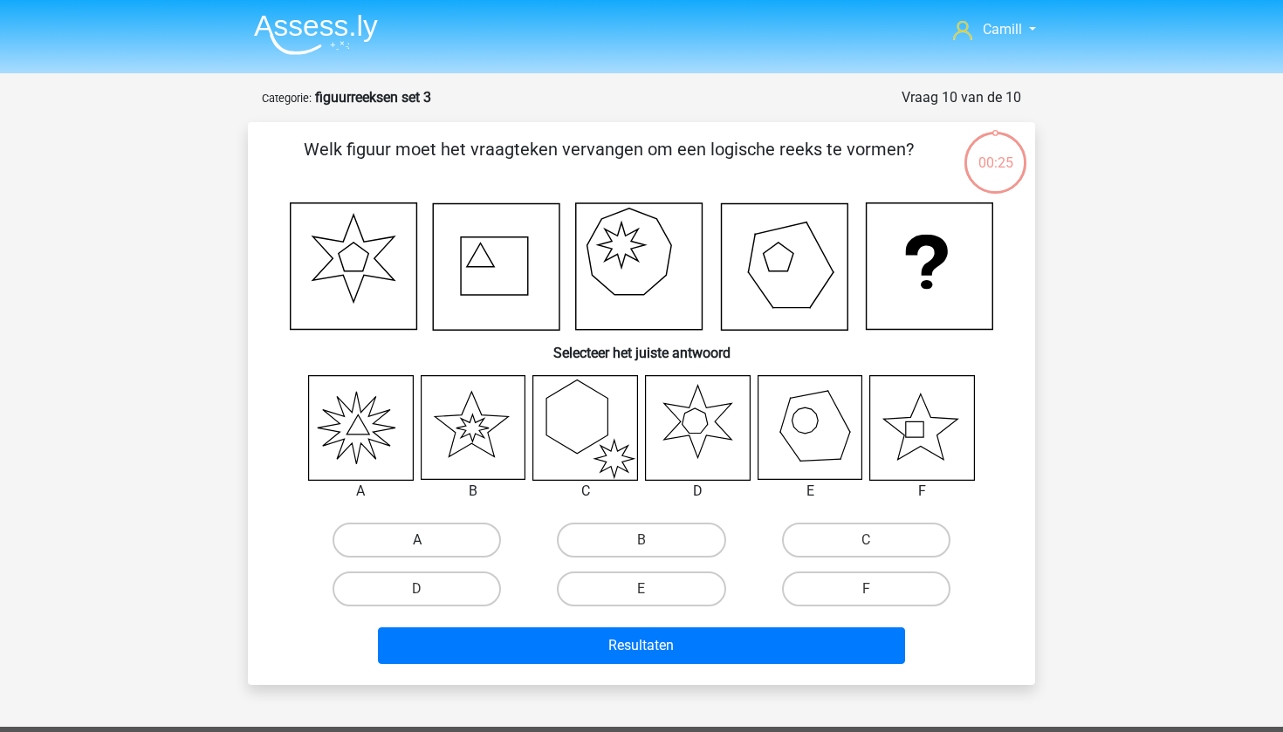
click at [398, 534] on label "A" at bounding box center [417, 540] width 168 height 35
click at [417, 540] on input "A" at bounding box center [422, 545] width 11 height 11
radio input "true"
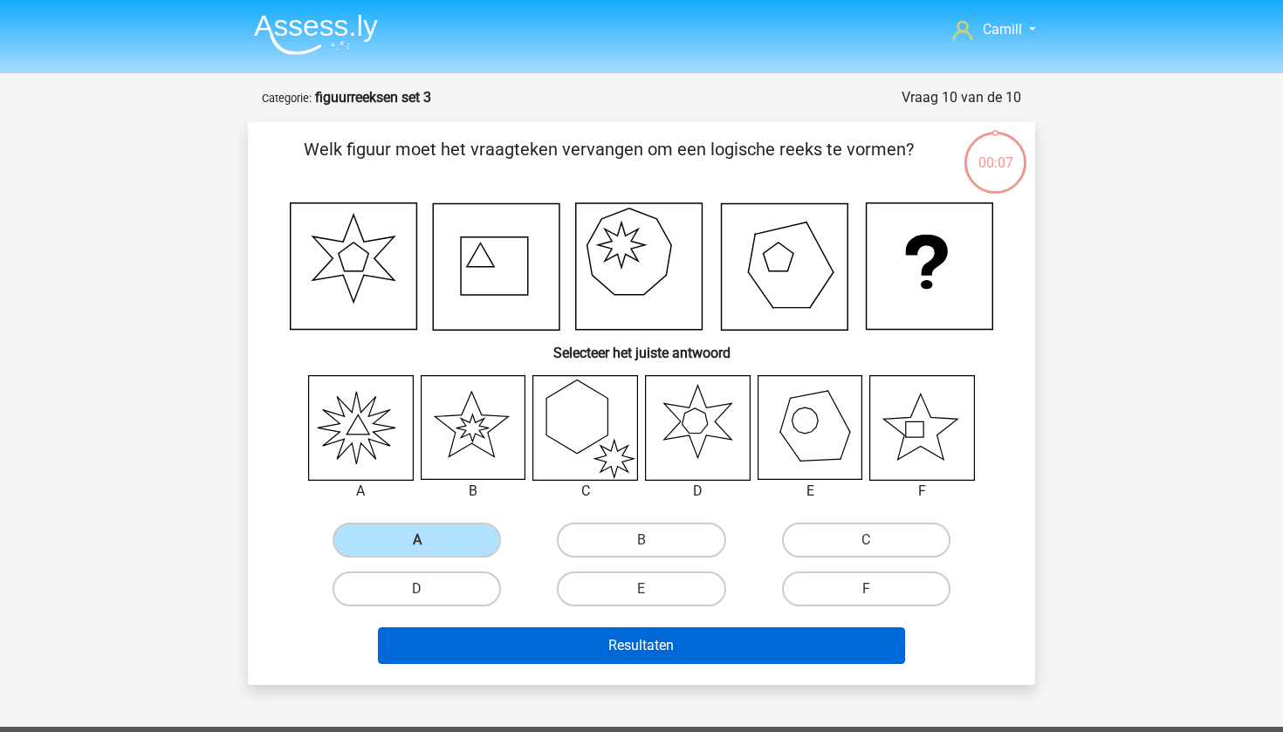
click at [595, 637] on button "Resultaten" at bounding box center [642, 646] width 528 height 37
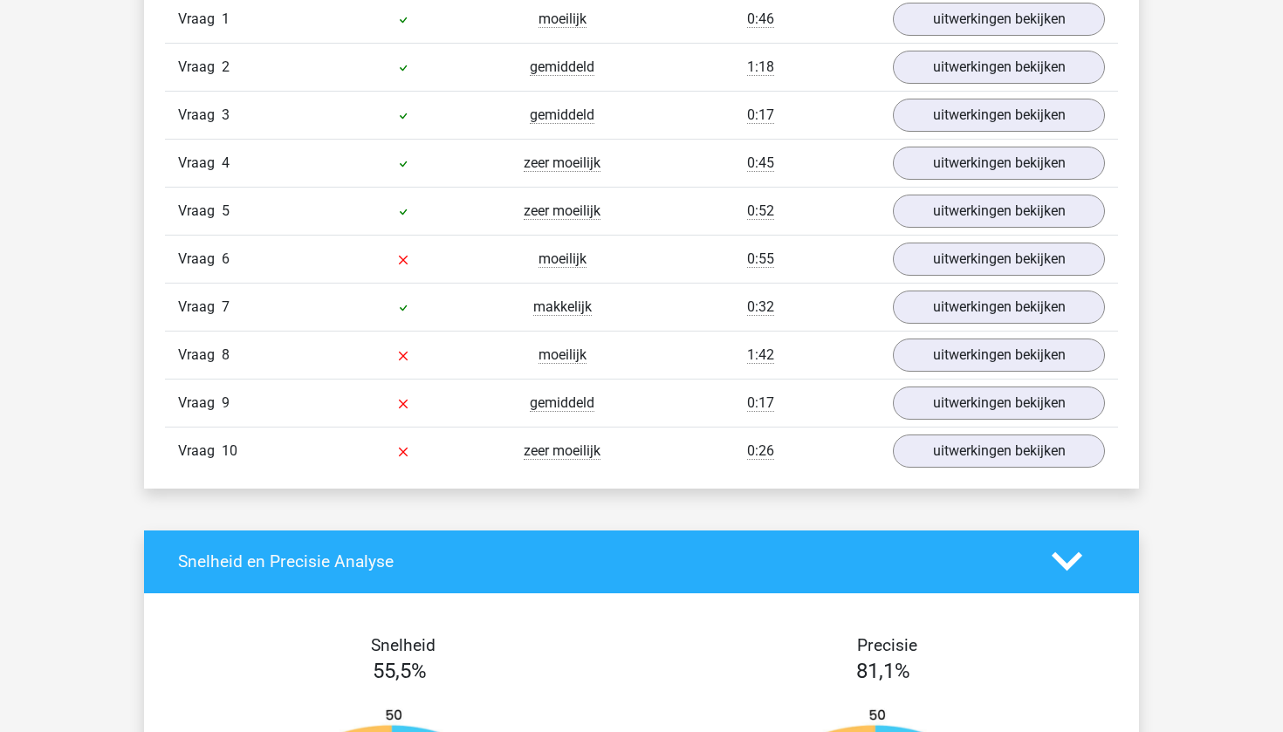
scroll to position [1181, 0]
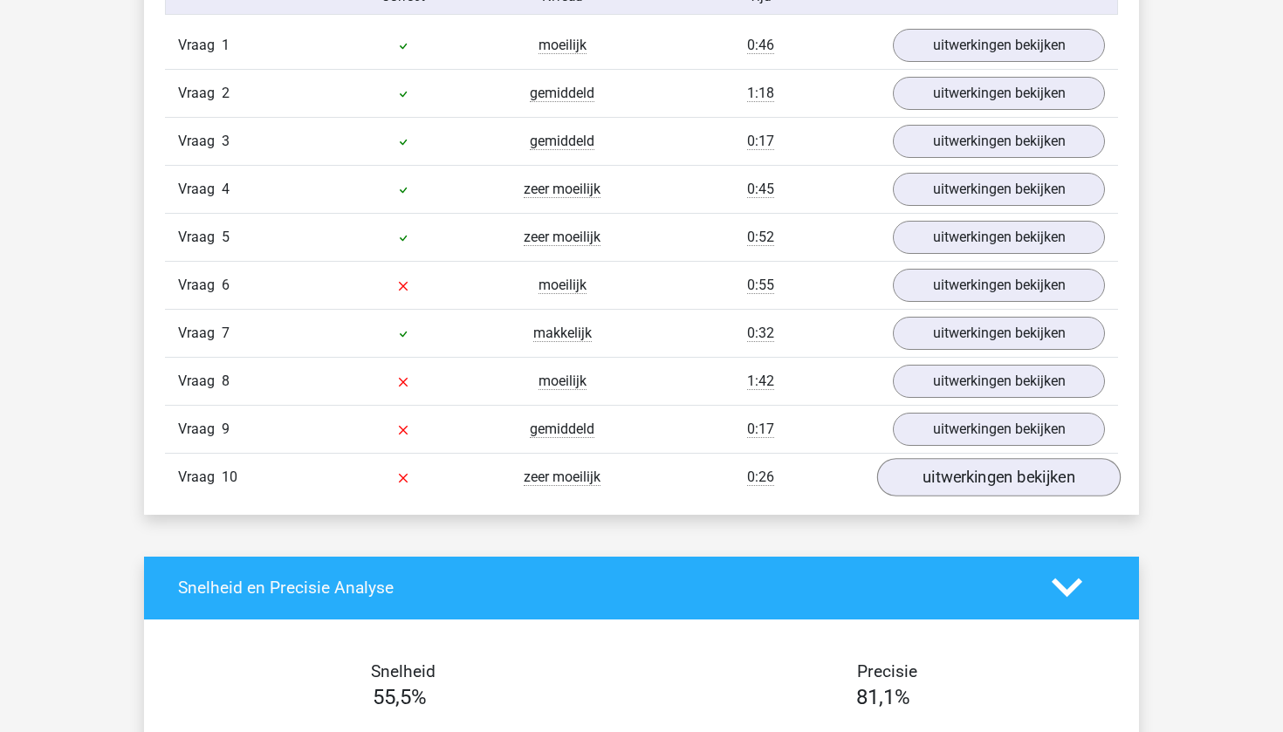
click at [952, 478] on link "uitwerkingen bekijken" at bounding box center [999, 477] width 244 height 38
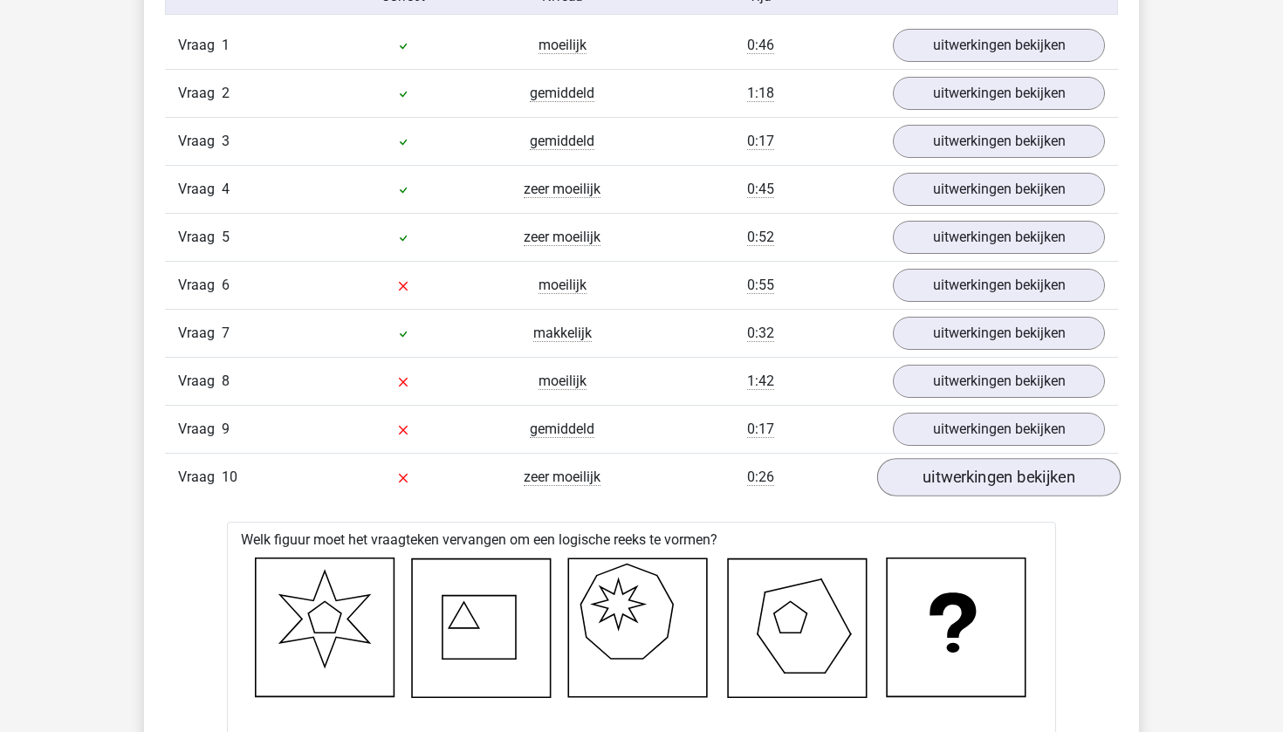
click at [952, 478] on link "uitwerkingen bekijken" at bounding box center [999, 477] width 244 height 38
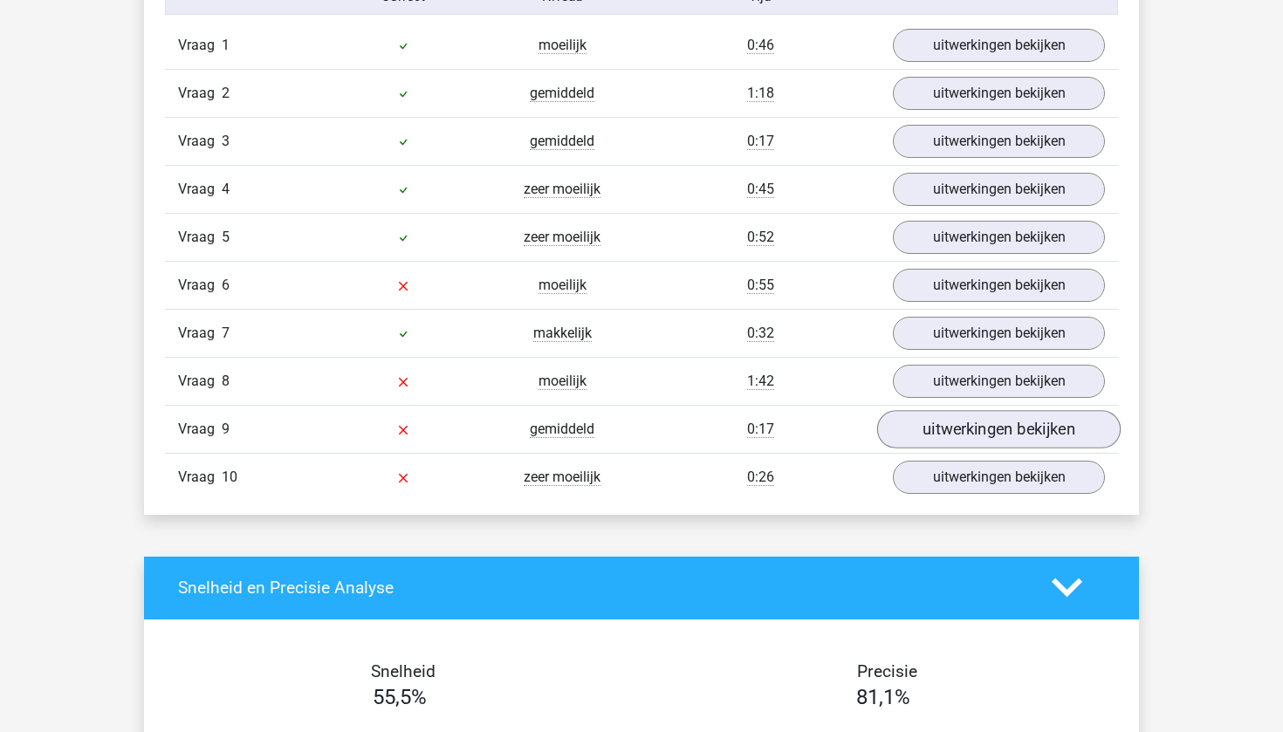
click at [947, 437] on link "uitwerkingen bekijken" at bounding box center [999, 429] width 244 height 38
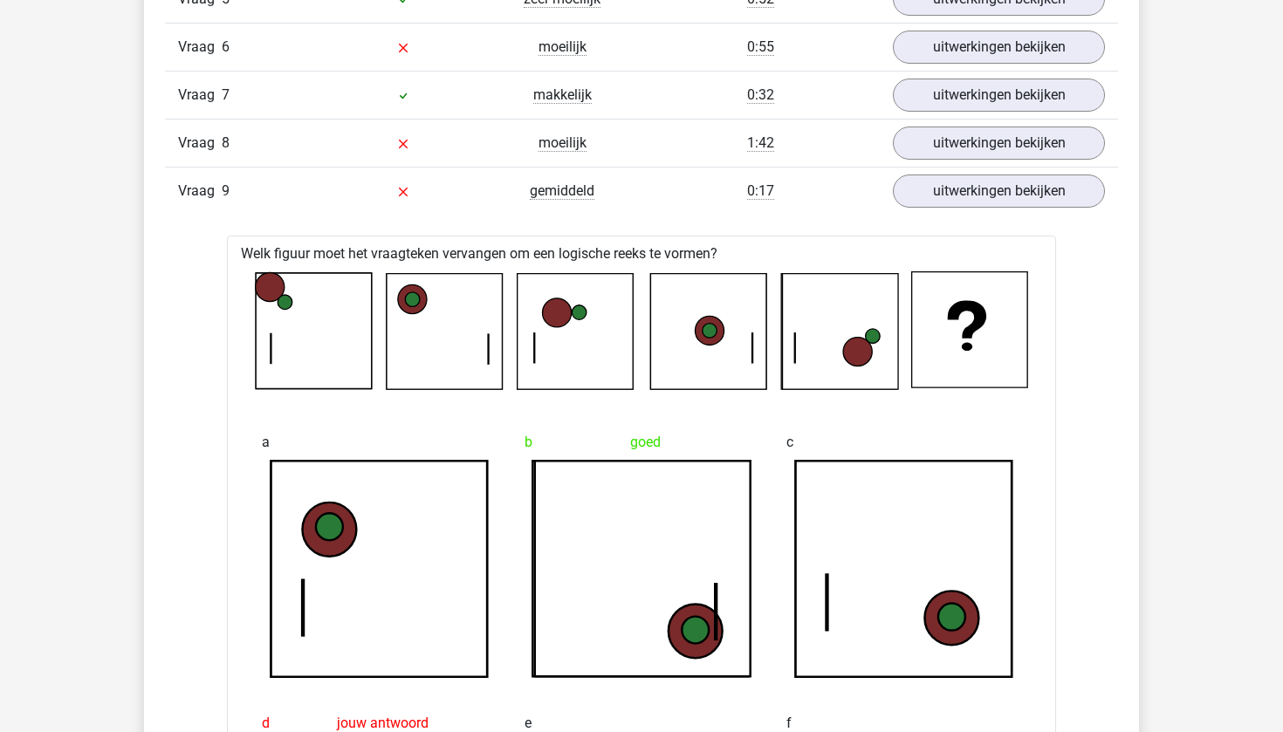
scroll to position [1416, 0]
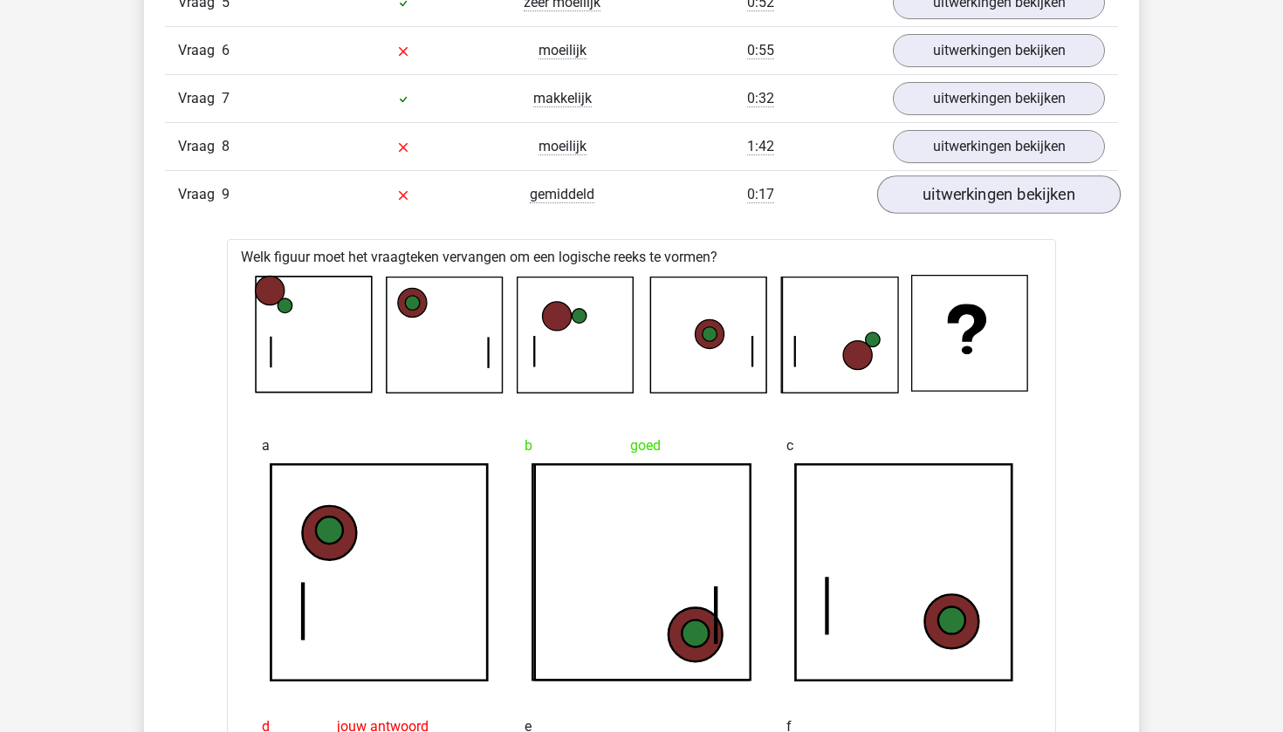
click at [984, 196] on link "uitwerkingen bekijken" at bounding box center [999, 194] width 244 height 38
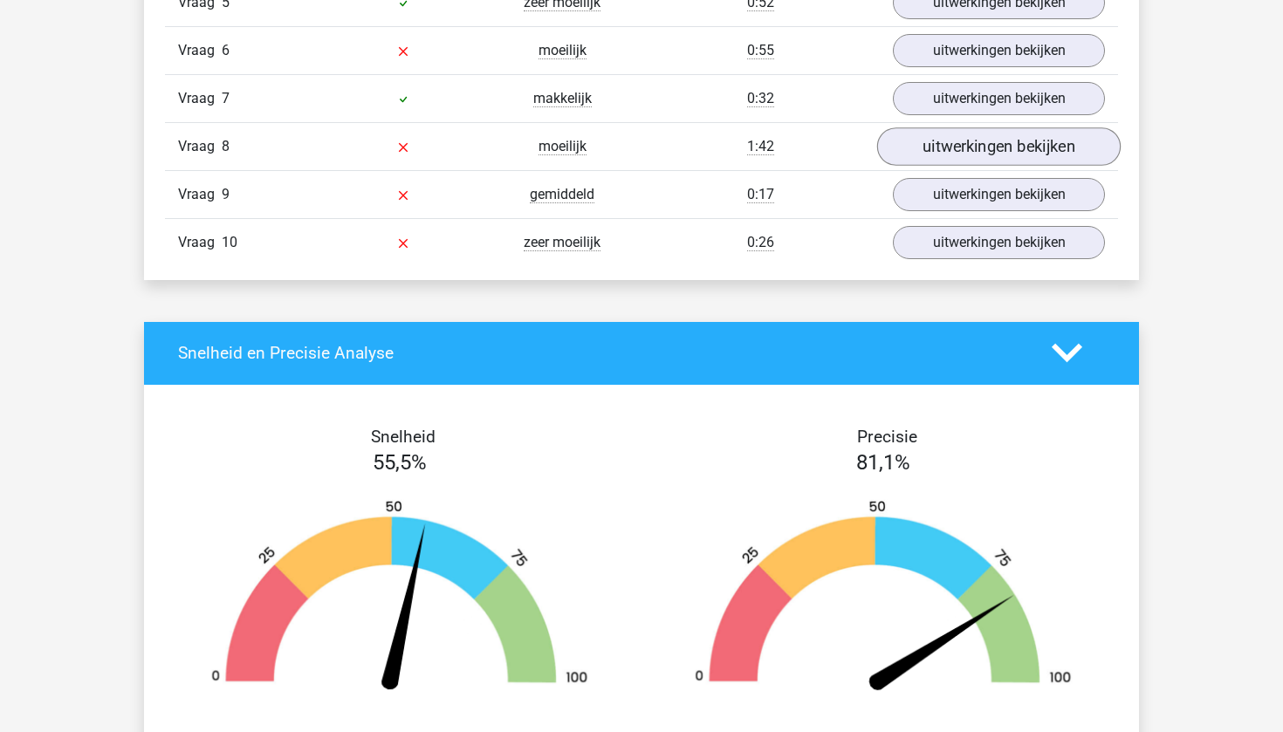
click at [970, 150] on link "uitwerkingen bekijken" at bounding box center [999, 146] width 244 height 38
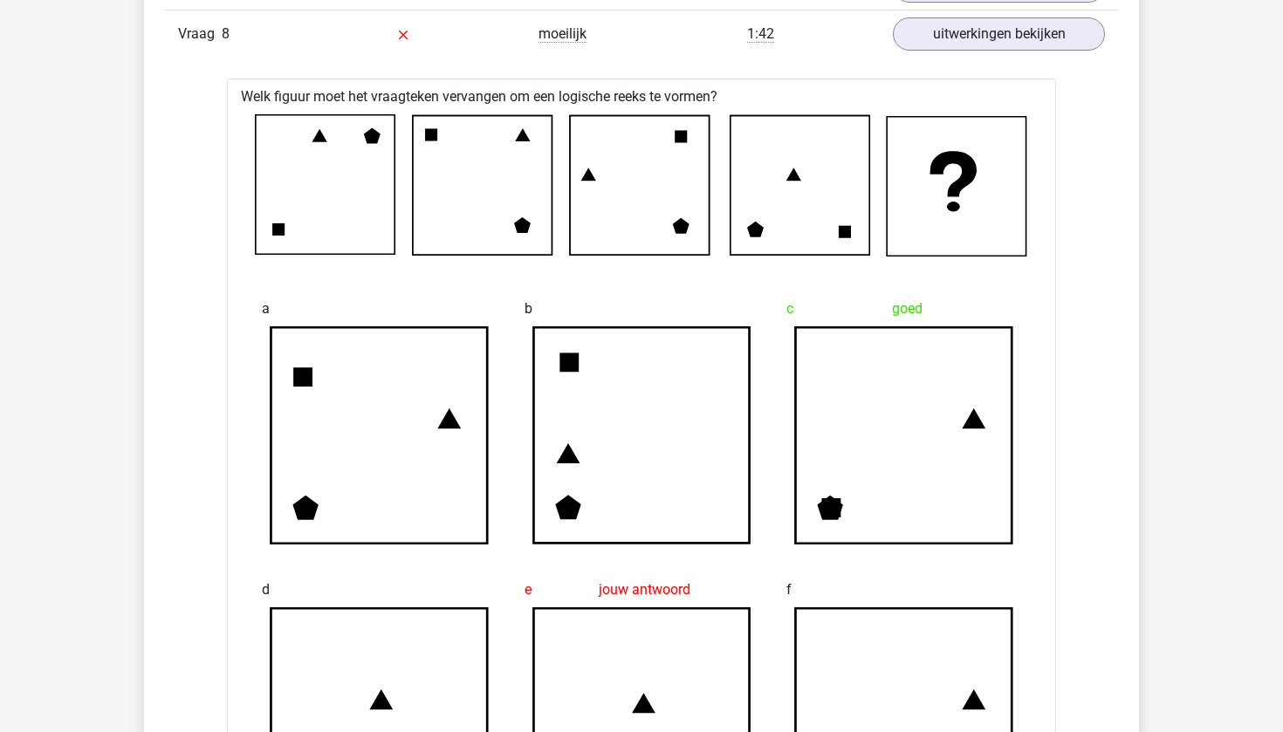
scroll to position [1512, 0]
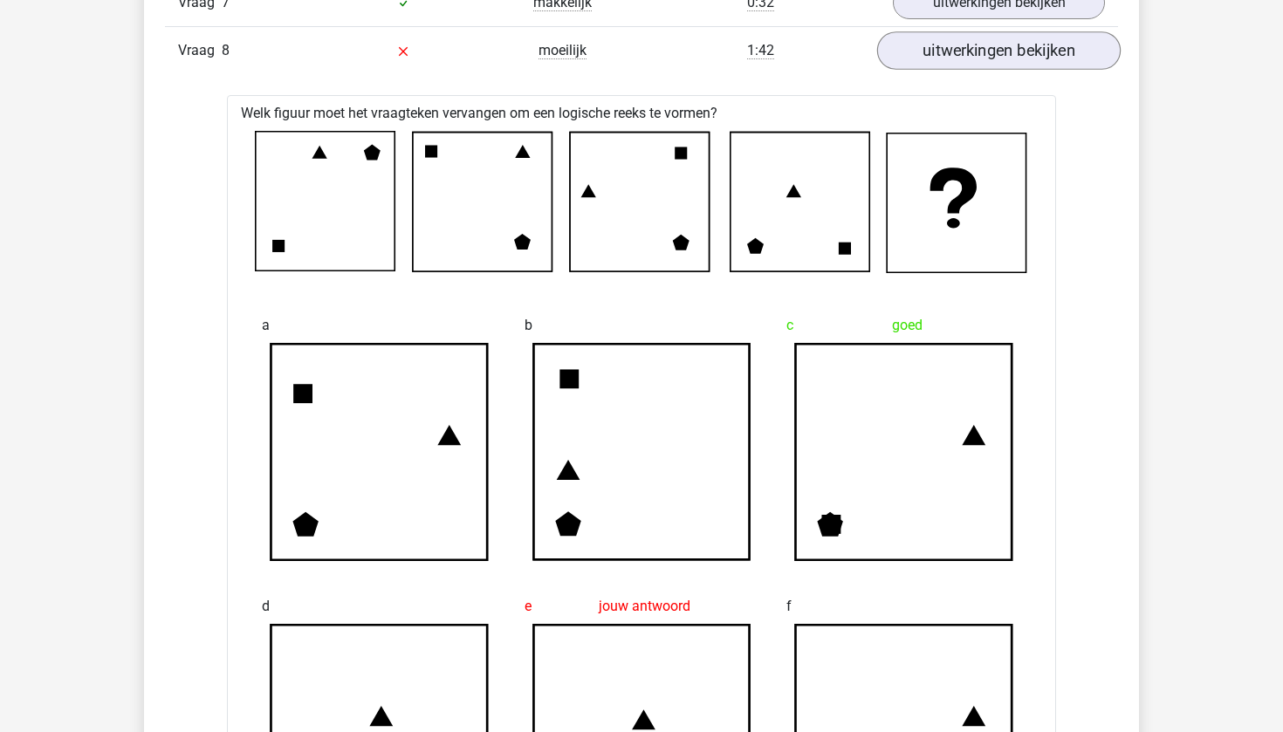
click at [943, 42] on link "uitwerkingen bekijken" at bounding box center [999, 50] width 244 height 38
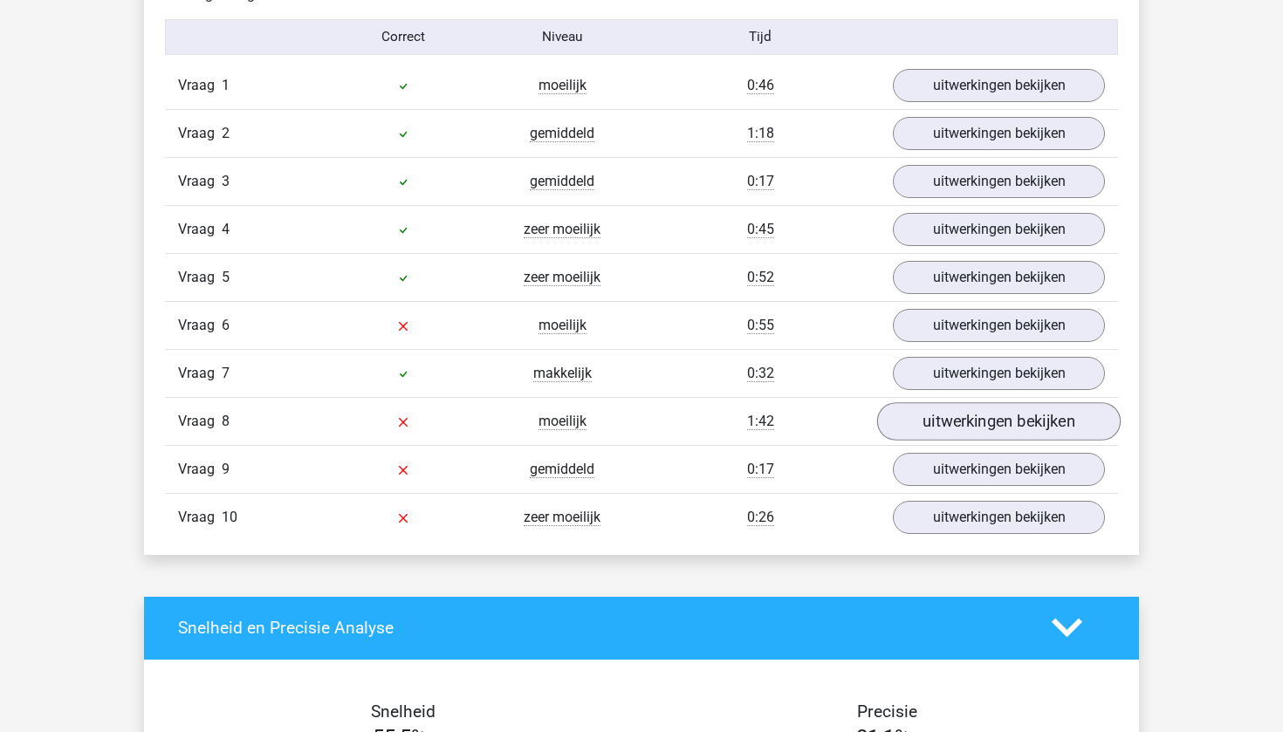
scroll to position [1124, 0]
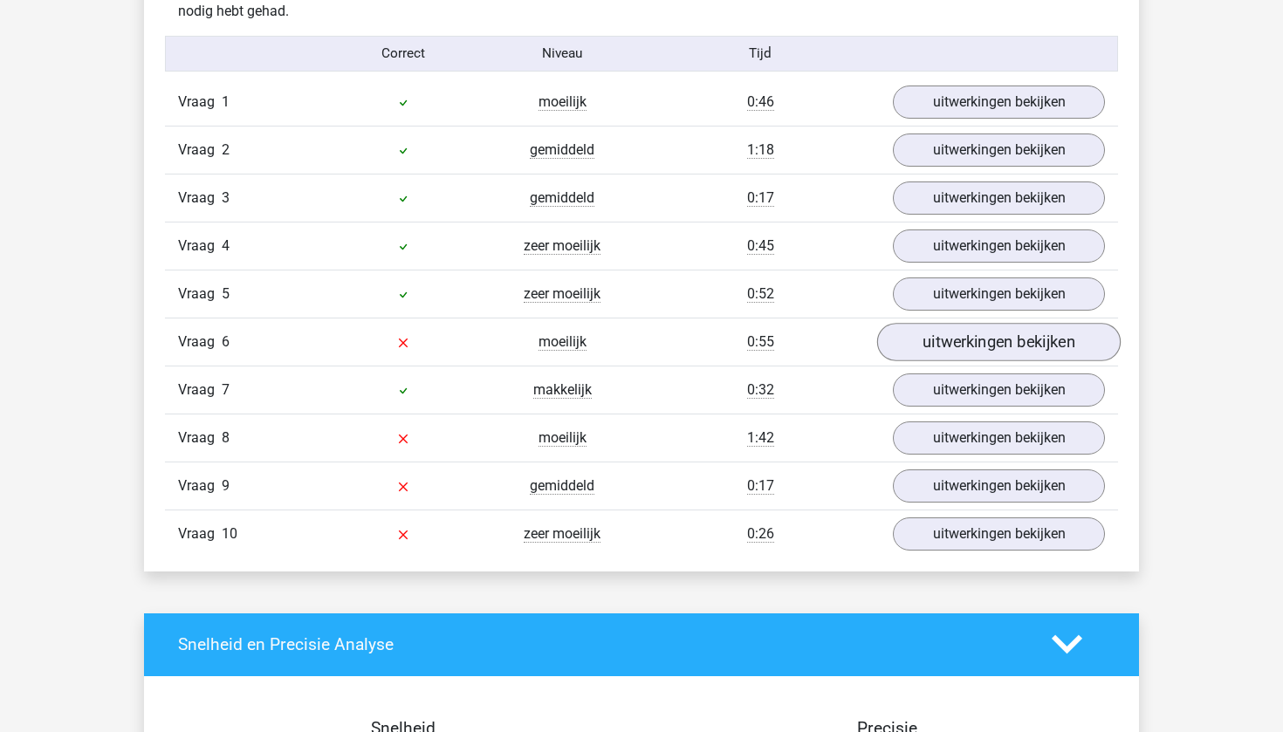
click at [1009, 325] on link "uitwerkingen bekijken" at bounding box center [999, 342] width 244 height 38
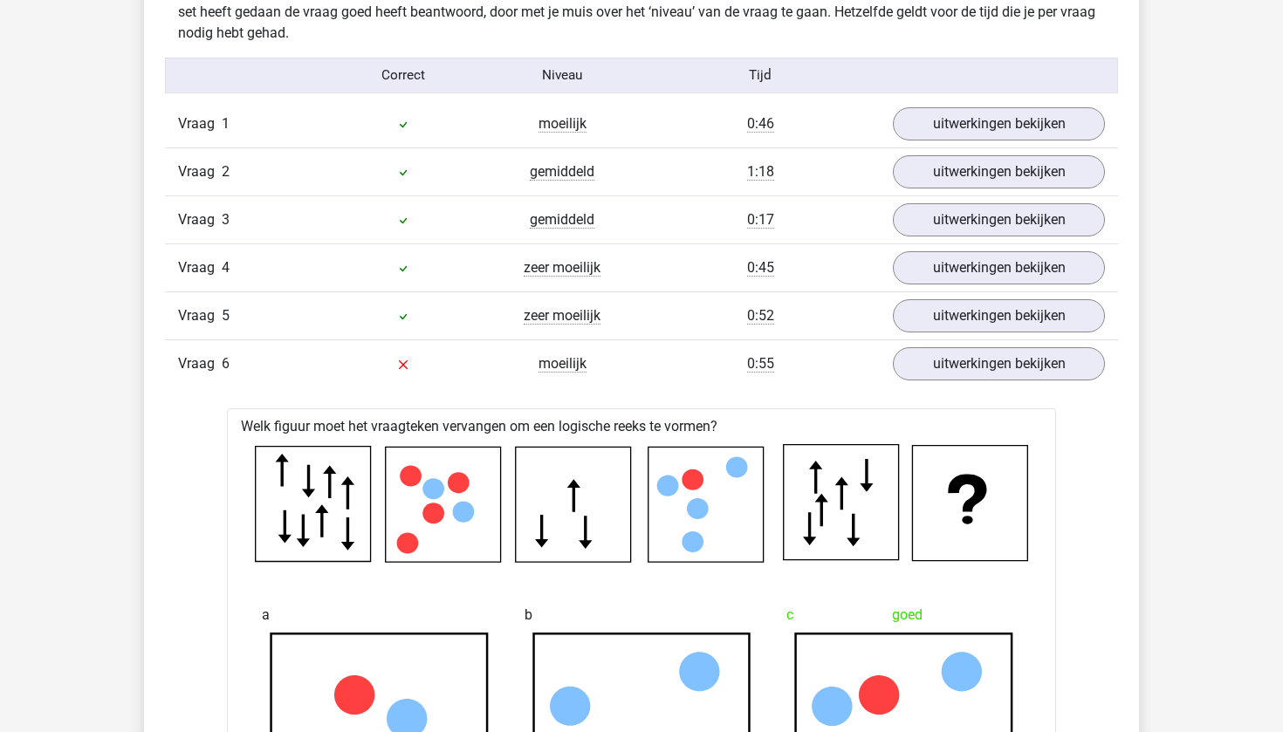
scroll to position [1102, 0]
click at [979, 360] on link "uitwerkingen bekijken" at bounding box center [999, 365] width 244 height 38
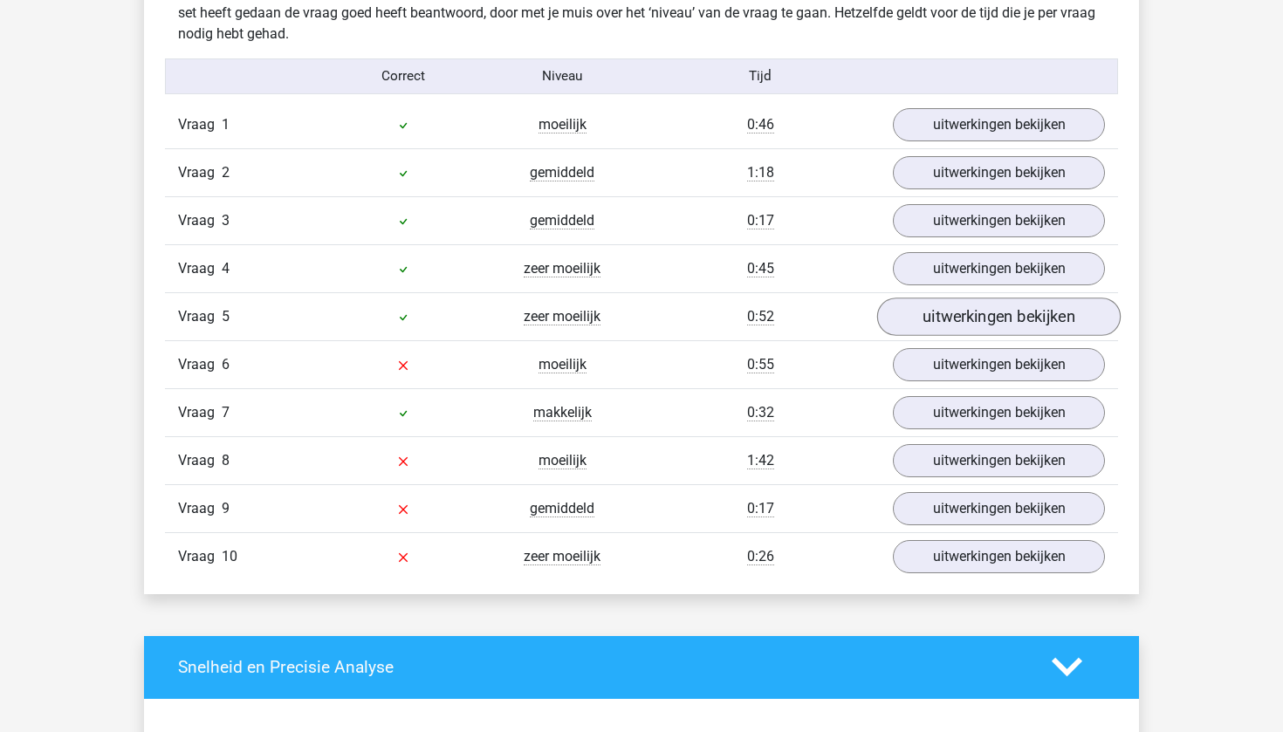
click at [1010, 324] on link "uitwerkingen bekijken" at bounding box center [999, 317] width 244 height 38
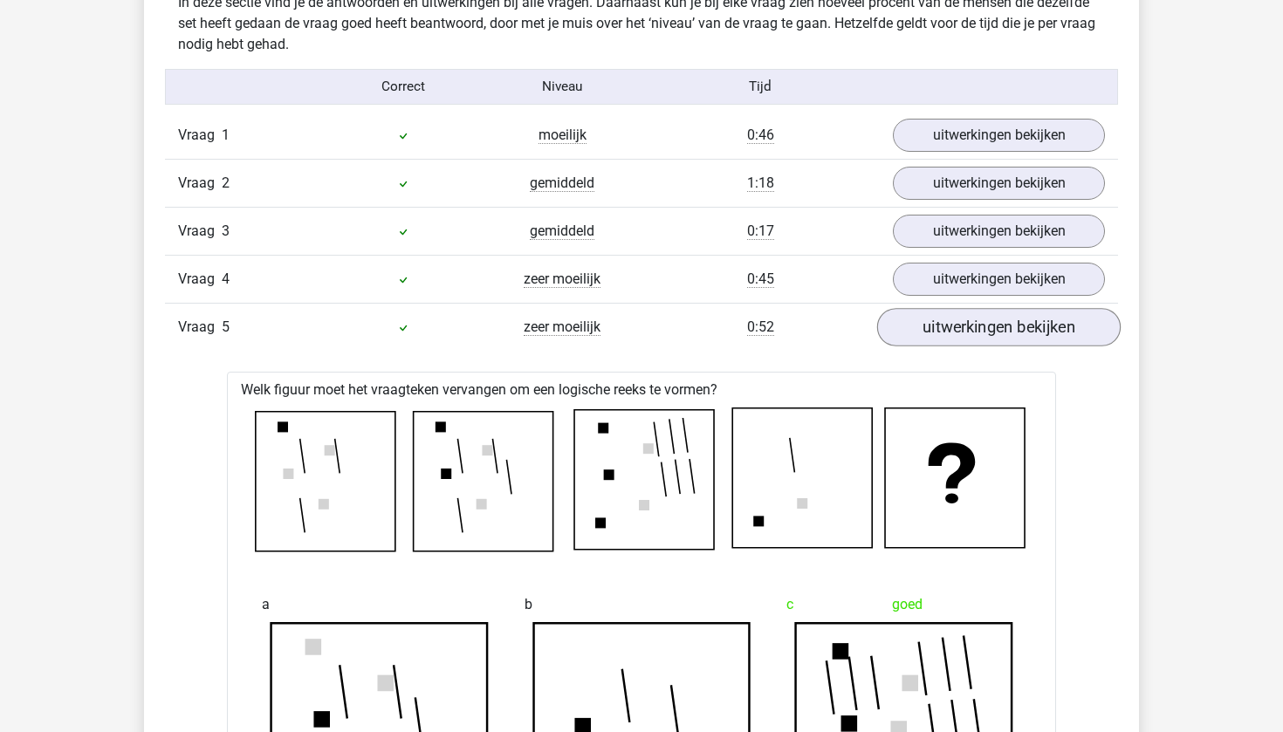
scroll to position [1070, 0]
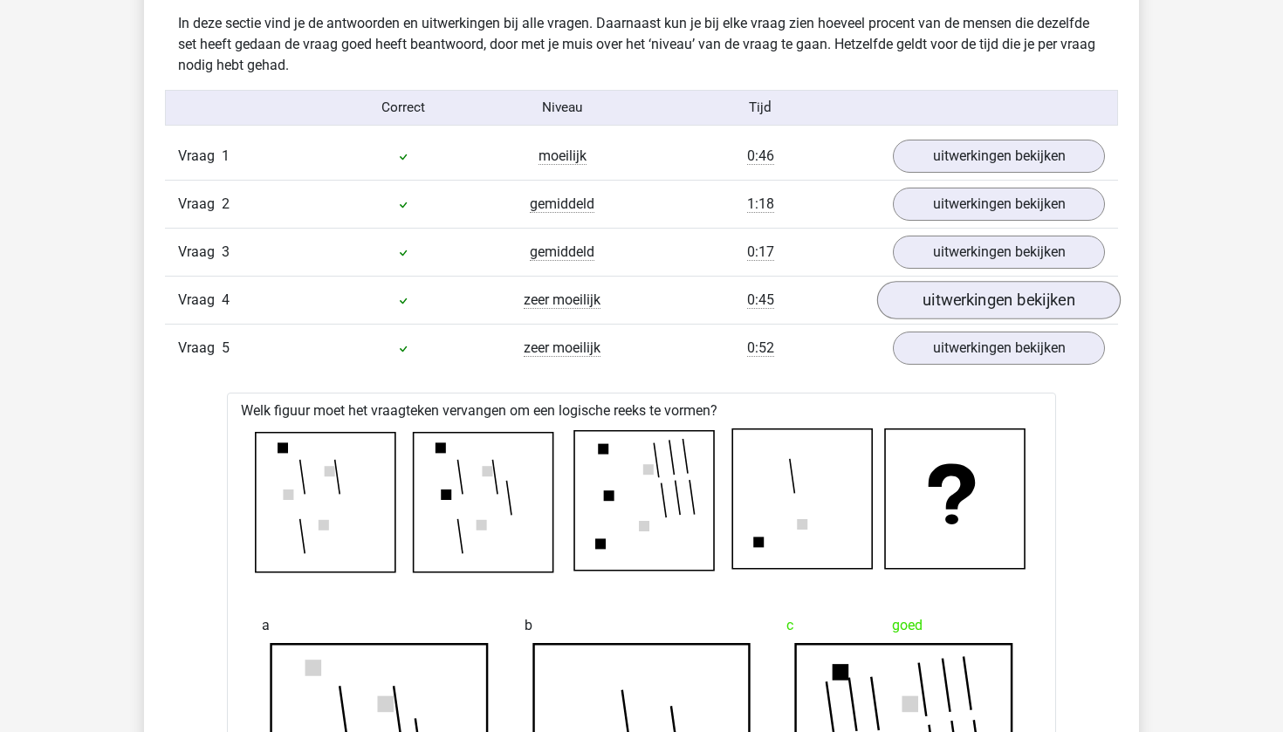
click at [996, 306] on link "uitwerkingen bekijken" at bounding box center [999, 300] width 244 height 38
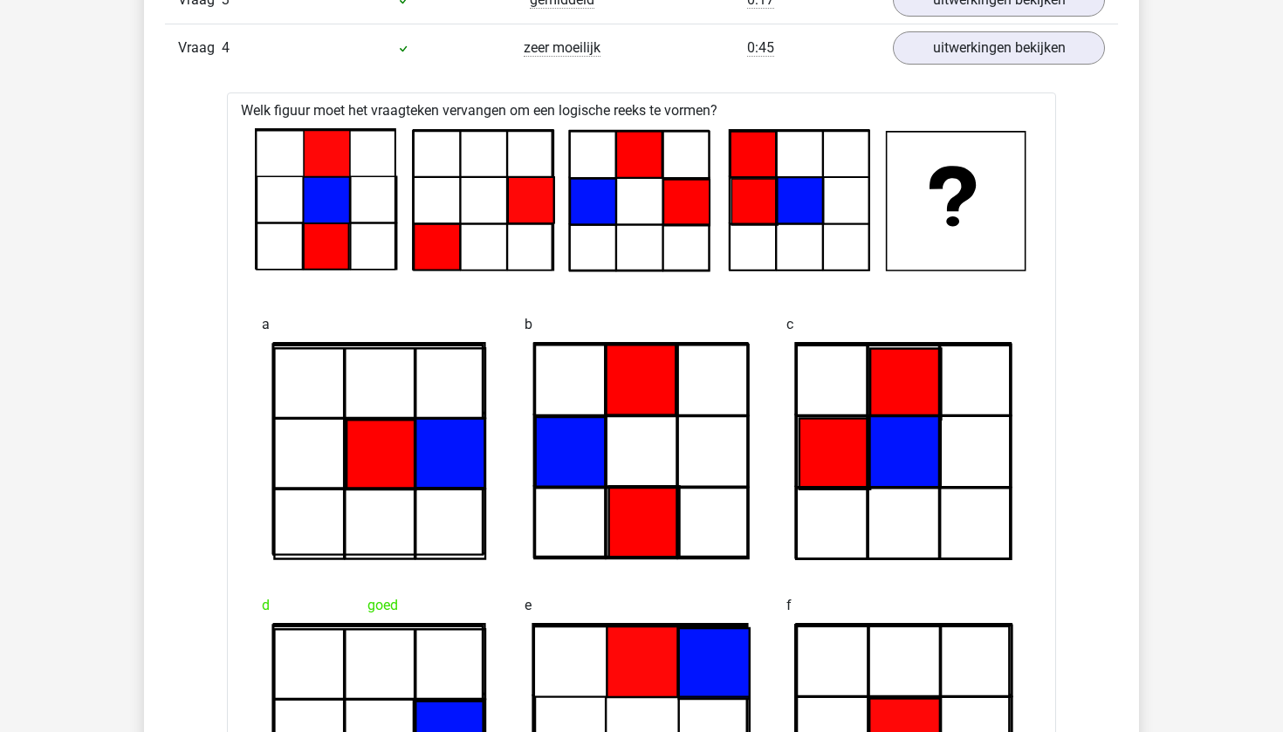
scroll to position [1059, 0]
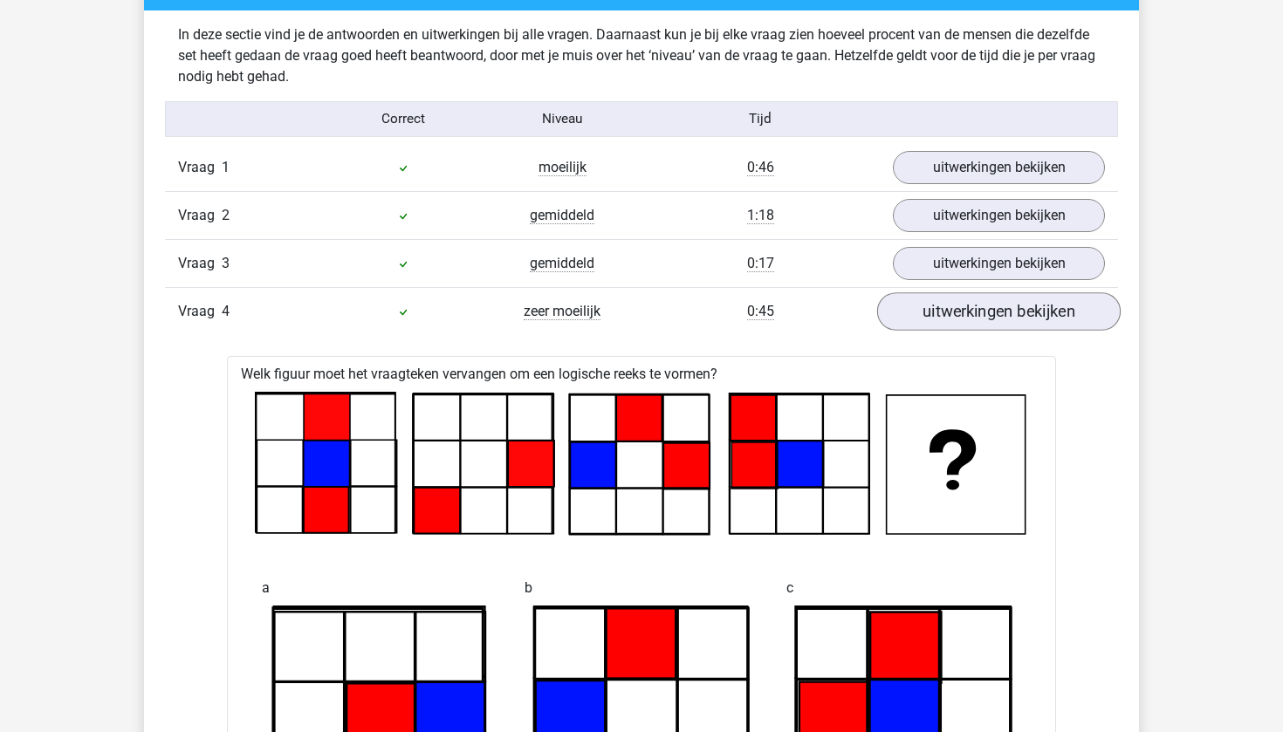
click at [996, 306] on link "uitwerkingen bekijken" at bounding box center [999, 311] width 244 height 38
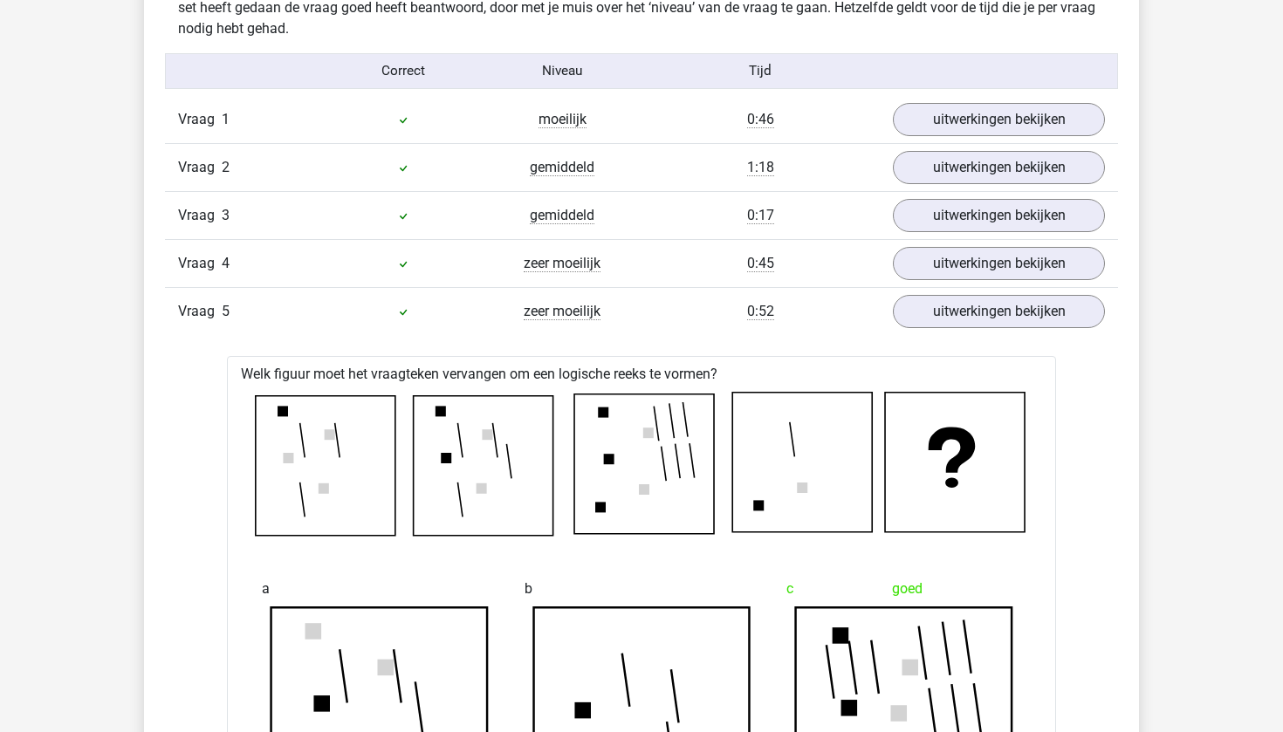
scroll to position [1103, 0]
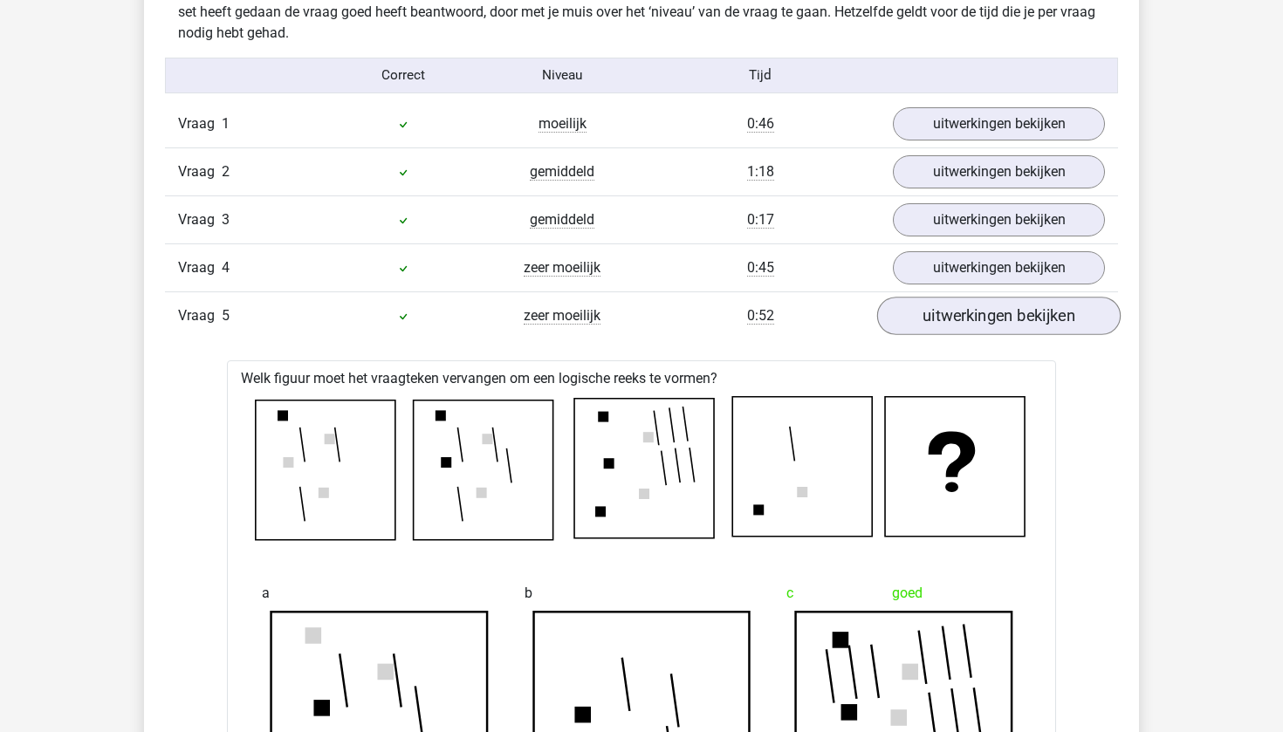
click at [983, 323] on link "uitwerkingen bekijken" at bounding box center [999, 316] width 244 height 38
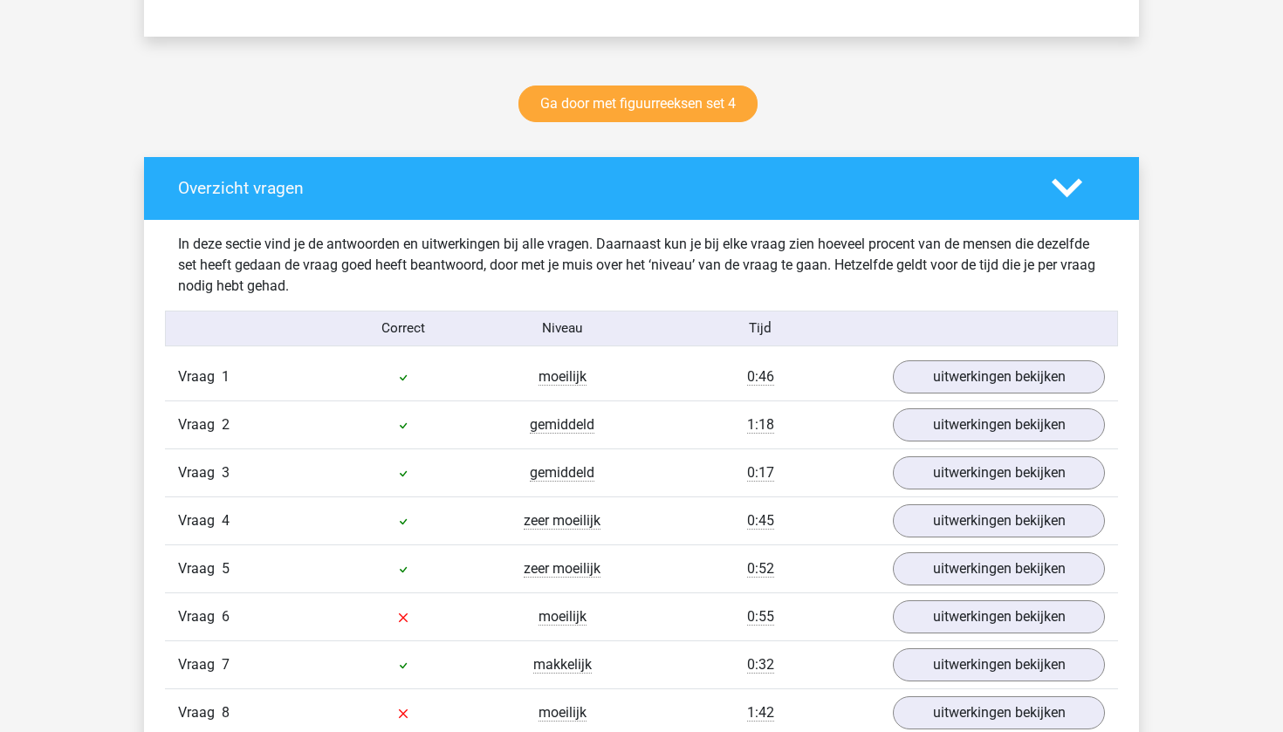
scroll to position [808, 0]
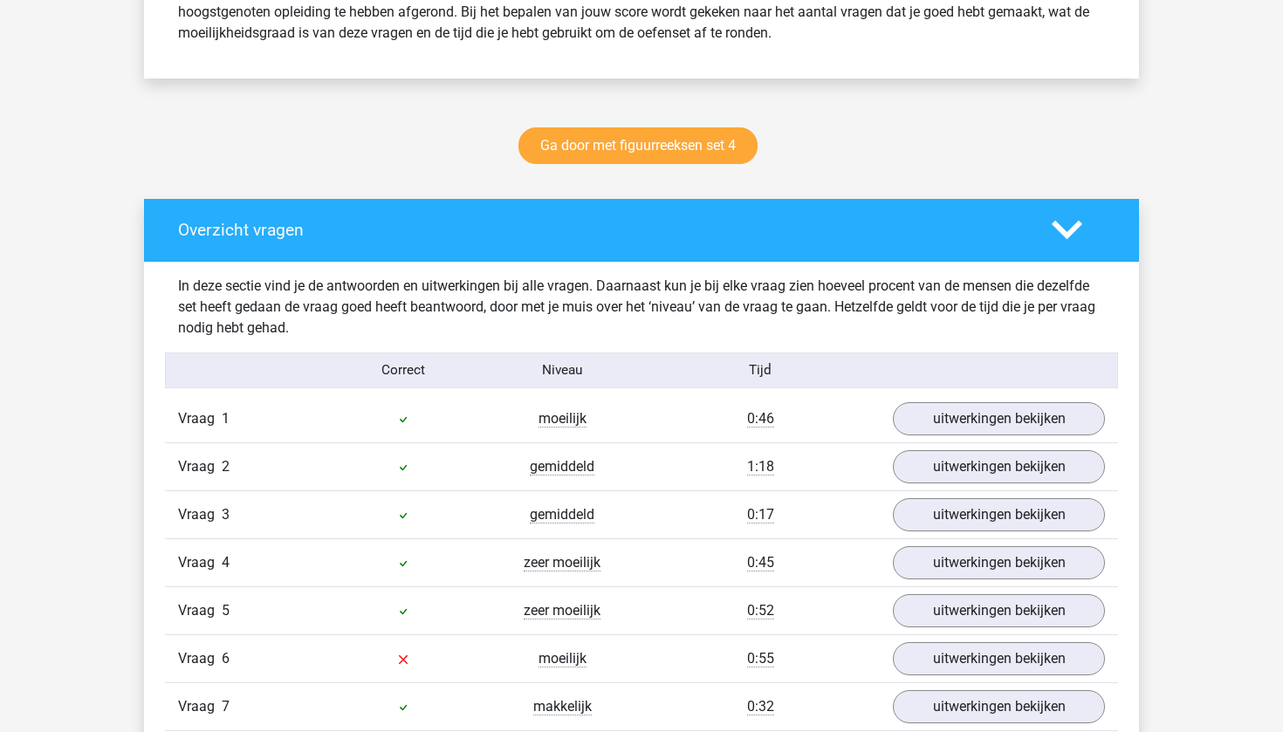
click at [1071, 199] on div "Overzicht vragen" at bounding box center [641, 230] width 995 height 63
click at [1065, 219] on icon at bounding box center [1067, 230] width 31 height 31
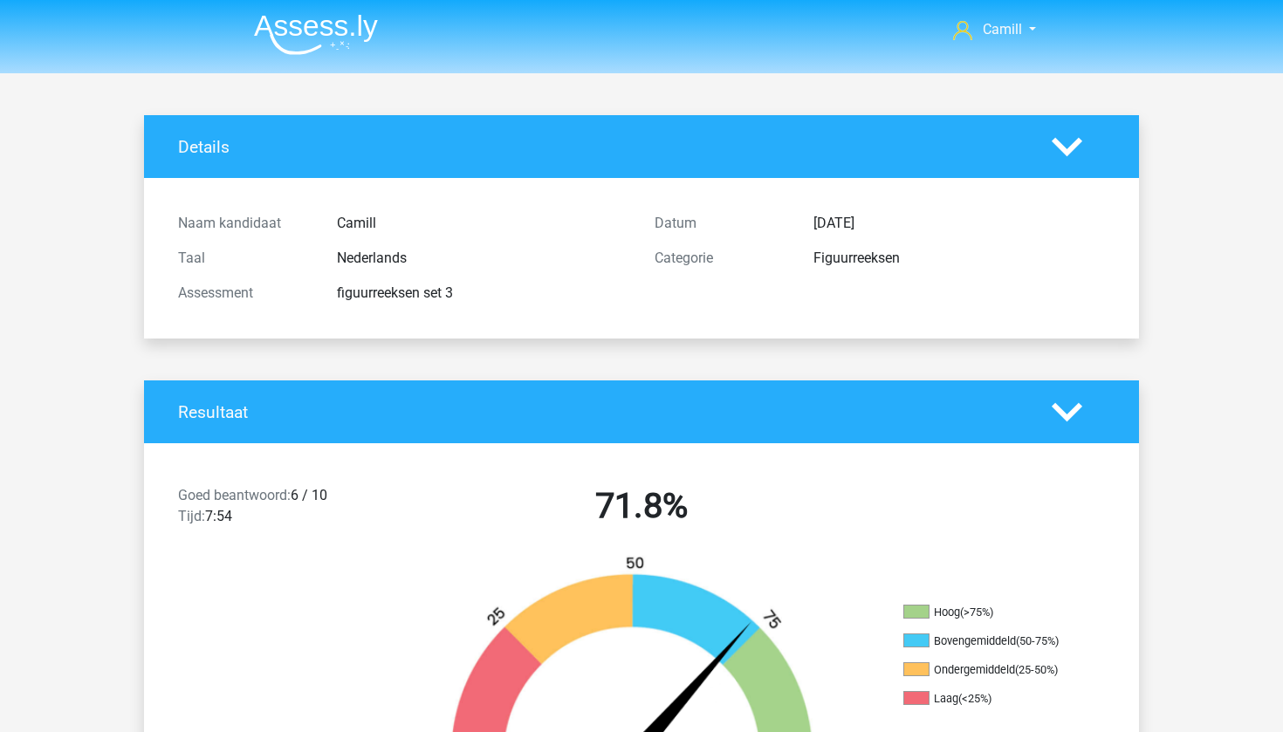
scroll to position [0, 0]
